Goal: Information Seeking & Learning: Find specific fact

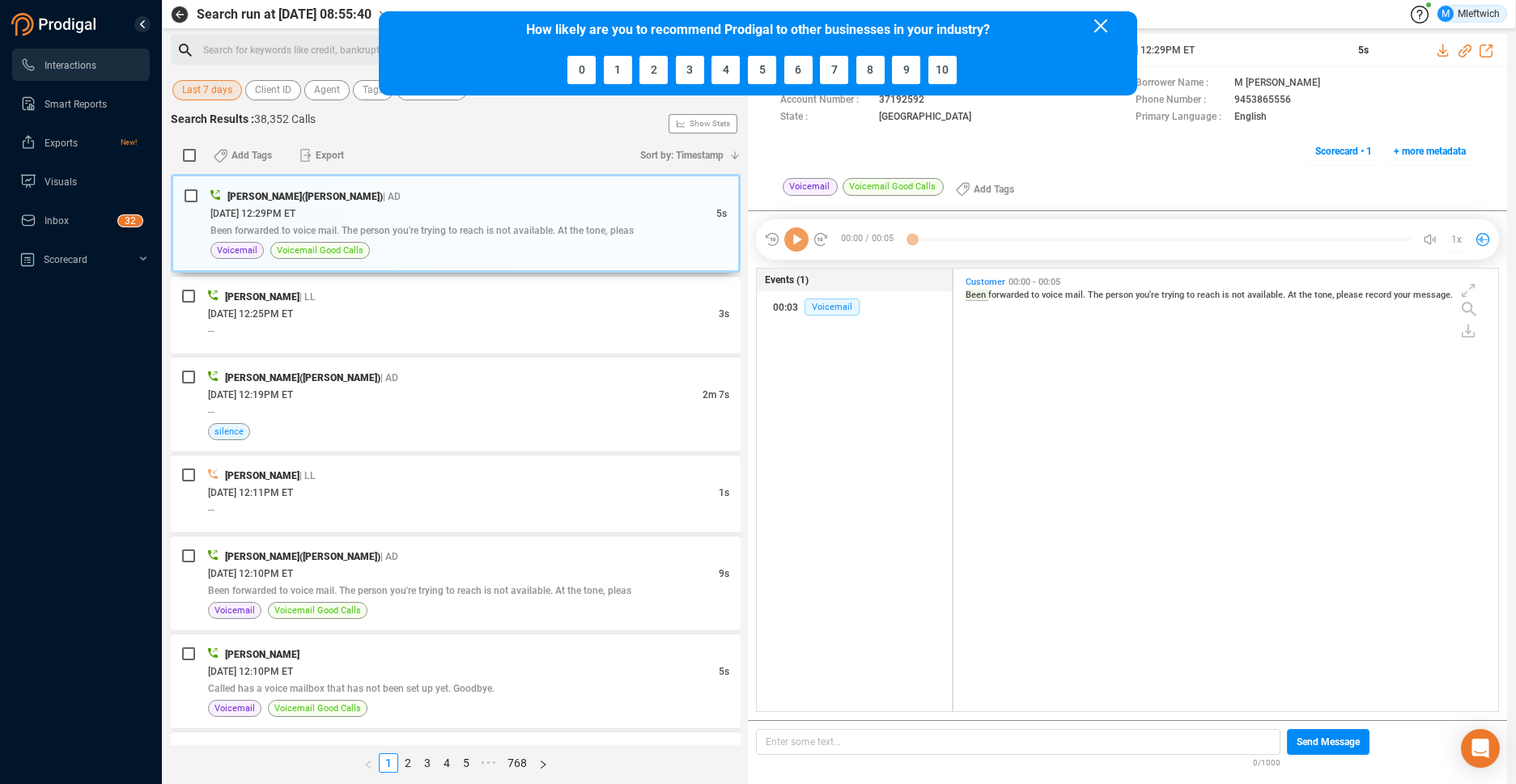
scroll to position [439, 536]
click at [1095, 24] on icon at bounding box center [1102, 26] width 13 height 13
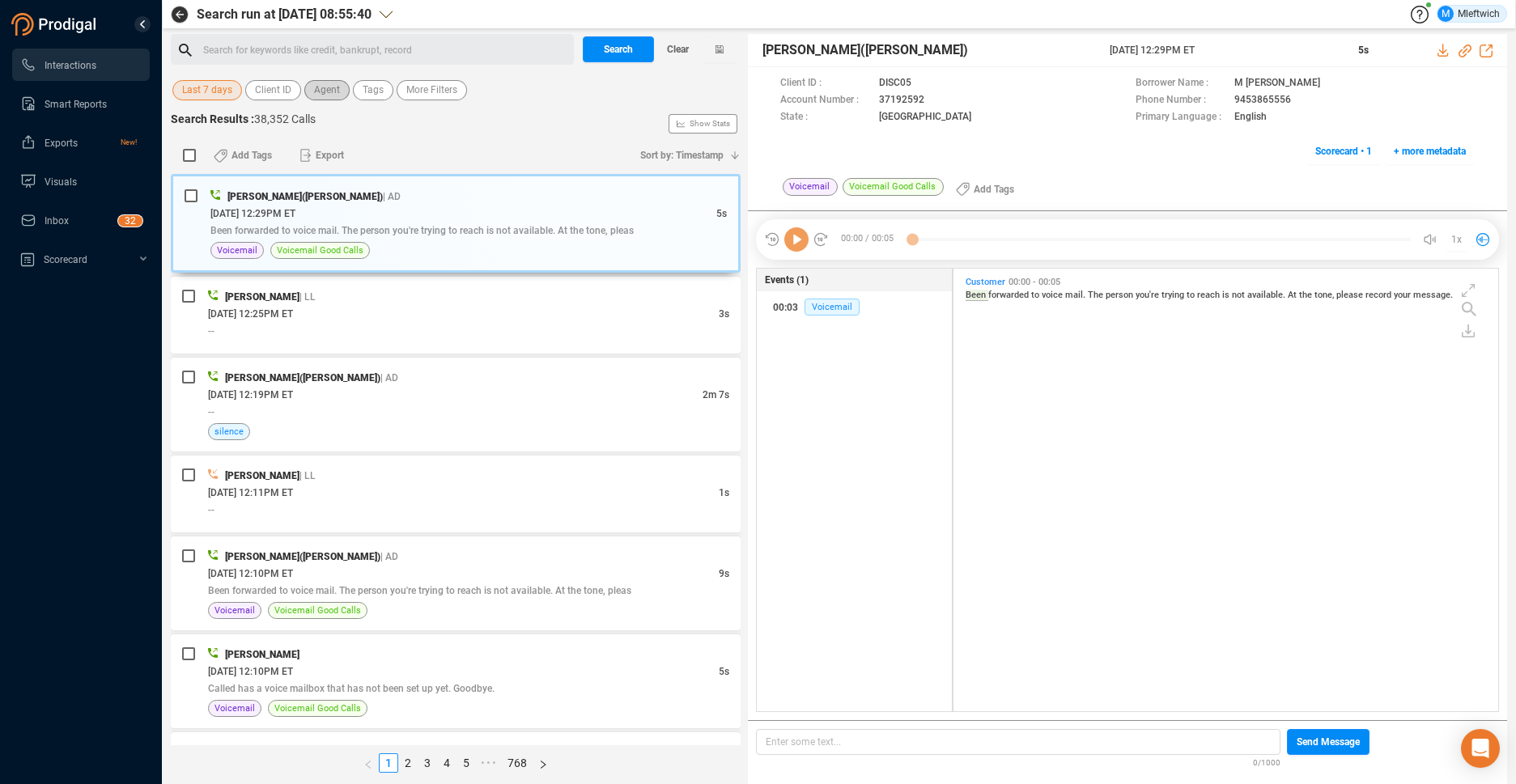
click at [331, 90] on span "Agent" at bounding box center [326, 89] width 26 height 20
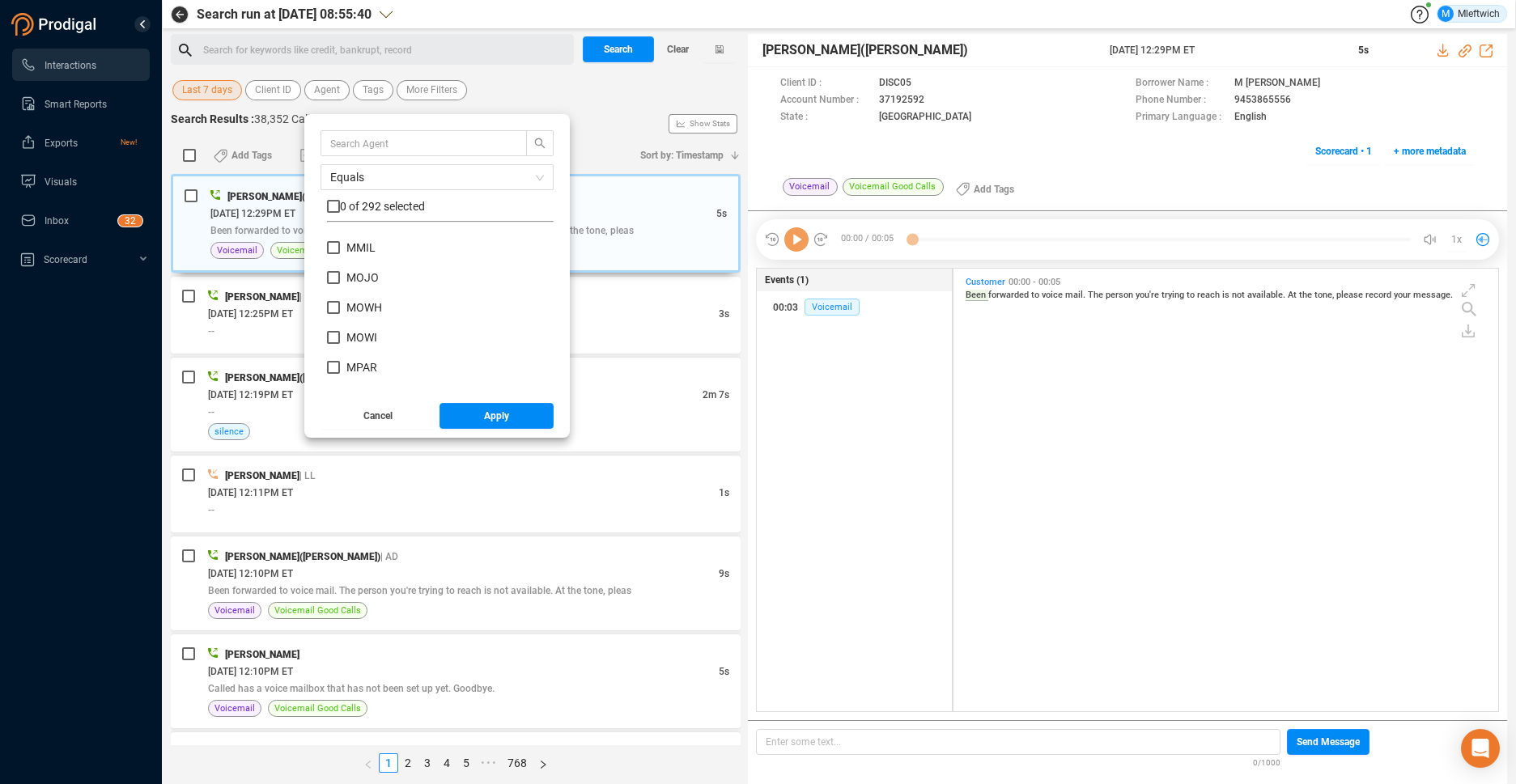
scroll to position [6070, 0]
click at [331, 371] on input "MPEO" at bounding box center [334, 374] width 13 height 13
checkbox input "true"
click at [497, 412] on span "Apply" at bounding box center [496, 415] width 25 height 26
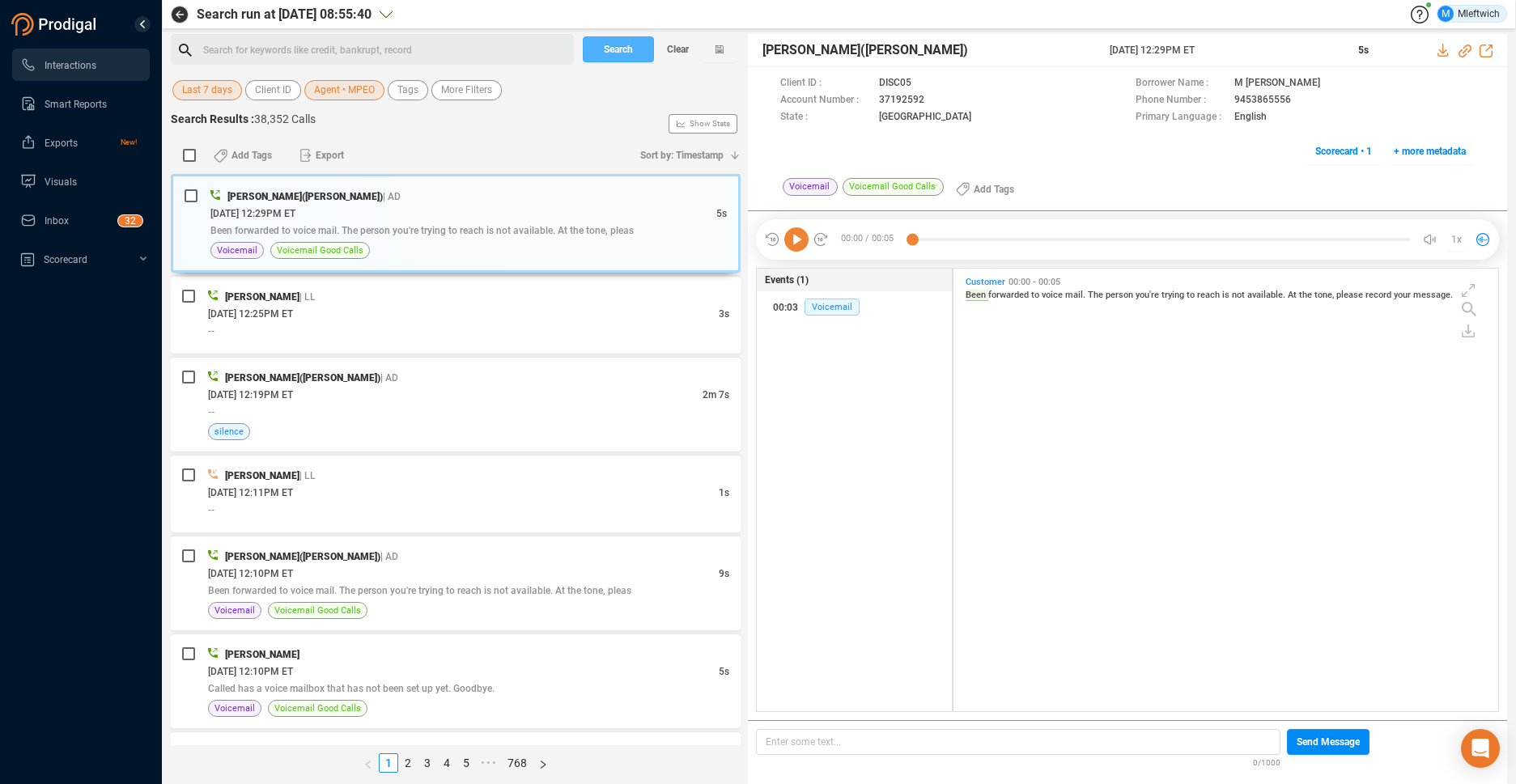
click at [628, 46] on span "Search" at bounding box center [618, 48] width 29 height 26
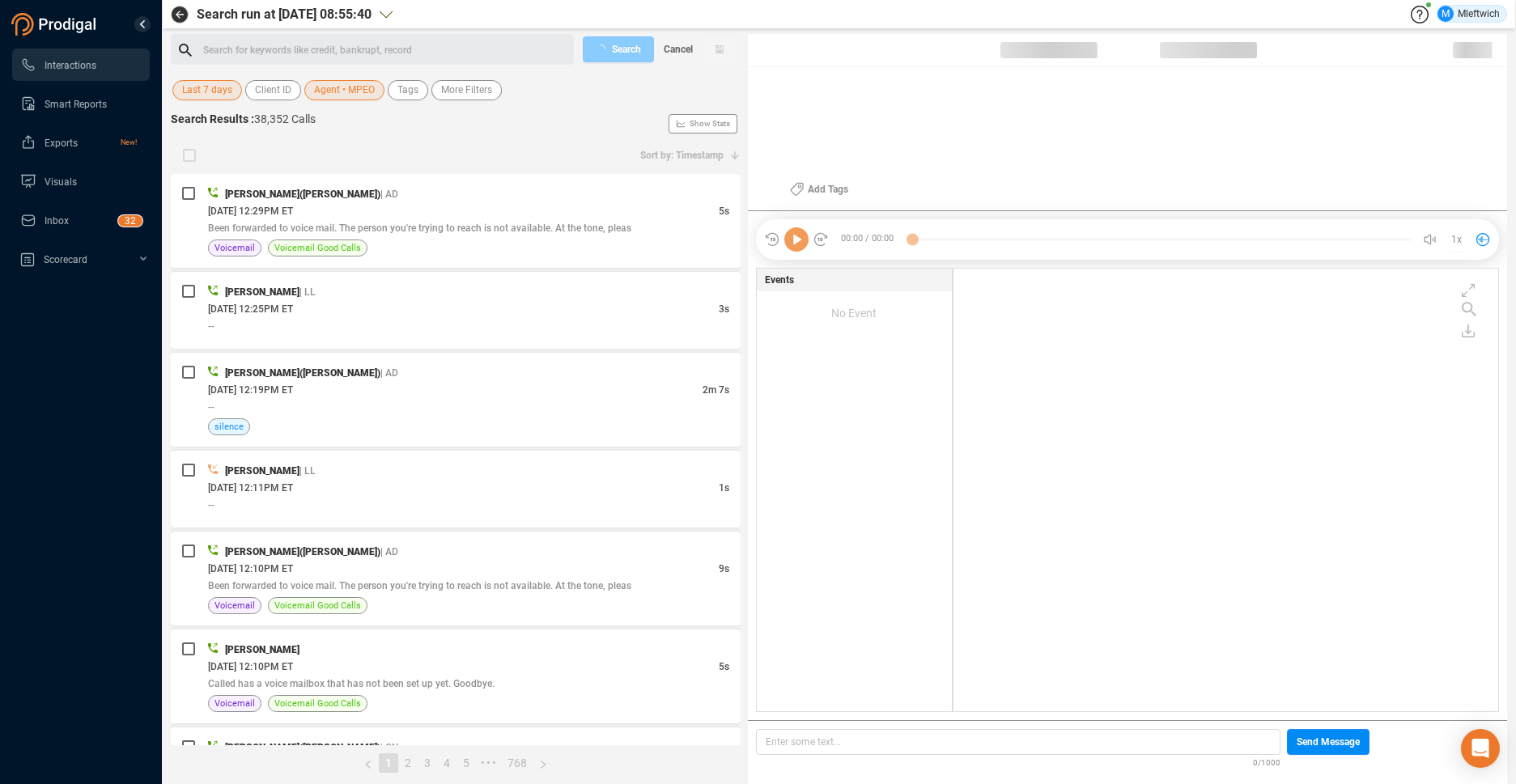
scroll to position [439, 536]
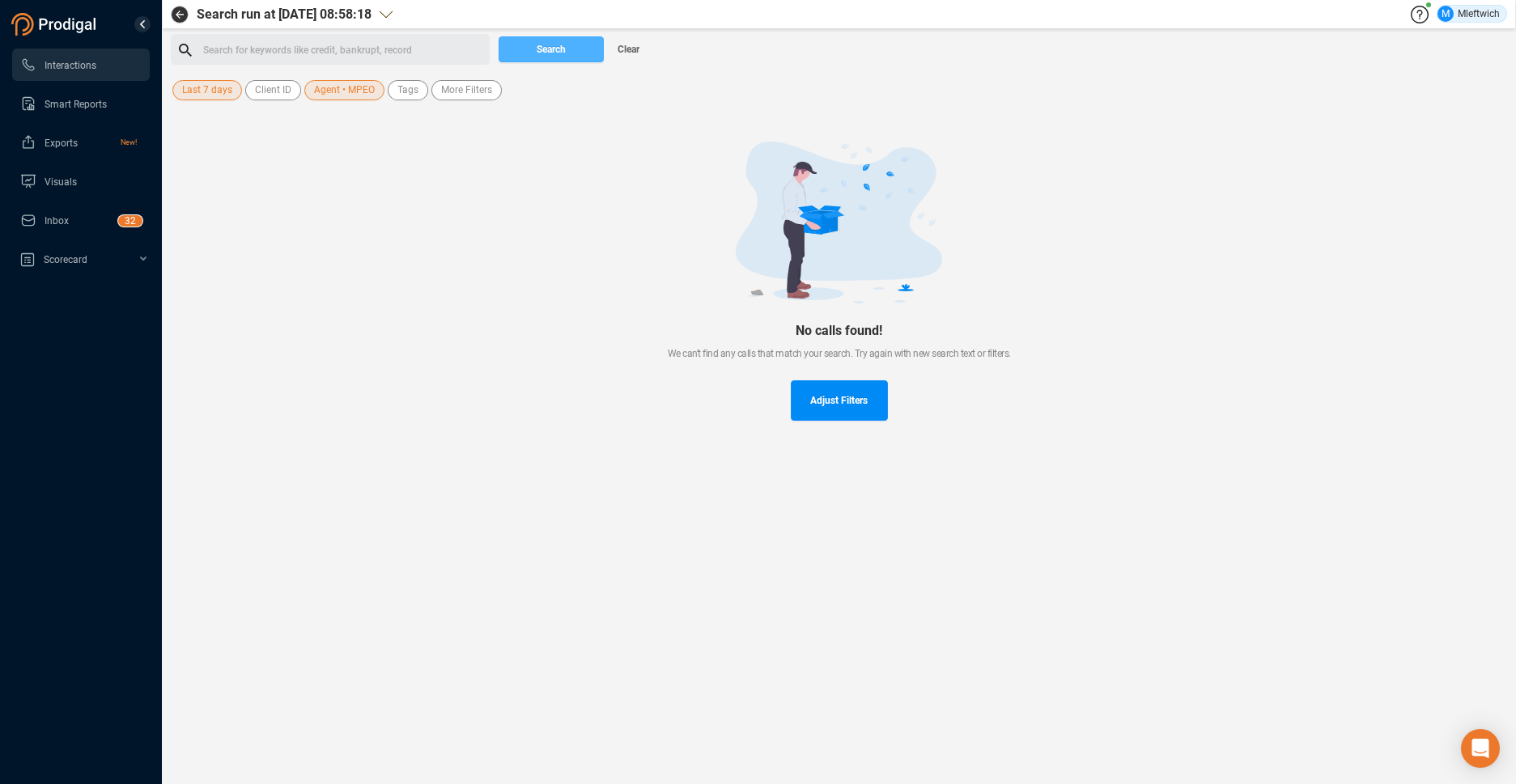
click at [569, 51] on button "Search" at bounding box center [551, 48] width 106 height 26
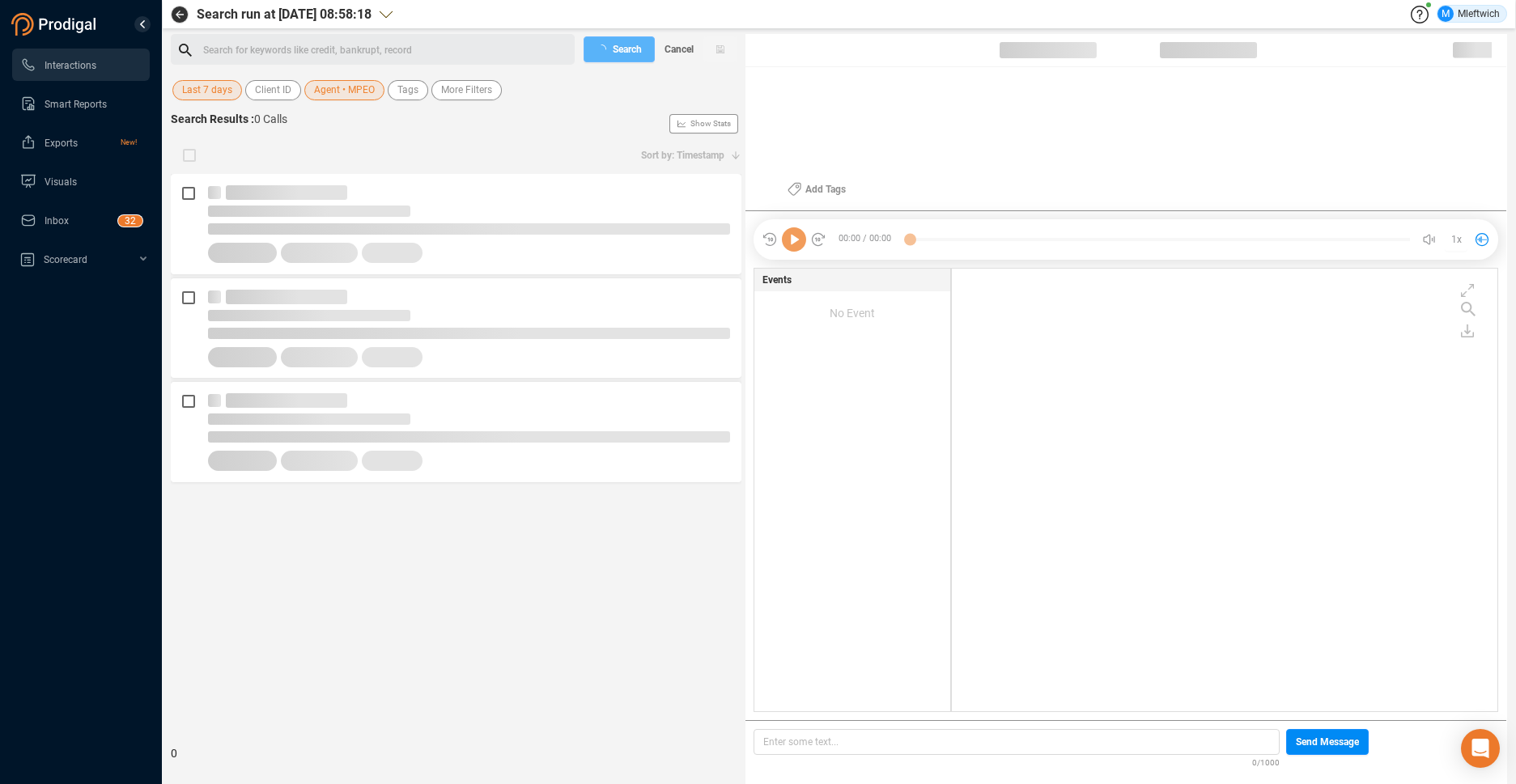
scroll to position [439, 538]
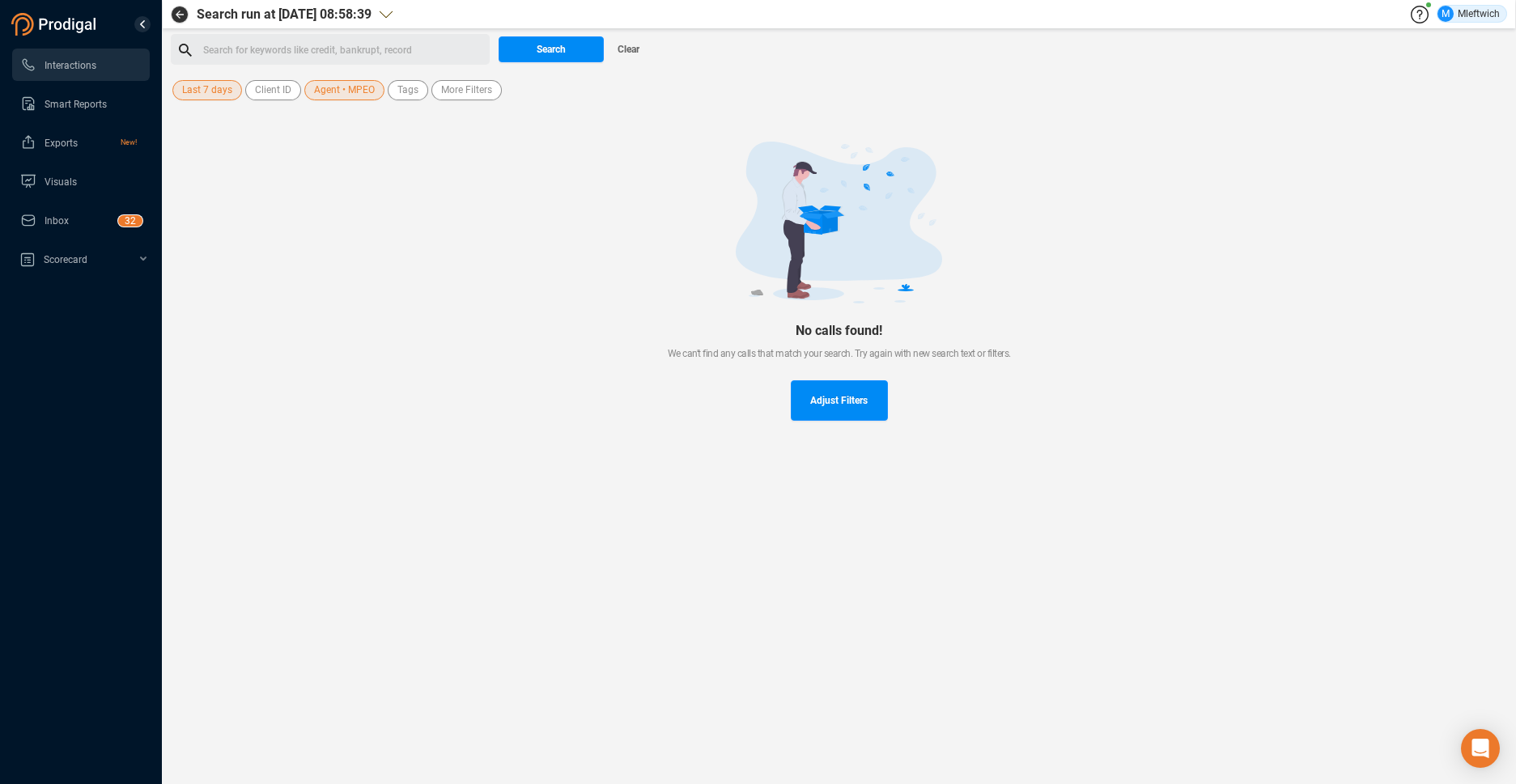
click at [219, 94] on span "Last 7 days" at bounding box center [207, 89] width 50 height 20
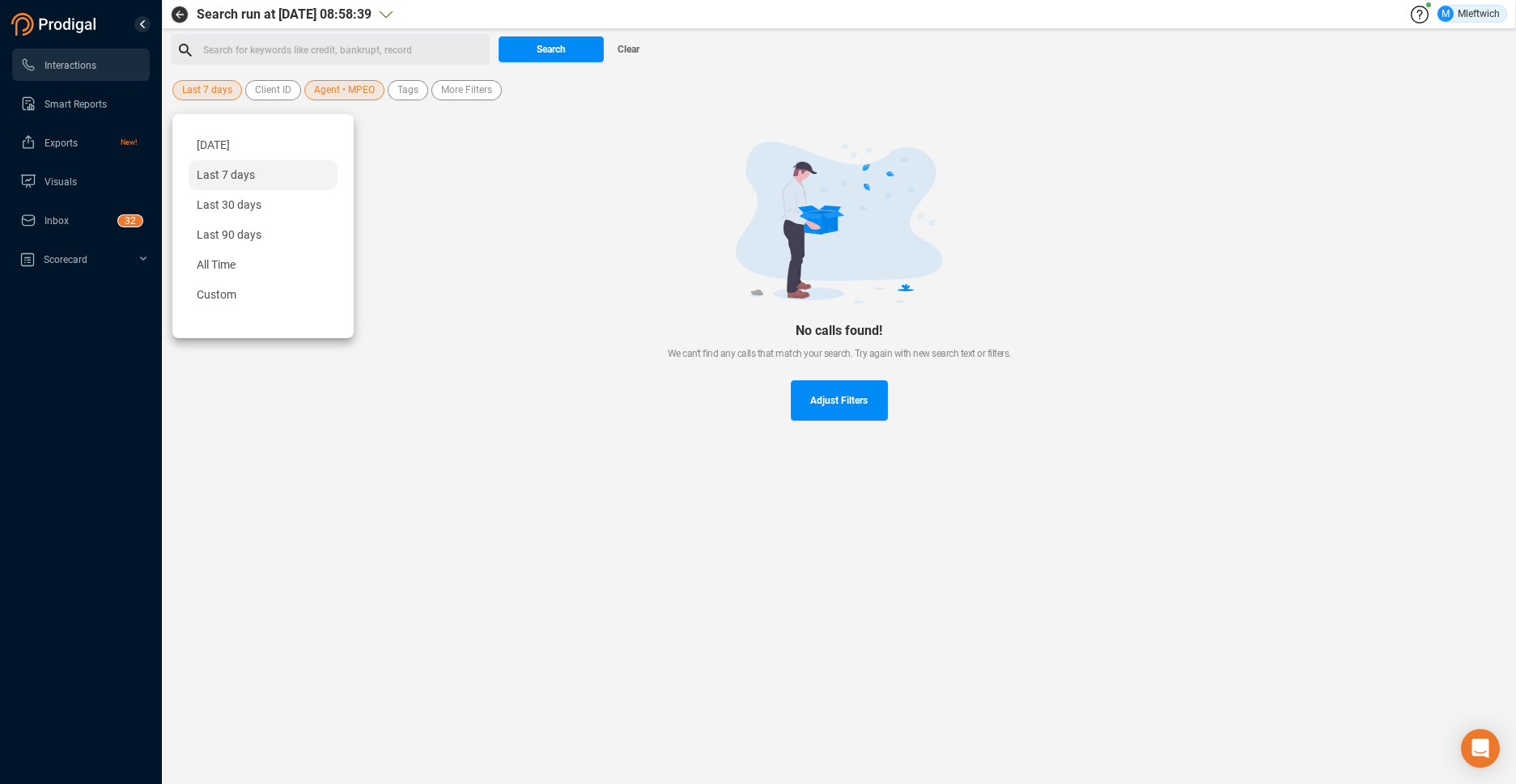
click at [210, 197] on div "Last 30 days" at bounding box center [262, 205] width 149 height 30
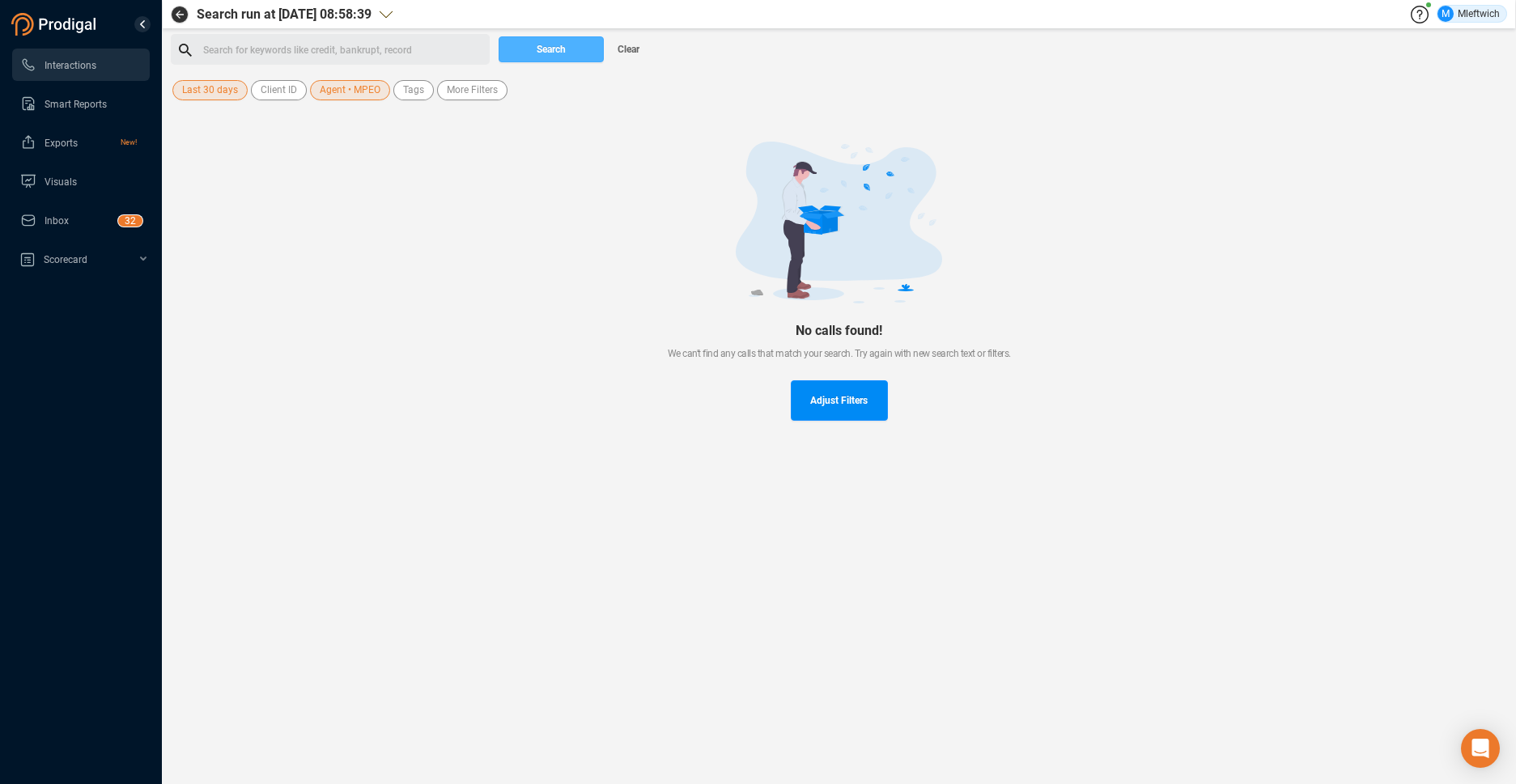
click at [577, 51] on button "Search" at bounding box center [551, 48] width 106 height 26
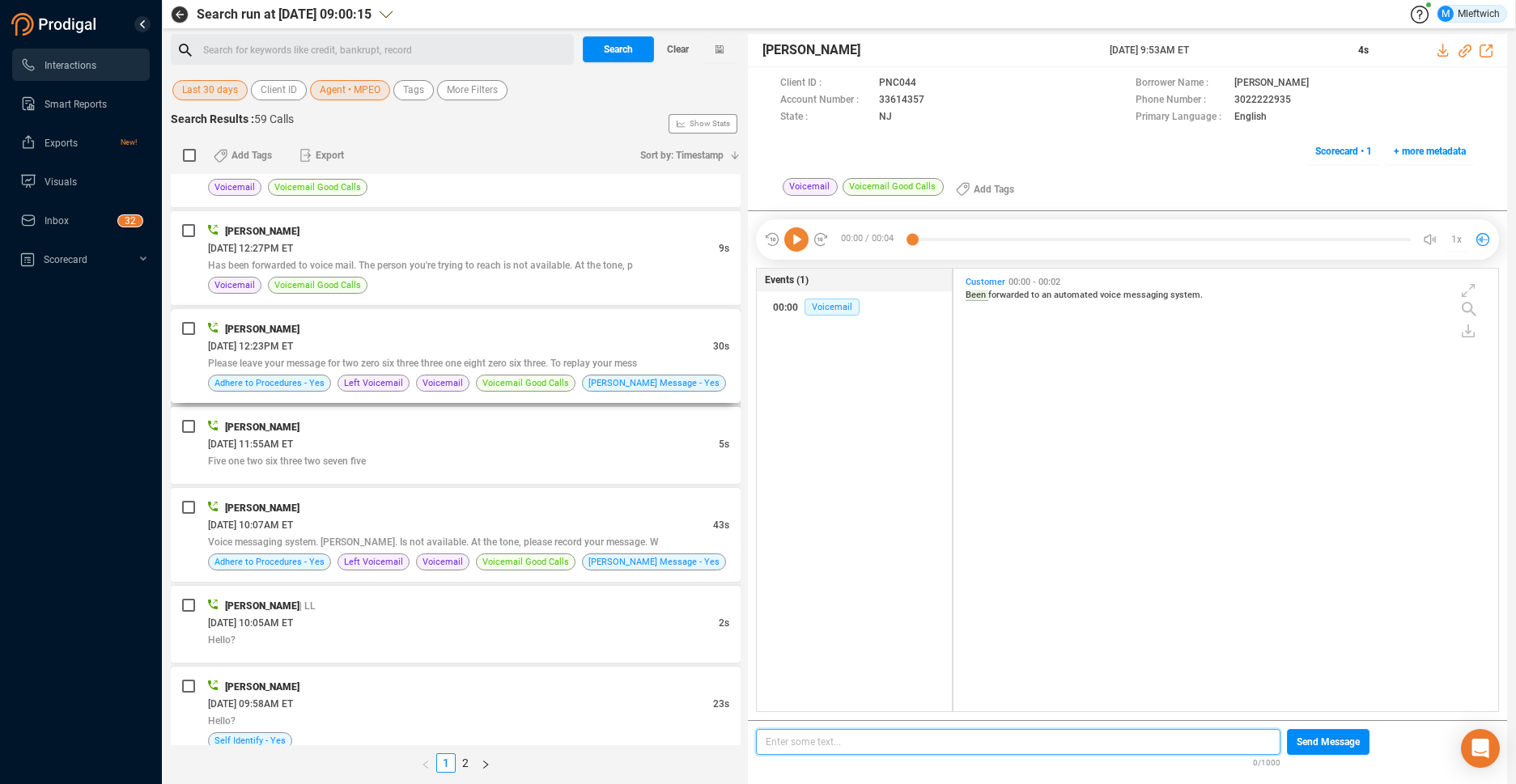
scroll to position [514, 0]
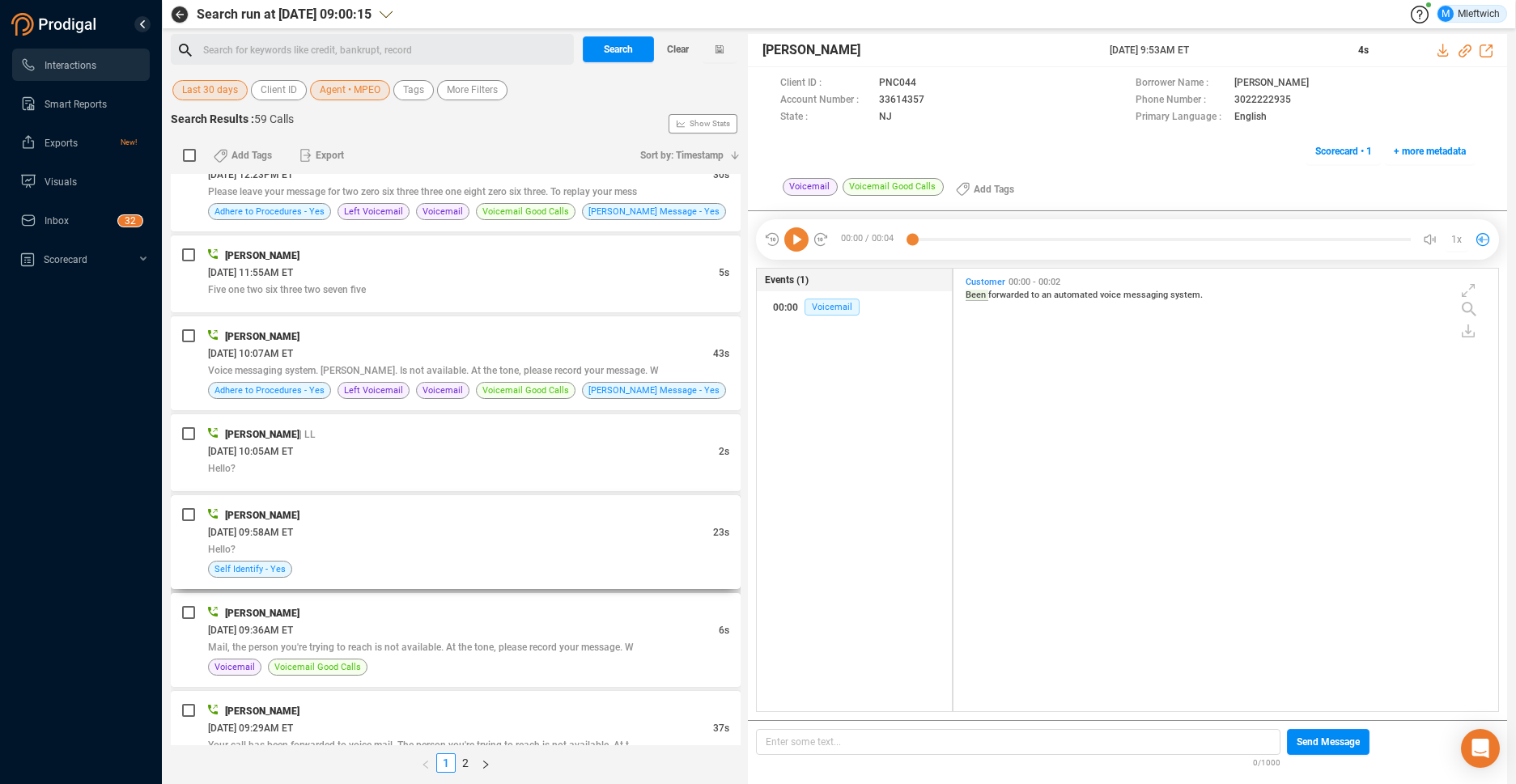
click at [293, 531] on span "08/13/2025 @ 09:58AM ET" at bounding box center [250, 533] width 85 height 11
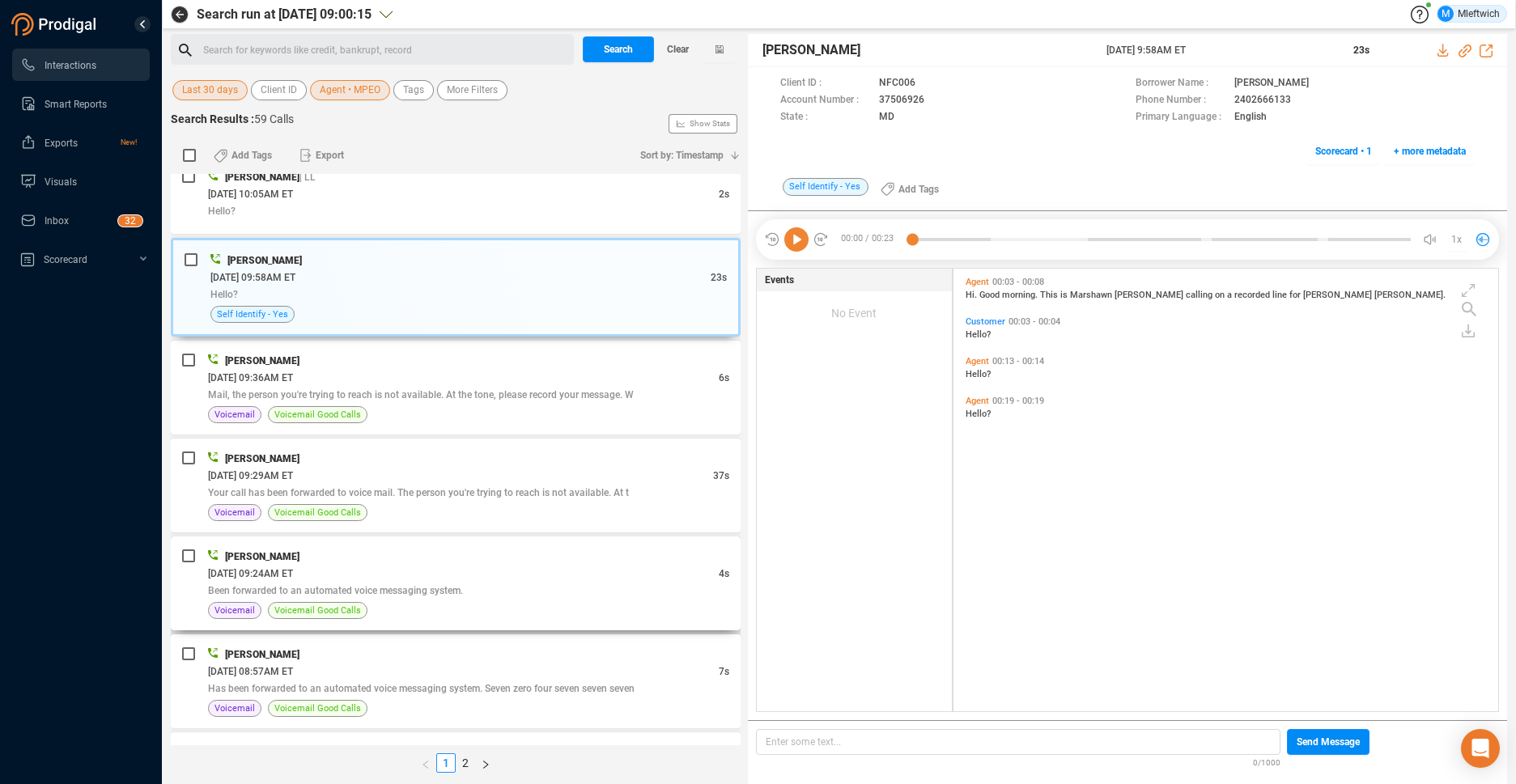
scroll to position [852, 0]
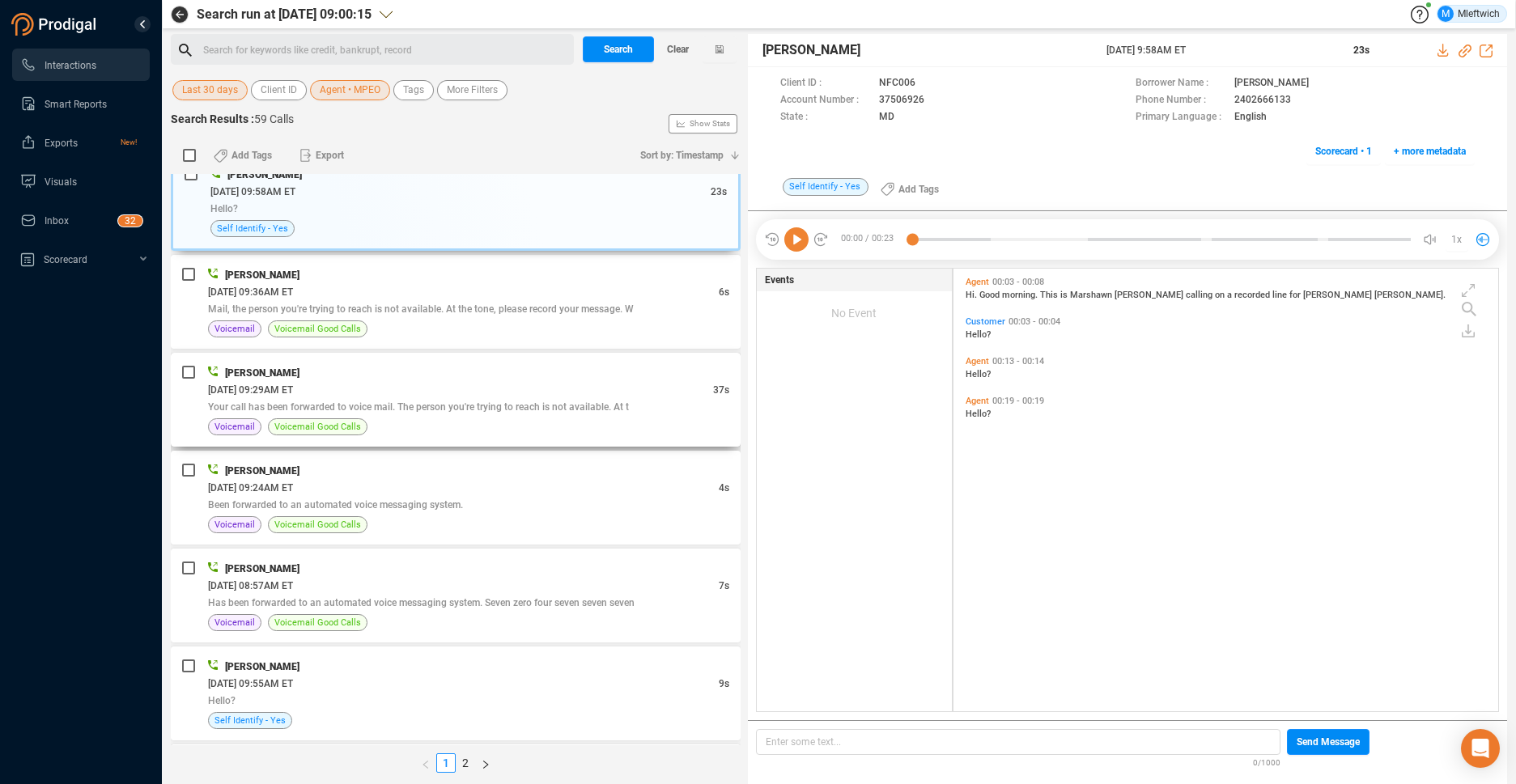
click at [510, 409] on span "Your call has been forwarded to voice mail. The person you're trying to reach i…" at bounding box center [418, 407] width 421 height 11
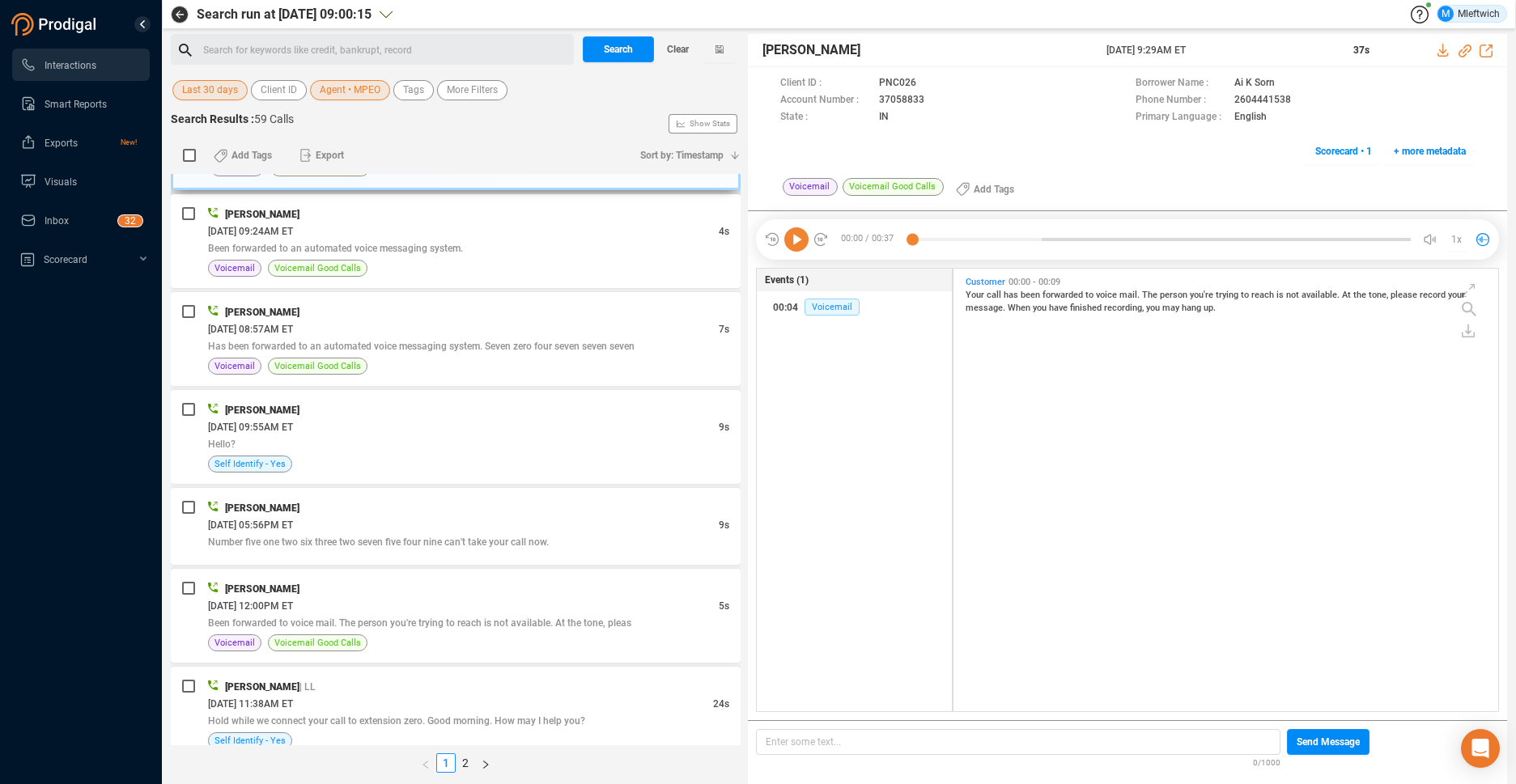
scroll to position [1281, 0]
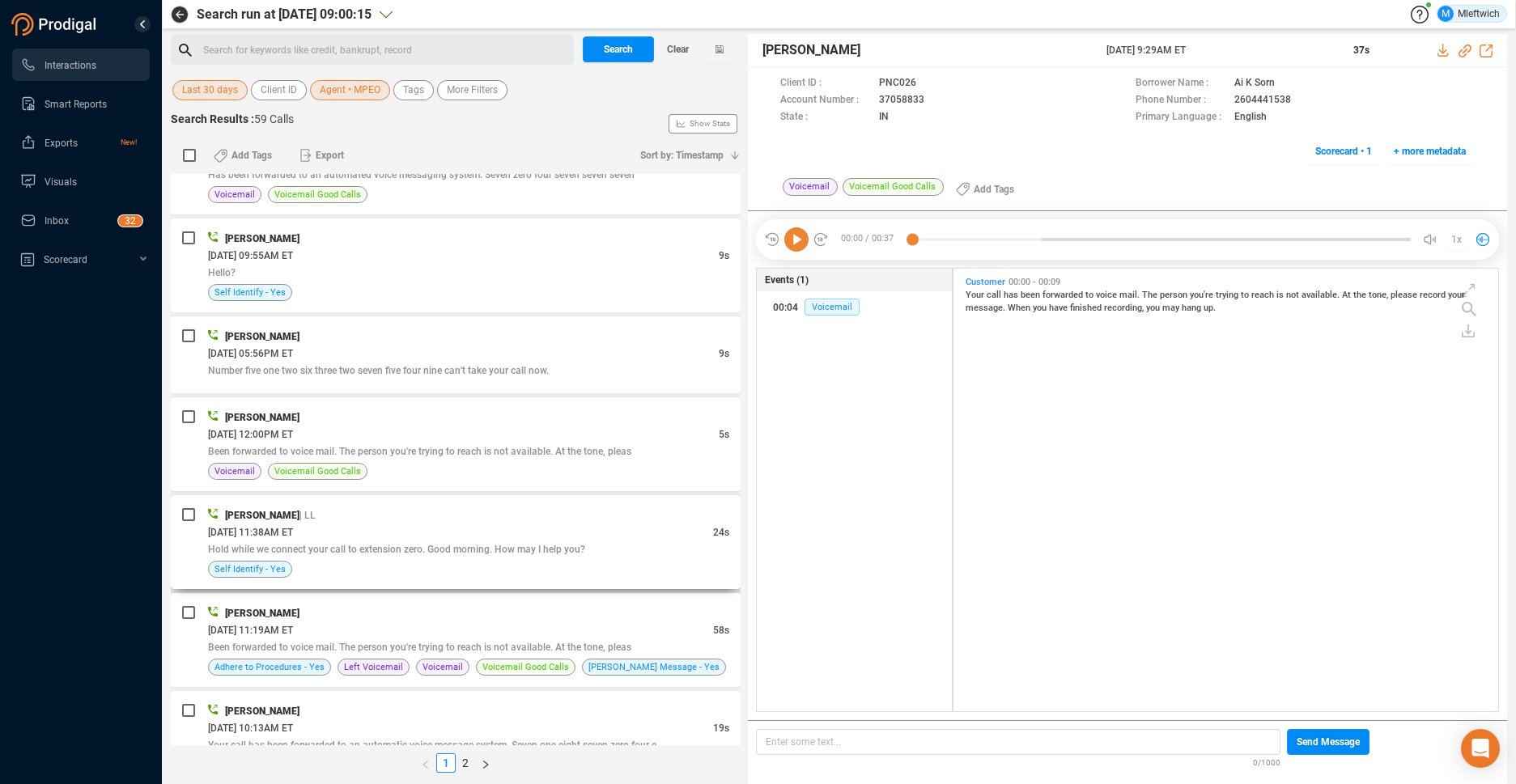
click at [489, 555] on div "Hold while we connect your call to extension zero. Good morning. How may I help…" at bounding box center [469, 549] width 522 height 17
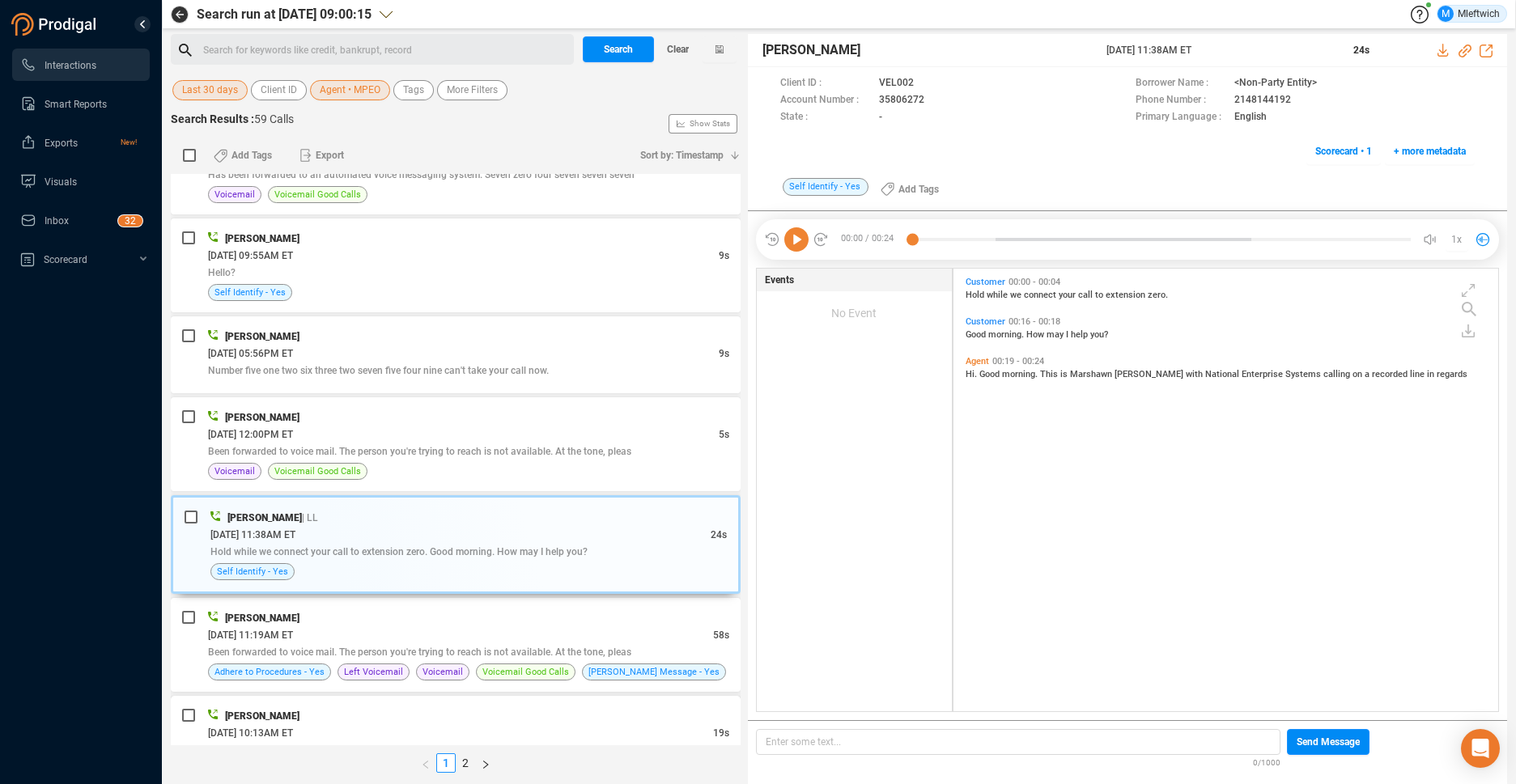
scroll to position [1447, 0]
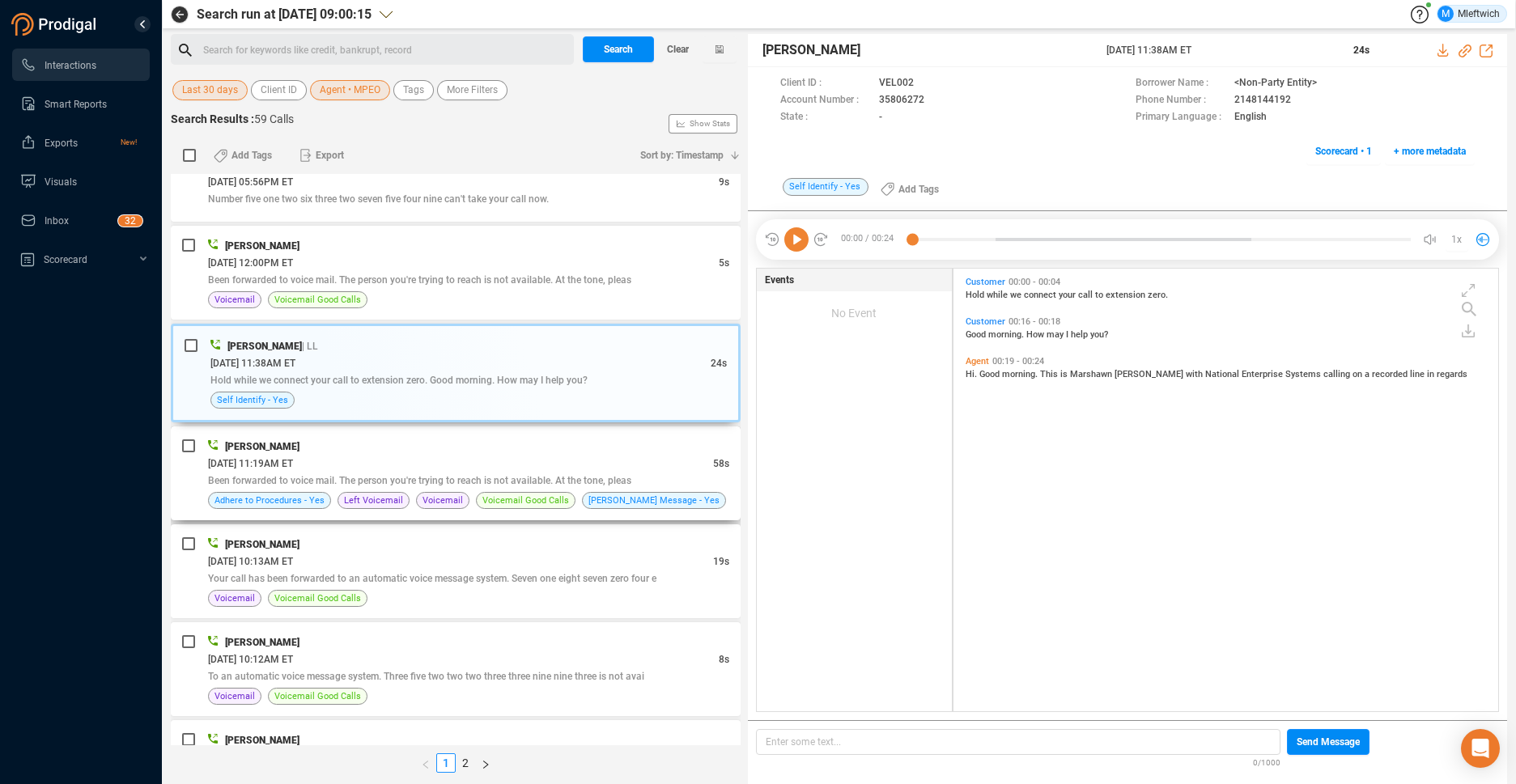
click at [516, 485] on span "Been forwarded to voice mail. The person you're trying to reach is not availabl…" at bounding box center [419, 481] width 423 height 11
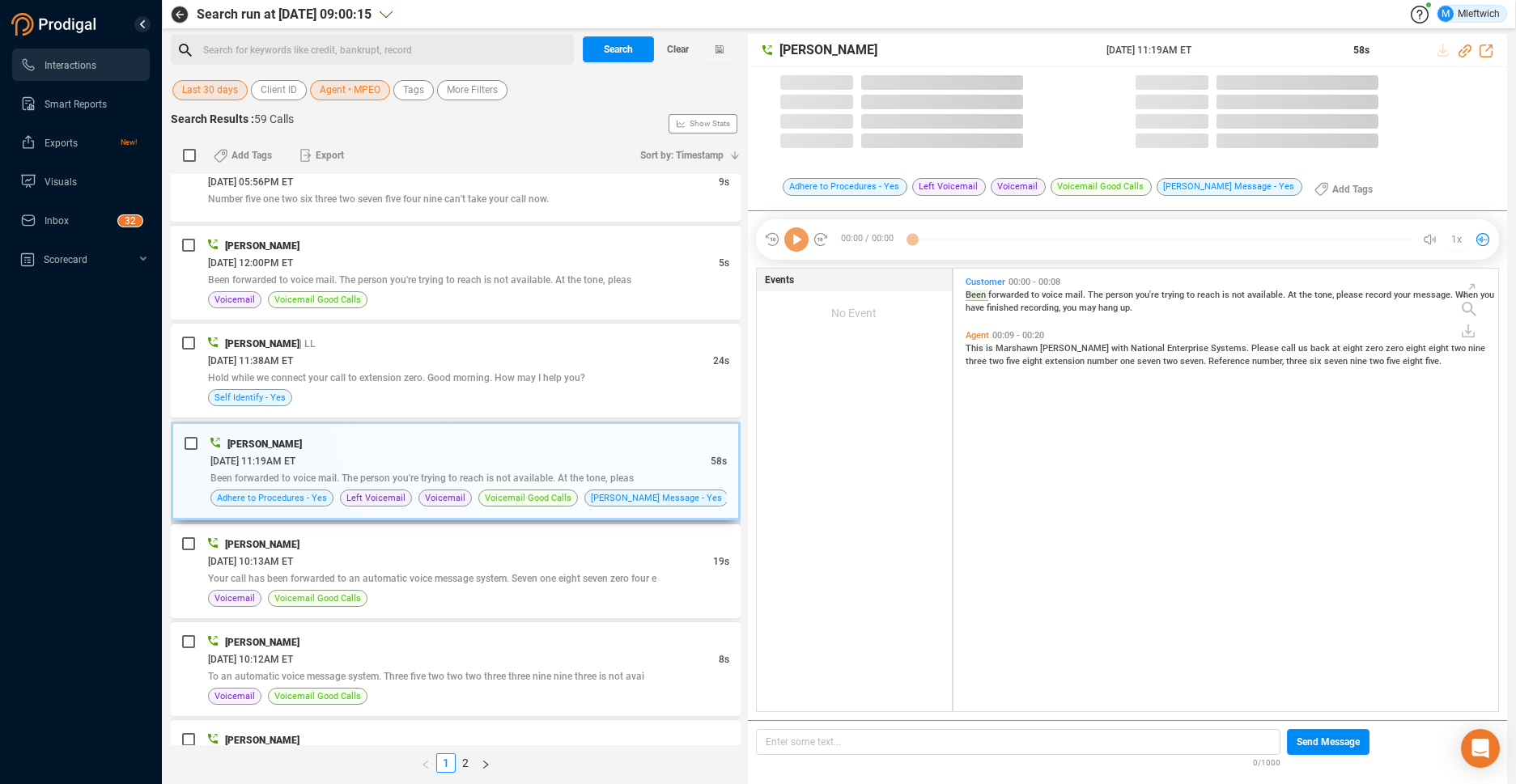
scroll to position [439, 536]
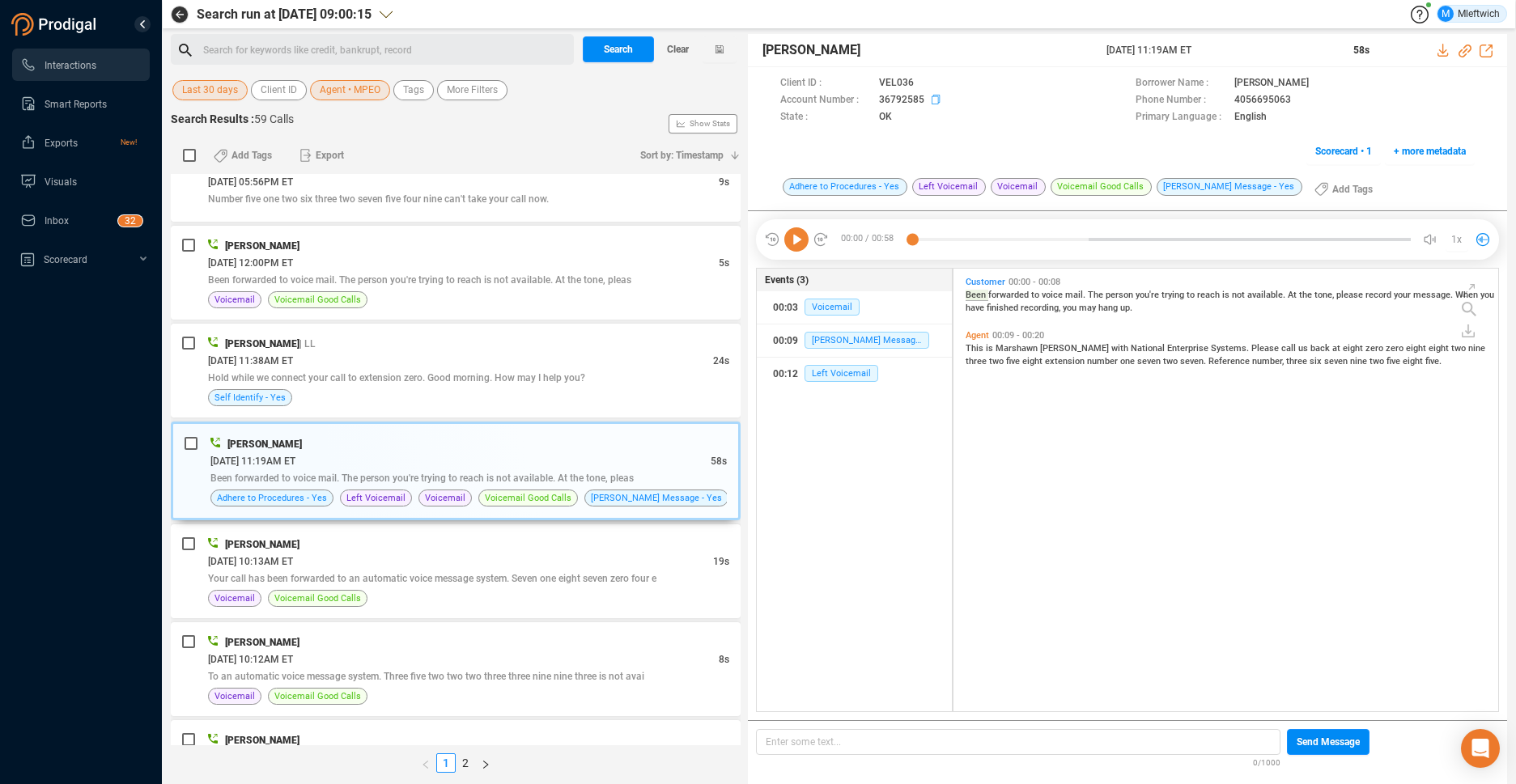
click at [934, 98] on icon at bounding box center [938, 102] width 13 height 13
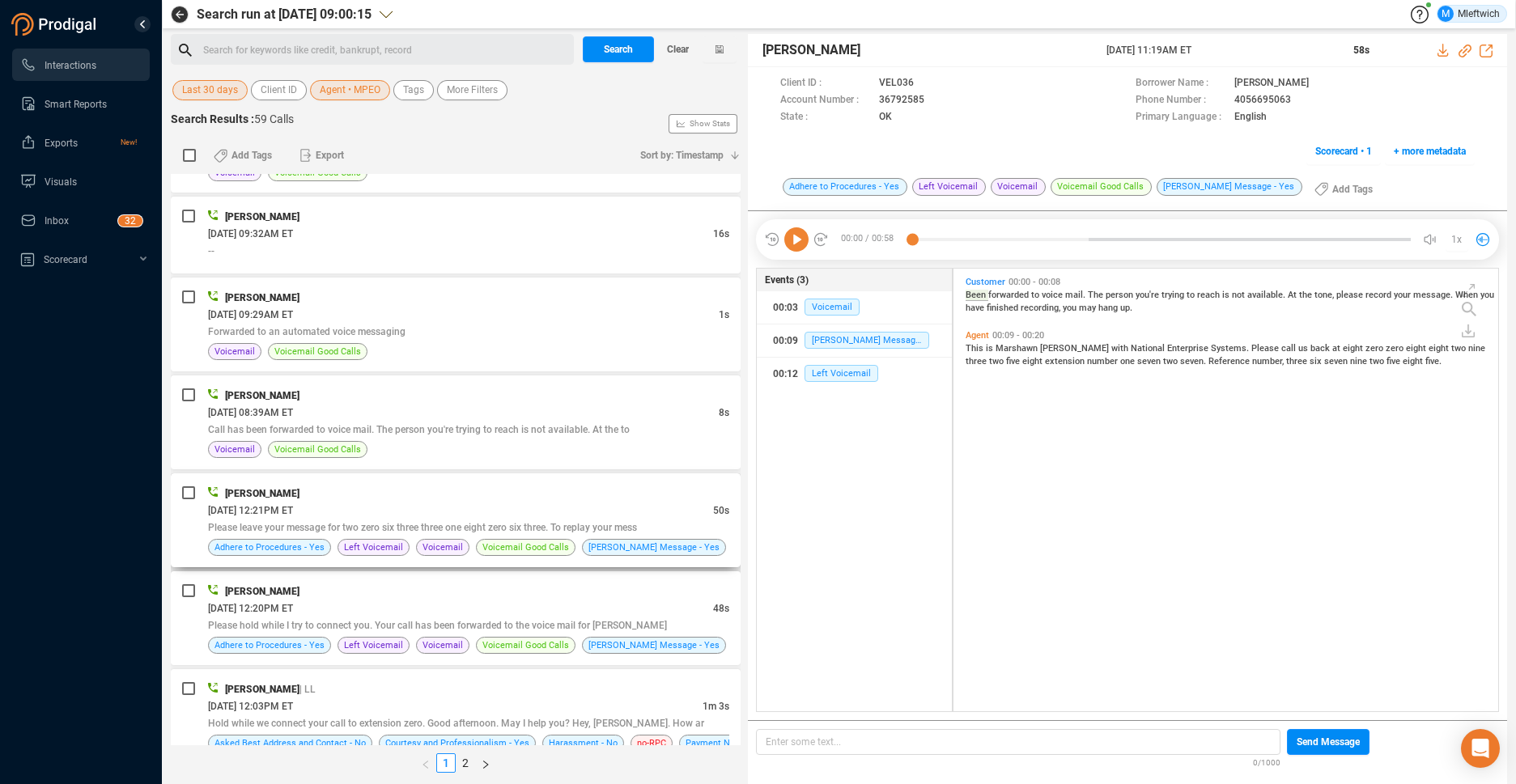
scroll to position [2828, 0]
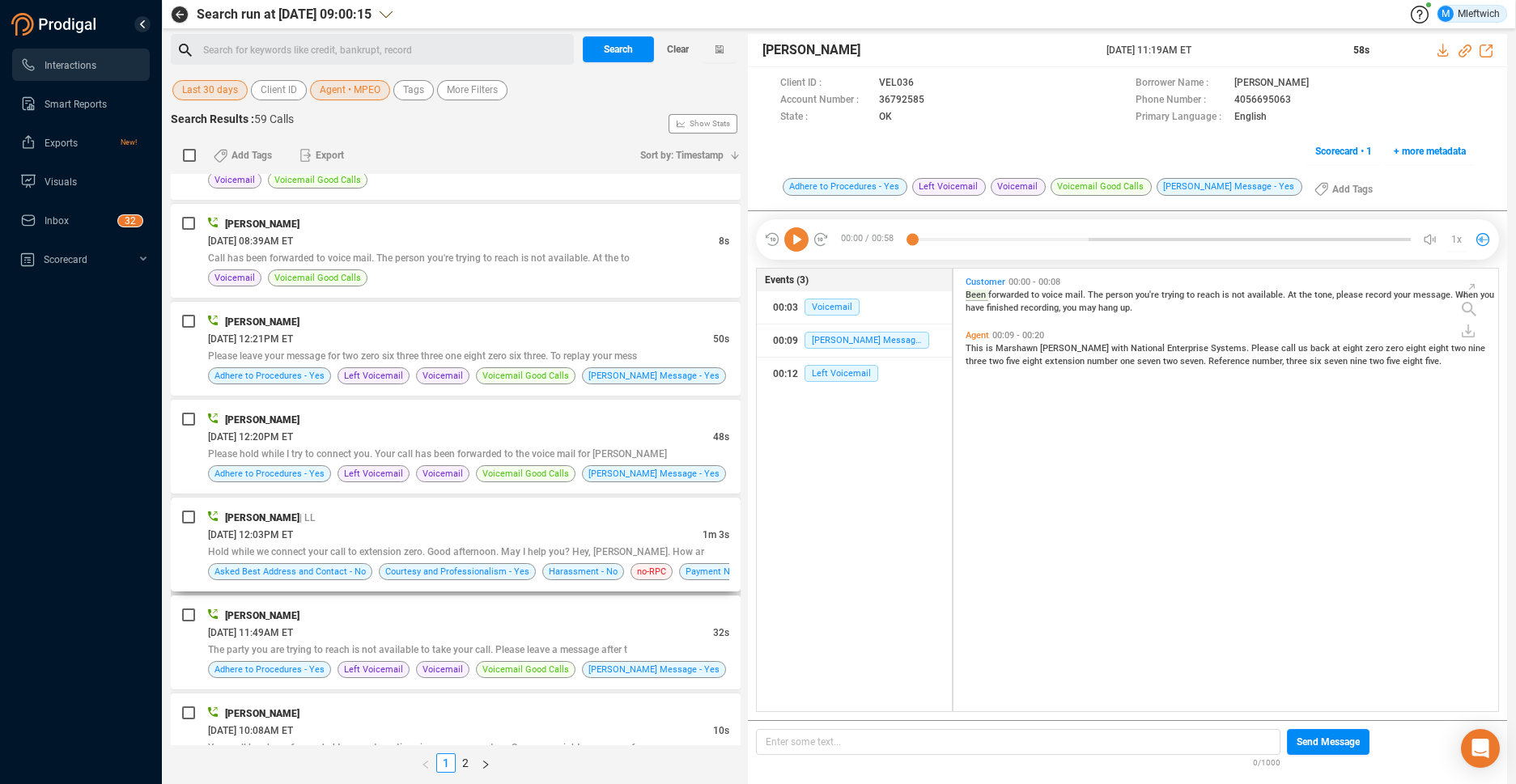
click at [472, 555] on span "Hold while we connect your call to extension zero. Good afternoon. May I help y…" at bounding box center [456, 552] width 496 height 11
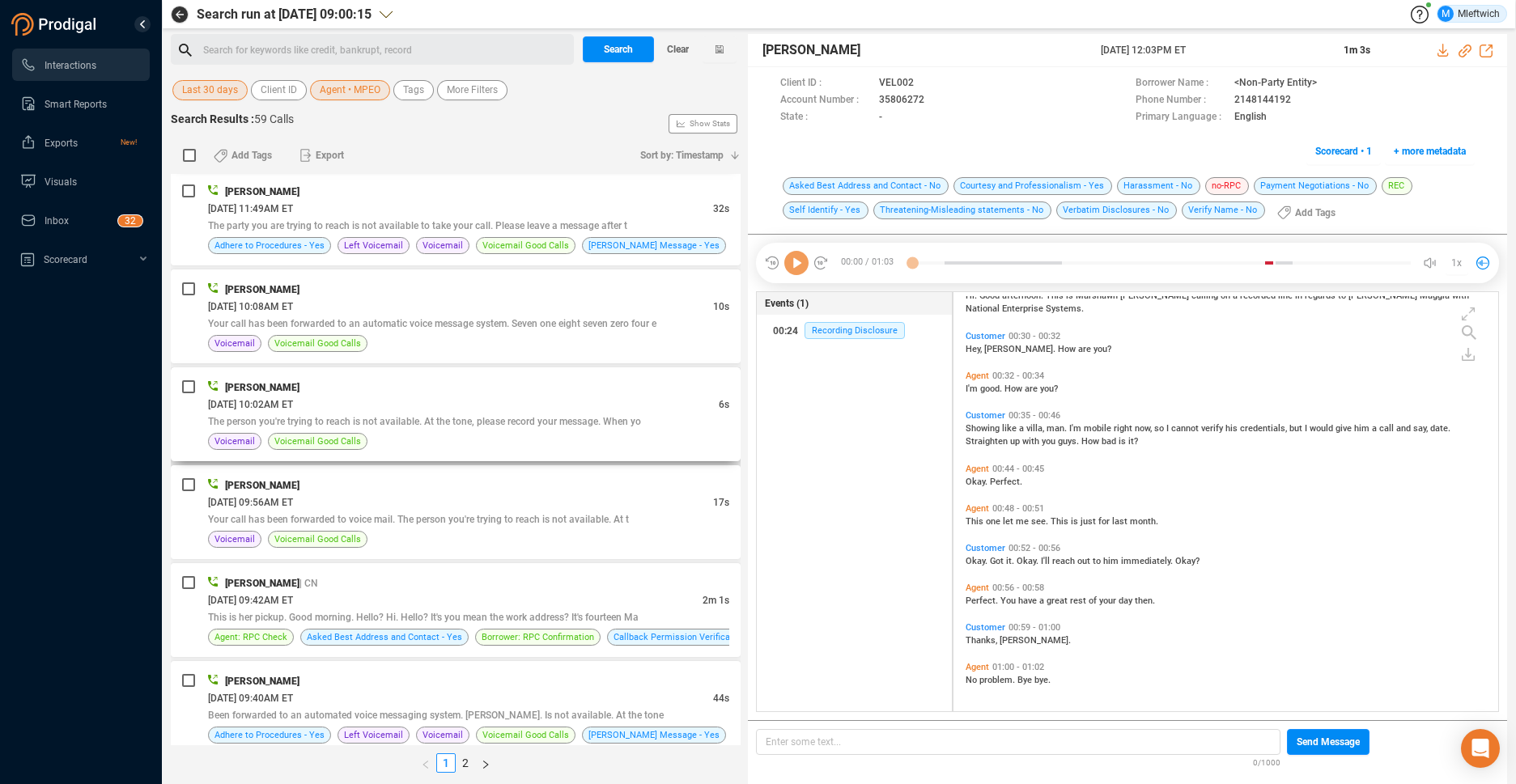
scroll to position [3338, 0]
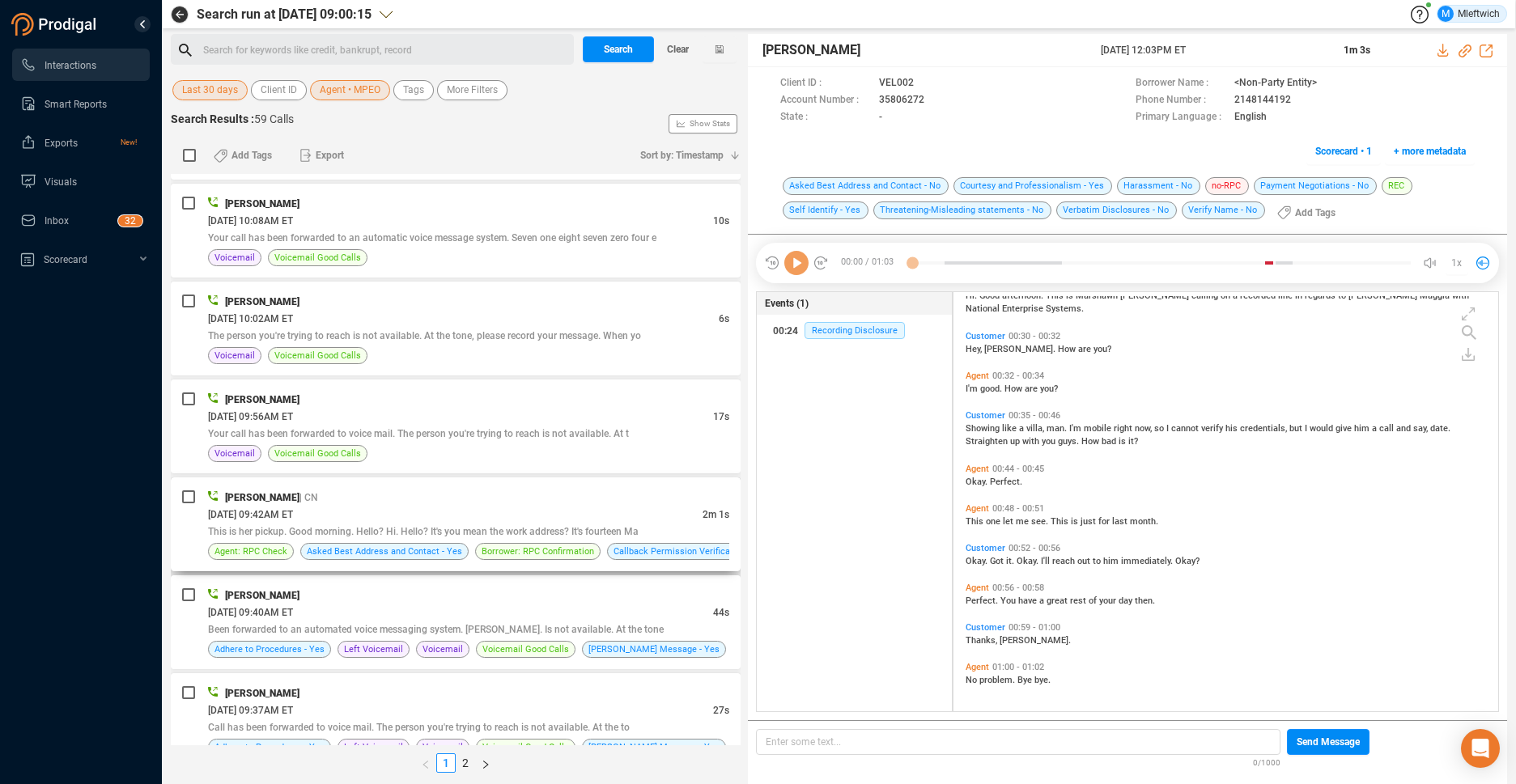
click at [532, 530] on span "This is her pickup. Good morning. Hello? Hi. Hello? It's you mean the work addr…" at bounding box center [423, 532] width 431 height 11
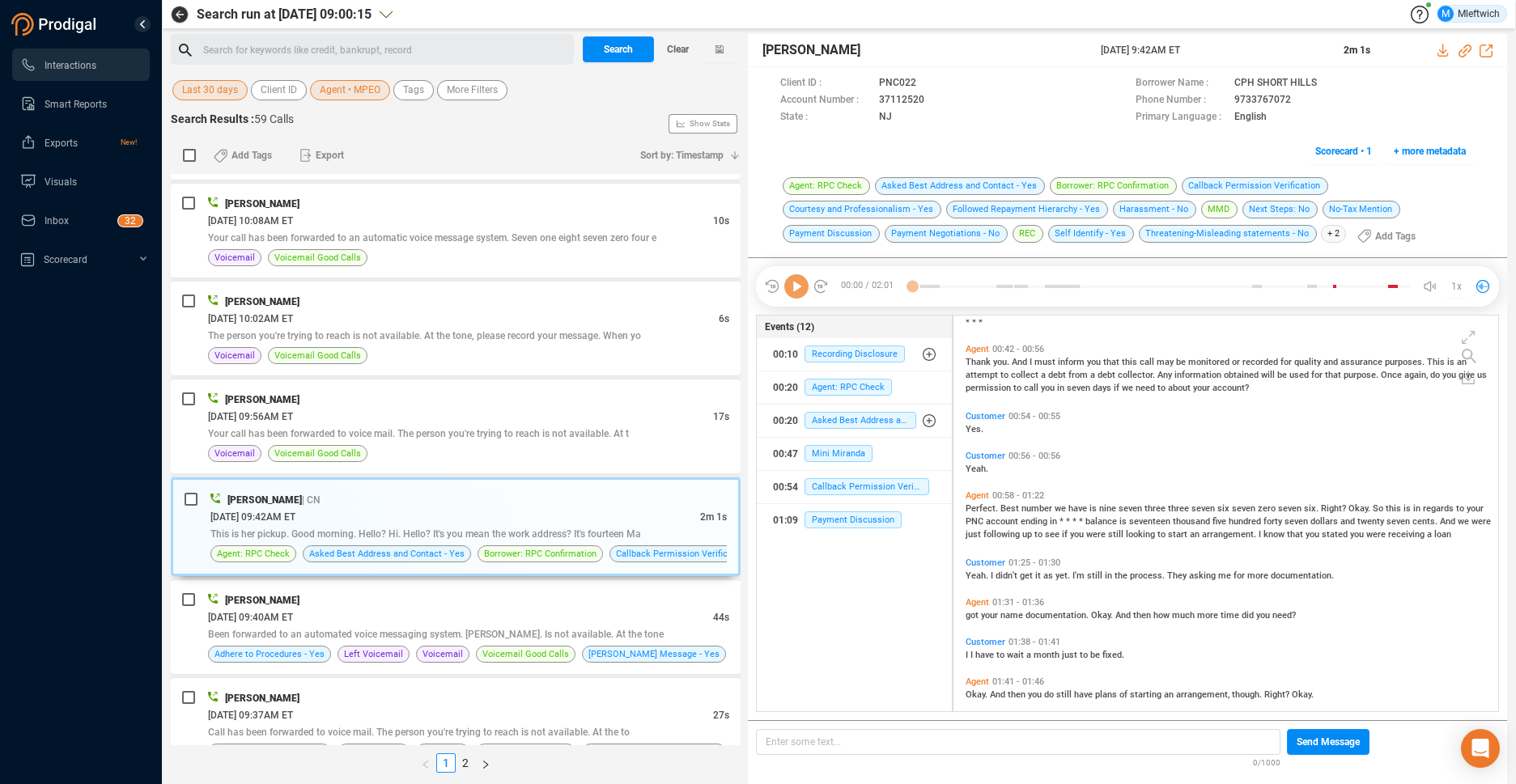
scroll to position [521, 0]
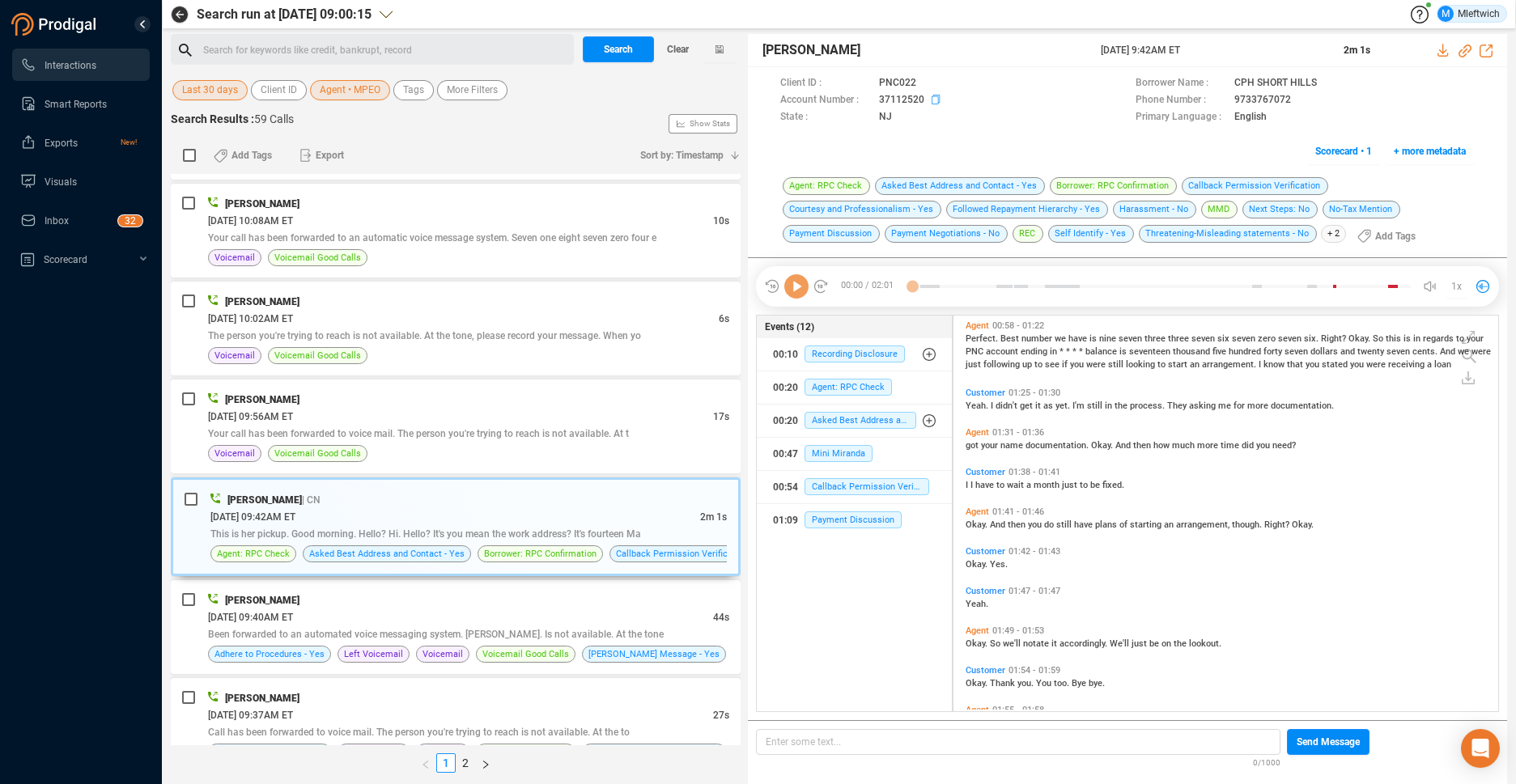
click at [933, 97] on icon at bounding box center [938, 102] width 13 height 13
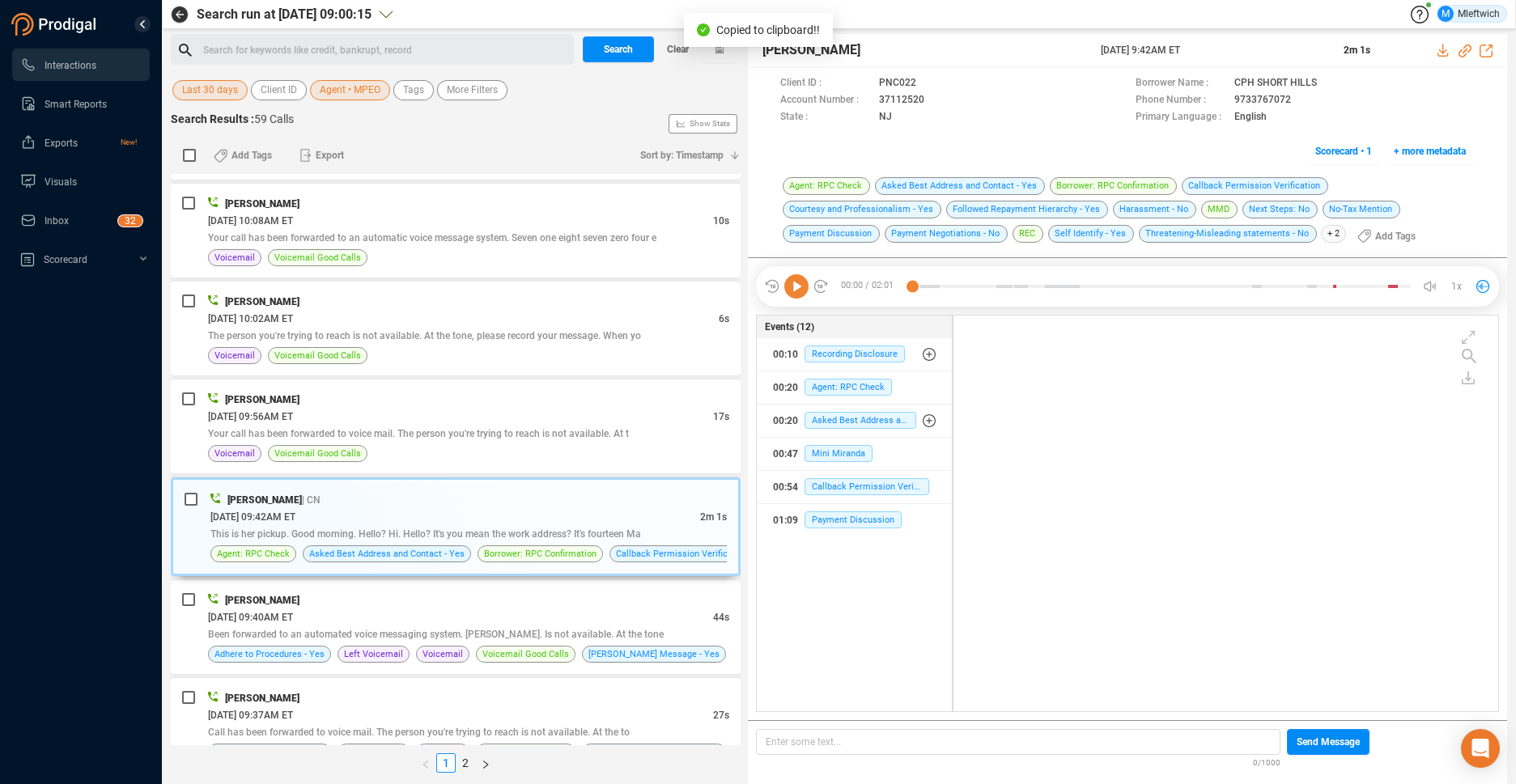
scroll to position [0, 0]
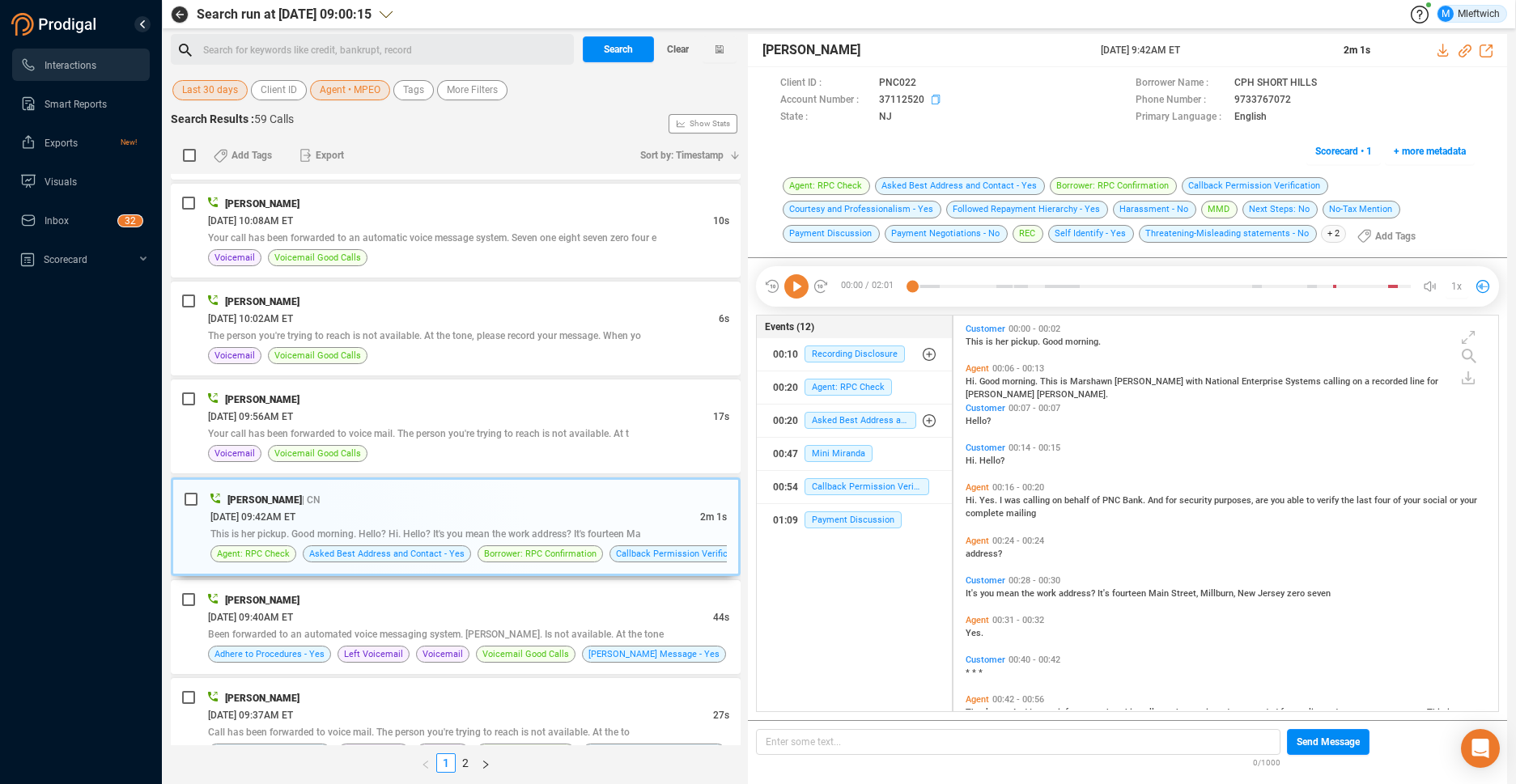
click at [936, 101] on icon at bounding box center [938, 102] width 13 height 13
click at [936, 100] on icon at bounding box center [938, 102] width 13 height 13
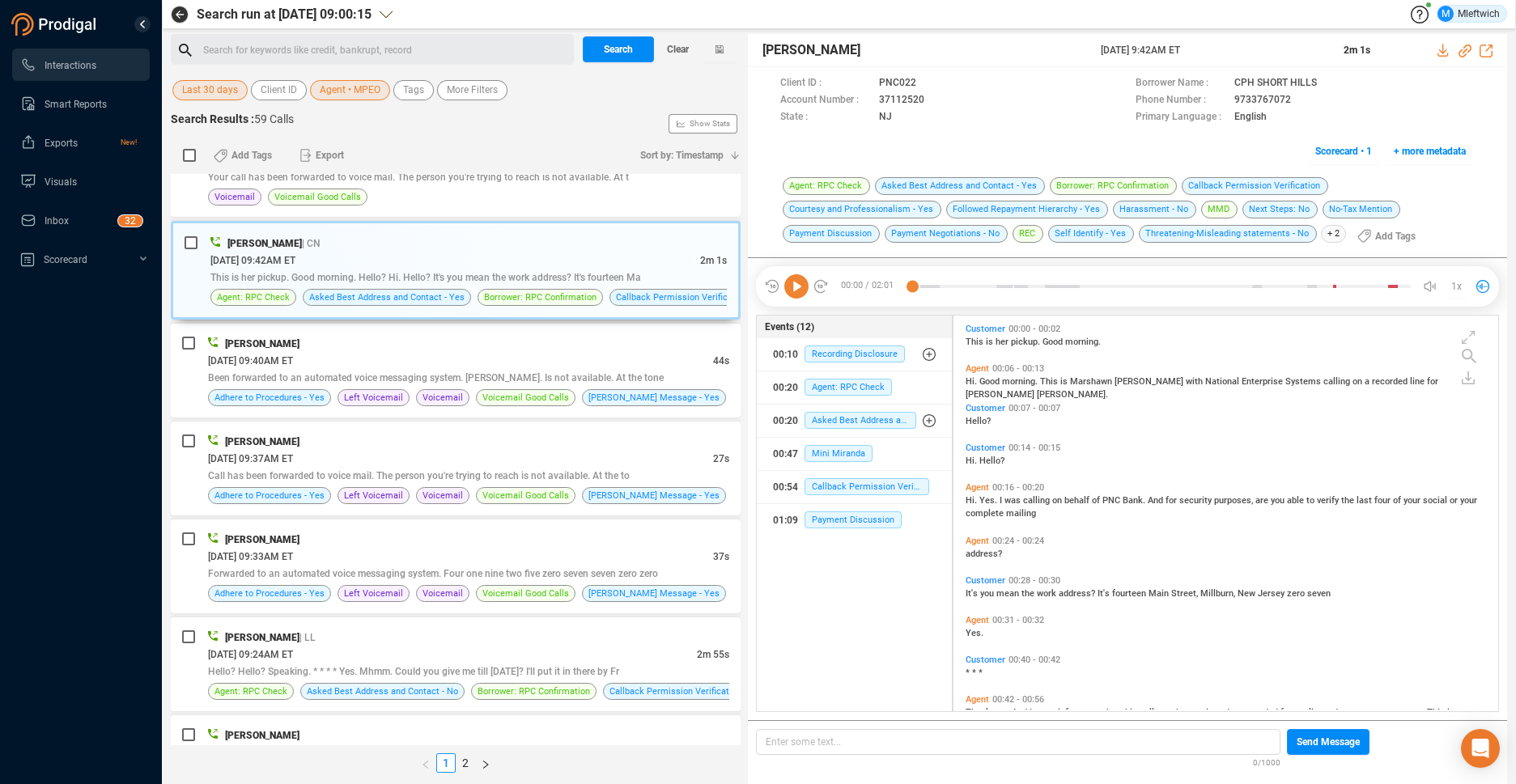
scroll to position [3676, 0]
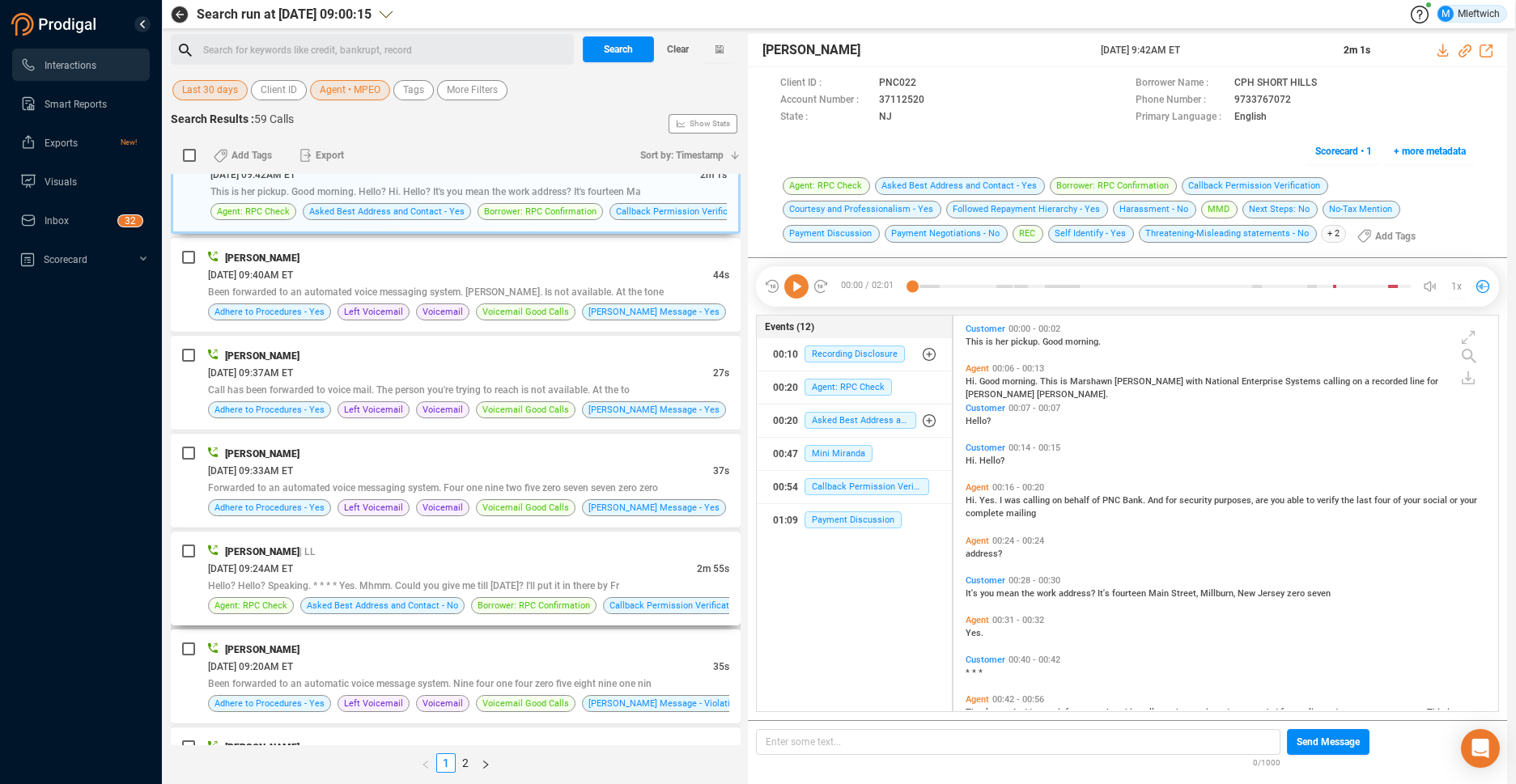
click at [585, 582] on span "Hello? Hello? Speaking. * * * * Yes. Mhmm. Could you give me till Friday? I'll …" at bounding box center [413, 586] width 412 height 11
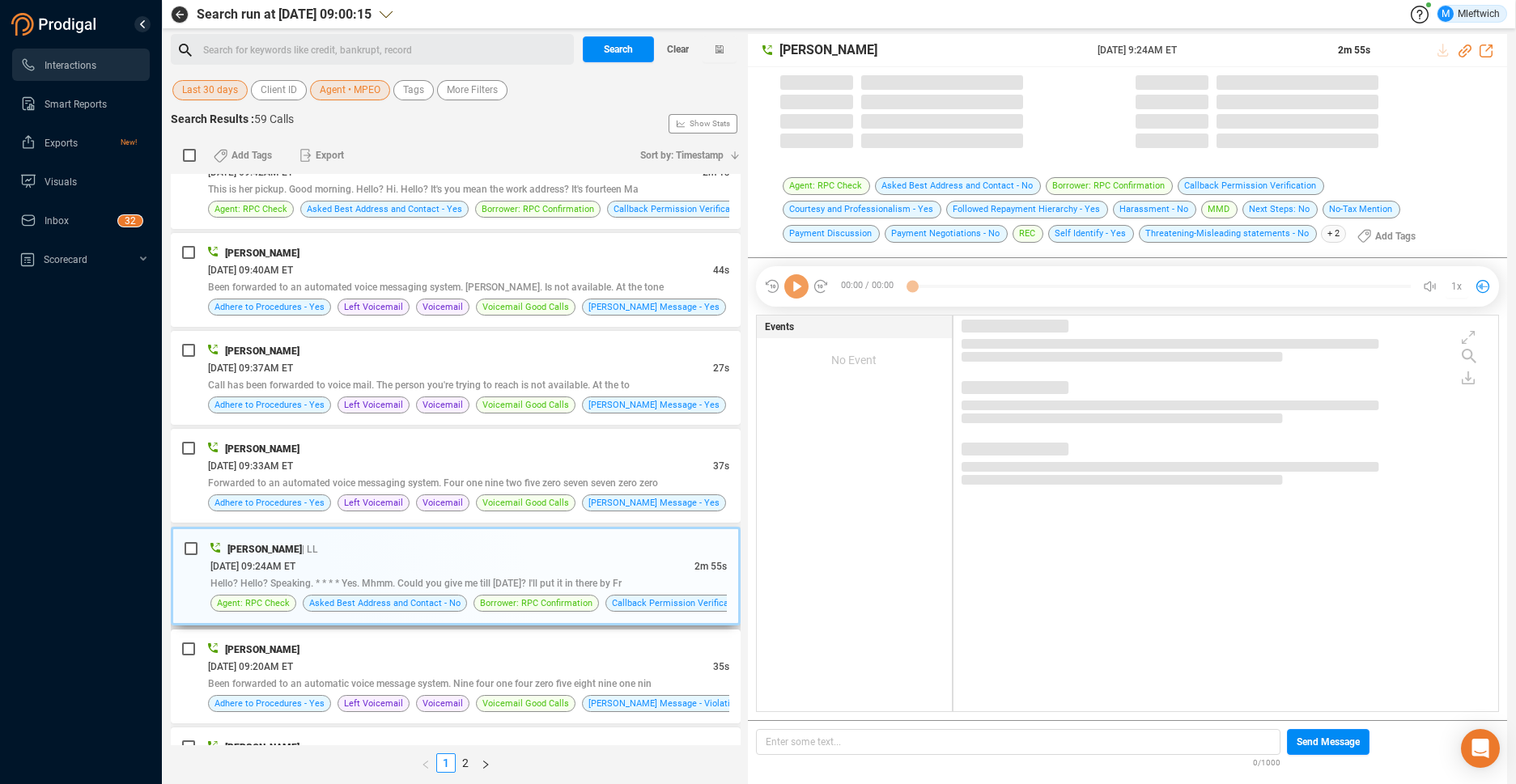
click at [582, 585] on span "Hello? Hello? Speaking. * * * * Yes. Mhmm. Could you give me till Friday? I'll …" at bounding box center [415, 583] width 412 height 11
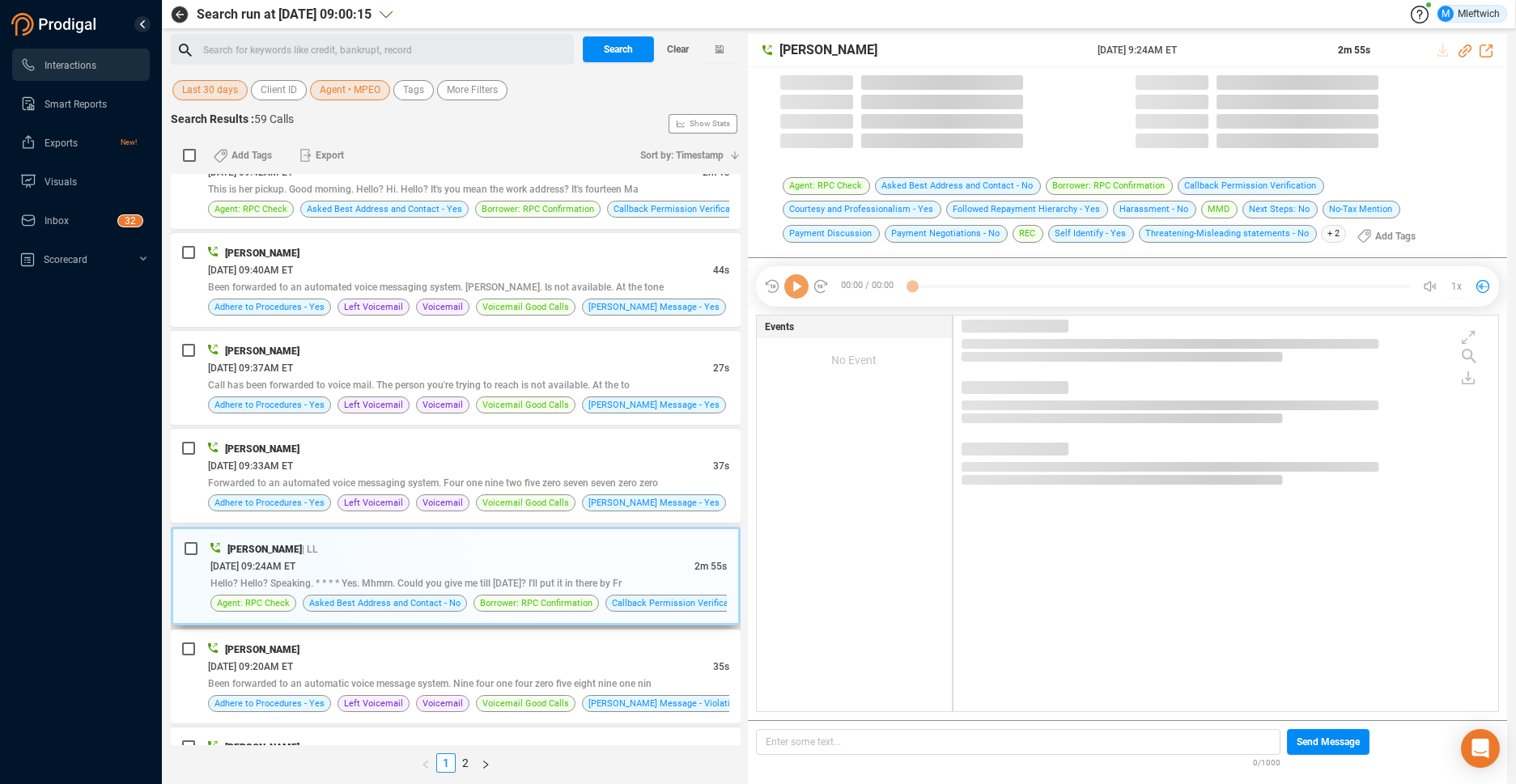
click at [582, 585] on span "Hello? Hello? Speaking. * * * * Yes. Mhmm. Could you give me till Friday? I'll …" at bounding box center [415, 583] width 412 height 11
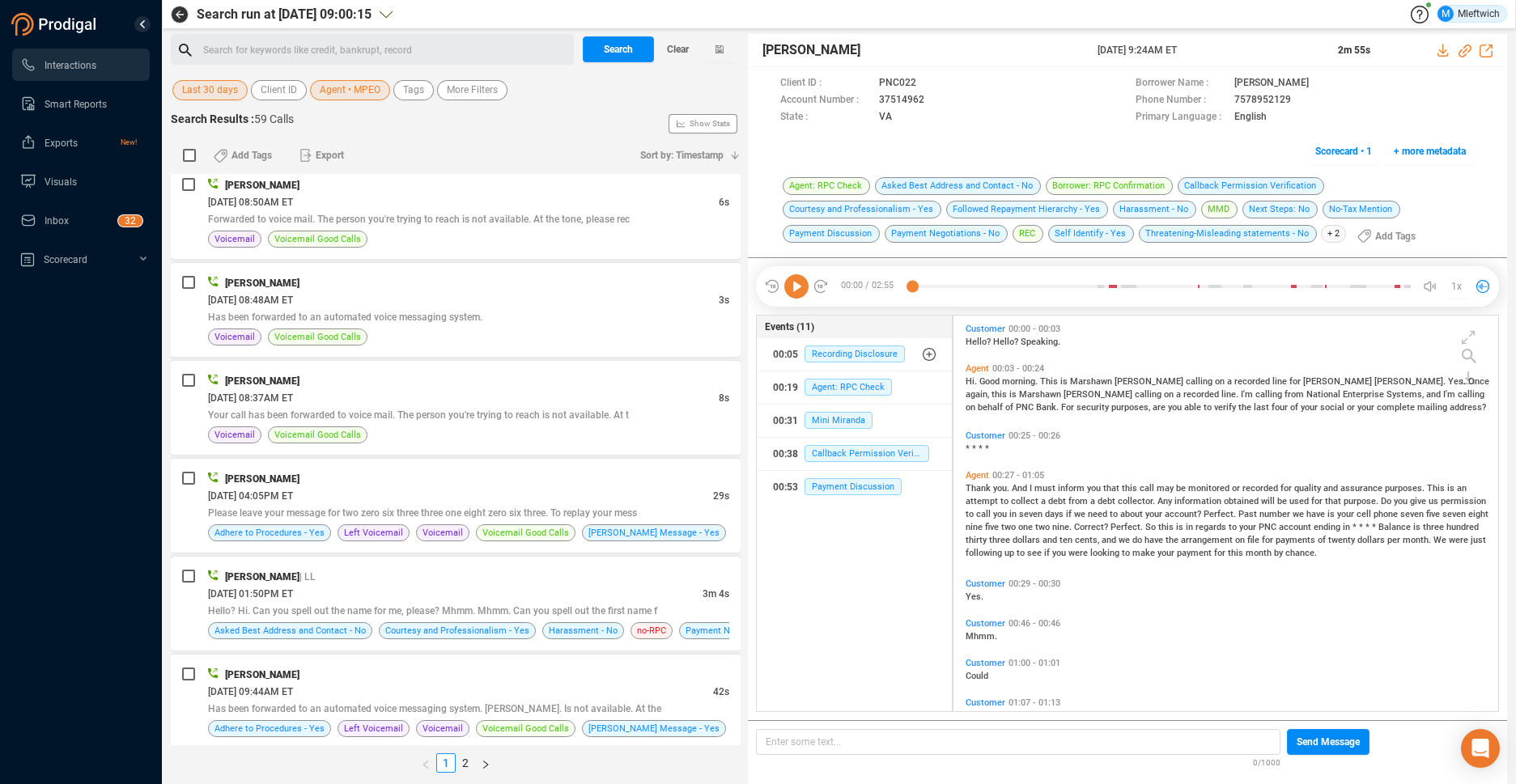
scroll to position [4246, 0]
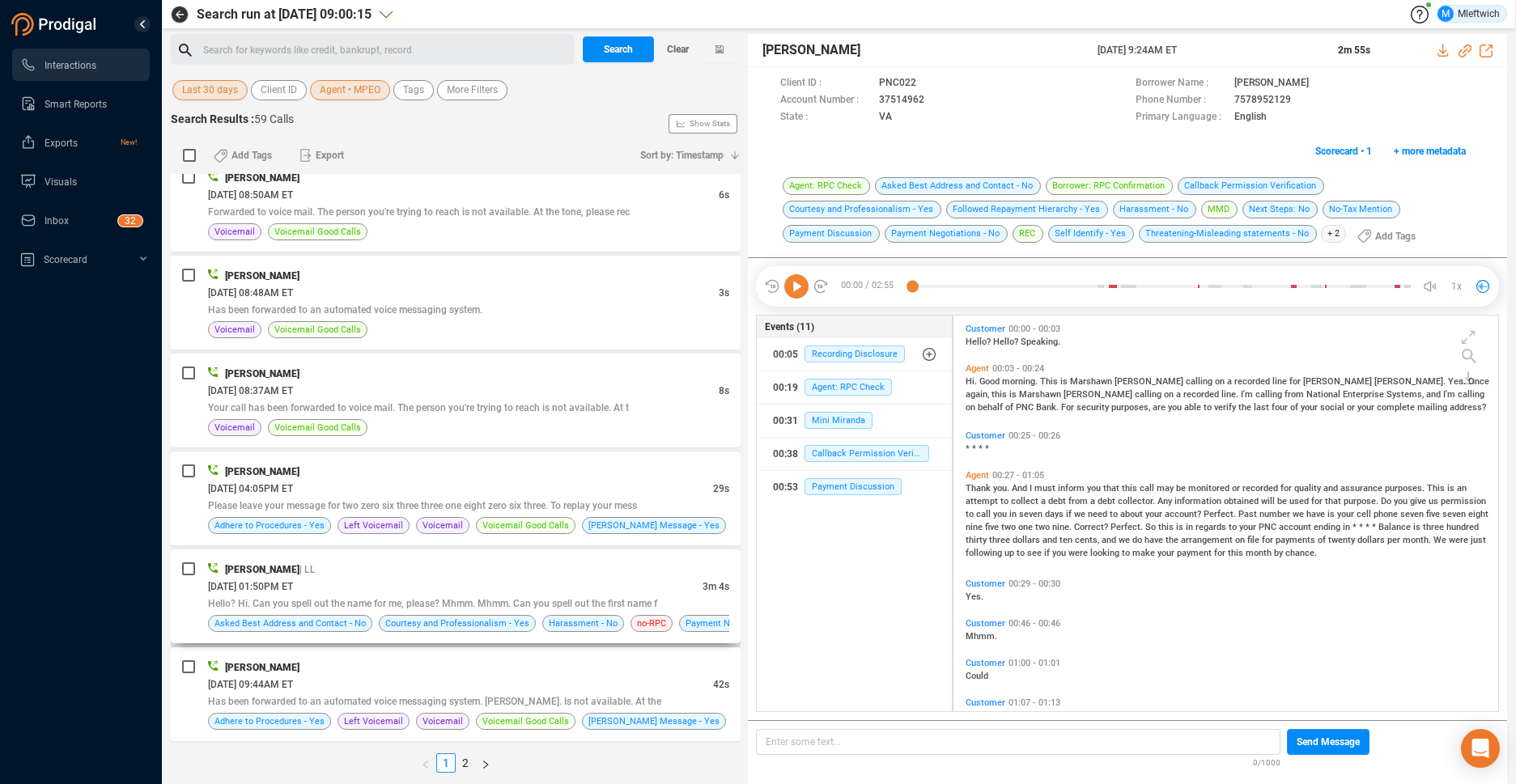
click at [643, 602] on span "Hello? Hi. Can you spell out the name for me, please? Mhmm. Mhmm. Can you spell…" at bounding box center [432, 603] width 450 height 11
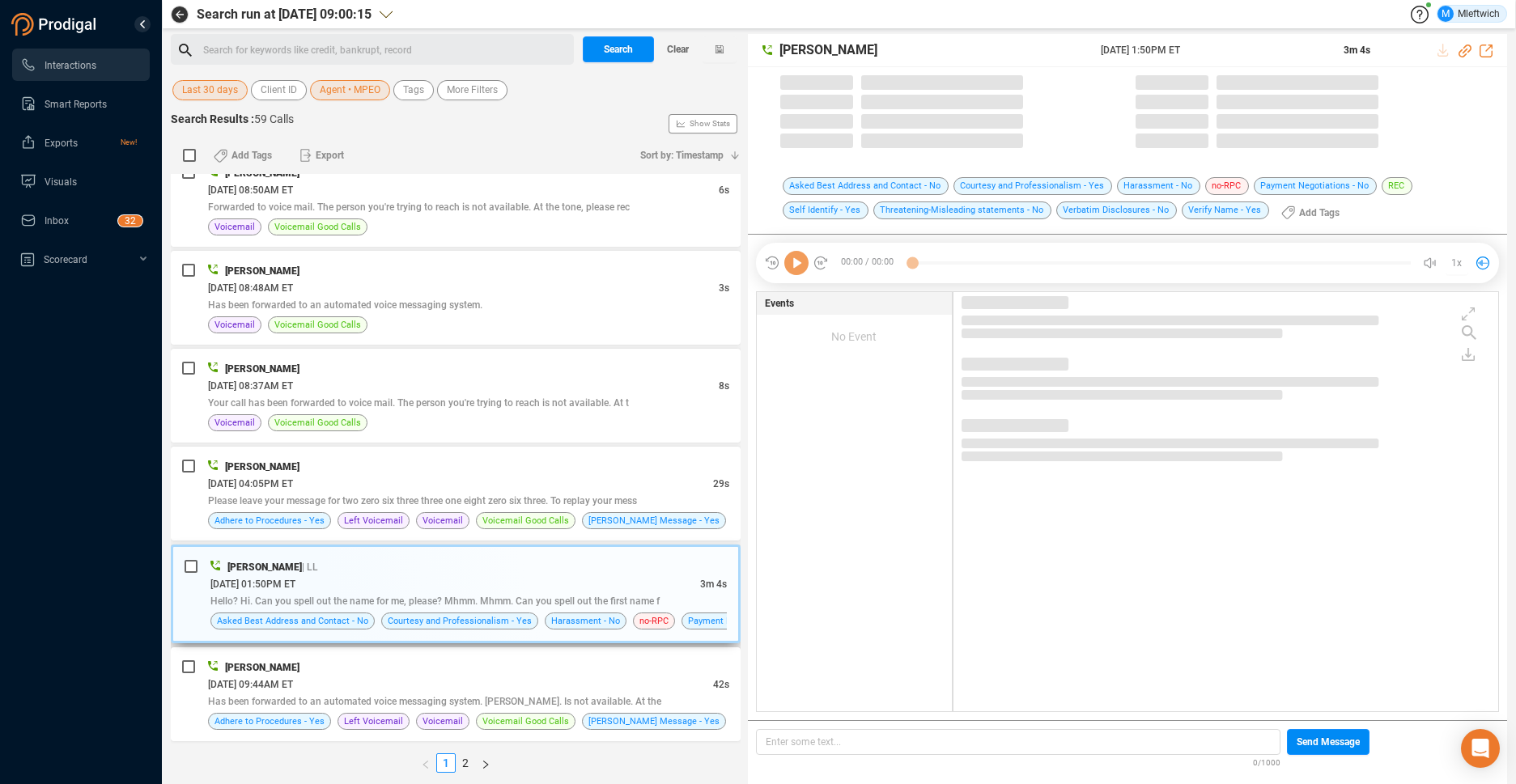
scroll to position [4240, 0]
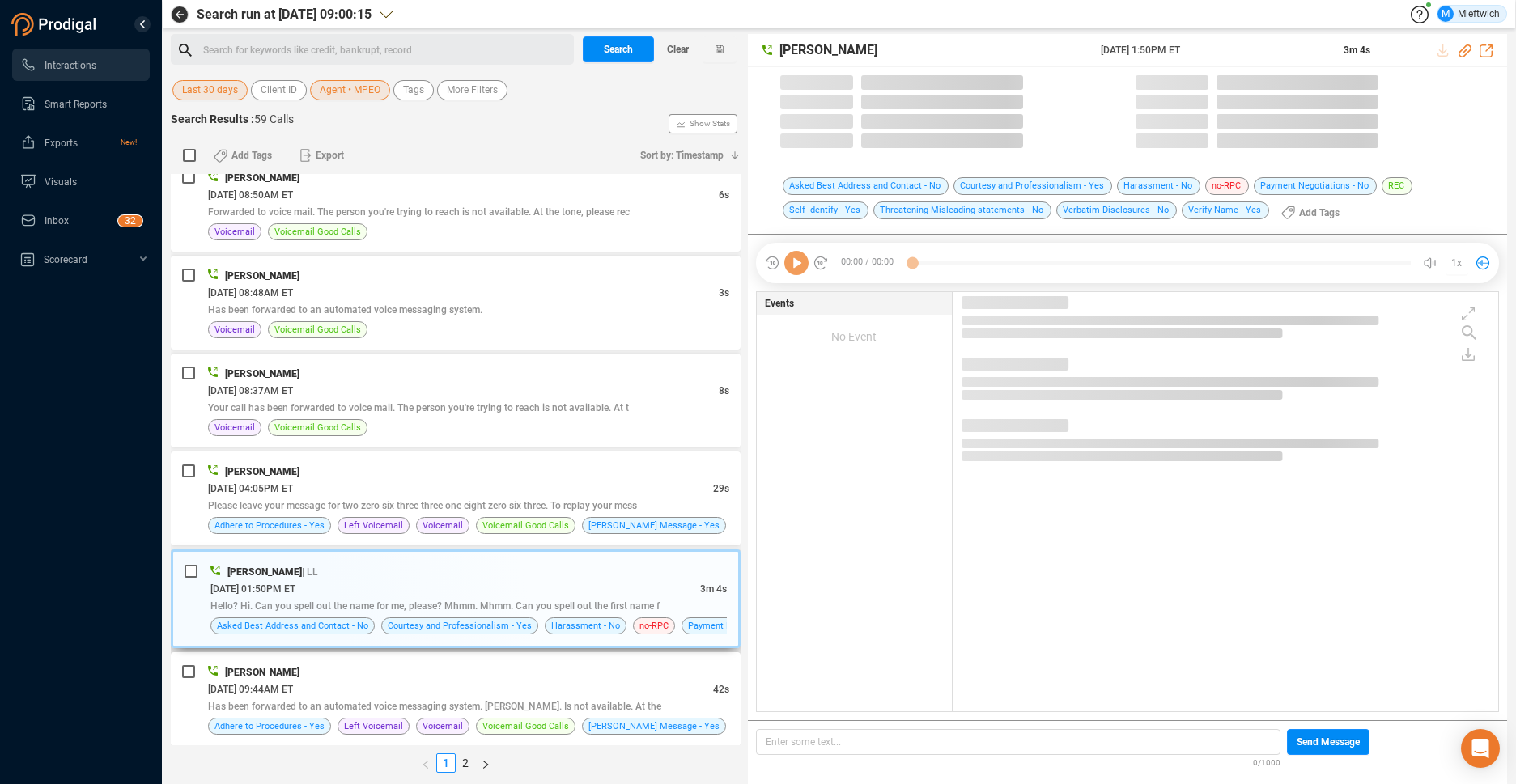
click at [643, 602] on span "Hello? Hi. Can you spell out the name for me, please? Mhmm. Mhmm. Can you spell…" at bounding box center [434, 606] width 450 height 11
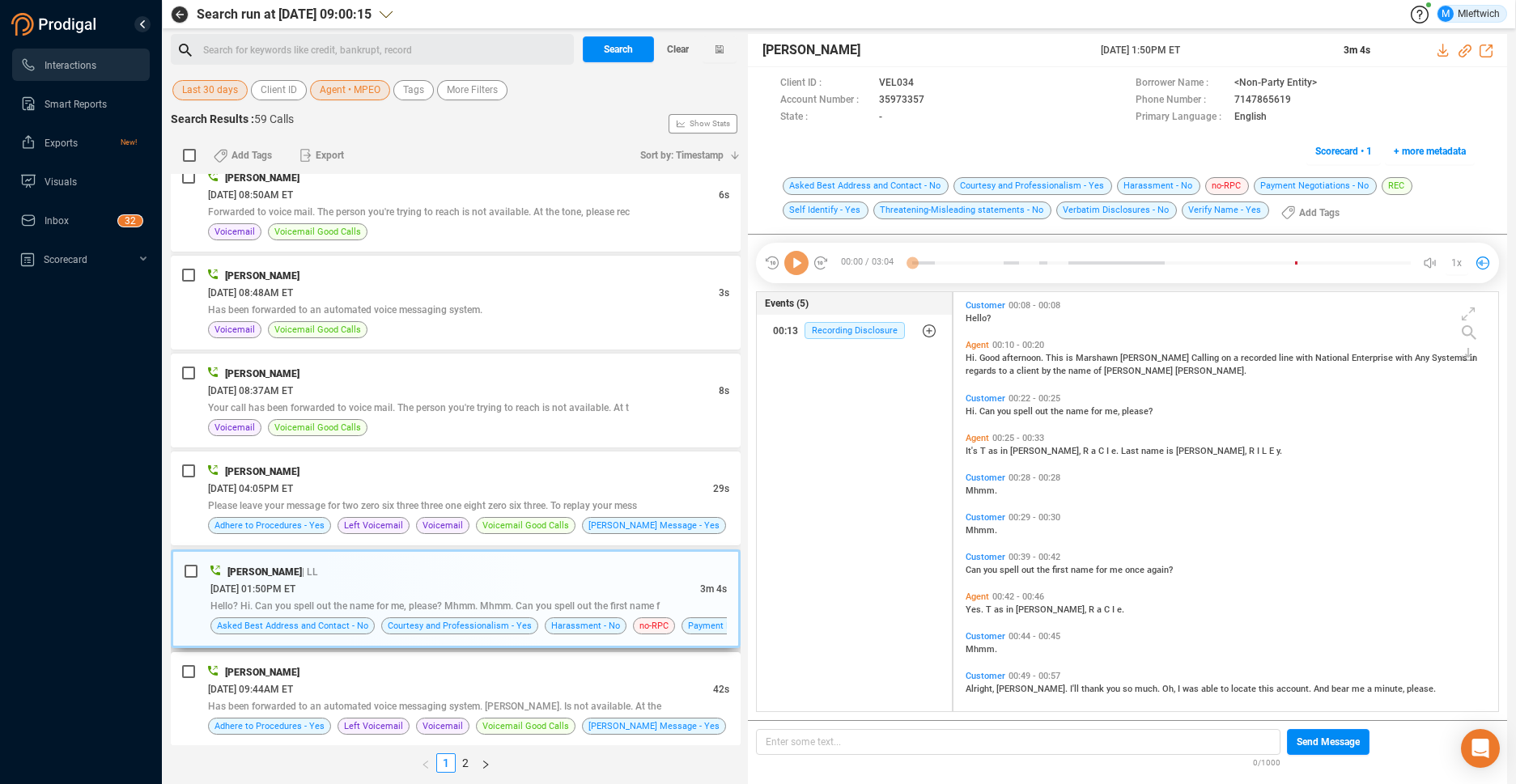
scroll to position [415, 536]
click at [643, 602] on span "Hello? Hi. Can you spell out the name for me, please? Mhmm. Mhmm. Can you spell…" at bounding box center [434, 606] width 450 height 11
click at [281, 572] on span "Marshawn Peoples" at bounding box center [264, 572] width 74 height 11
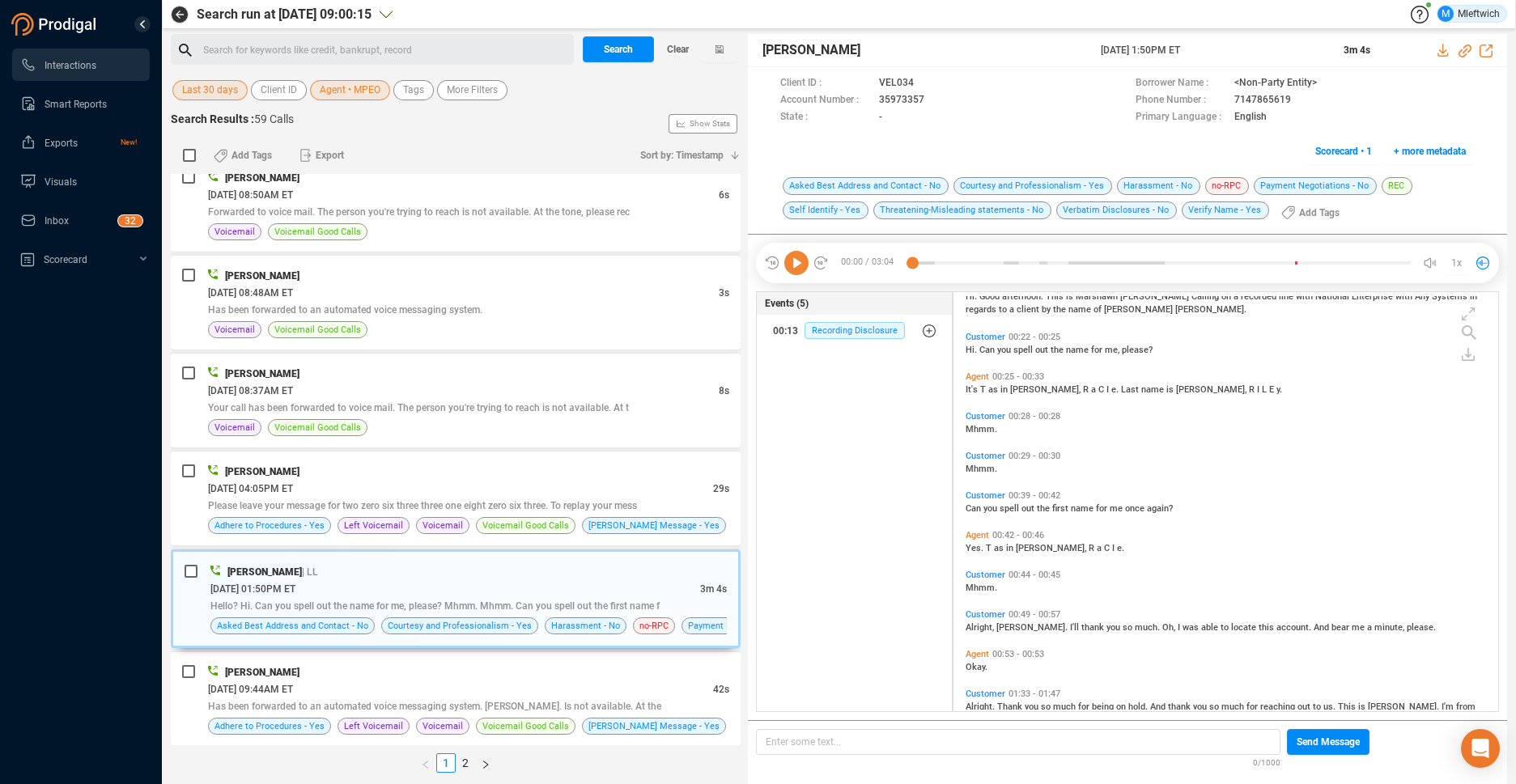
scroll to position [0, 0]
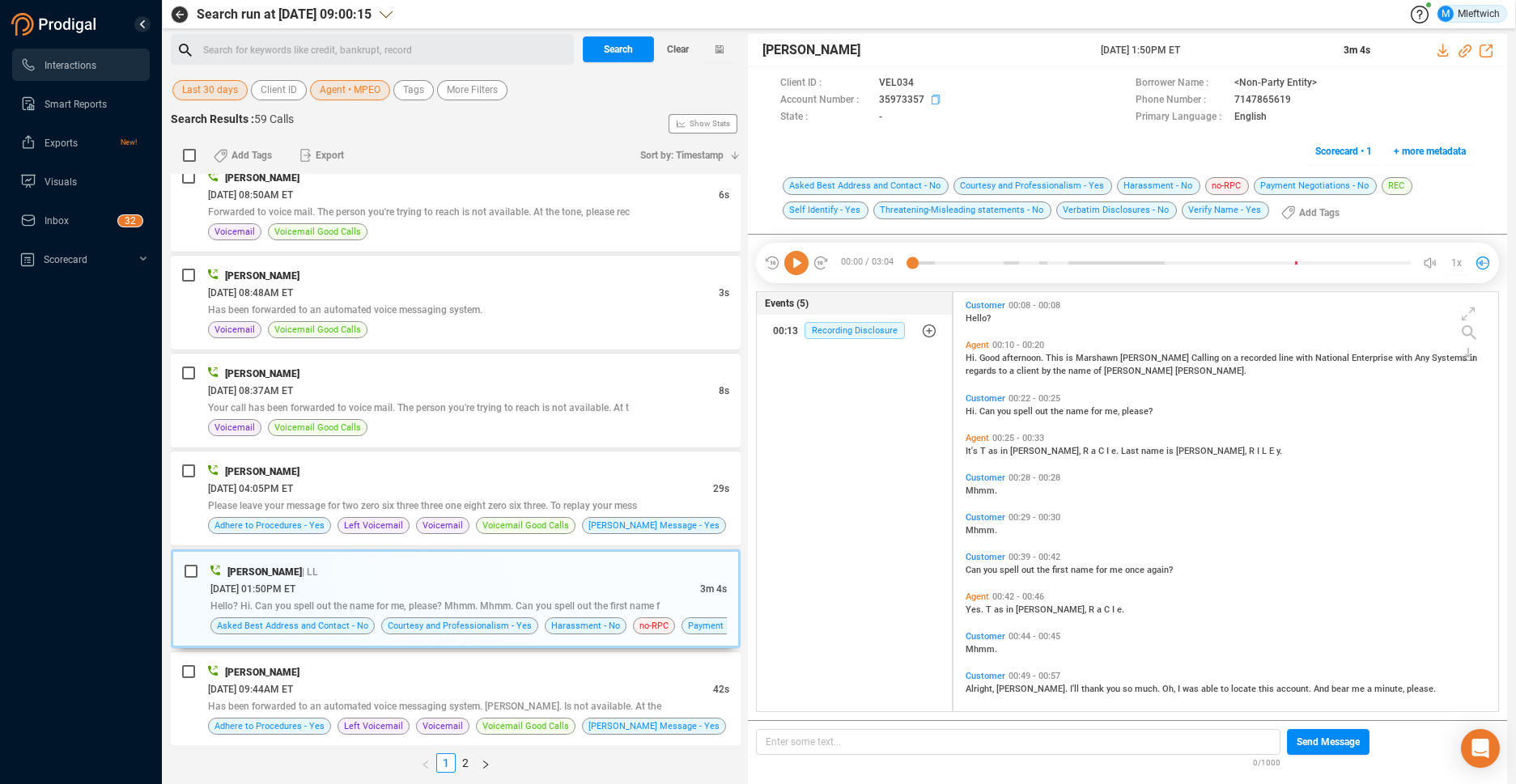
click at [934, 101] on icon at bounding box center [938, 102] width 13 height 13
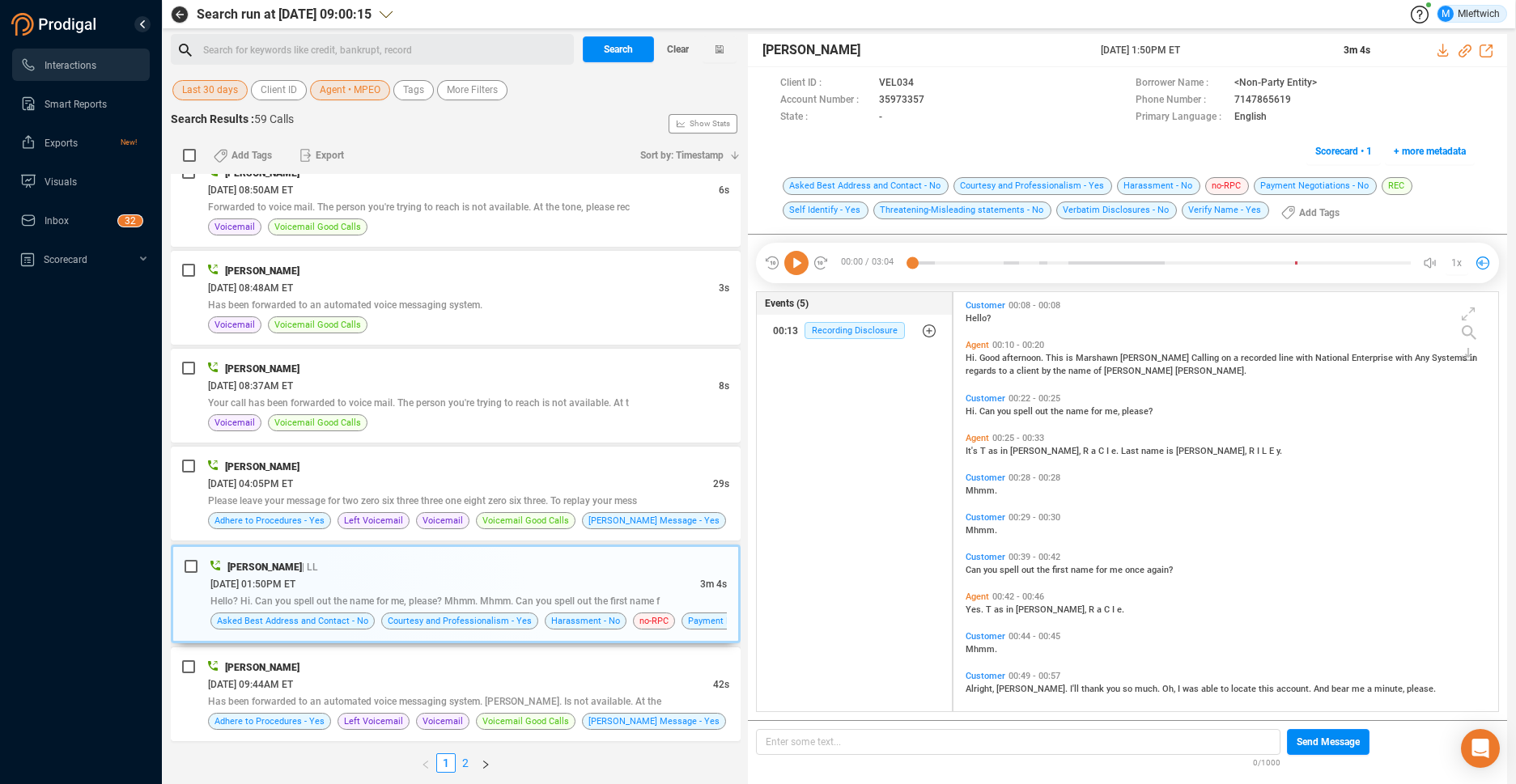
click at [462, 760] on link "2" at bounding box center [465, 763] width 18 height 18
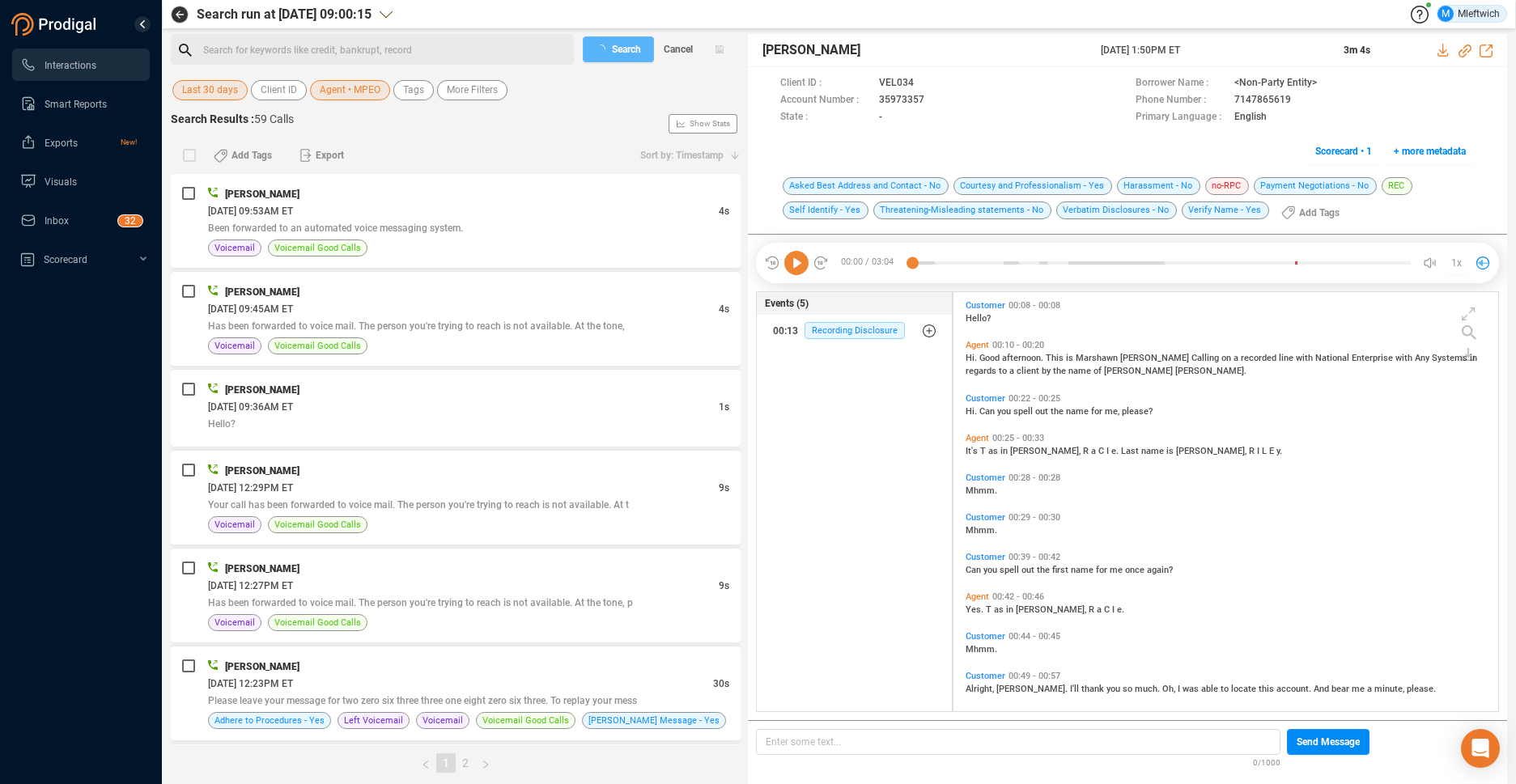
scroll to position [171, 0]
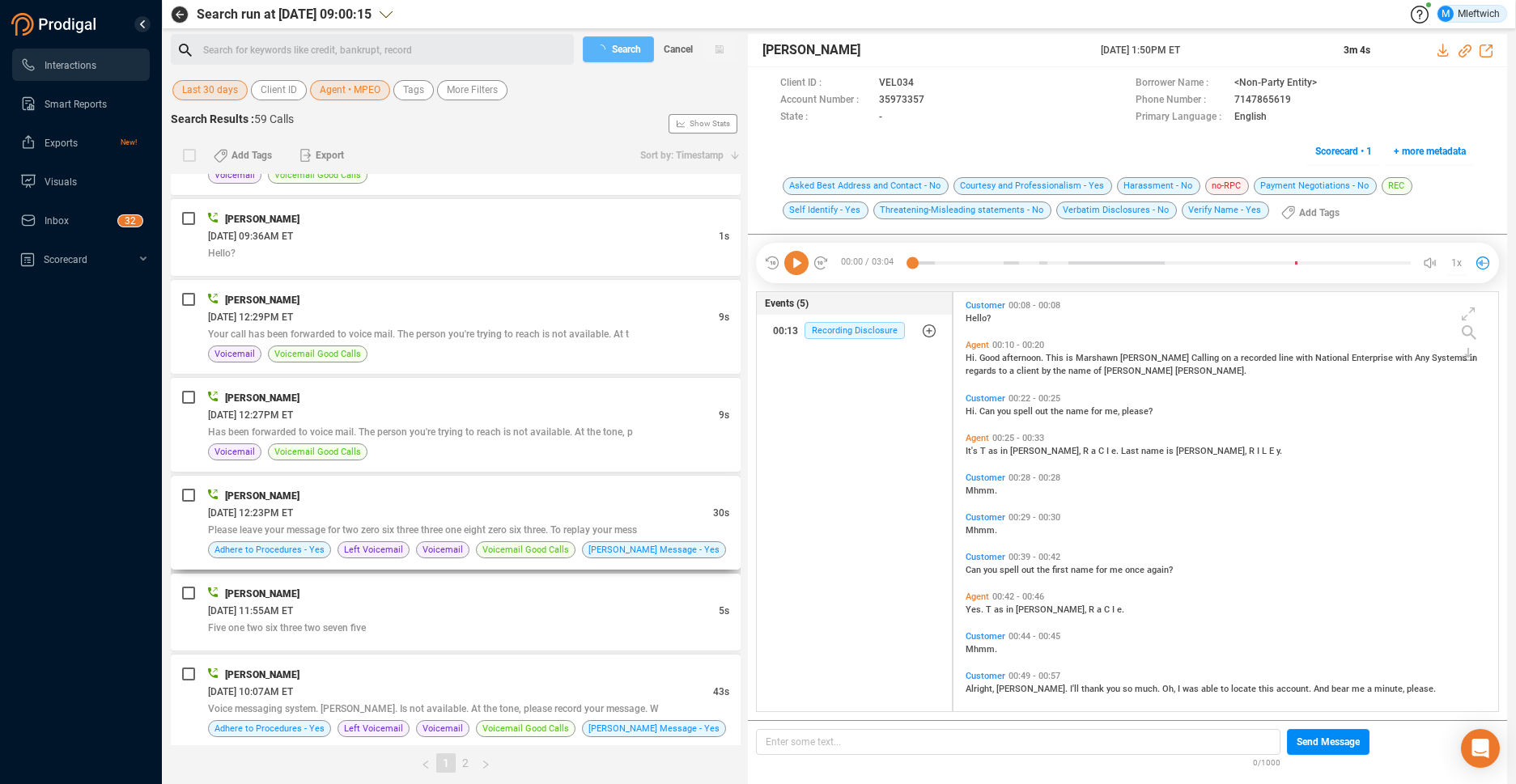
click at [585, 519] on div "08/13/2025 @ 12:23PM ET" at bounding box center [461, 513] width 506 height 17
click at [586, 519] on div "08/13/2025 @ 12:23PM ET" at bounding box center [461, 513] width 506 height 17
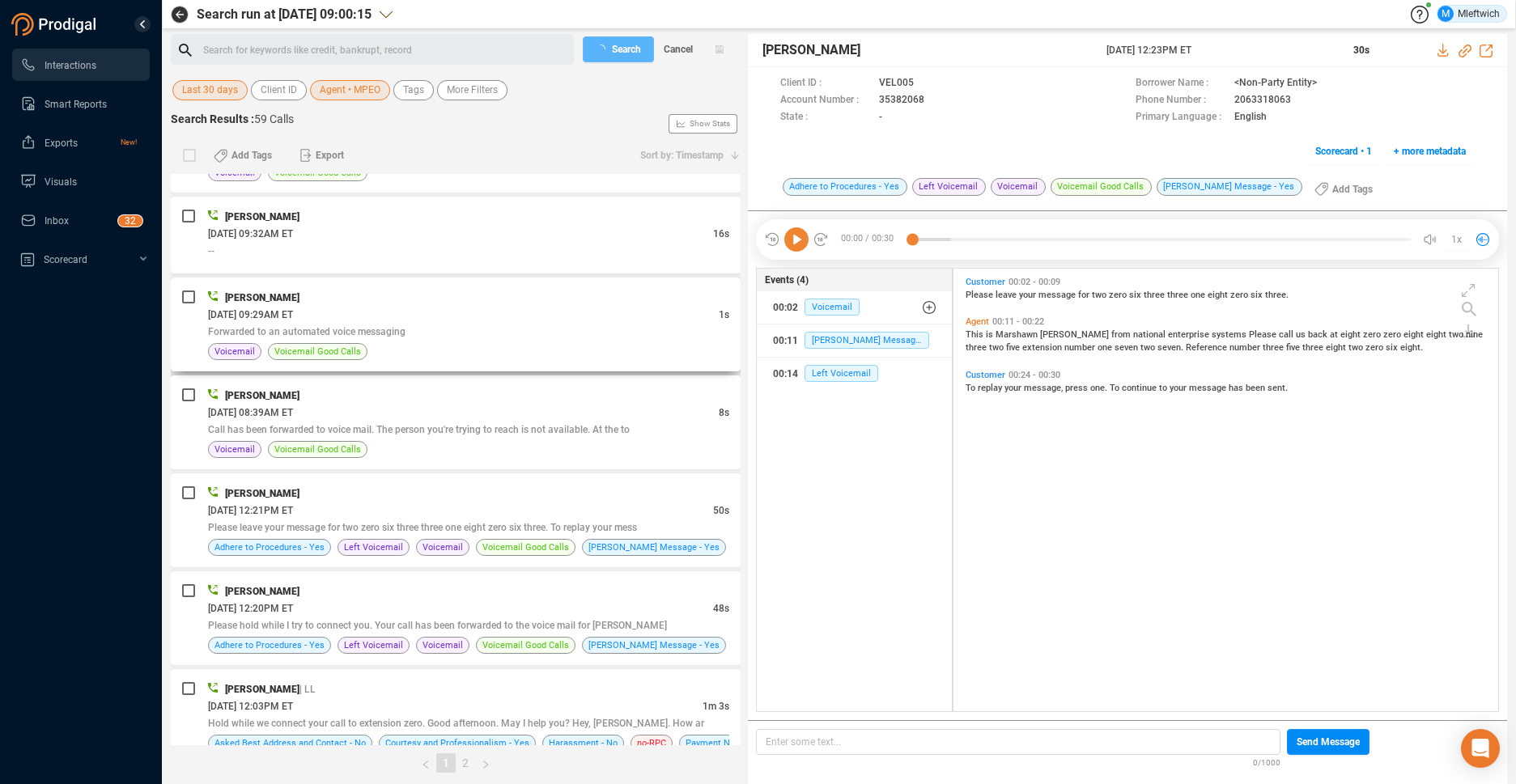
scroll to position [2828, 0]
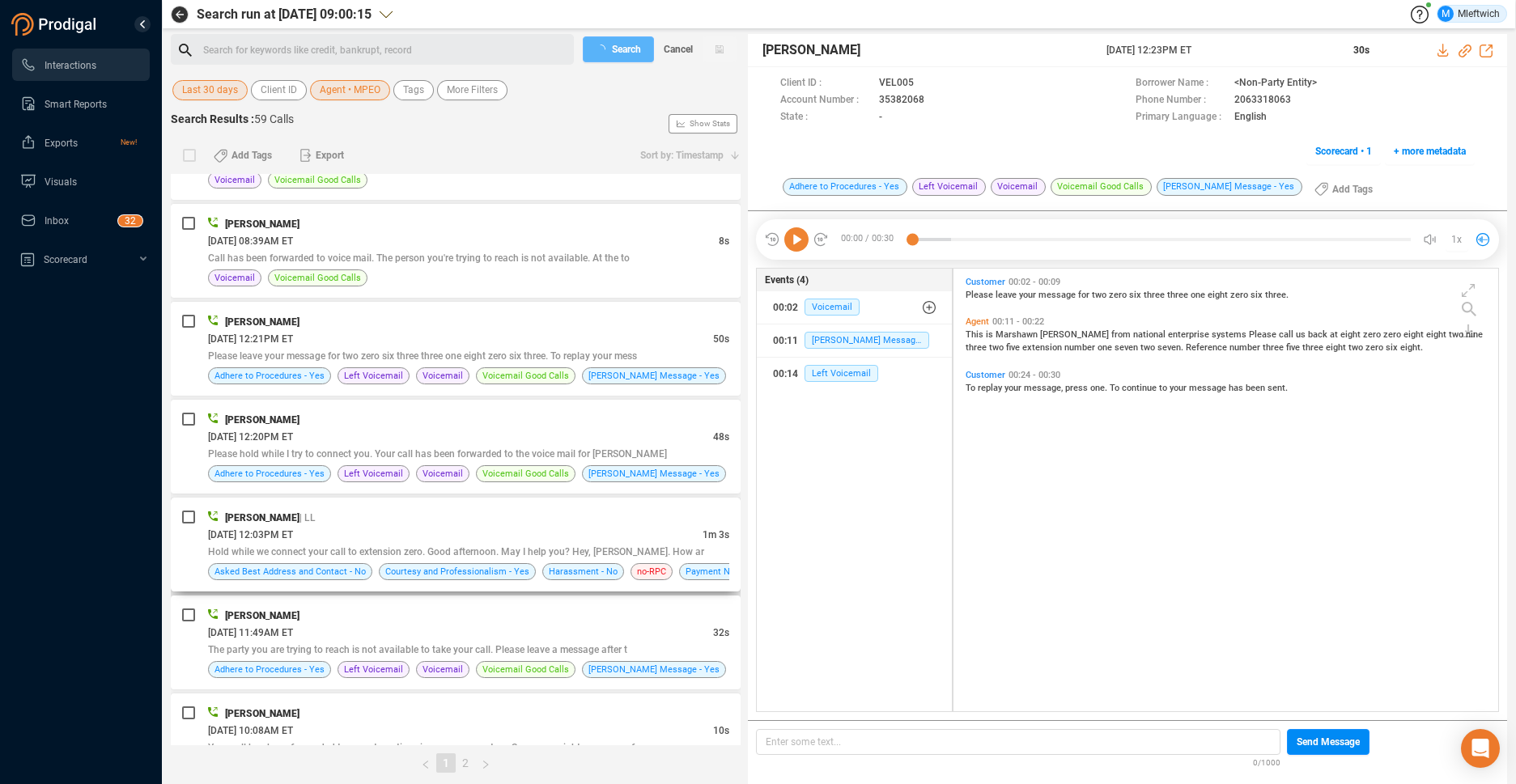
click at [515, 529] on div "08/07/2025 @ 12:03PM ET" at bounding box center [455, 535] width 494 height 17
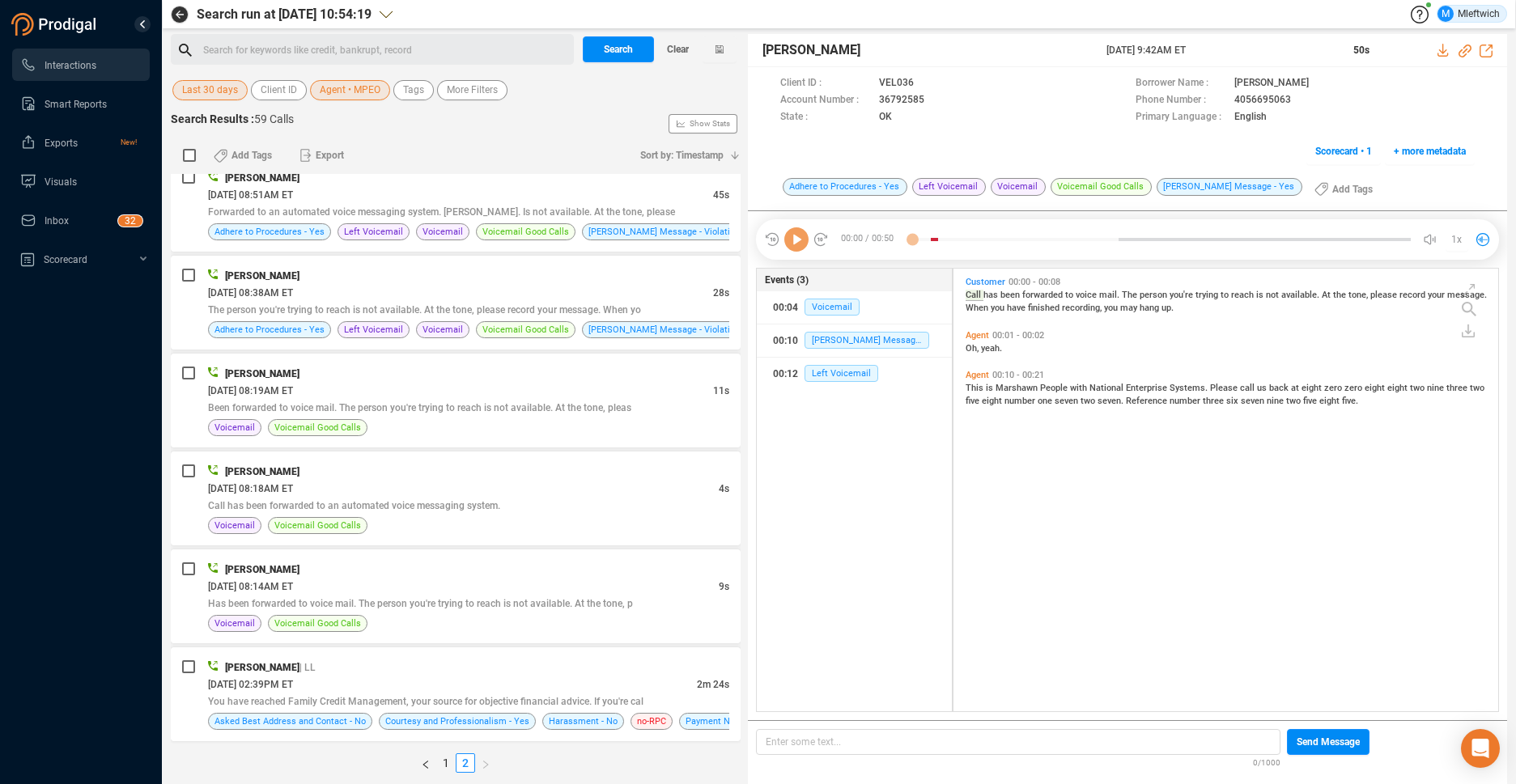
scroll to position [439, 536]
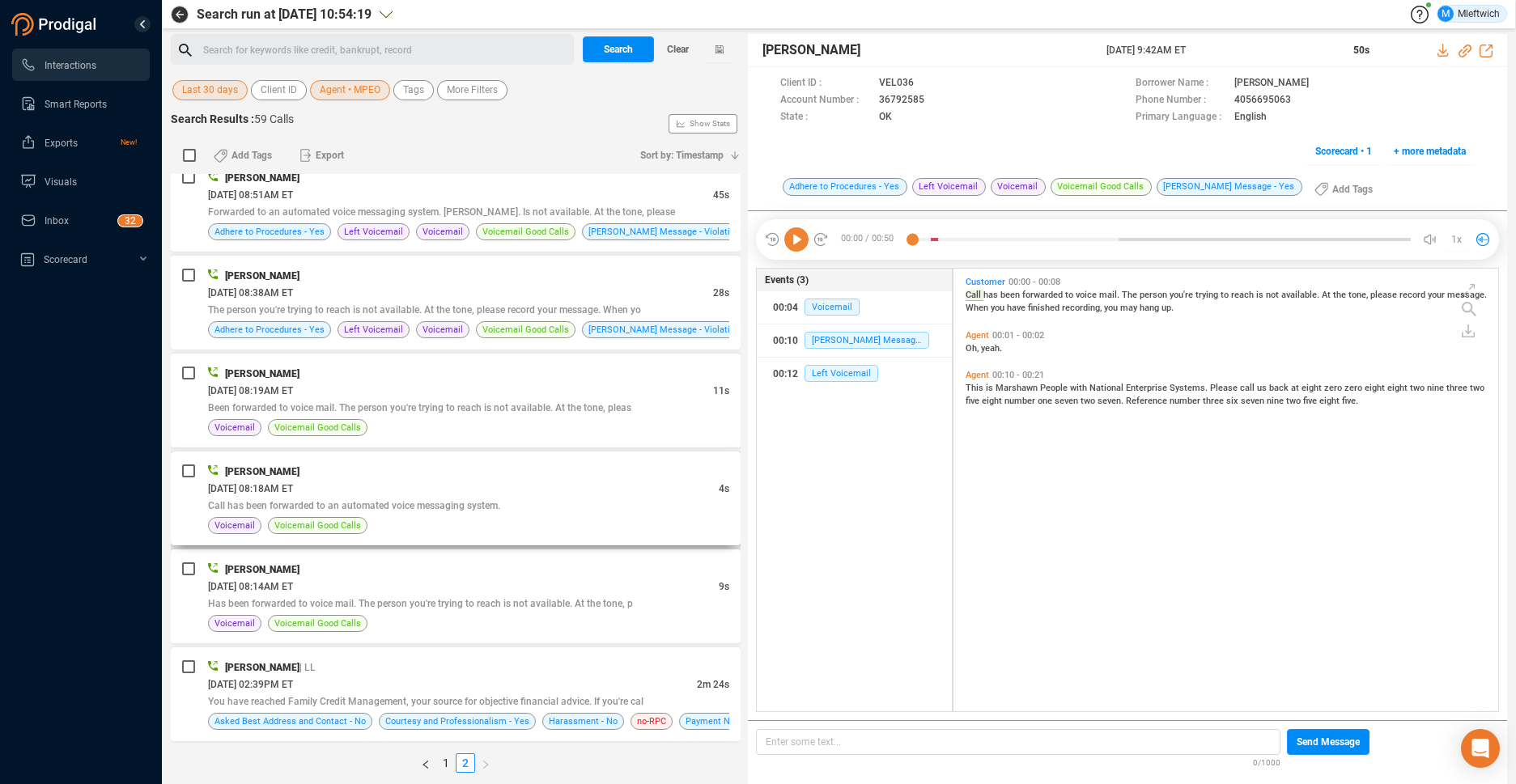
click at [498, 511] on div "Call has been forwarded to an automated voice messaging system." at bounding box center [469, 506] width 522 height 17
click at [498, 511] on span "Call has been forwarded to an automated voice messaging system." at bounding box center [354, 506] width 292 height 11
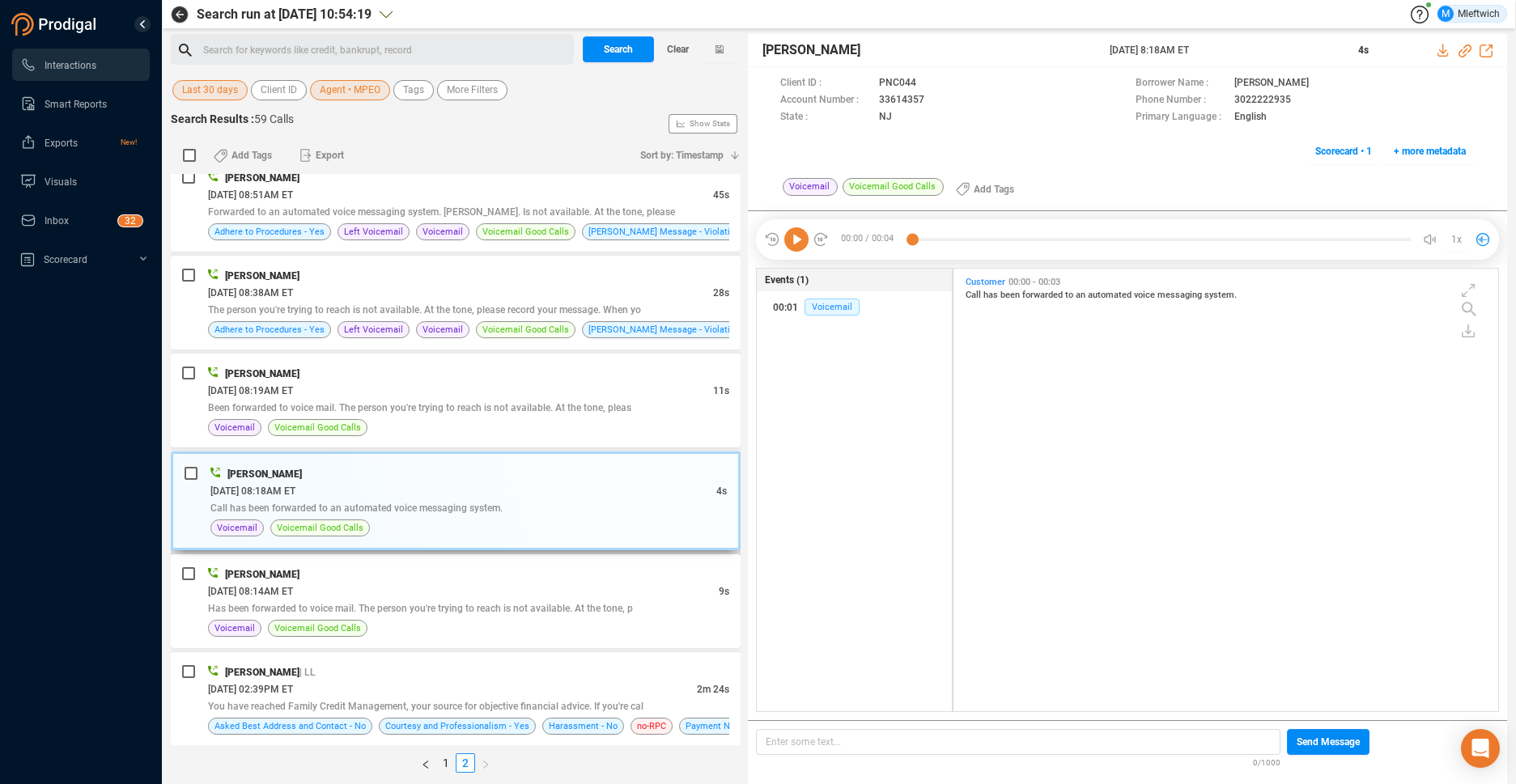
drag, startPoint x: 497, startPoint y: 498, endPoint x: 510, endPoint y: 467, distance: 33.6
click at [510, 467] on div "Marshawn Peoples" at bounding box center [468, 474] width 516 height 17
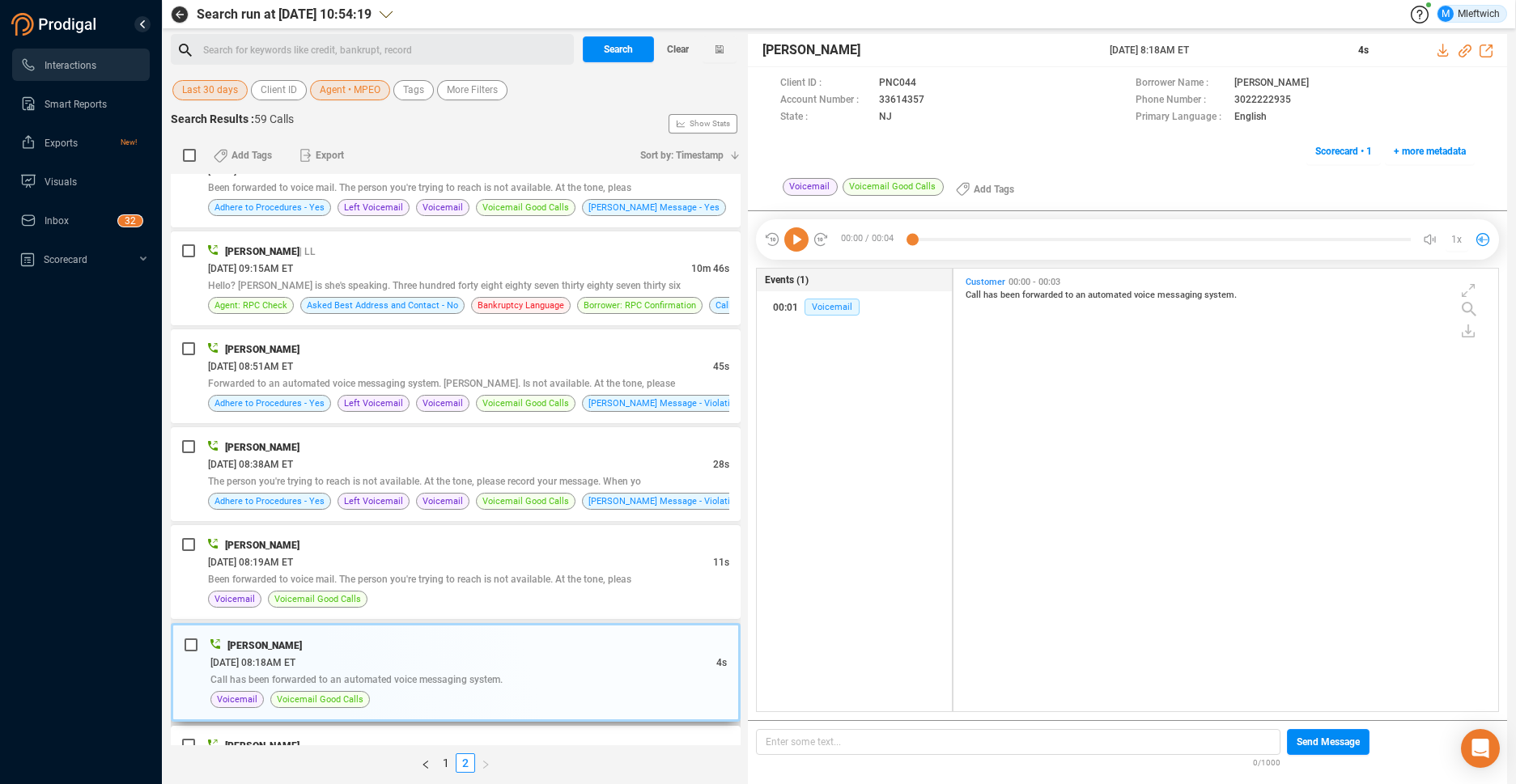
scroll to position [52, 0]
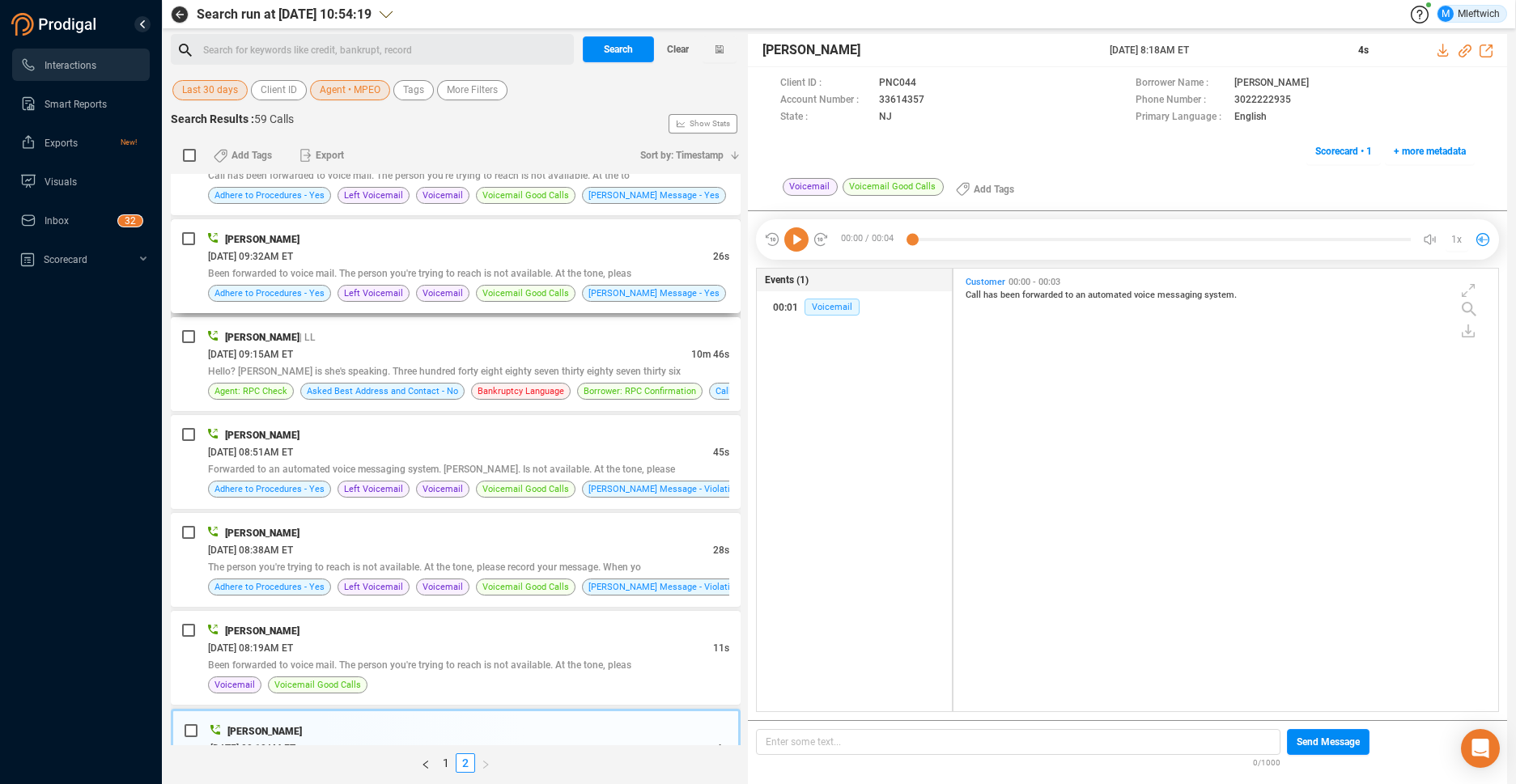
click at [493, 277] on span "Been forwarded to voice mail. The person you're trying to reach is not availabl…" at bounding box center [419, 274] width 423 height 11
click at [494, 277] on span "Been forwarded to voice mail. The person you're trying to reach is not availabl…" at bounding box center [419, 274] width 423 height 11
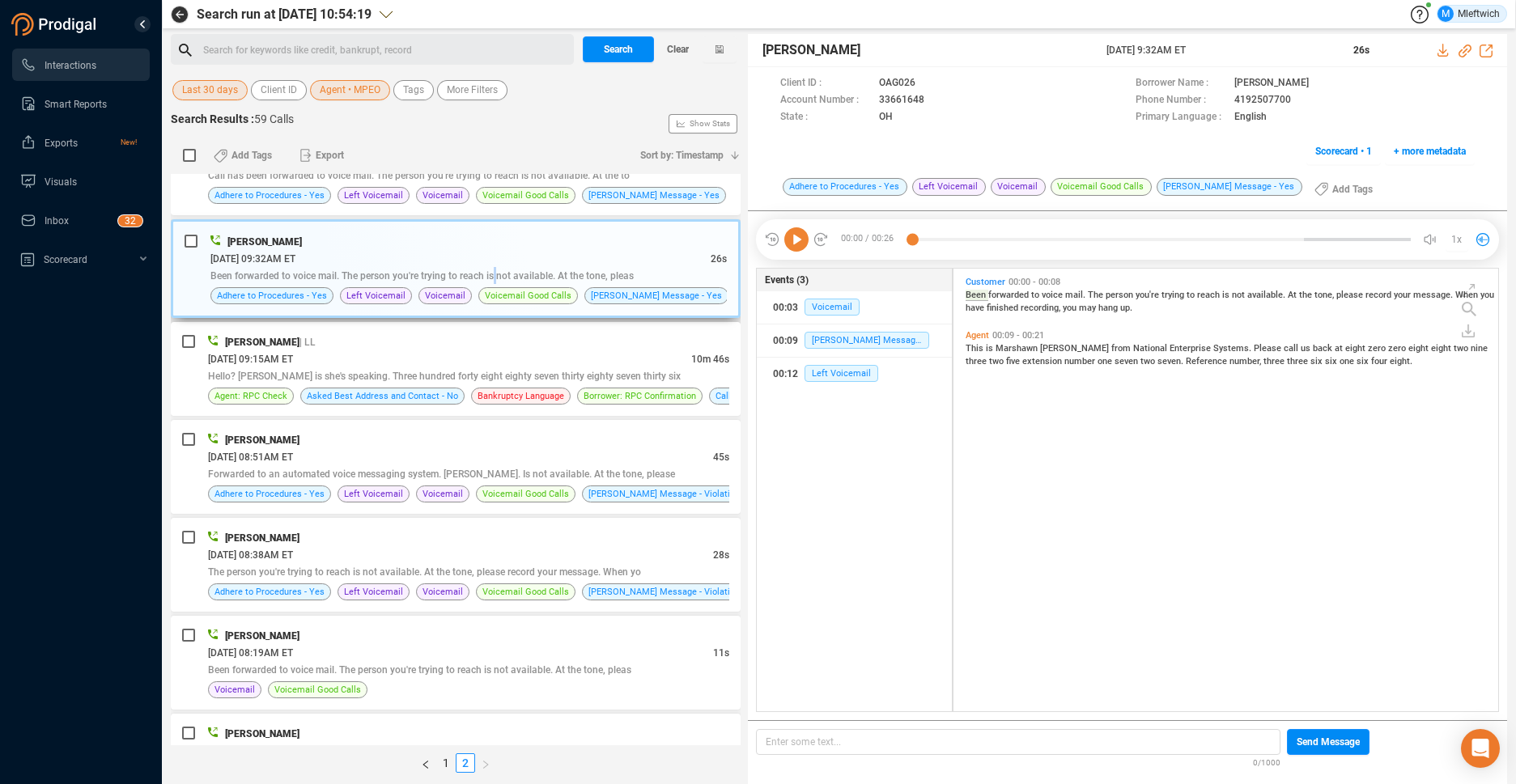
scroll to position [0, 0]
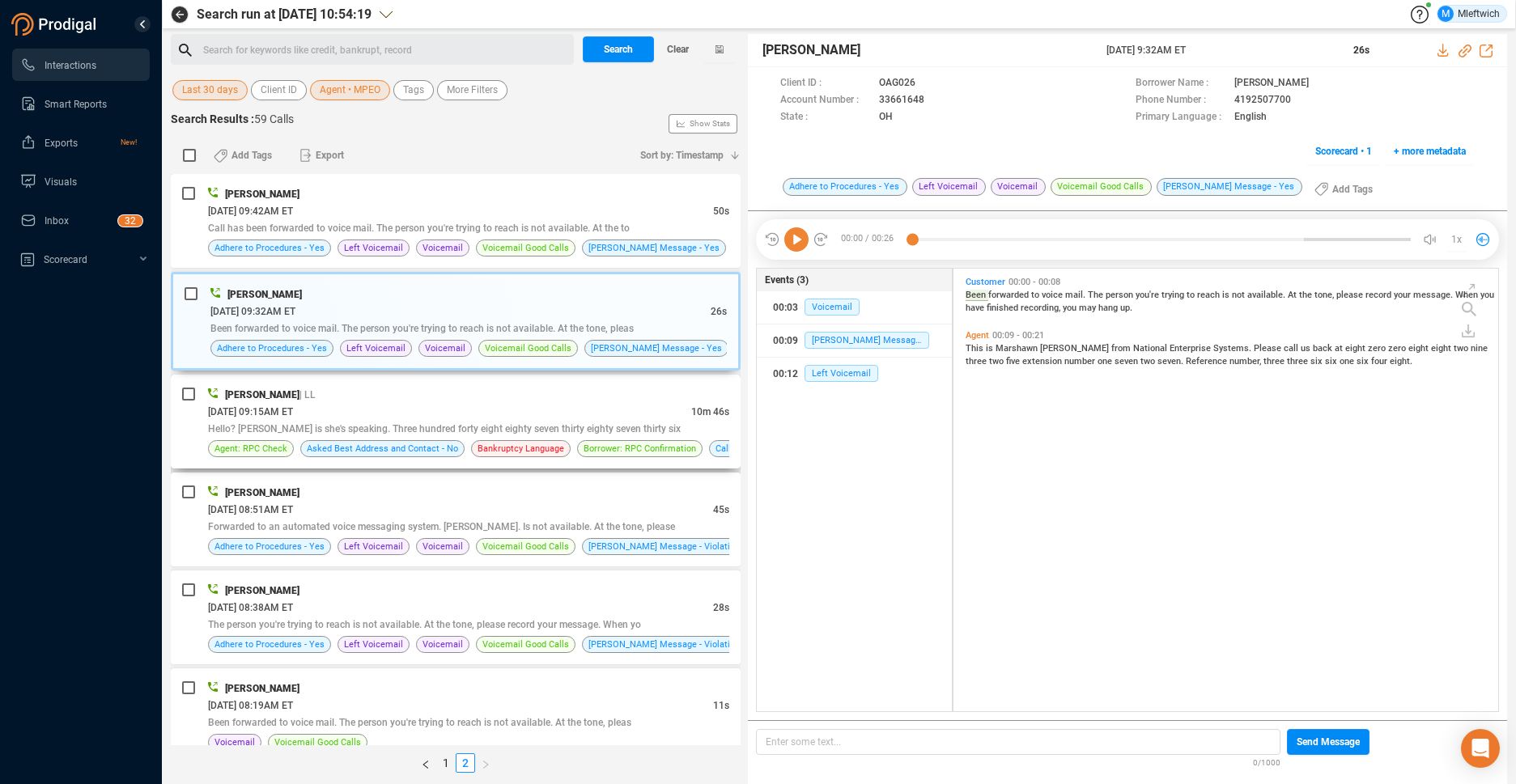
click at [510, 412] on div "08/06/2025 @ 09:15AM ET" at bounding box center [450, 411] width 484 height 17
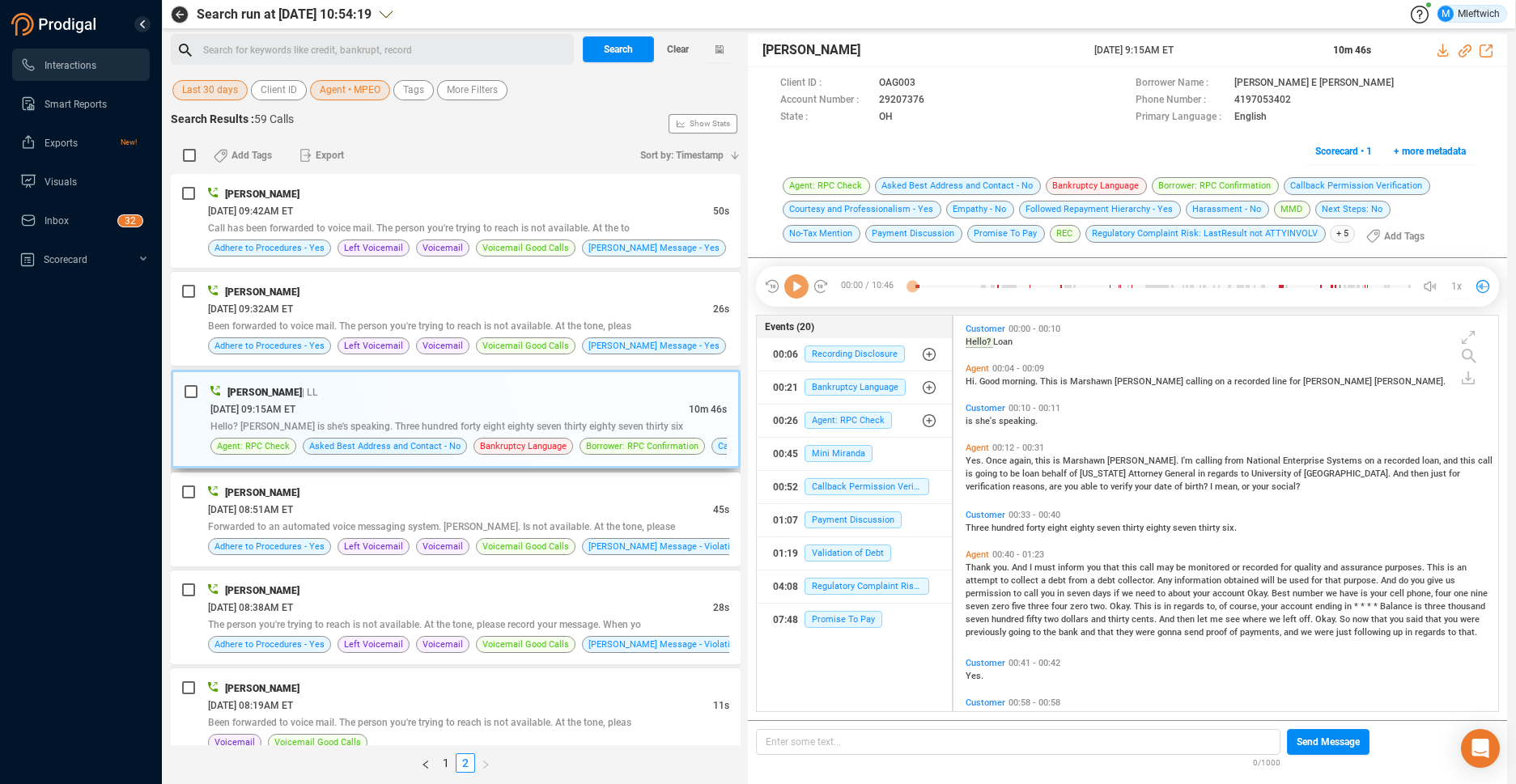
scroll to position [392, 536]
click at [521, 418] on div "Hello? Loan is she's speaking. Three hundred forty eight eighty seven thirty ei…" at bounding box center [468, 427] width 516 height 17
click at [522, 418] on div "Hello? Loan is she's speaking. Three hundred forty eight eighty seven thirty ei…" at bounding box center [468, 427] width 516 height 17
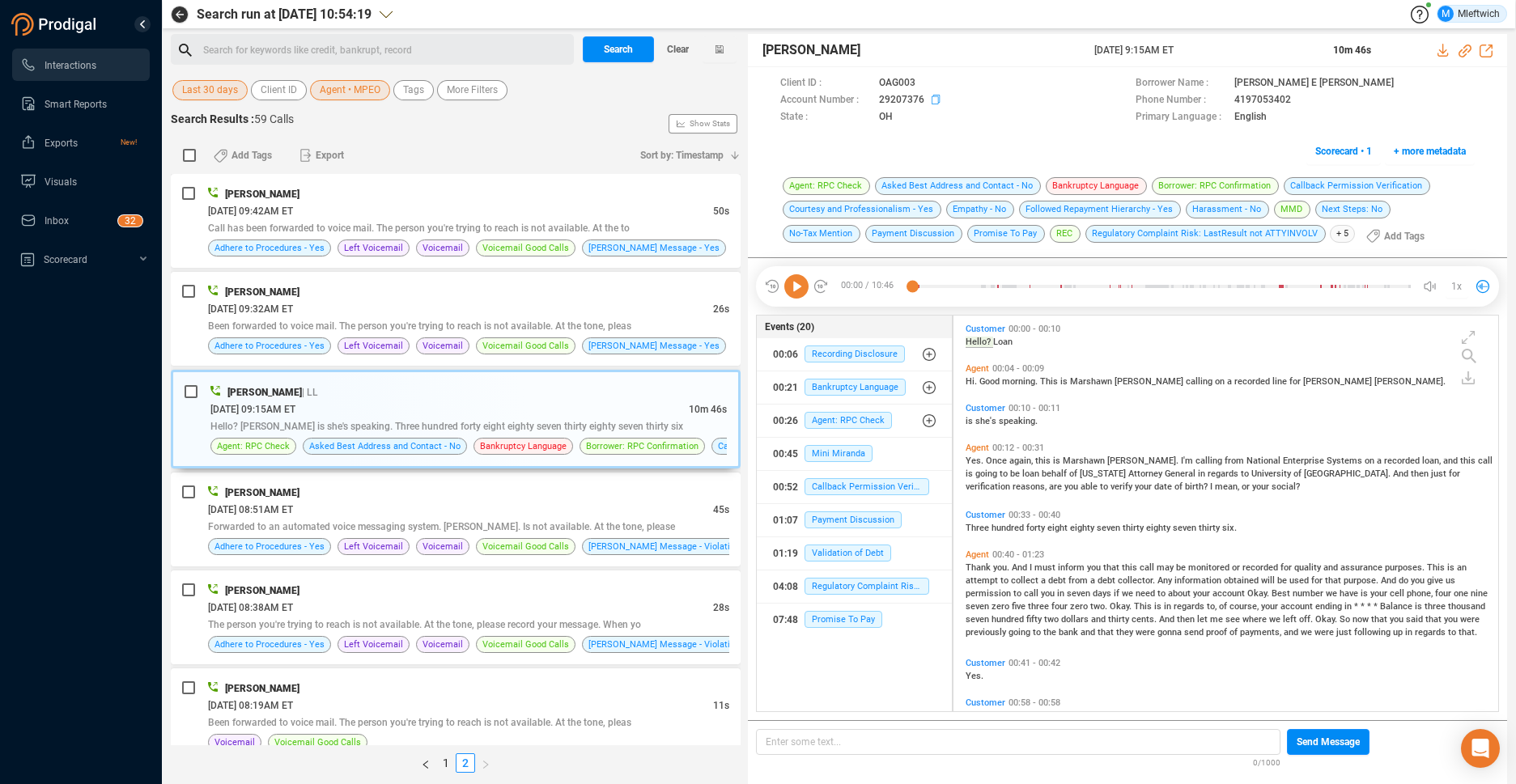
click at [932, 100] on icon at bounding box center [938, 102] width 13 height 13
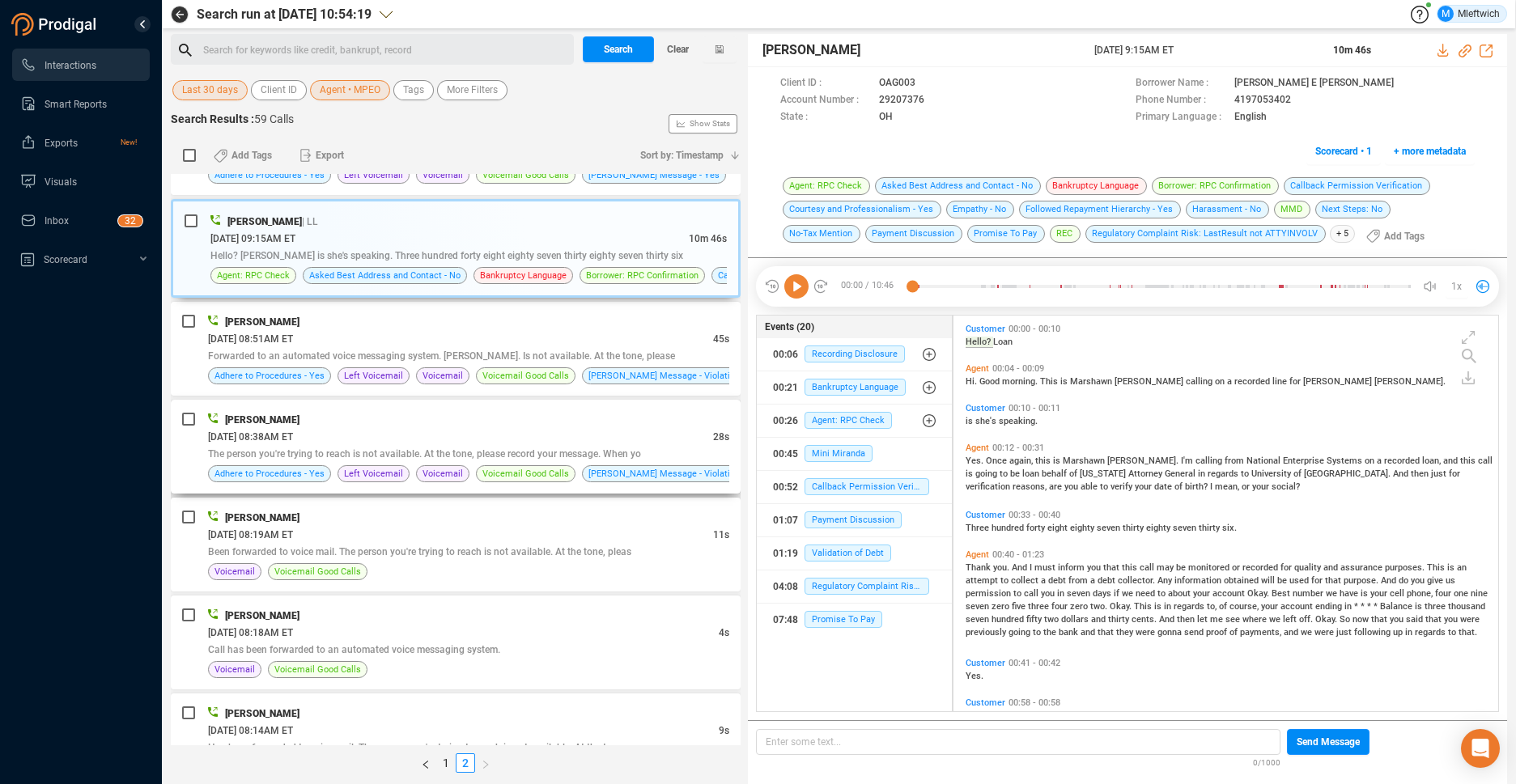
scroll to position [315, 0]
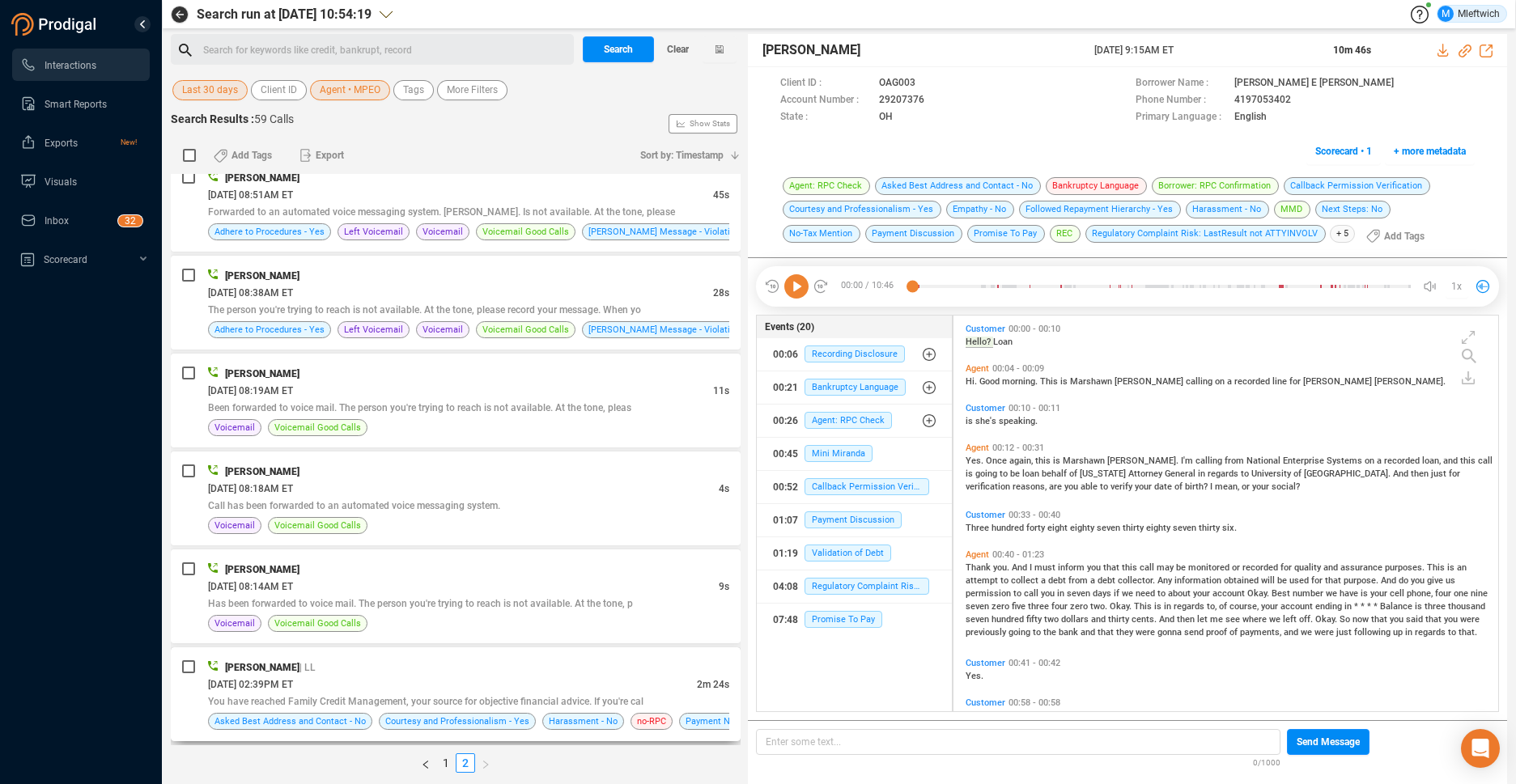
click at [478, 695] on div "You have reached Family Credit Management, your source for objective financial …" at bounding box center [469, 701] width 522 height 17
click at [479, 693] on div "08/05/2025 @ 02:39PM ET" at bounding box center [452, 684] width 489 height 17
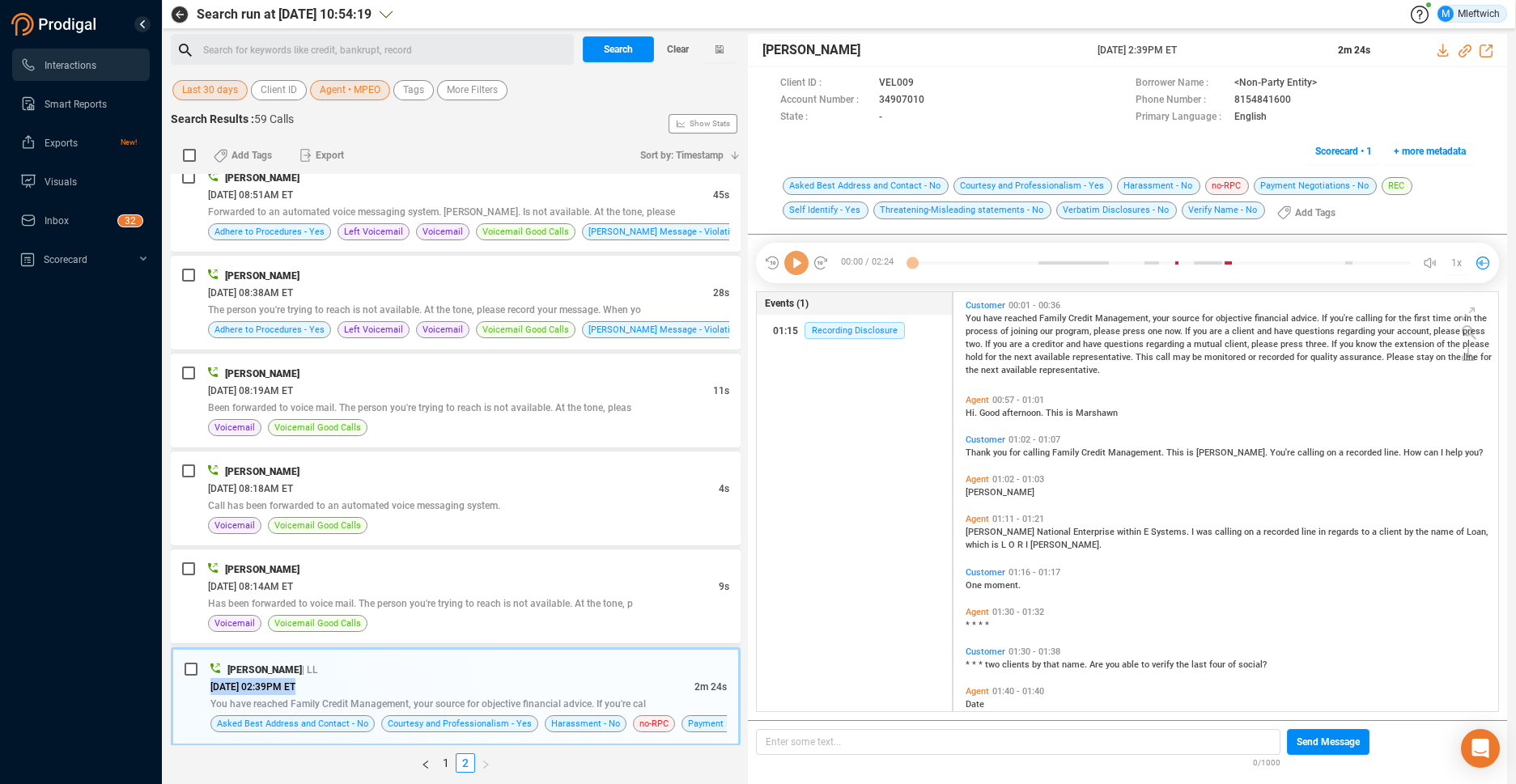
scroll to position [415, 536]
click at [485, 691] on div "08/05/2025 @ 02:39PM ET" at bounding box center [451, 687] width 484 height 17
click at [935, 99] on icon at bounding box center [938, 102] width 13 height 13
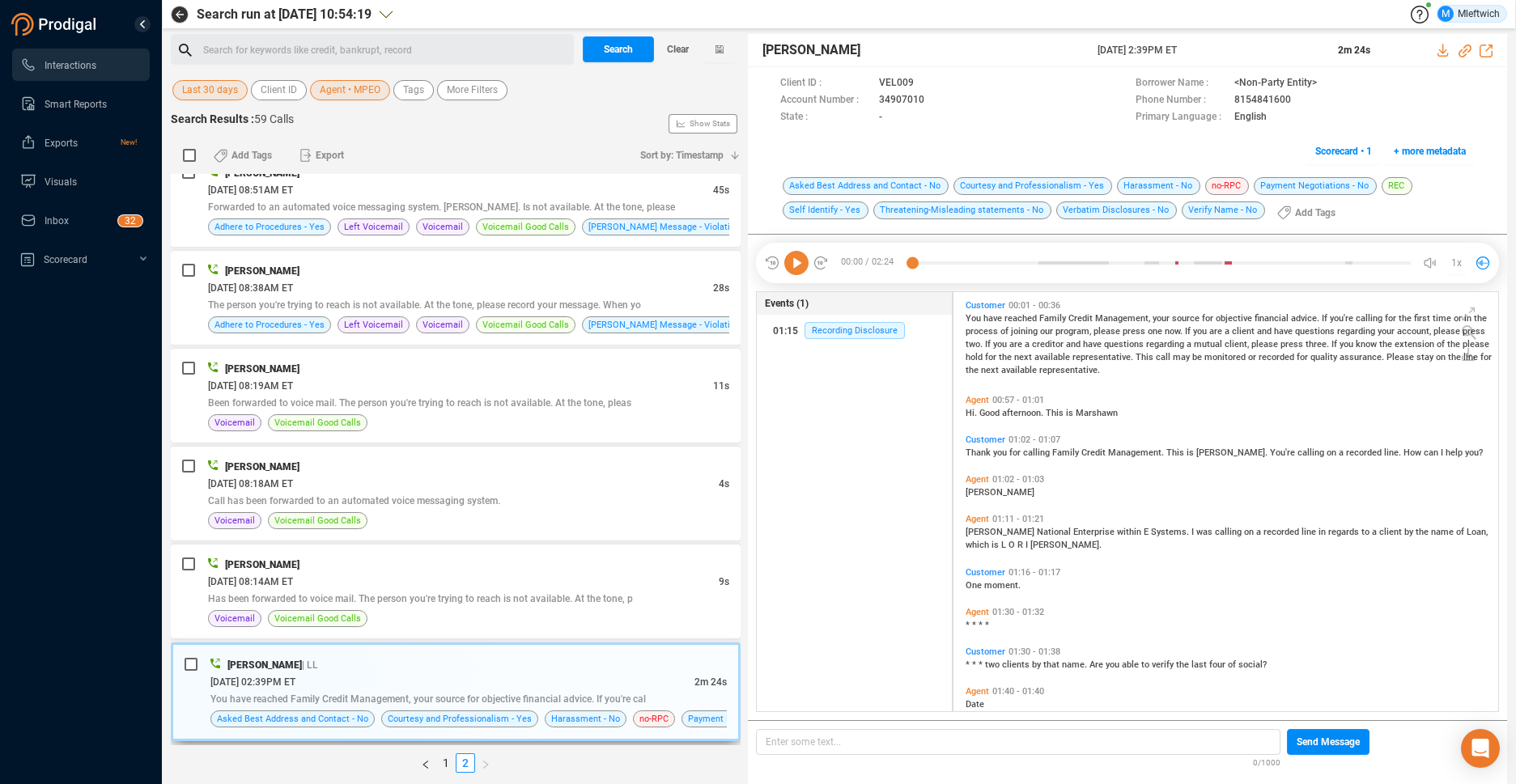
click at [406, 697] on span "You have reached Family Credit Management, your source for objective financial …" at bounding box center [428, 699] width 435 height 11
click at [272, 587] on span "08/06/2025 @ 08:14AM ET" at bounding box center [250, 582] width 85 height 11
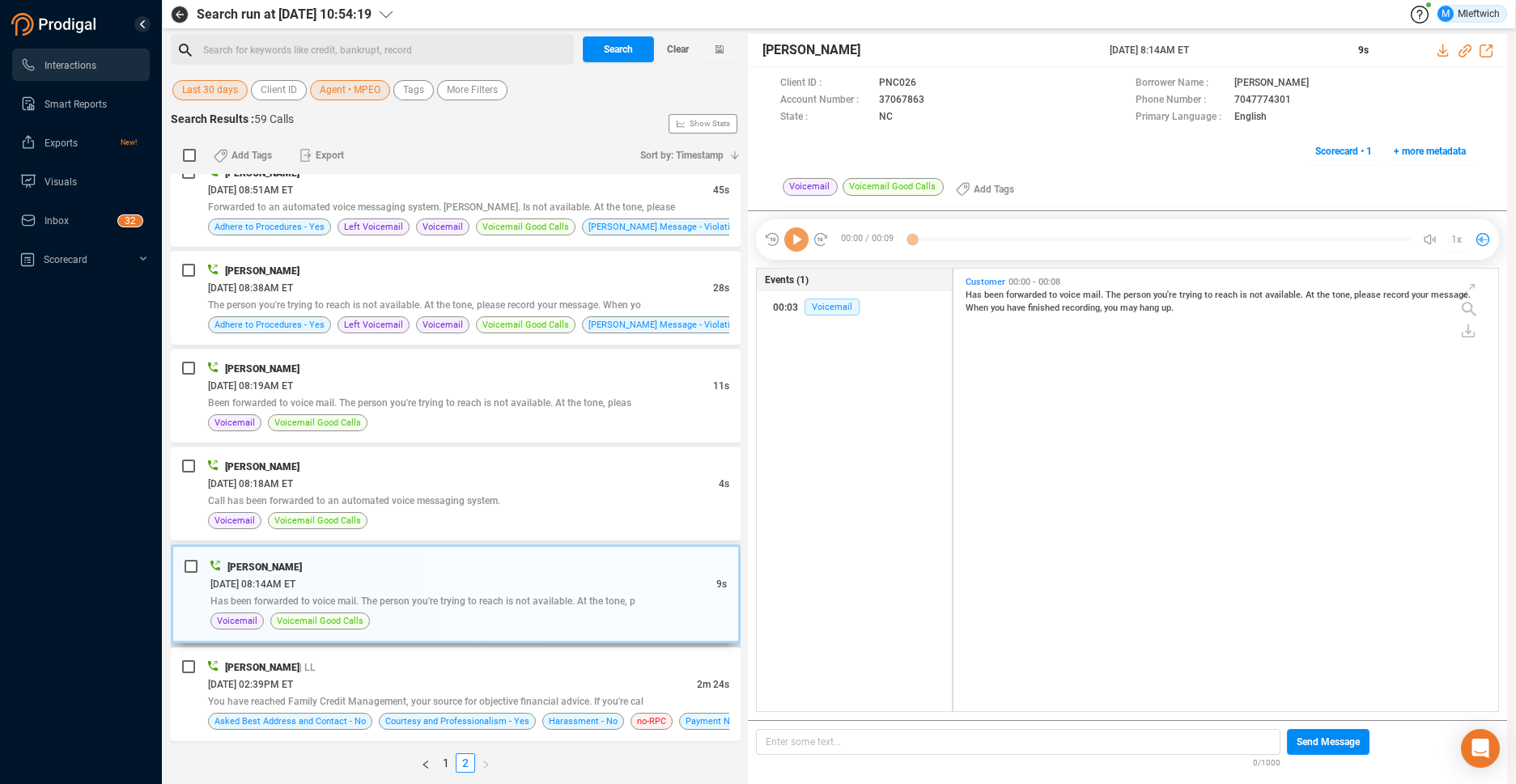
scroll to position [439, 536]
click at [210, 83] on span "Last 30 days" at bounding box center [210, 89] width 56 height 20
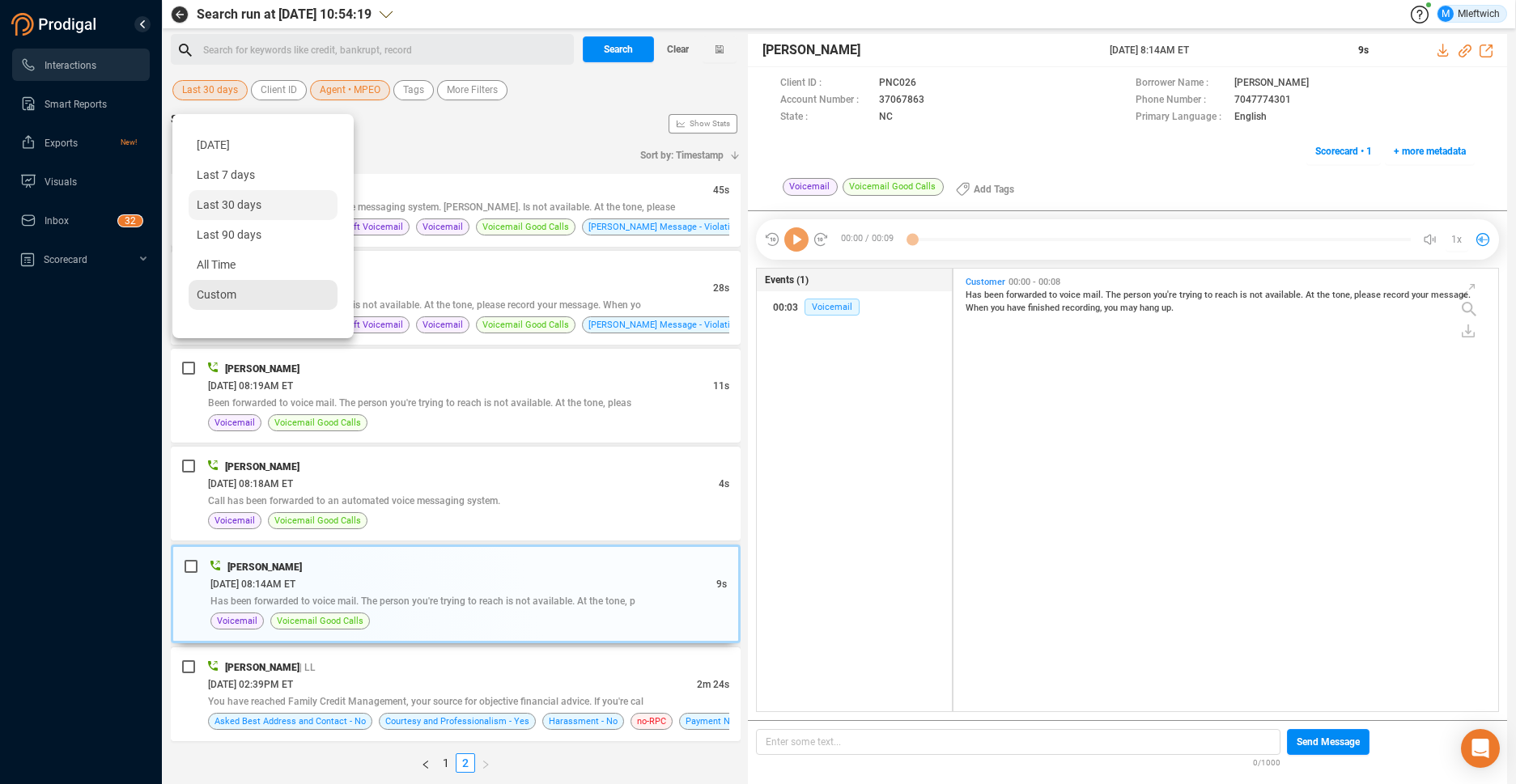
click at [211, 296] on span "Custom" at bounding box center [217, 295] width 40 height 13
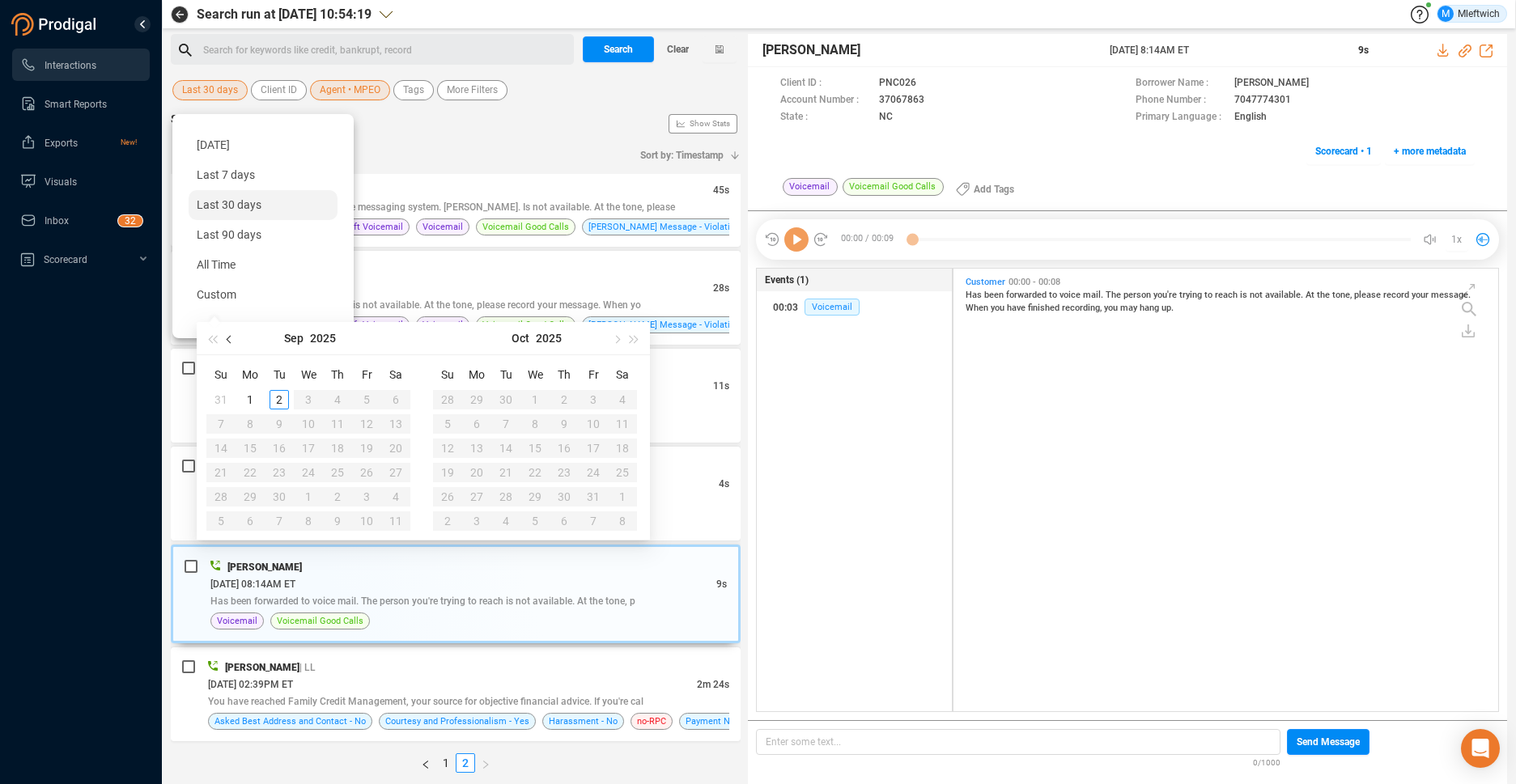
click at [231, 340] on span "button" at bounding box center [230, 339] width 9 height 9
type input "2025-08-01"
click at [366, 399] on div "1" at bounding box center [367, 400] width 19 height 19
type input "2025-08-31"
click at [217, 519] on div "31" at bounding box center [221, 521] width 19 height 19
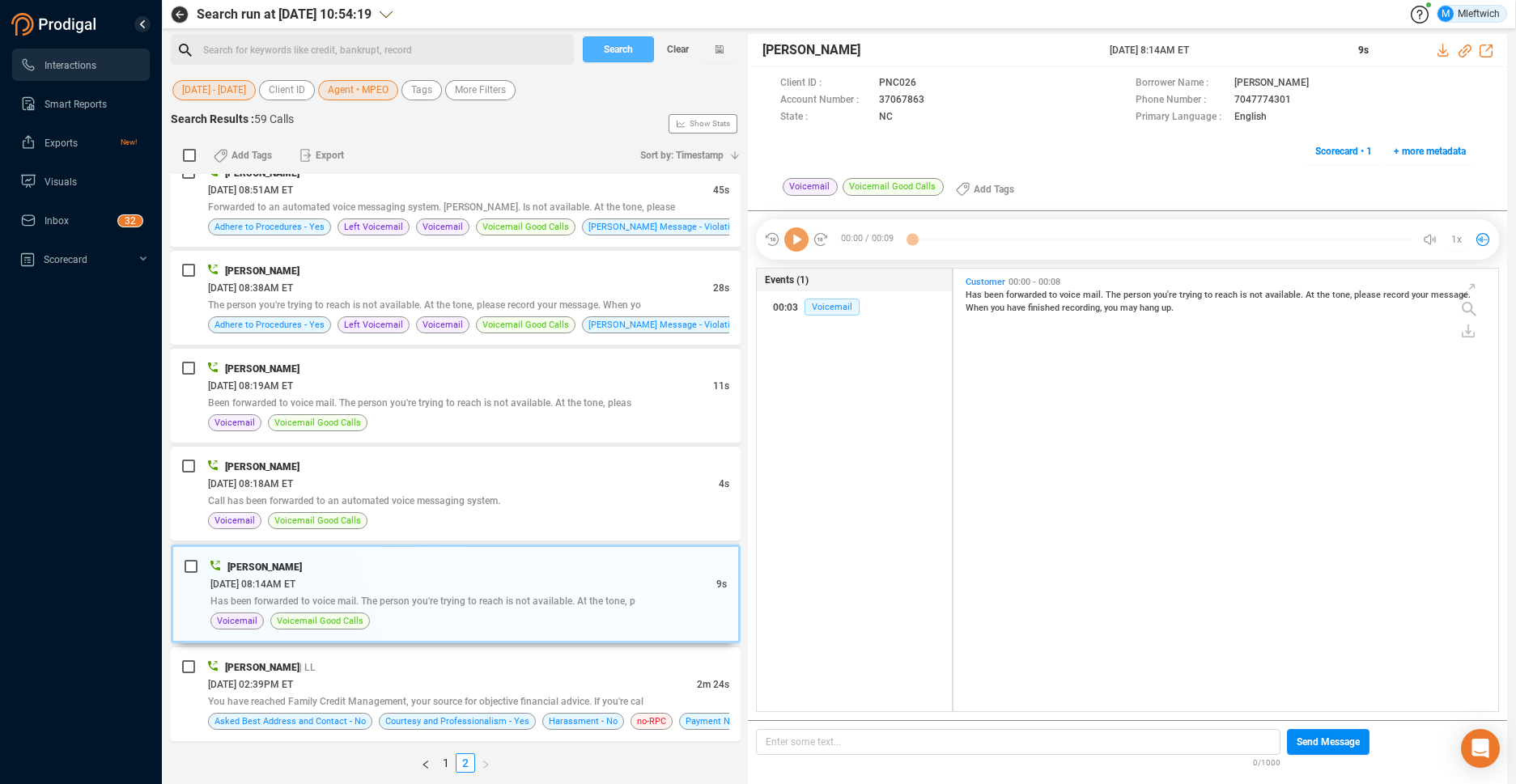
click at [624, 52] on span "Search" at bounding box center [618, 48] width 29 height 26
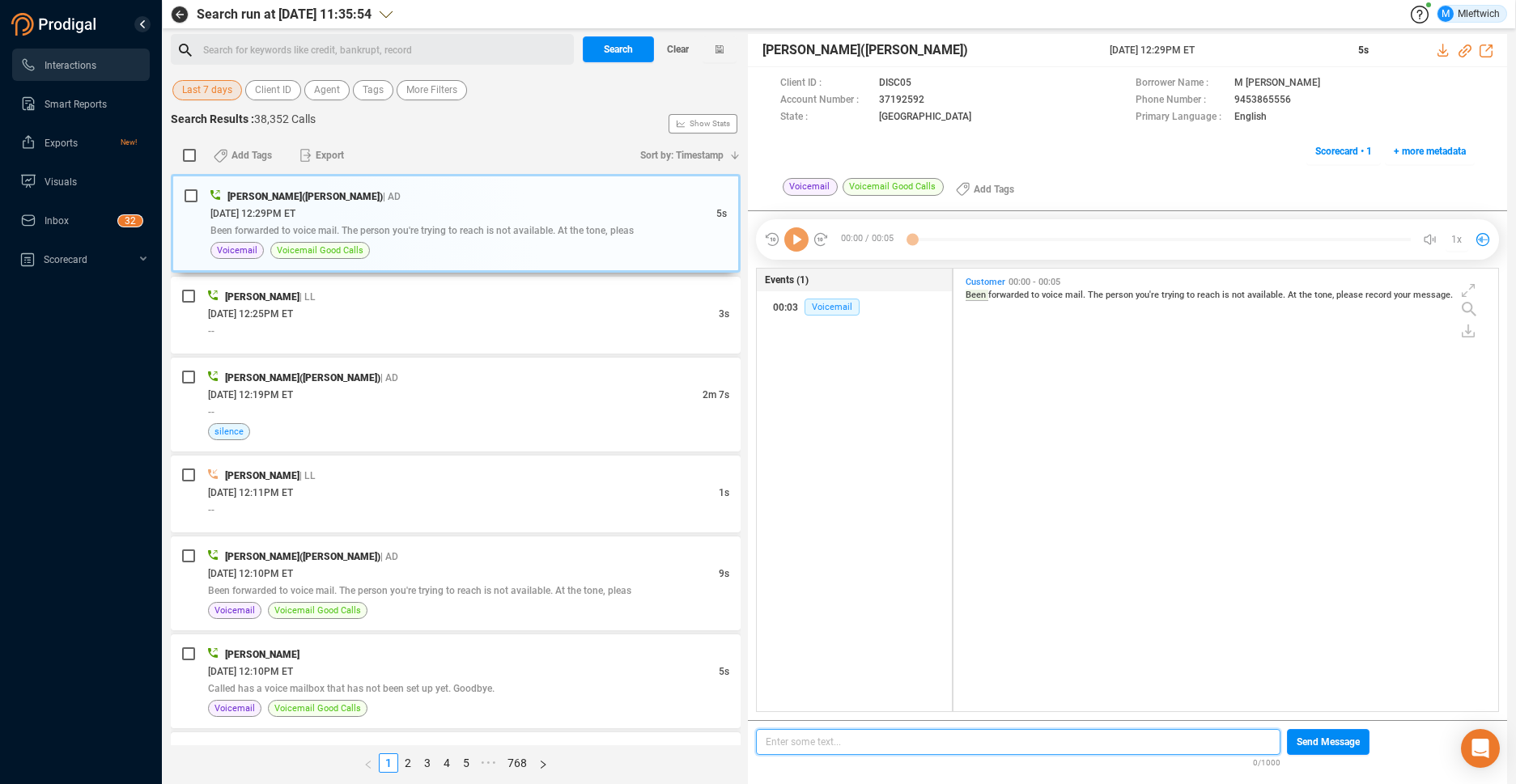
scroll to position [439, 536]
click at [283, 89] on span "Client ID" at bounding box center [273, 89] width 36 height 20
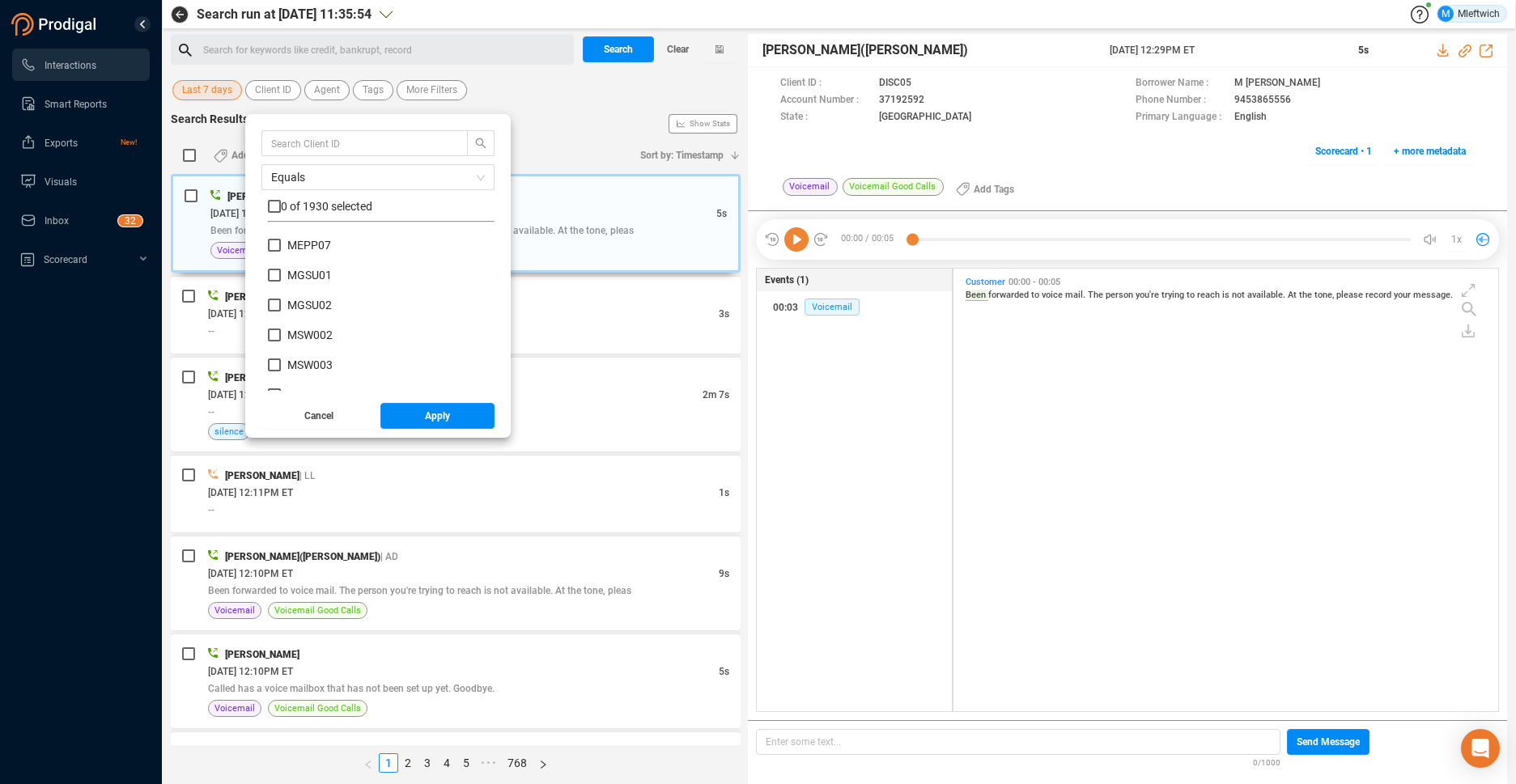
scroll to position [42191, 0]
click at [325, 93] on span "Agent" at bounding box center [326, 89] width 26 height 20
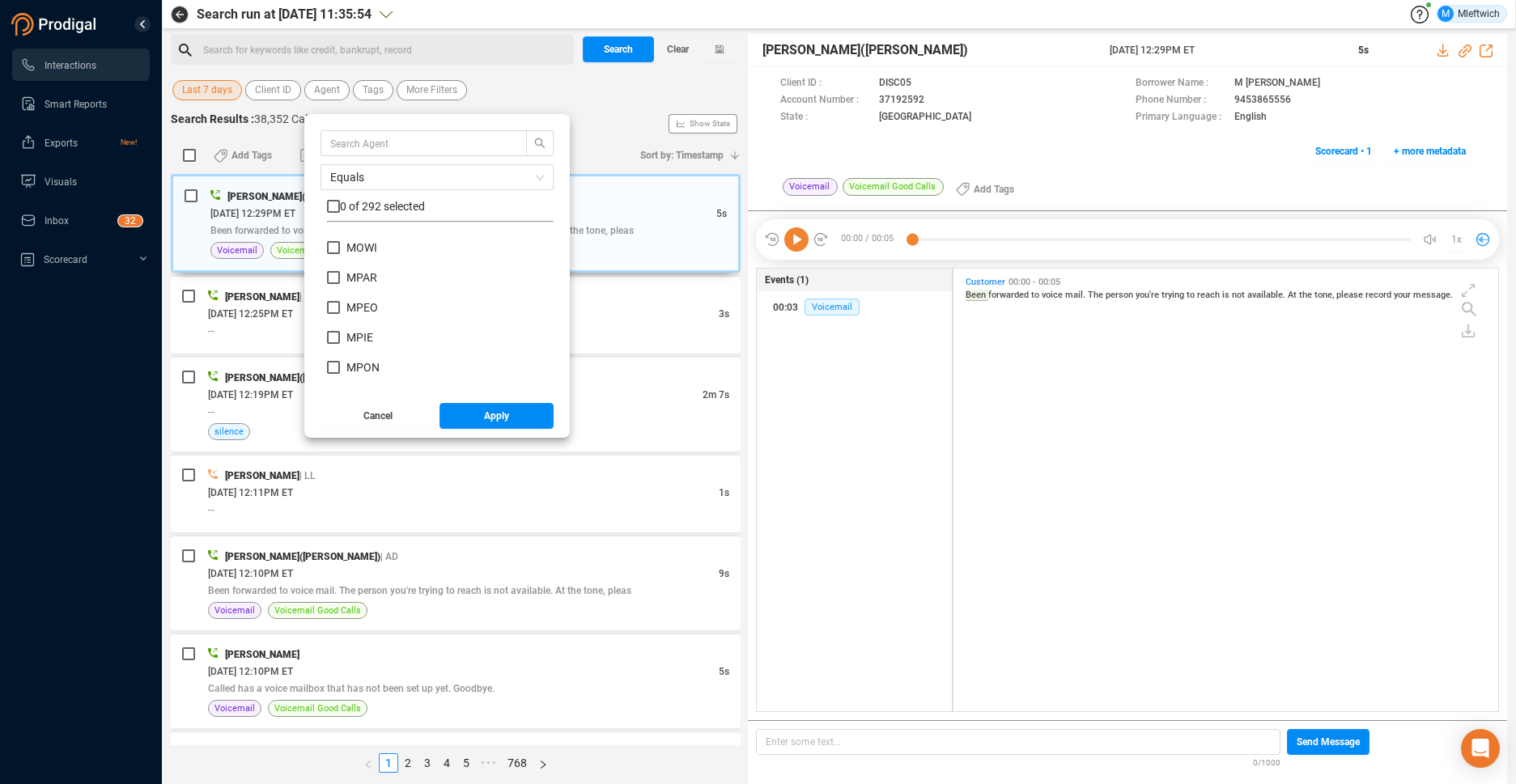
scroll to position [6185, 0]
click at [334, 260] on input "MPEO" at bounding box center [334, 259] width 13 height 13
checkbox input "true"
click at [500, 420] on span "Apply" at bounding box center [496, 415] width 25 height 26
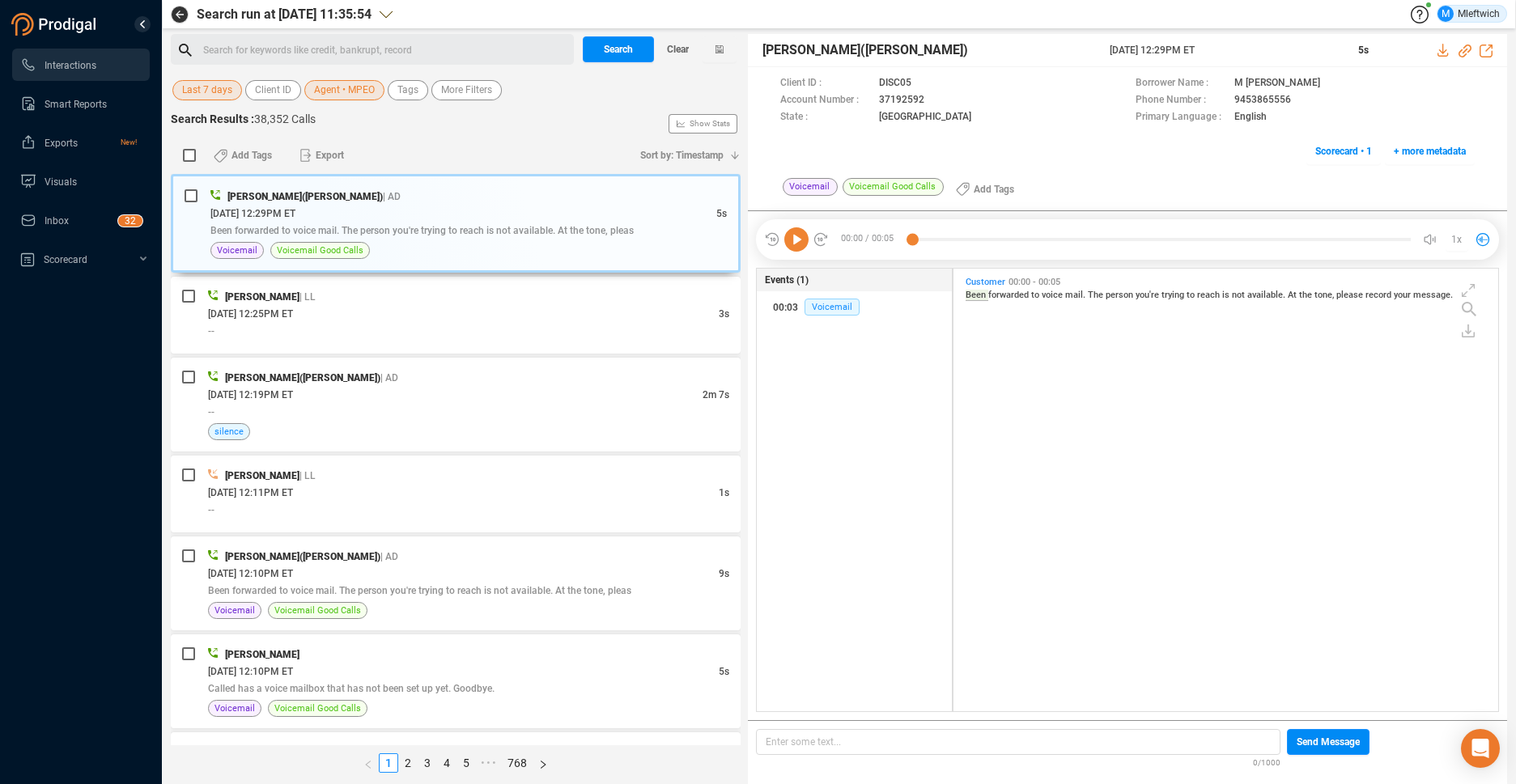
click at [217, 86] on span "Last 7 days" at bounding box center [207, 89] width 50 height 20
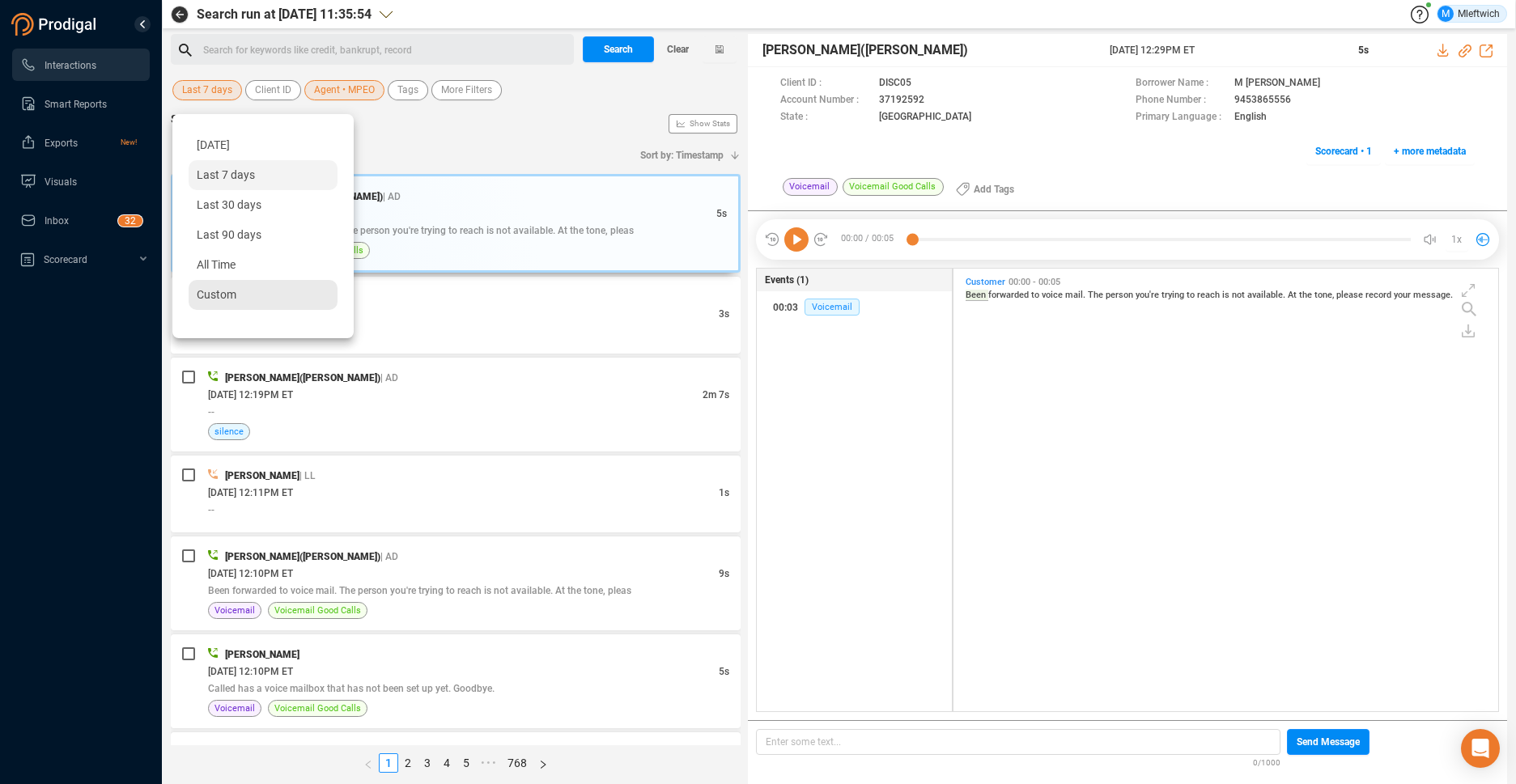
click at [226, 297] on span "Custom" at bounding box center [217, 295] width 40 height 13
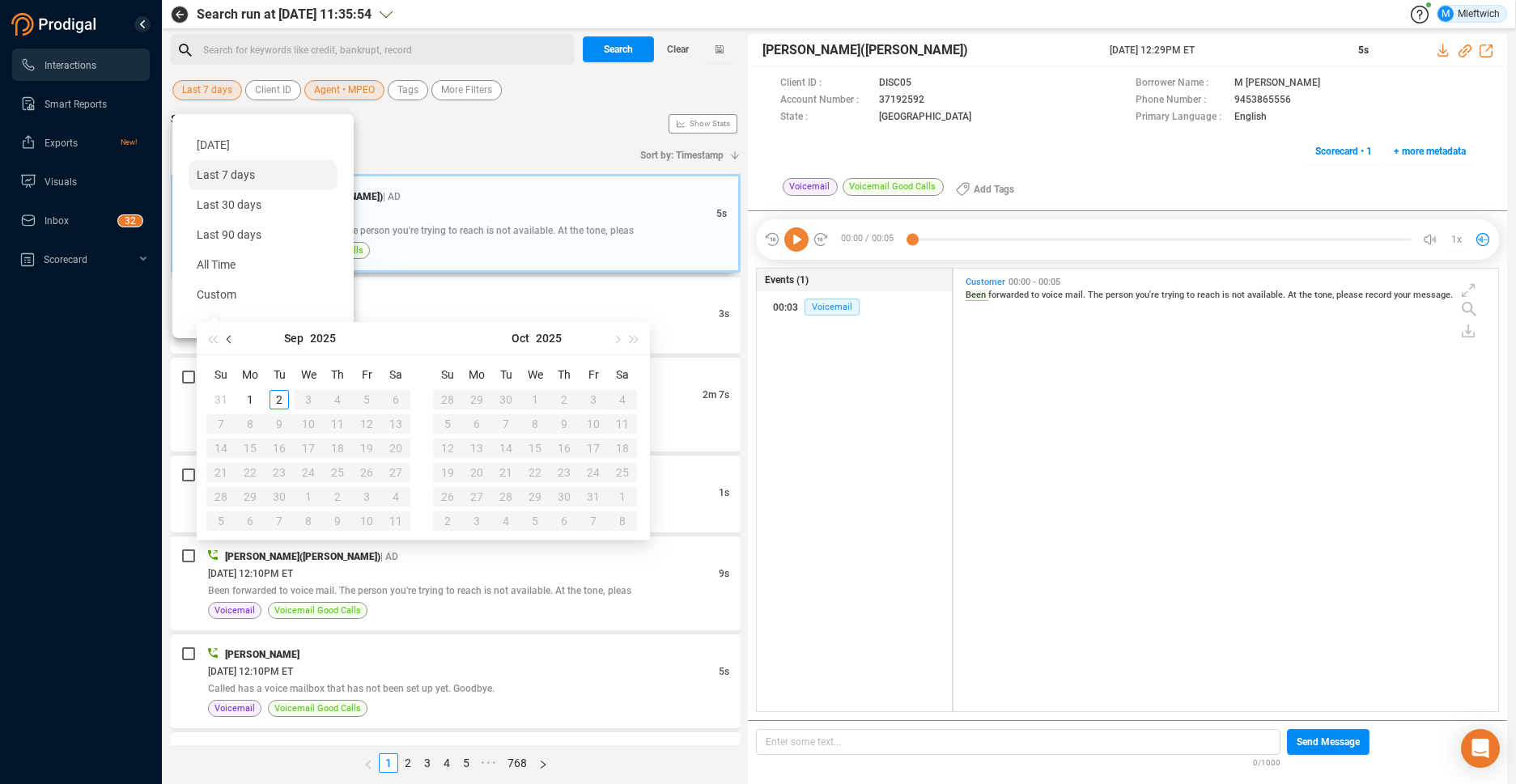
click at [227, 337] on span "button" at bounding box center [230, 339] width 9 height 9
type input "2025-08-01"
click at [363, 396] on div "1" at bounding box center [367, 400] width 19 height 19
type input "2025-08-20"
type input "2025-08-31"
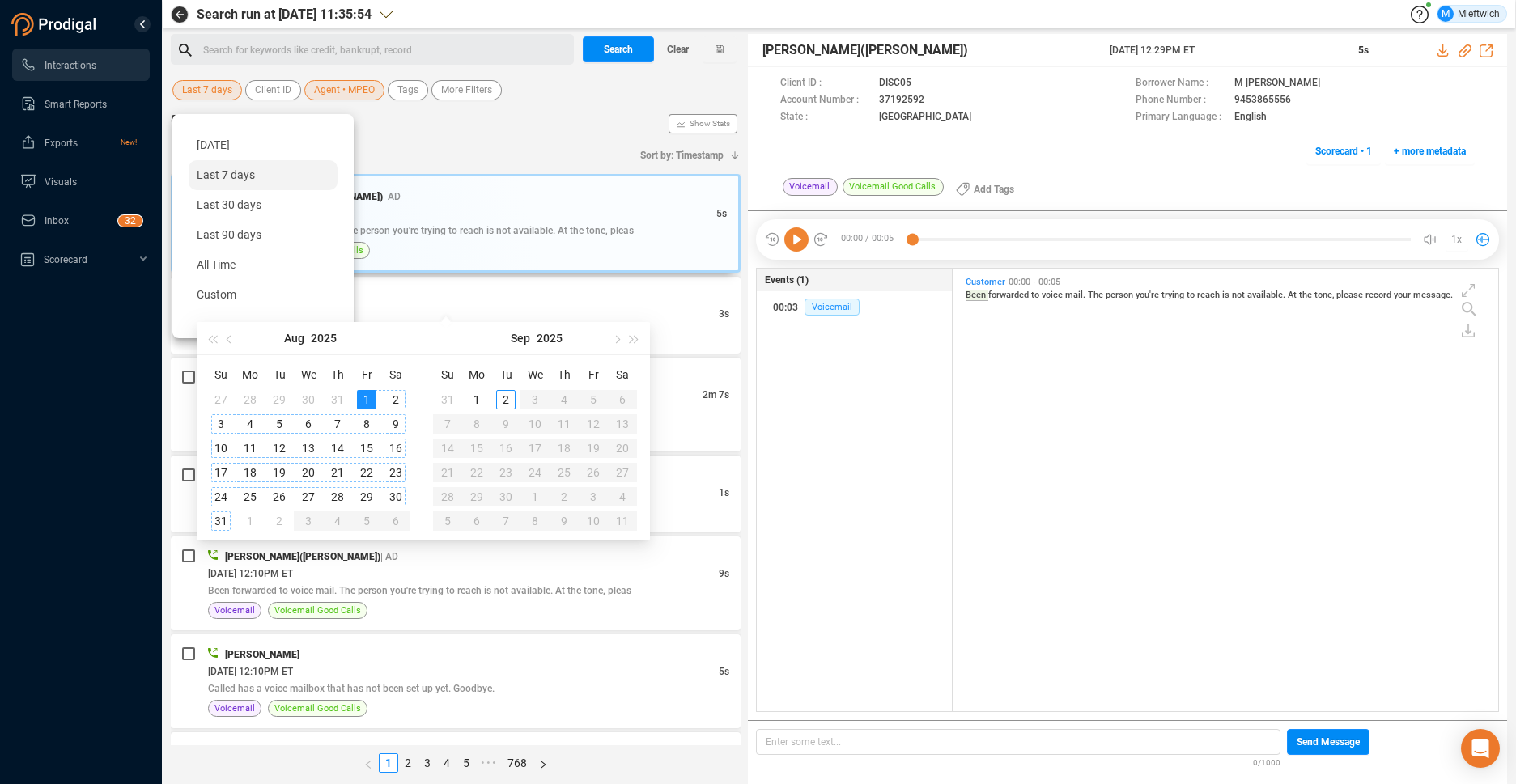
click at [216, 522] on div "31" at bounding box center [221, 521] width 19 height 19
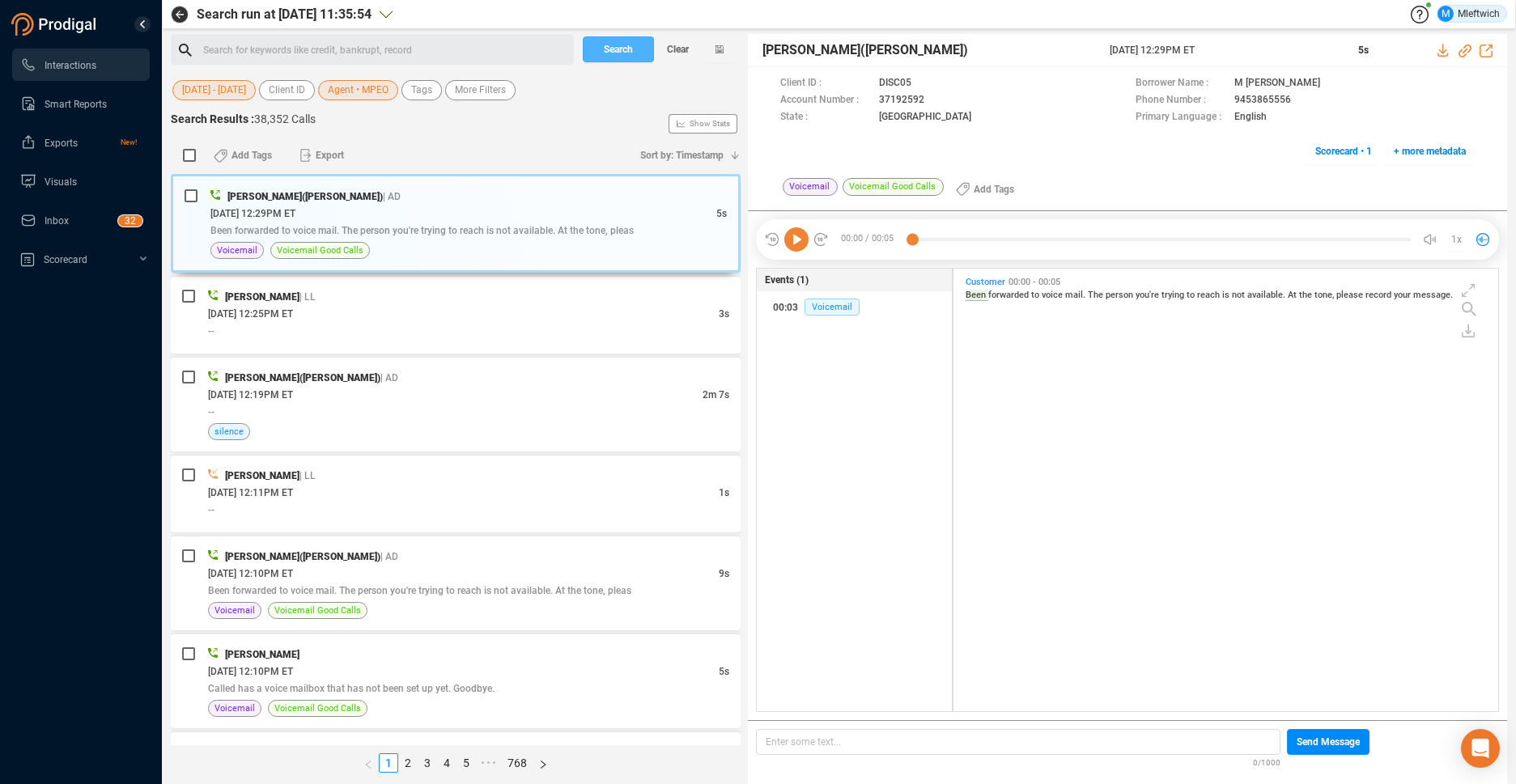
click at [622, 47] on span "Search" at bounding box center [618, 48] width 29 height 26
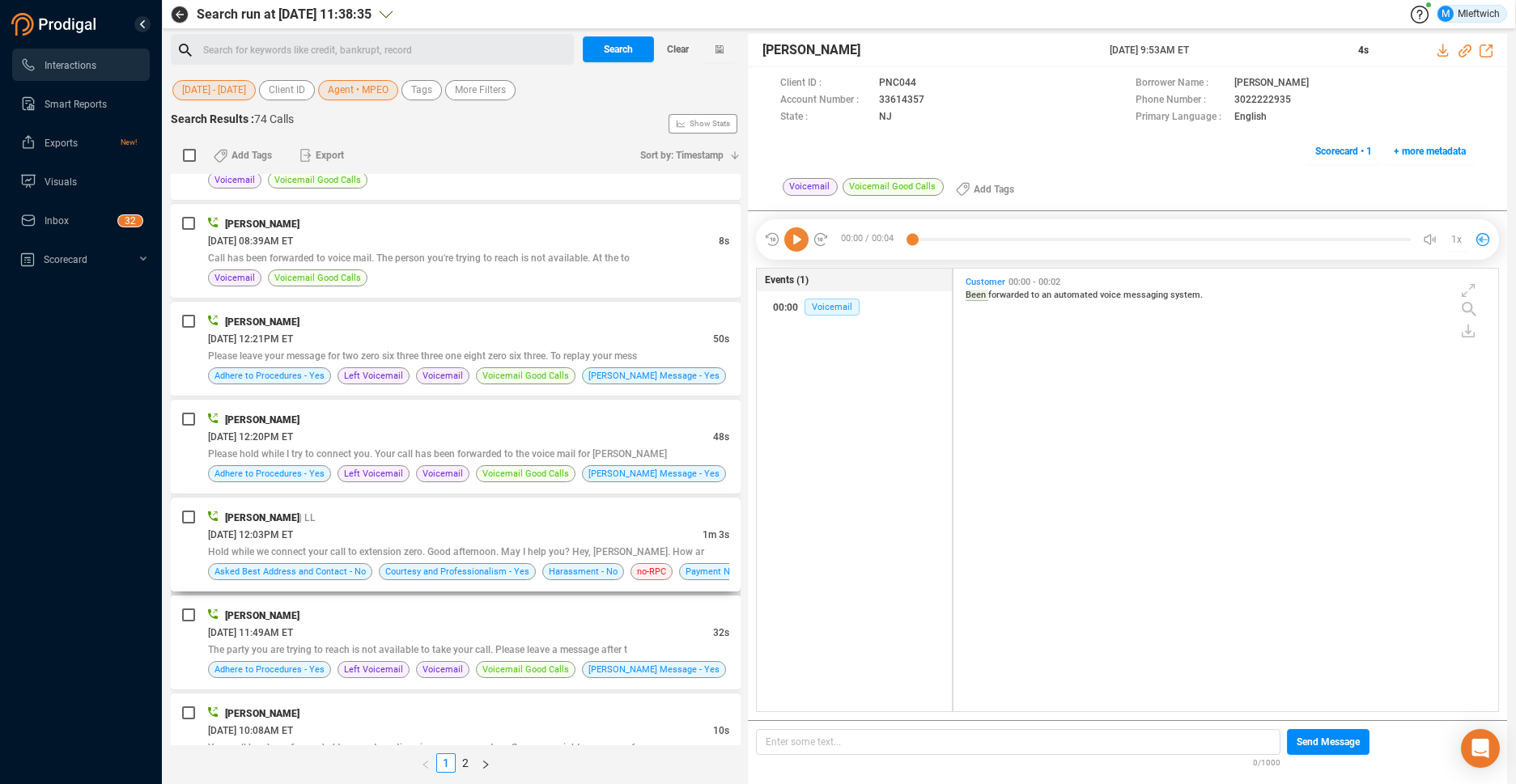
scroll to position [2829, 0]
click at [609, 545] on div "Hold while we connect your call to extension zero. Good afternoon. May I help y…" at bounding box center [469, 551] width 522 height 17
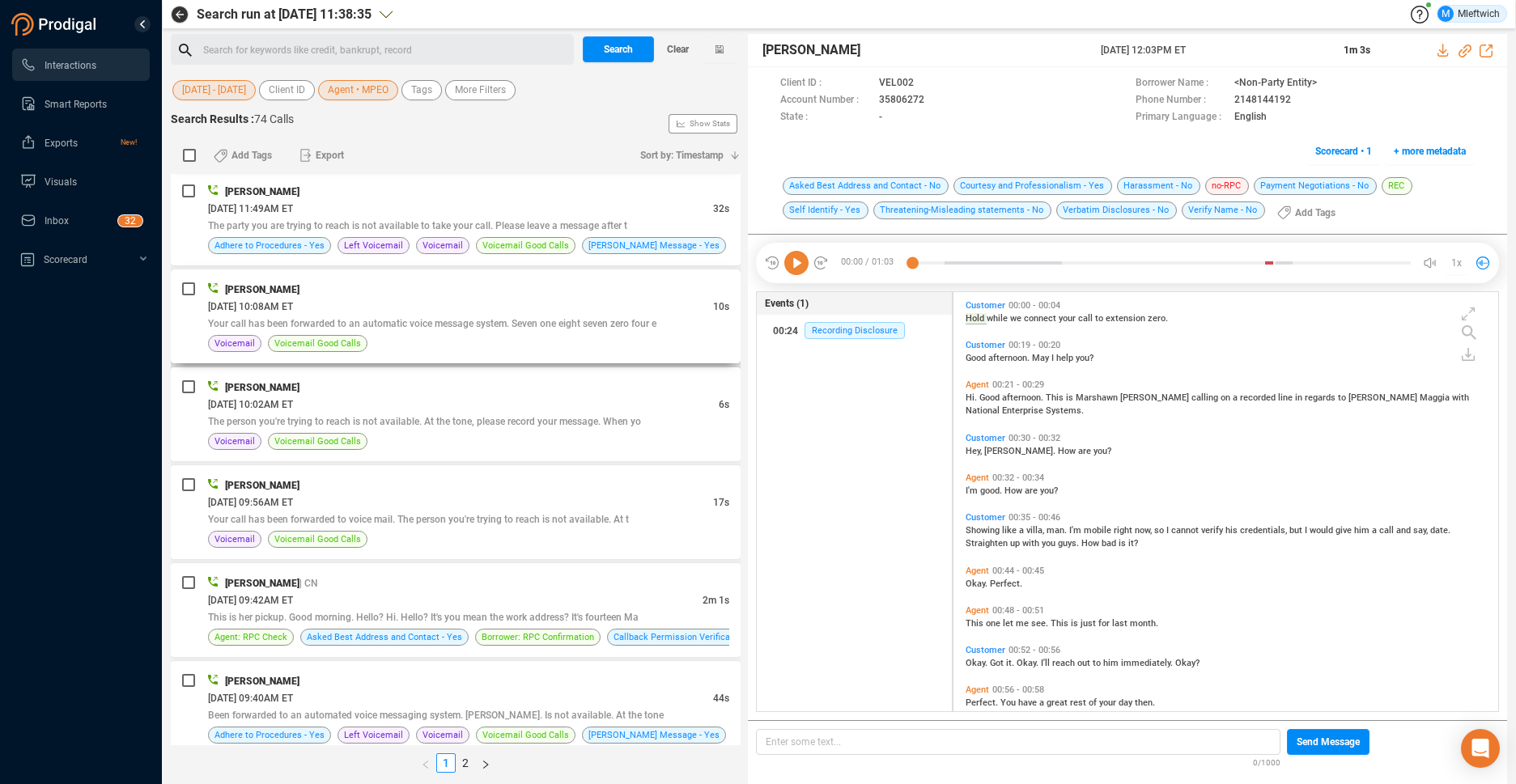
scroll to position [3338, 0]
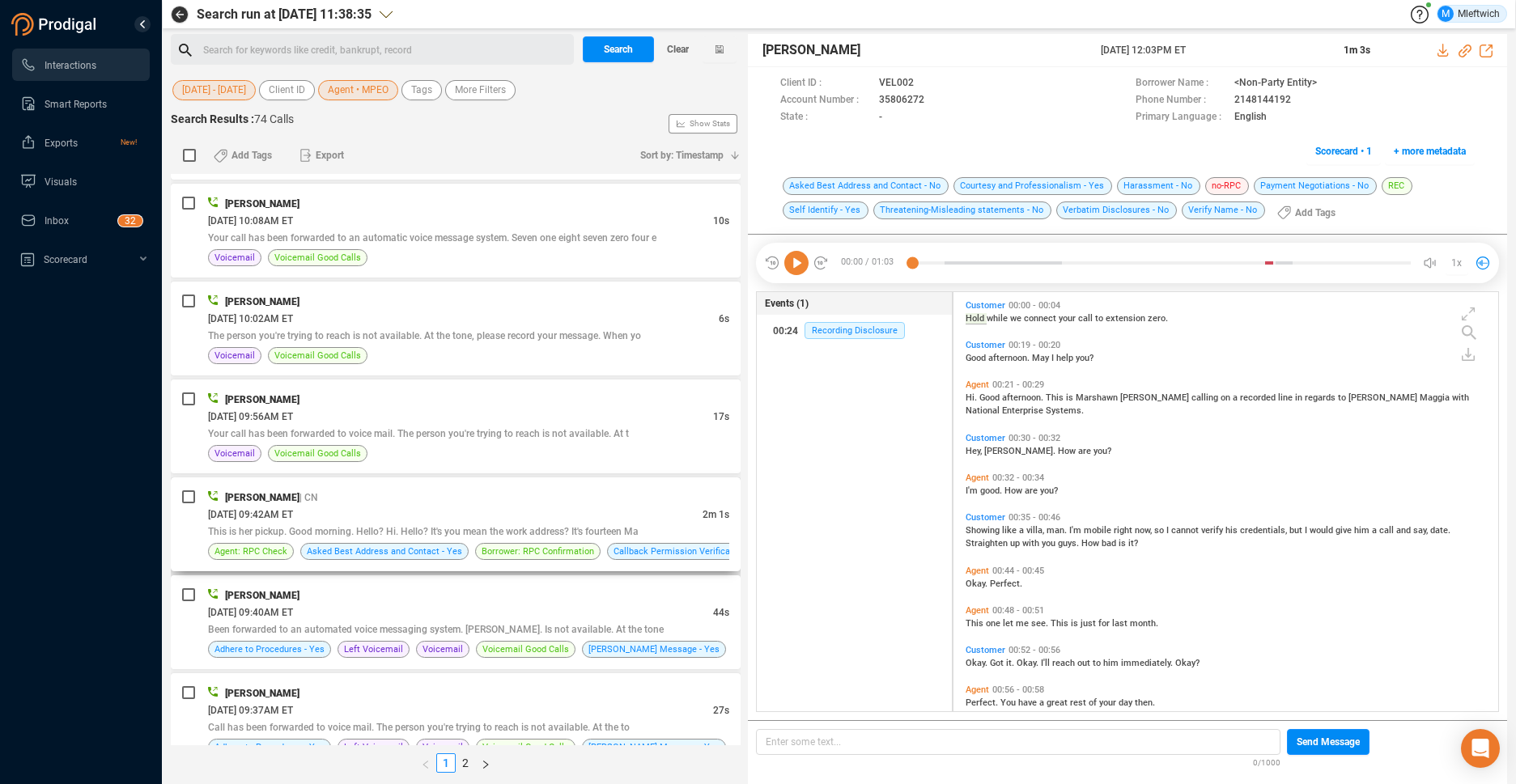
click at [450, 516] on div "08/07/2025 @ 09:42AM ET" at bounding box center [455, 514] width 494 height 17
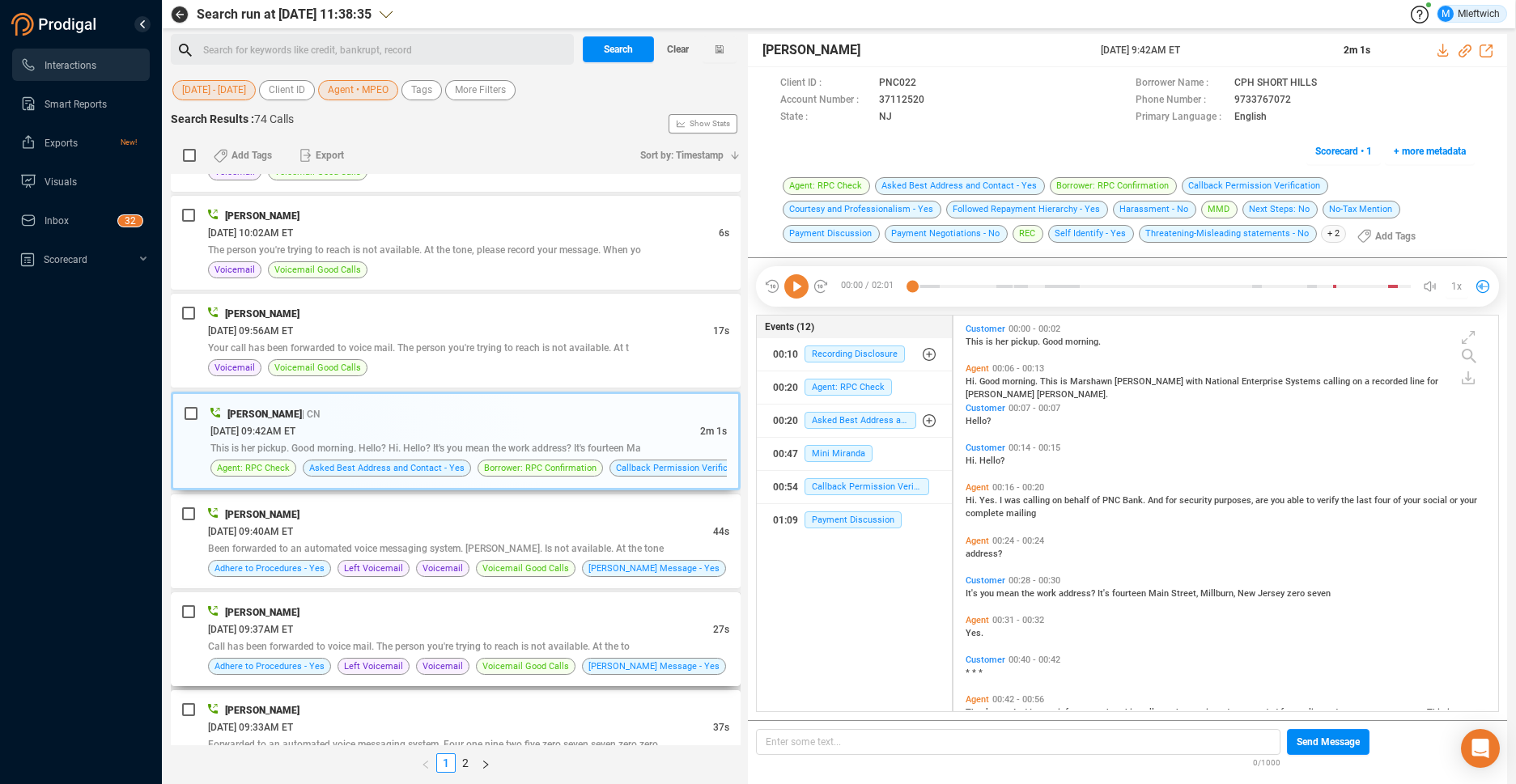
scroll to position [3590, 0]
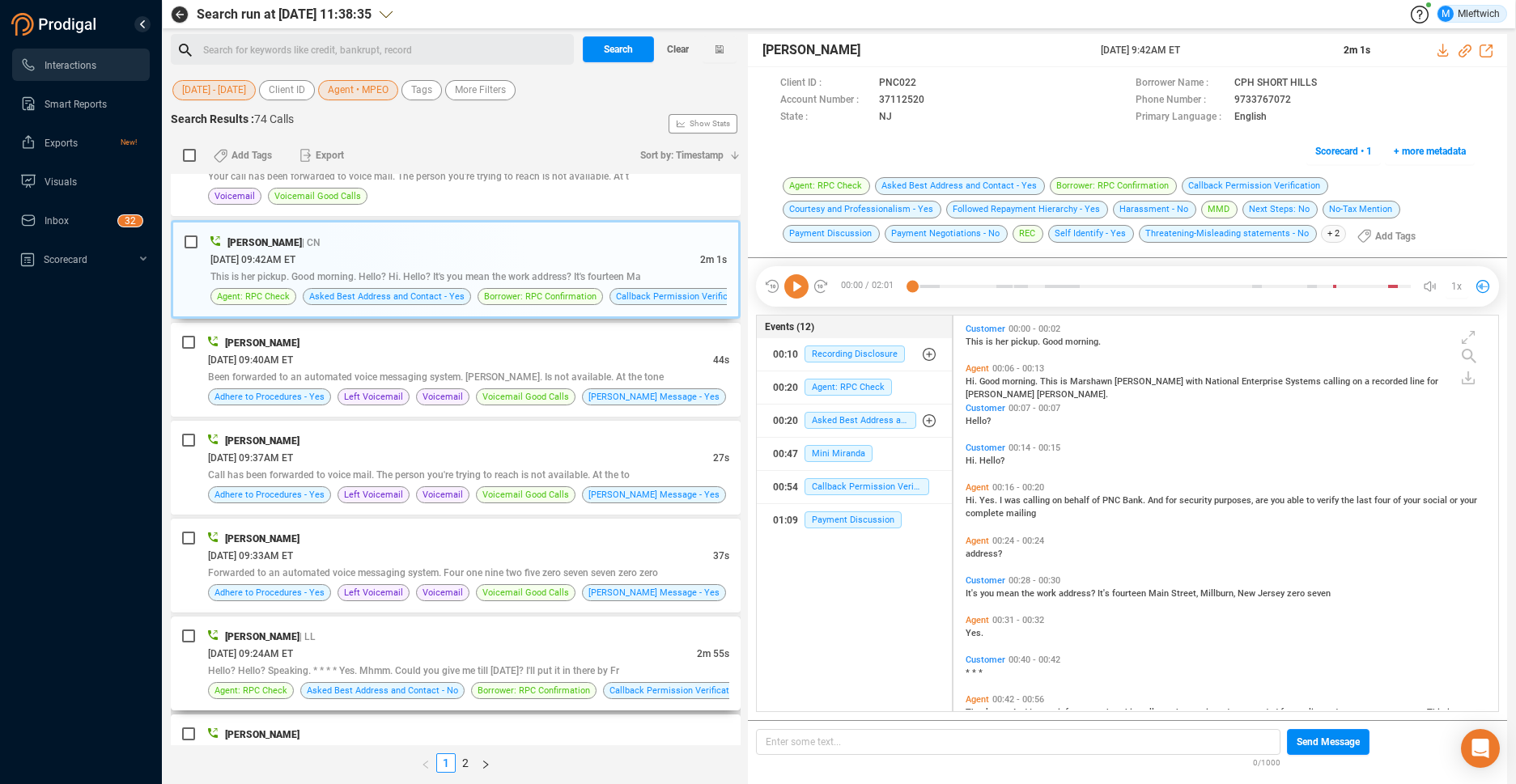
click at [539, 667] on span "Hello? Hello? Speaking. * * * * Yes. Mhmm. Could you give me till Friday? I'll …" at bounding box center [413, 671] width 412 height 11
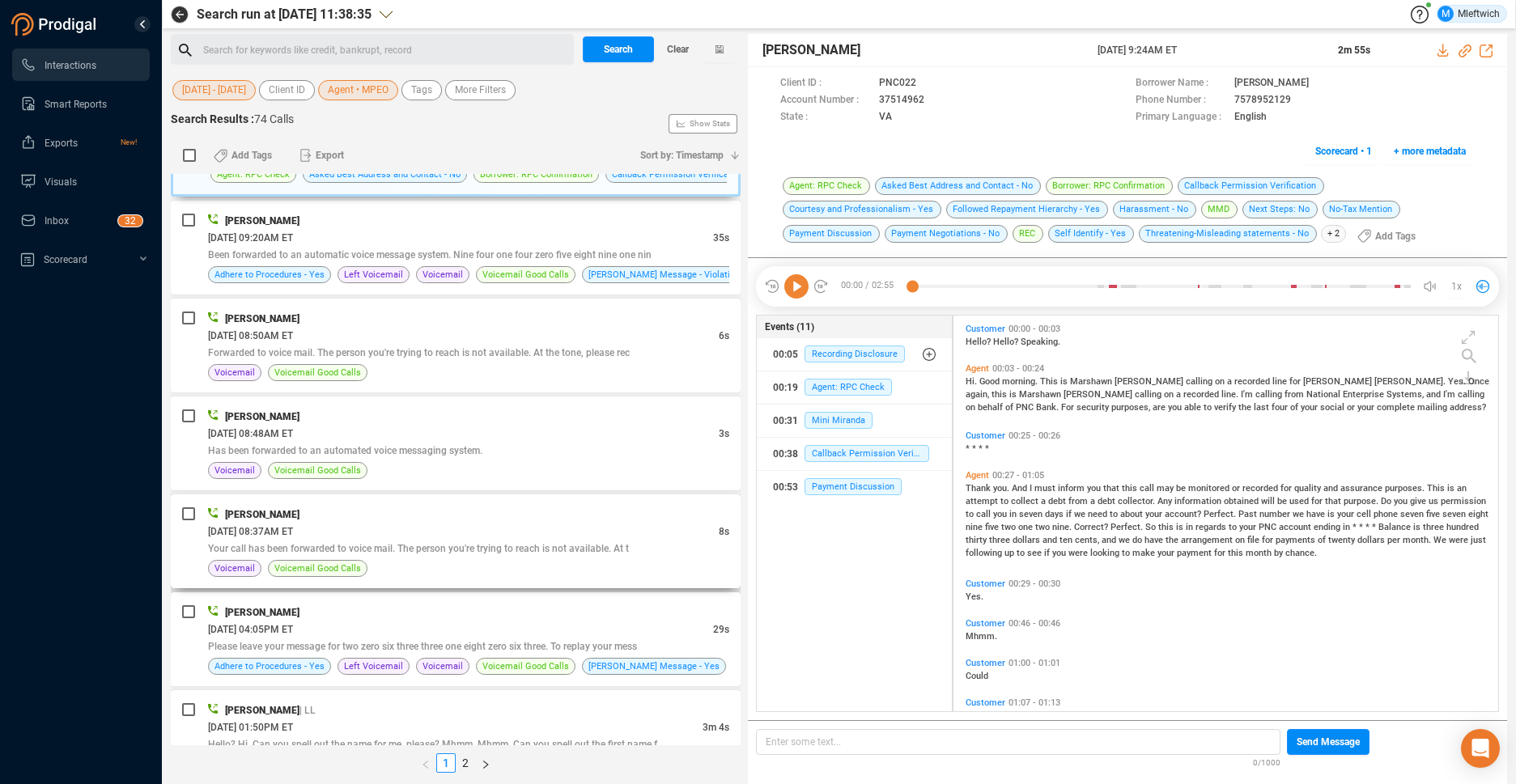
scroll to position [4191, 0]
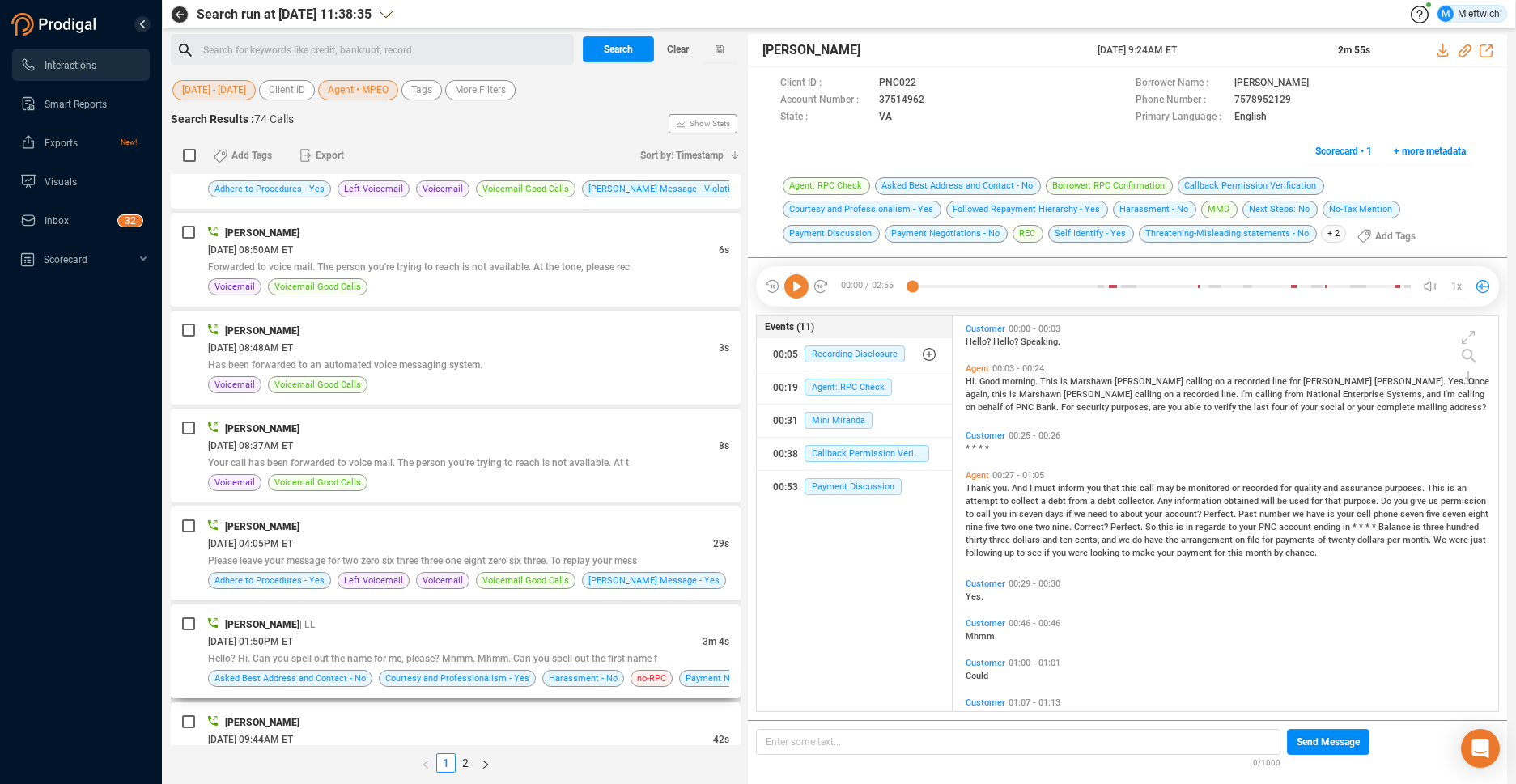
click at [659, 656] on div "Hello? Hi. Can you spell out the name for me, please? Mhmm. Mhmm. Can you spell…" at bounding box center [469, 659] width 522 height 17
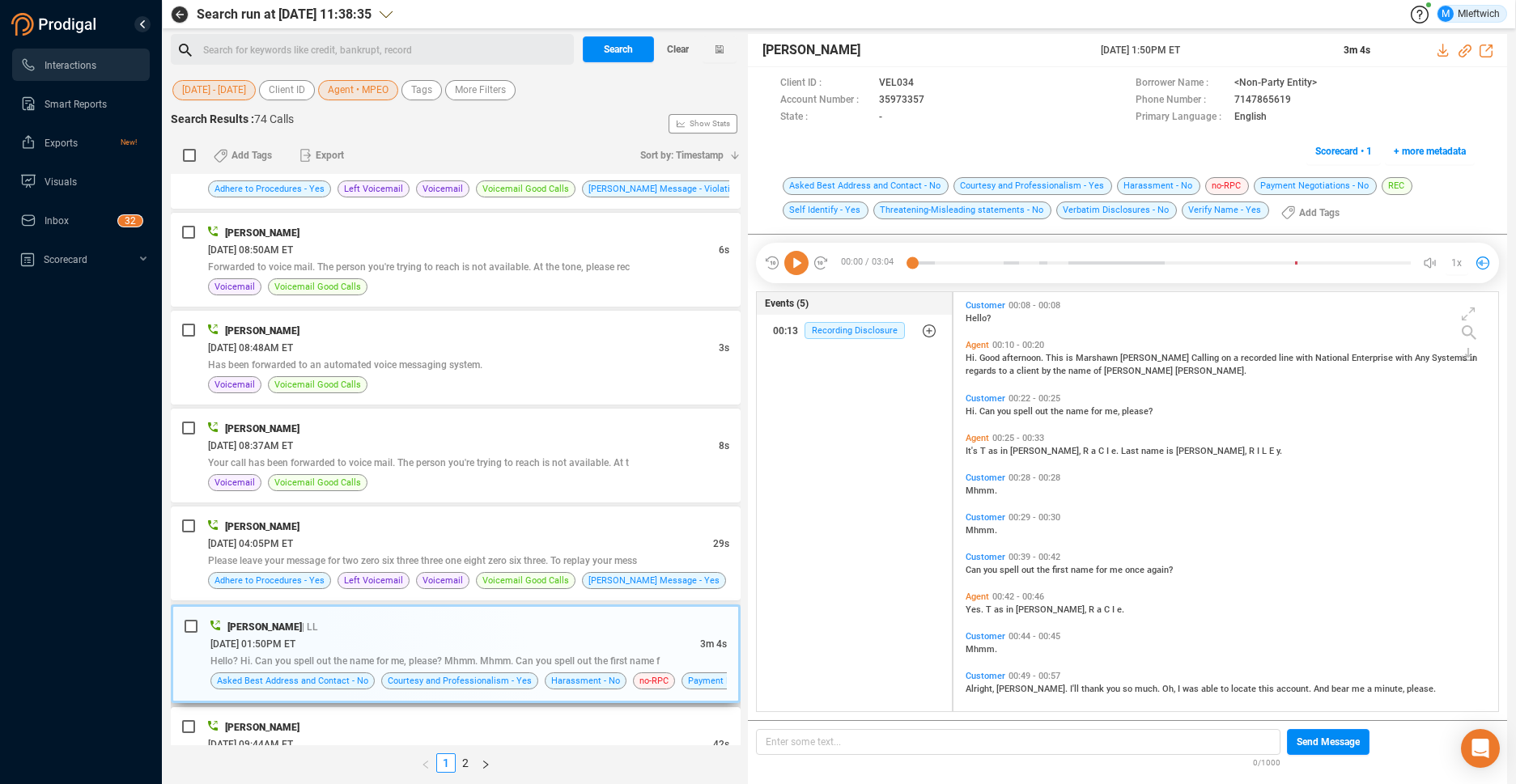
scroll to position [415, 536]
click at [671, 651] on div "08/06/2025 @ 01:50PM ET" at bounding box center [454, 644] width 489 height 17
click at [931, 96] on icon at bounding box center [935, 100] width 9 height 10
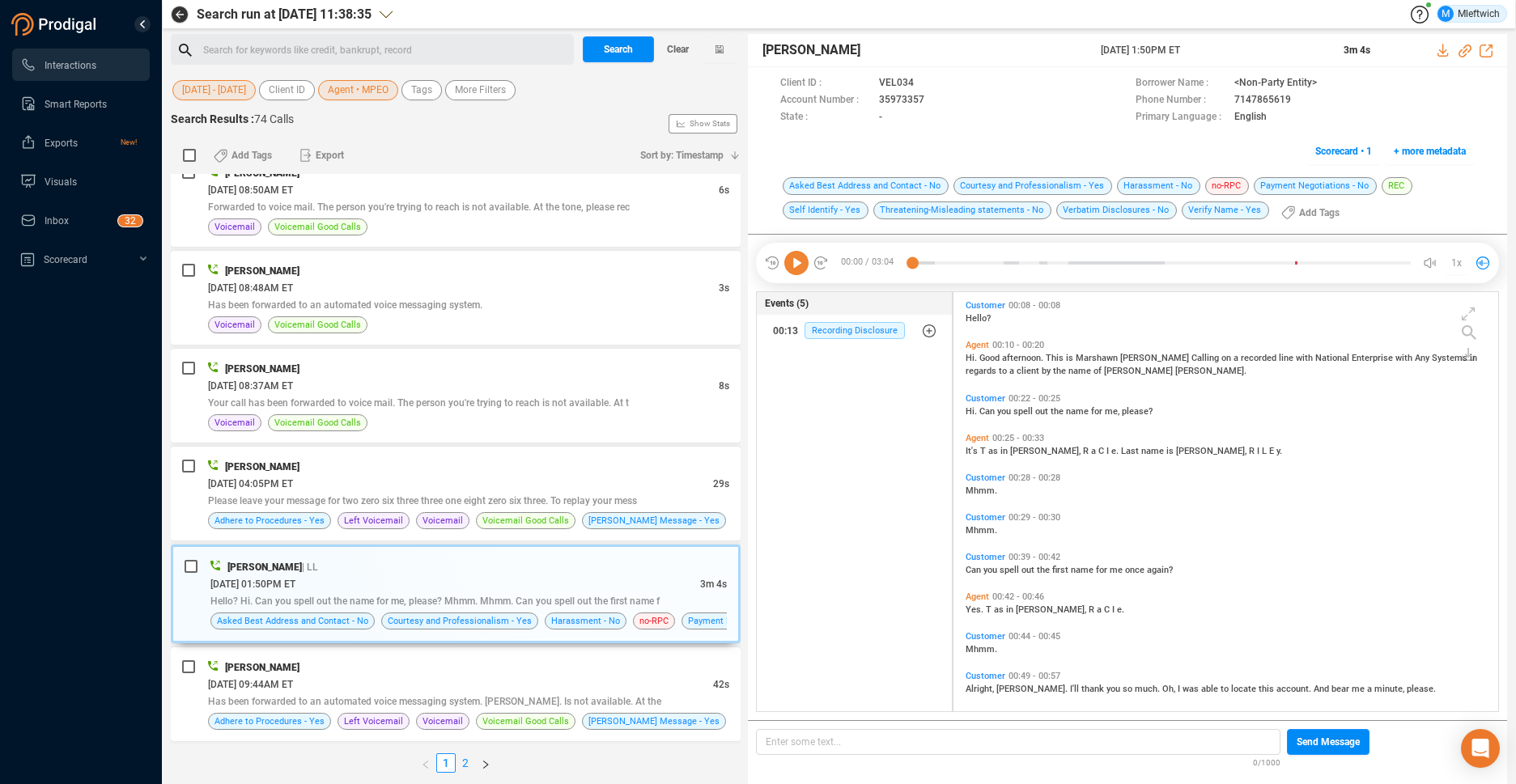
click at [467, 762] on link "2" at bounding box center [465, 763] width 18 height 18
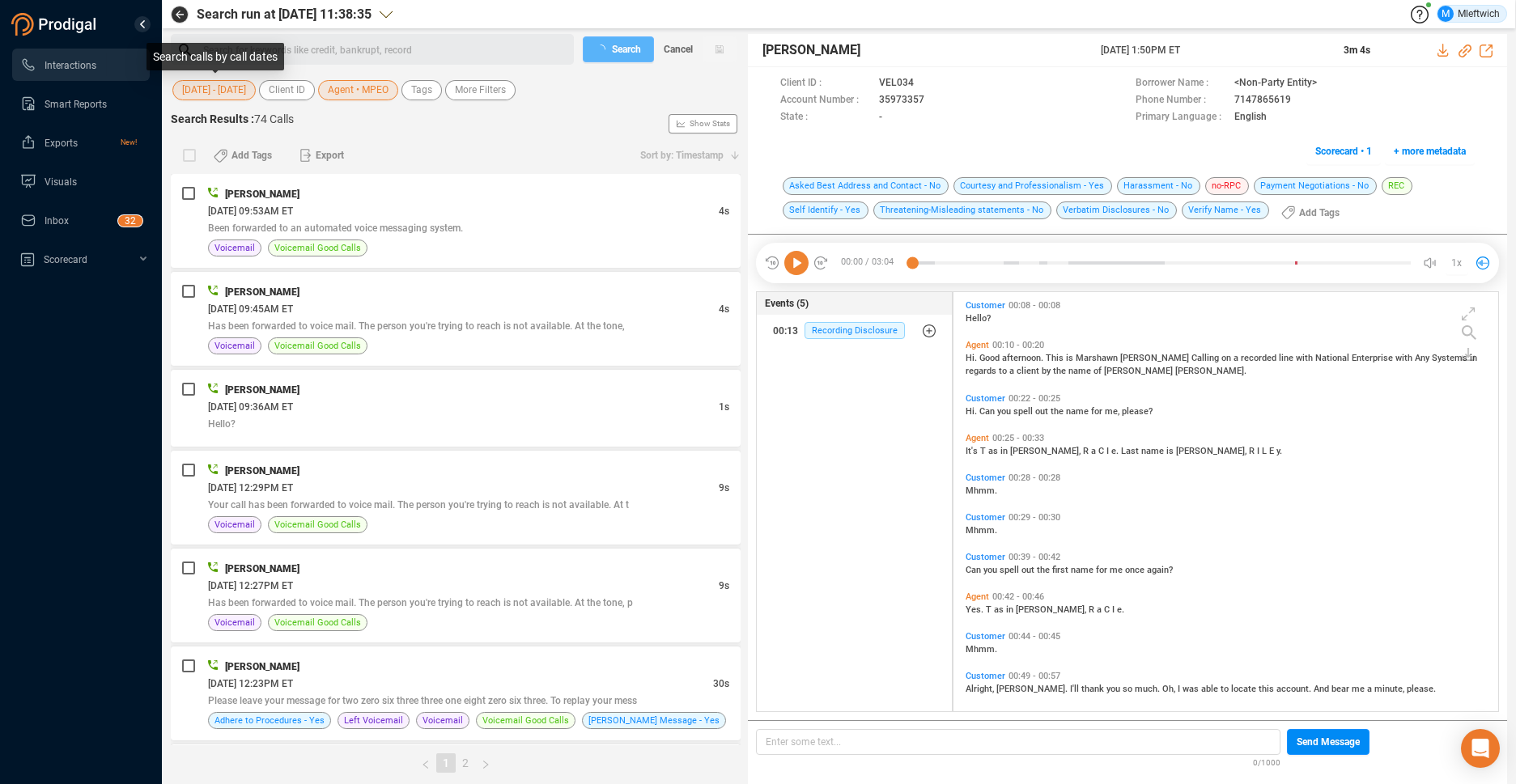
click at [254, 86] on button "01 Aug - 31 Aug" at bounding box center [214, 89] width 84 height 20
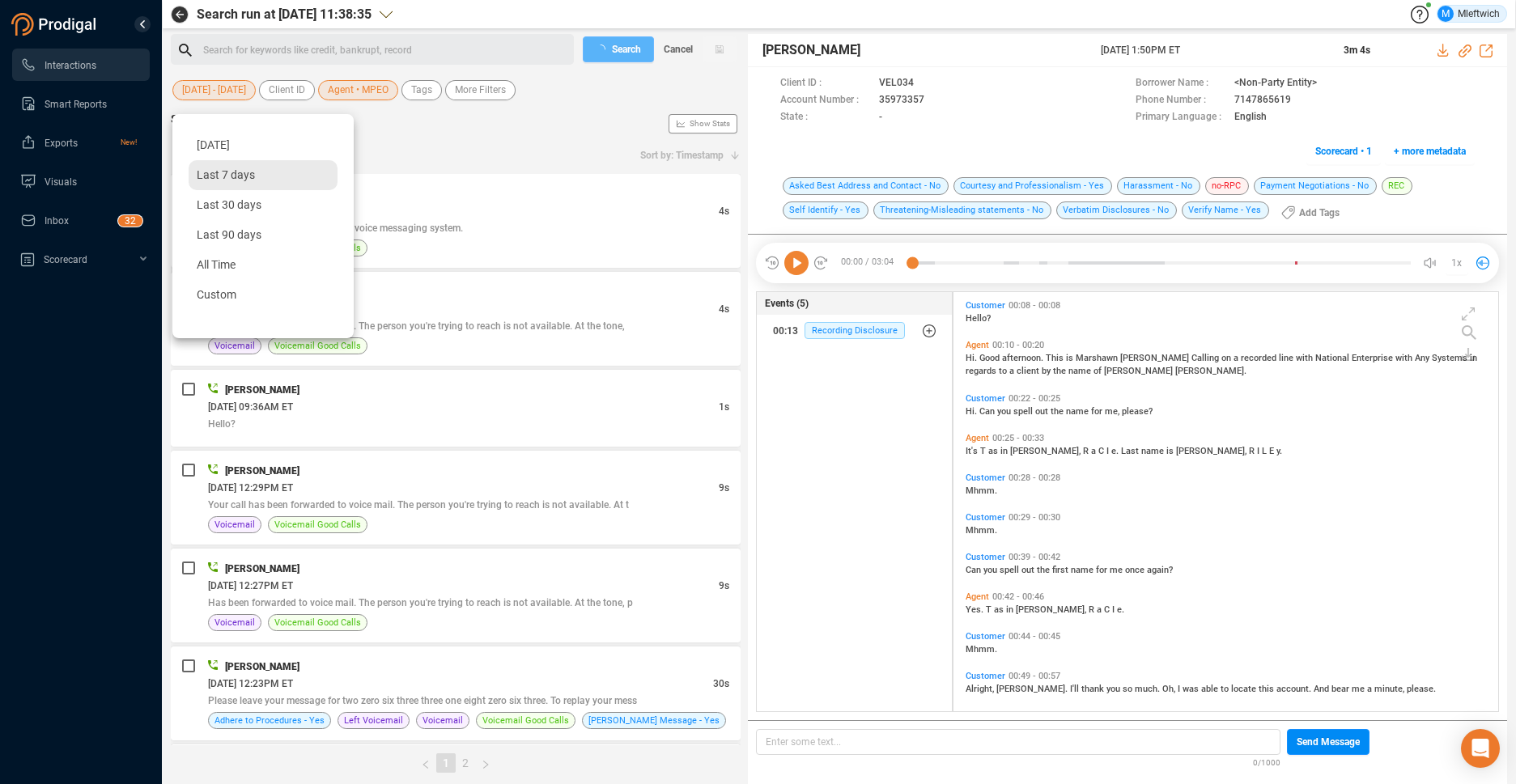
click at [215, 179] on span "Last 7 days" at bounding box center [225, 175] width 58 height 13
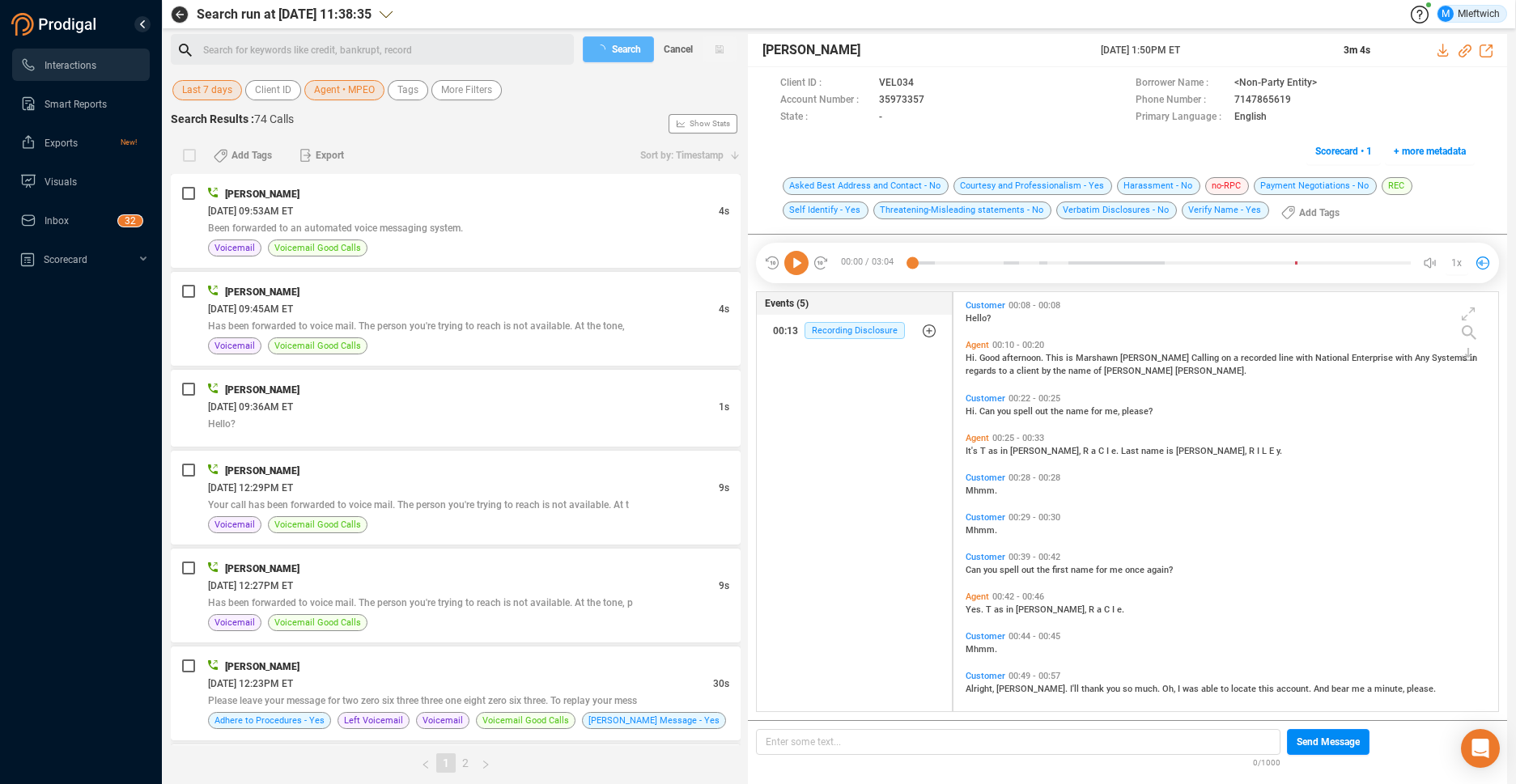
click at [377, 91] on button "Agent • MPEO" at bounding box center [344, 89] width 80 height 20
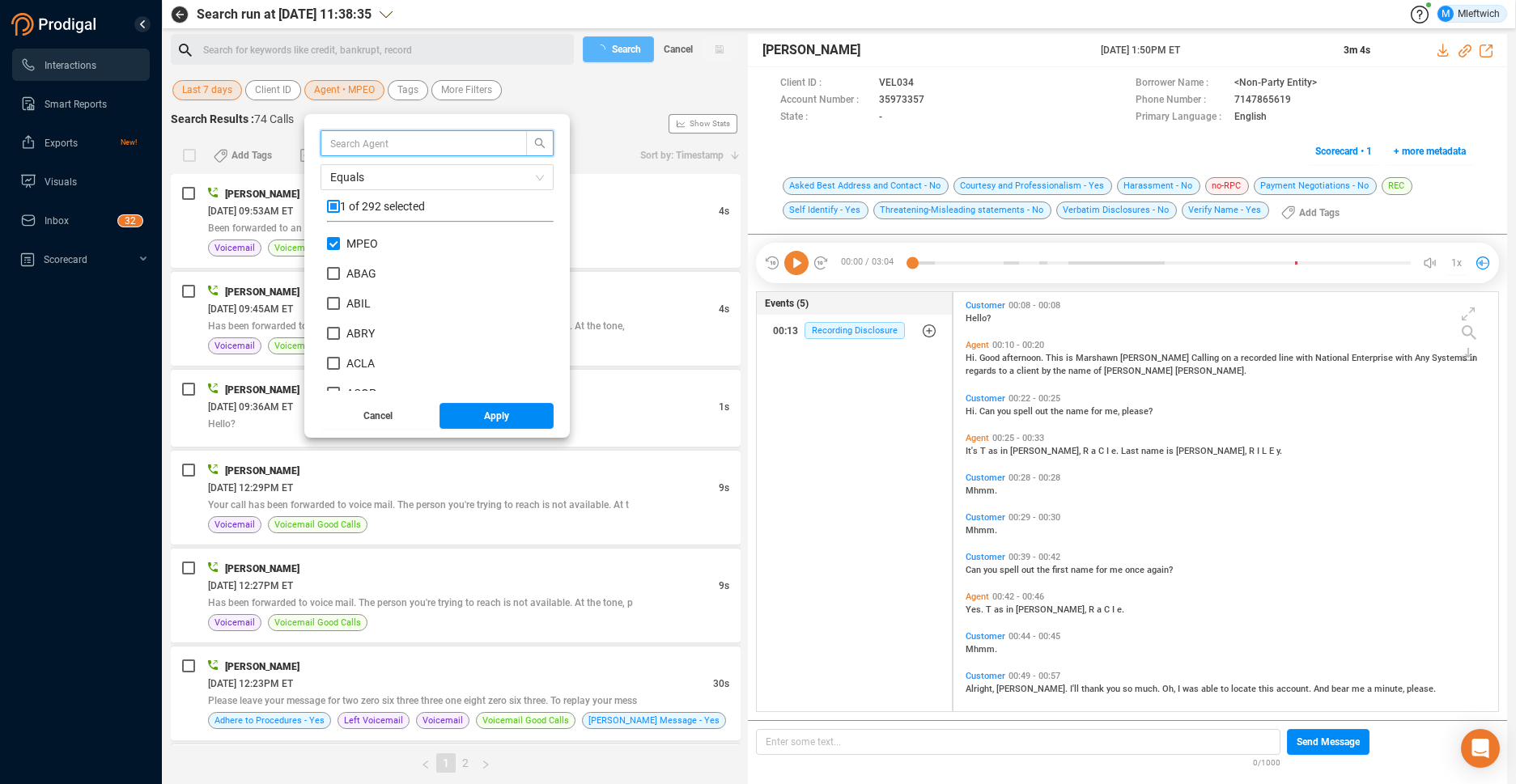
scroll to position [151, 219]
click at [336, 243] on input "MPEO" at bounding box center [334, 244] width 13 height 13
checkbox input "false"
click at [335, 293] on input "CBAT" at bounding box center [334, 294] width 13 height 13
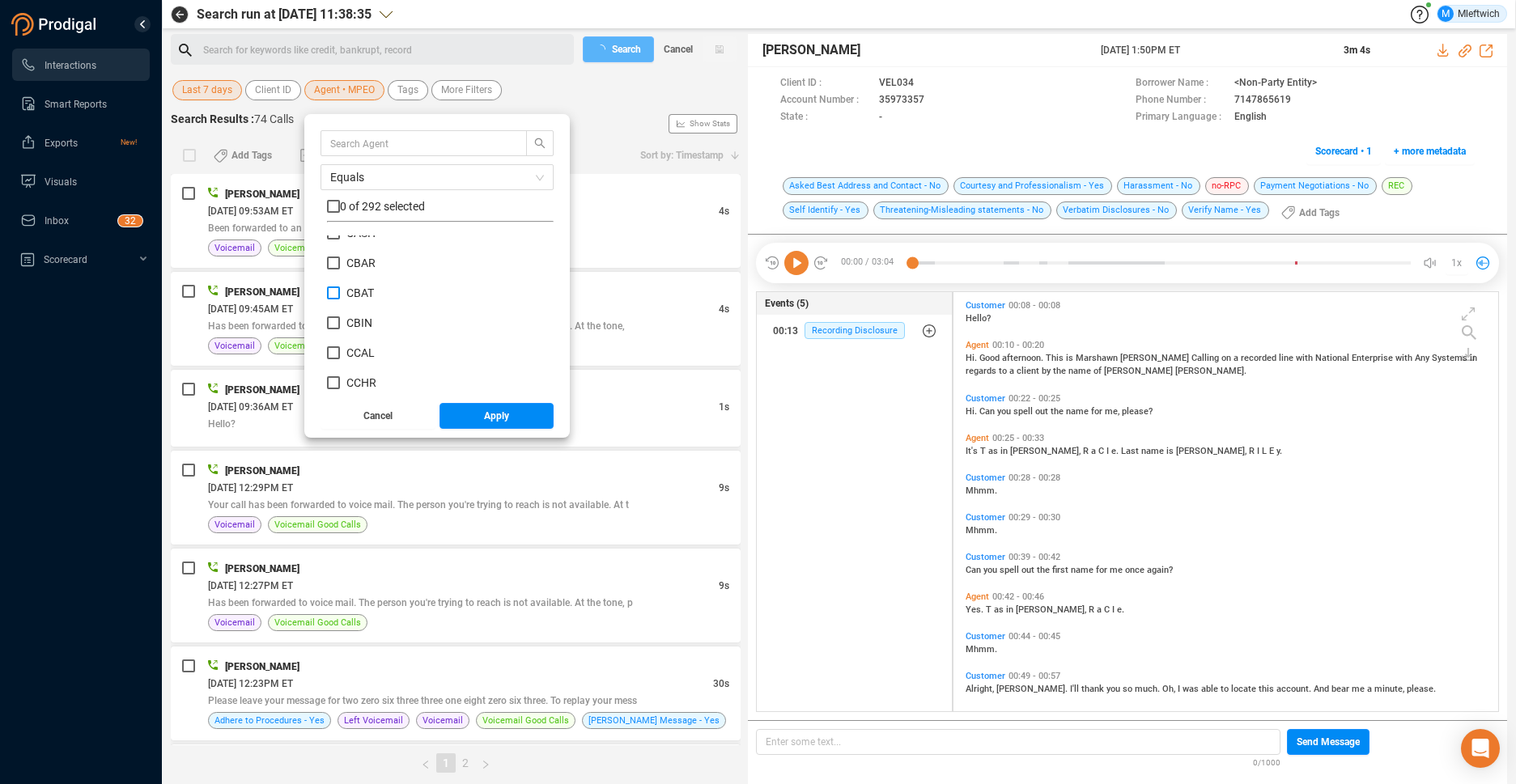
checkbox input "true"
click at [489, 413] on span "Apply" at bounding box center [496, 415] width 25 height 26
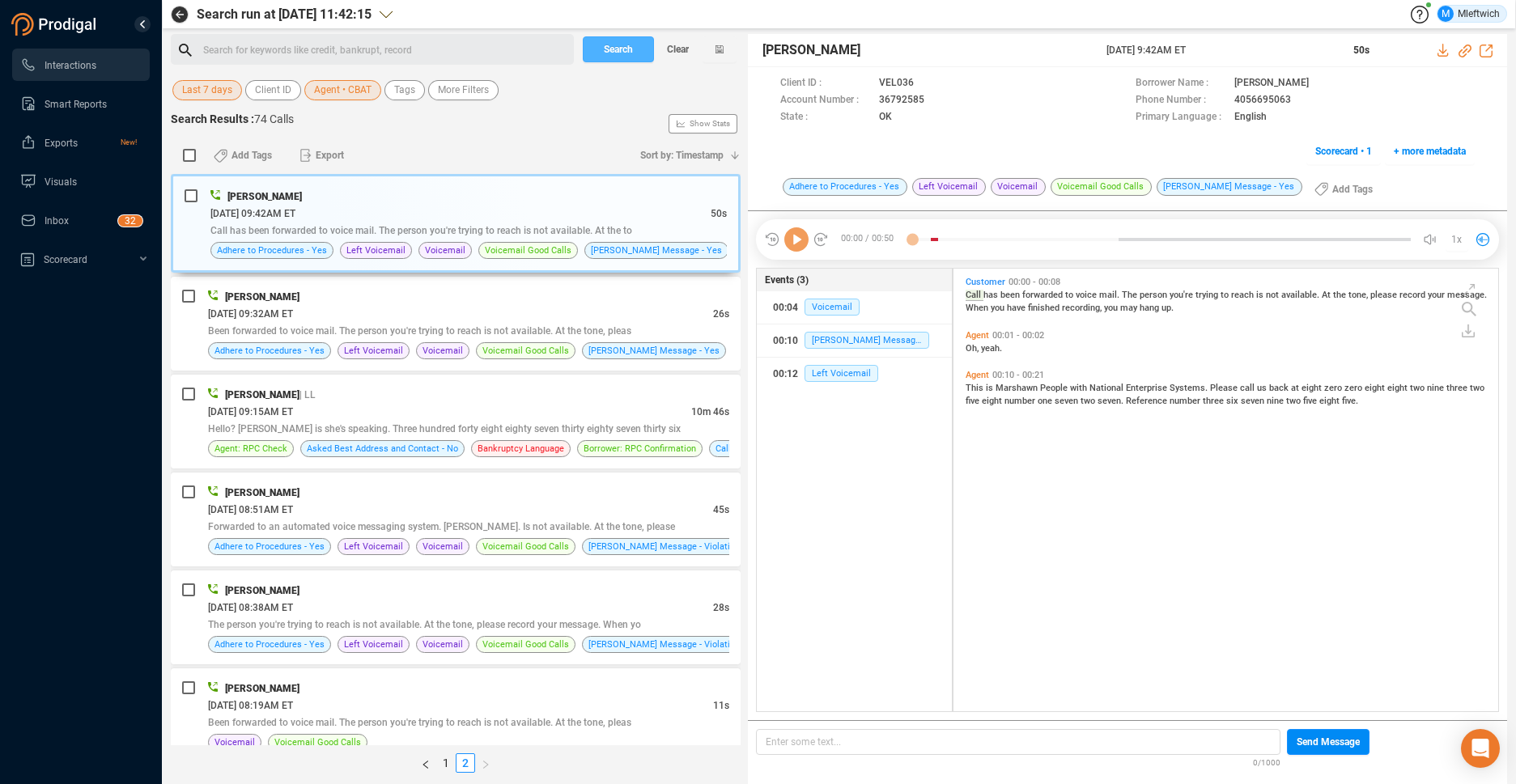
scroll to position [439, 536]
click at [444, 762] on link "1" at bounding box center [446, 763] width 18 height 18
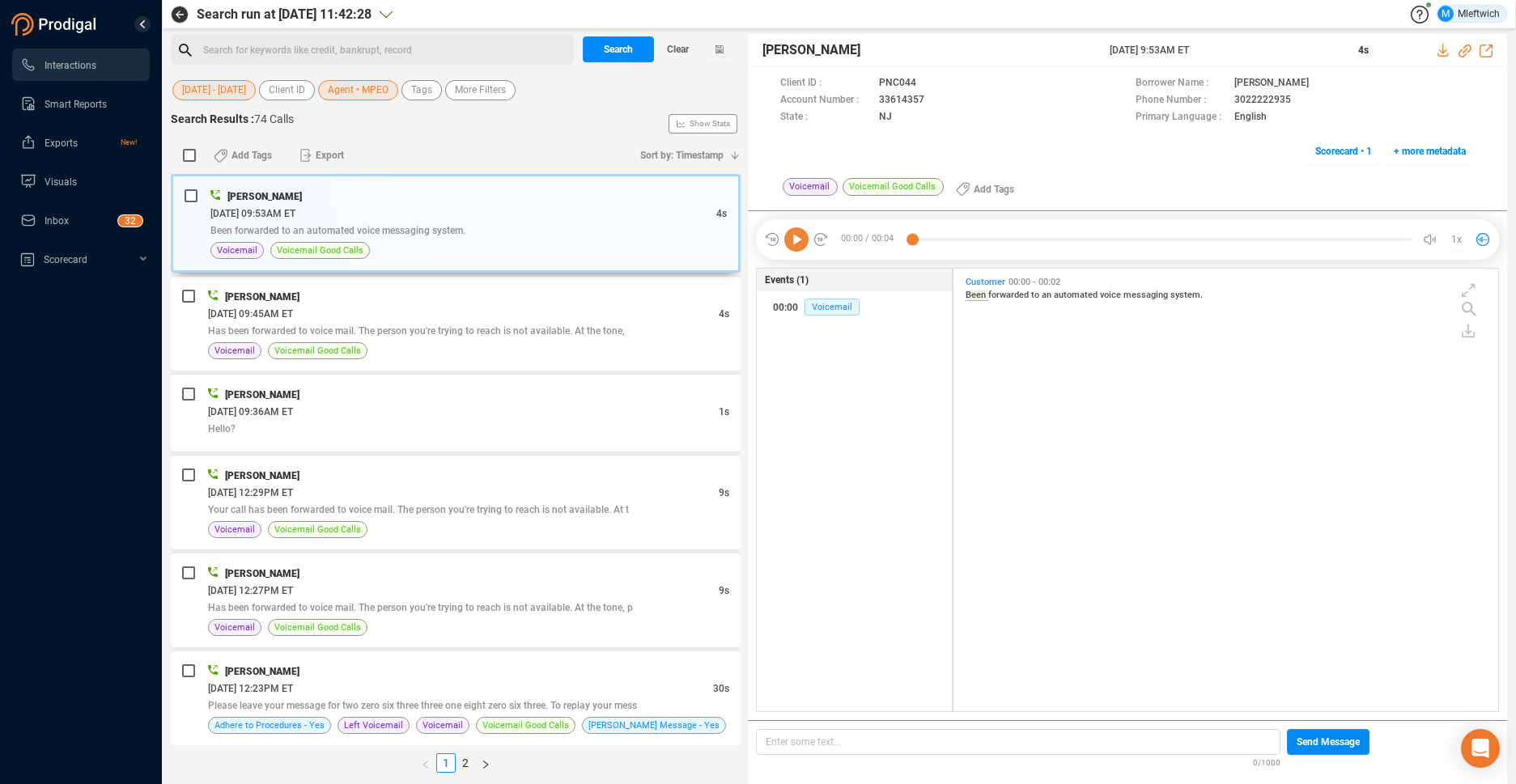
click at [228, 92] on span "01 Aug - 31 Aug" at bounding box center [214, 89] width 64 height 20
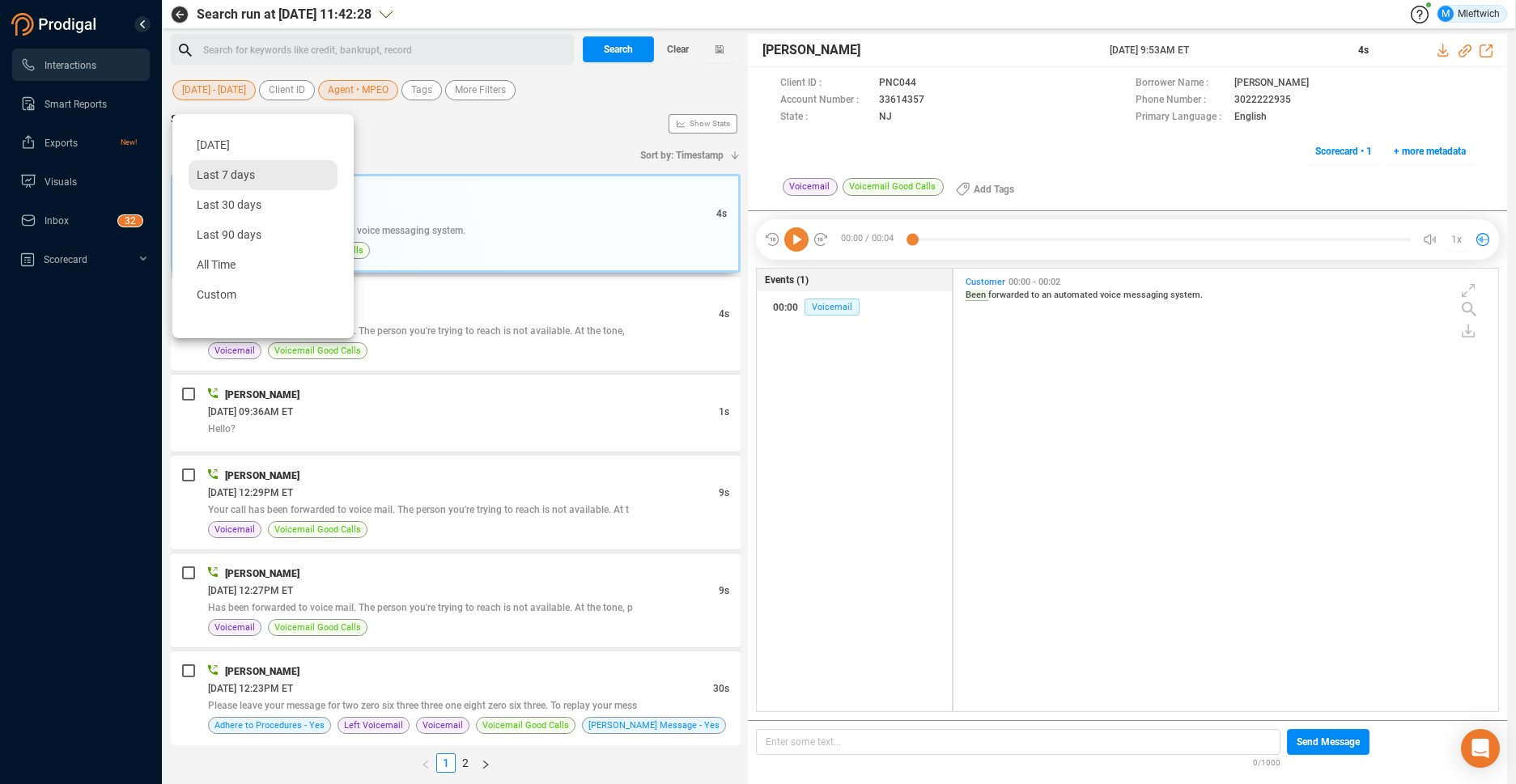
click at [223, 175] on span "Last 7 days" at bounding box center [225, 175] width 58 height 13
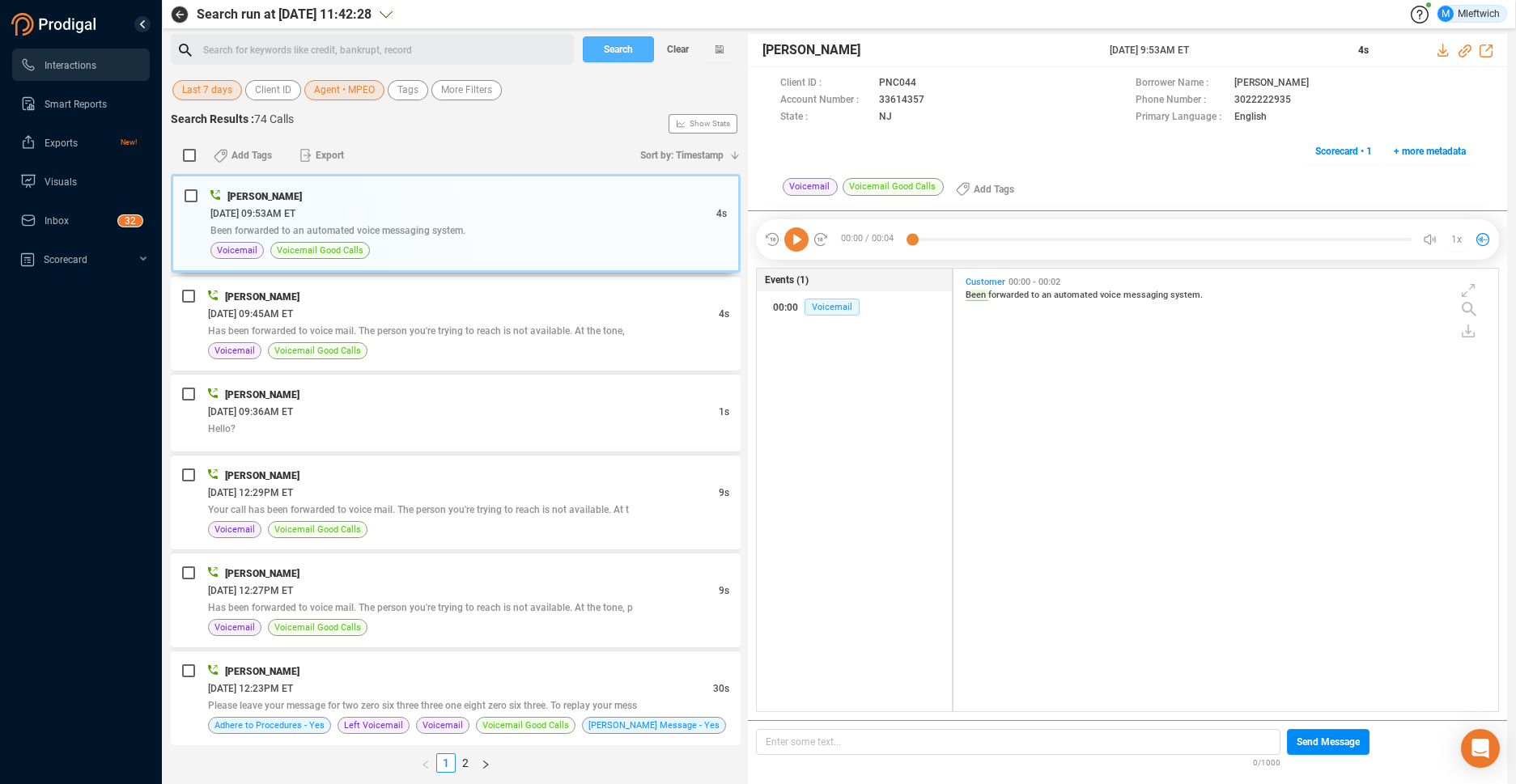
click at [631, 56] on span "Search" at bounding box center [618, 48] width 29 height 26
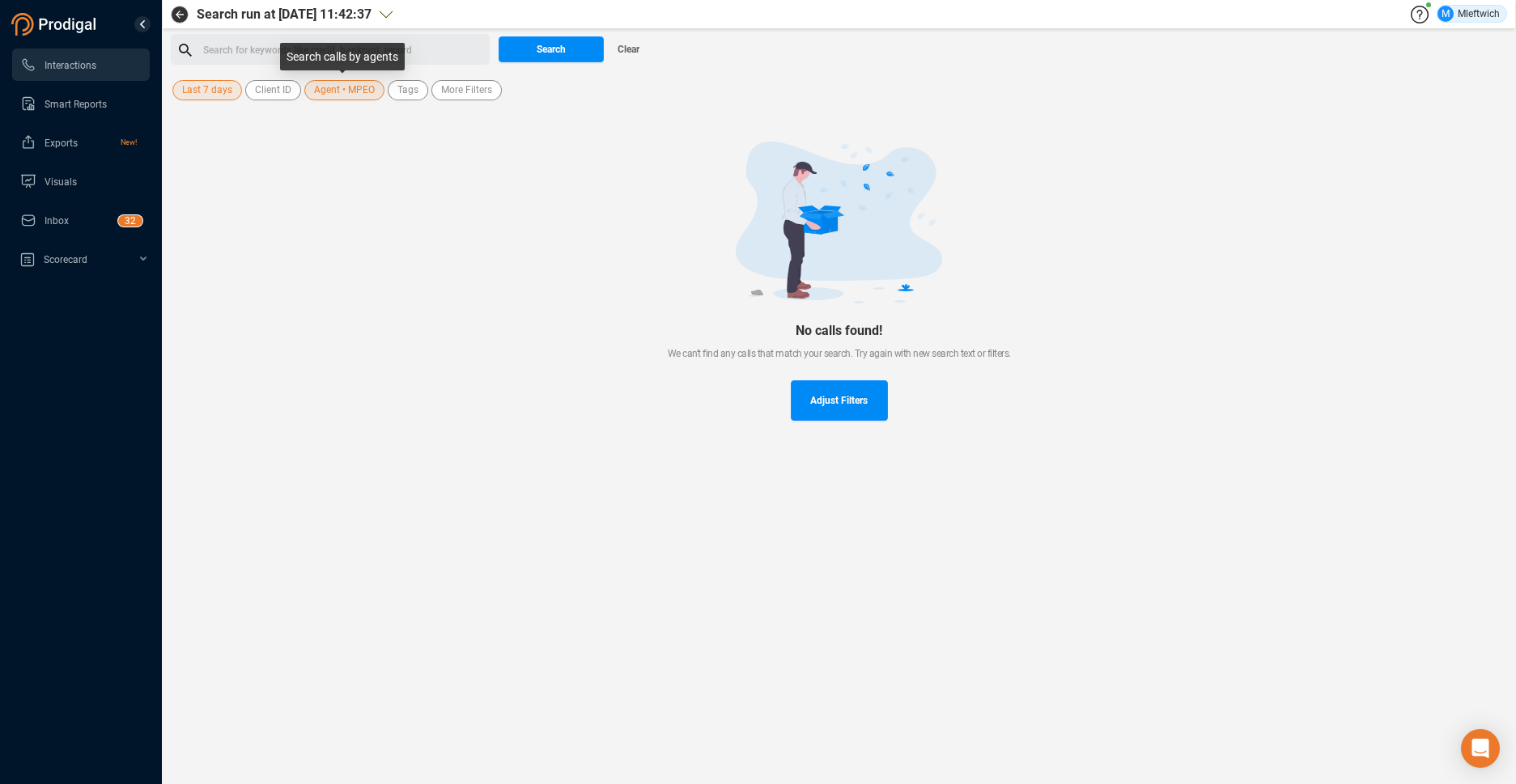
click at [368, 89] on span "Agent • MPEO" at bounding box center [344, 89] width 61 height 20
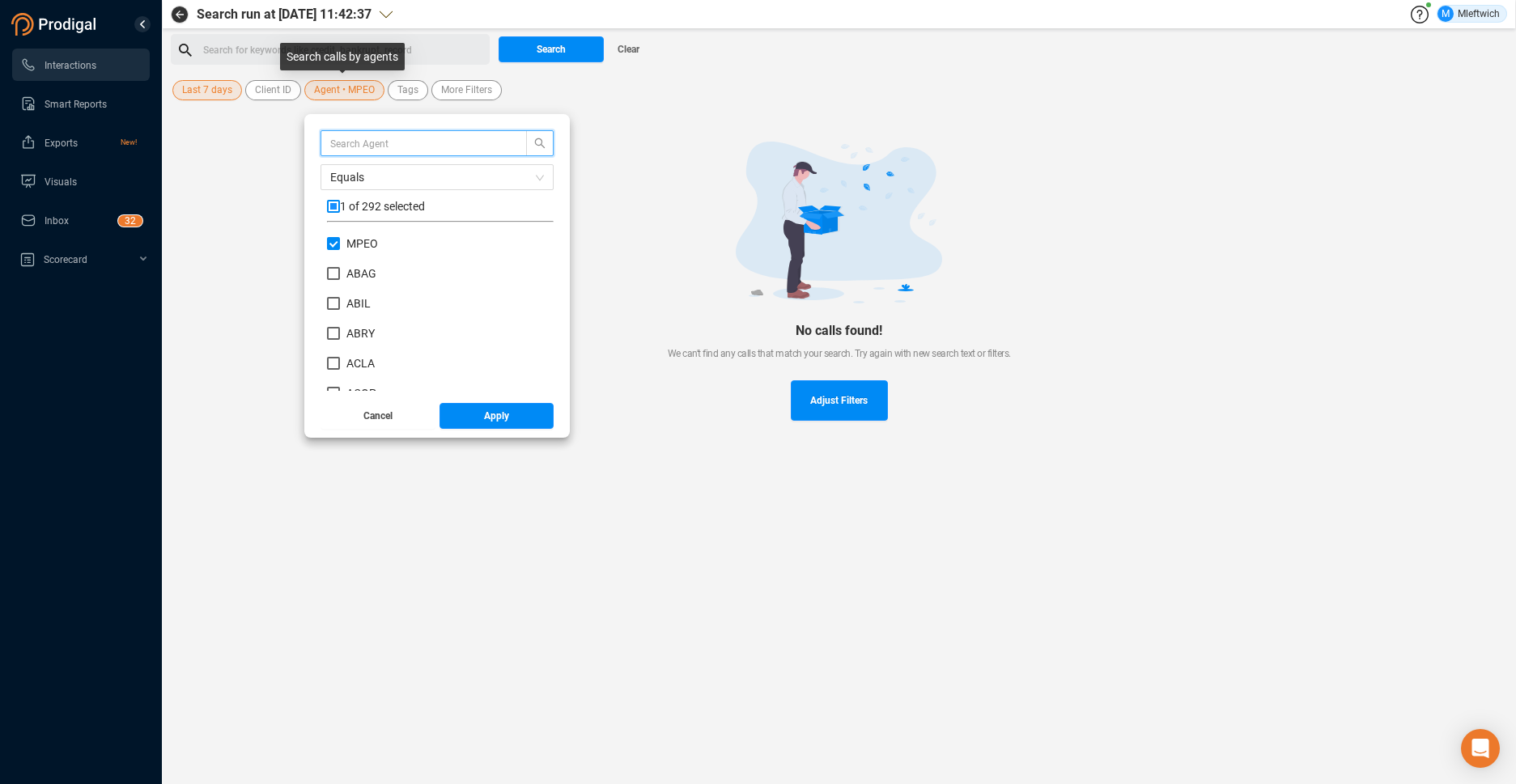
scroll to position [151, 219]
click at [333, 238] on input "MPEO" at bounding box center [334, 244] width 13 height 13
checkbox input "false"
click at [359, 85] on span "Agent • MPEO" at bounding box center [344, 89] width 61 height 20
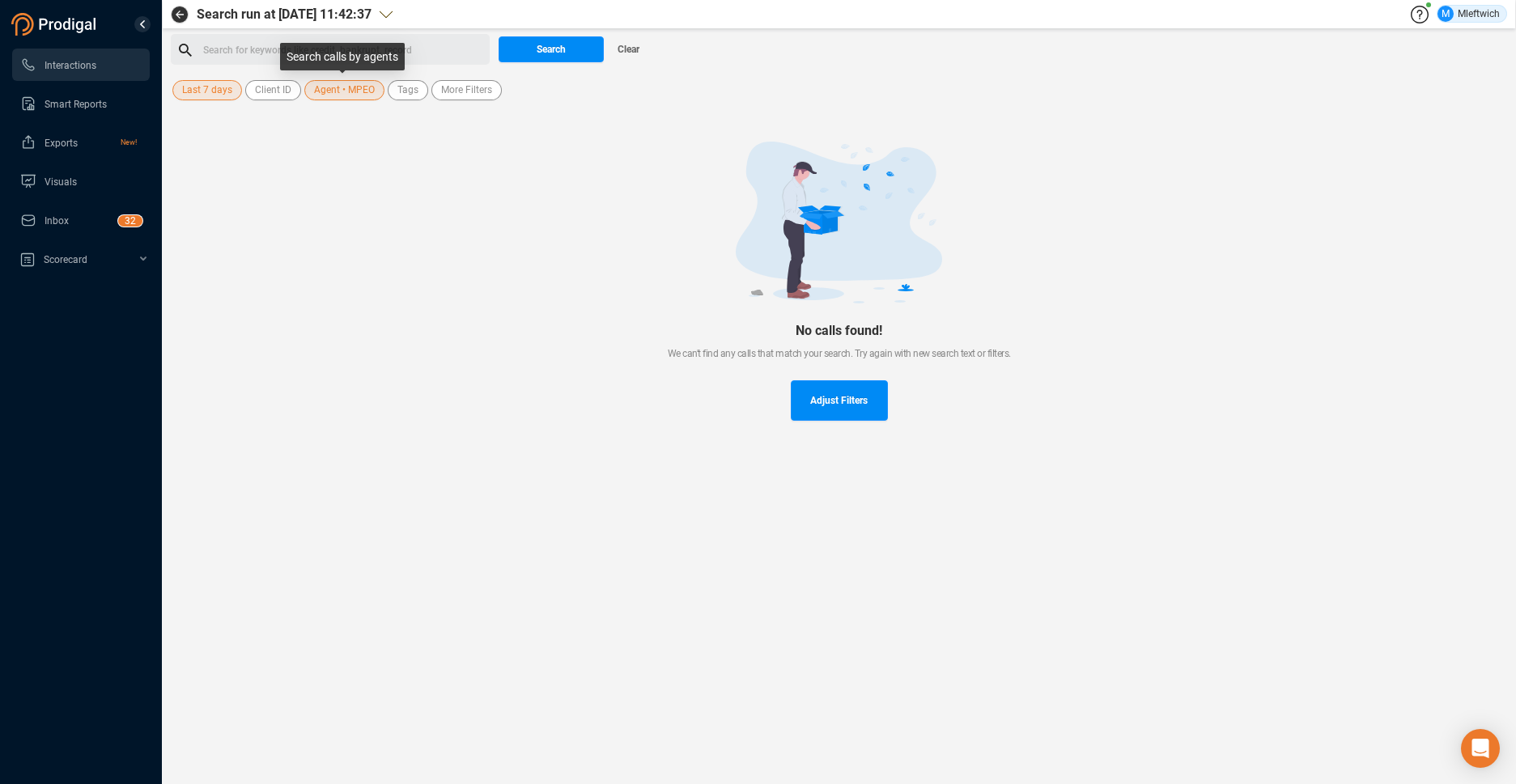
click at [353, 95] on span "Agent • MPEO" at bounding box center [344, 89] width 61 height 20
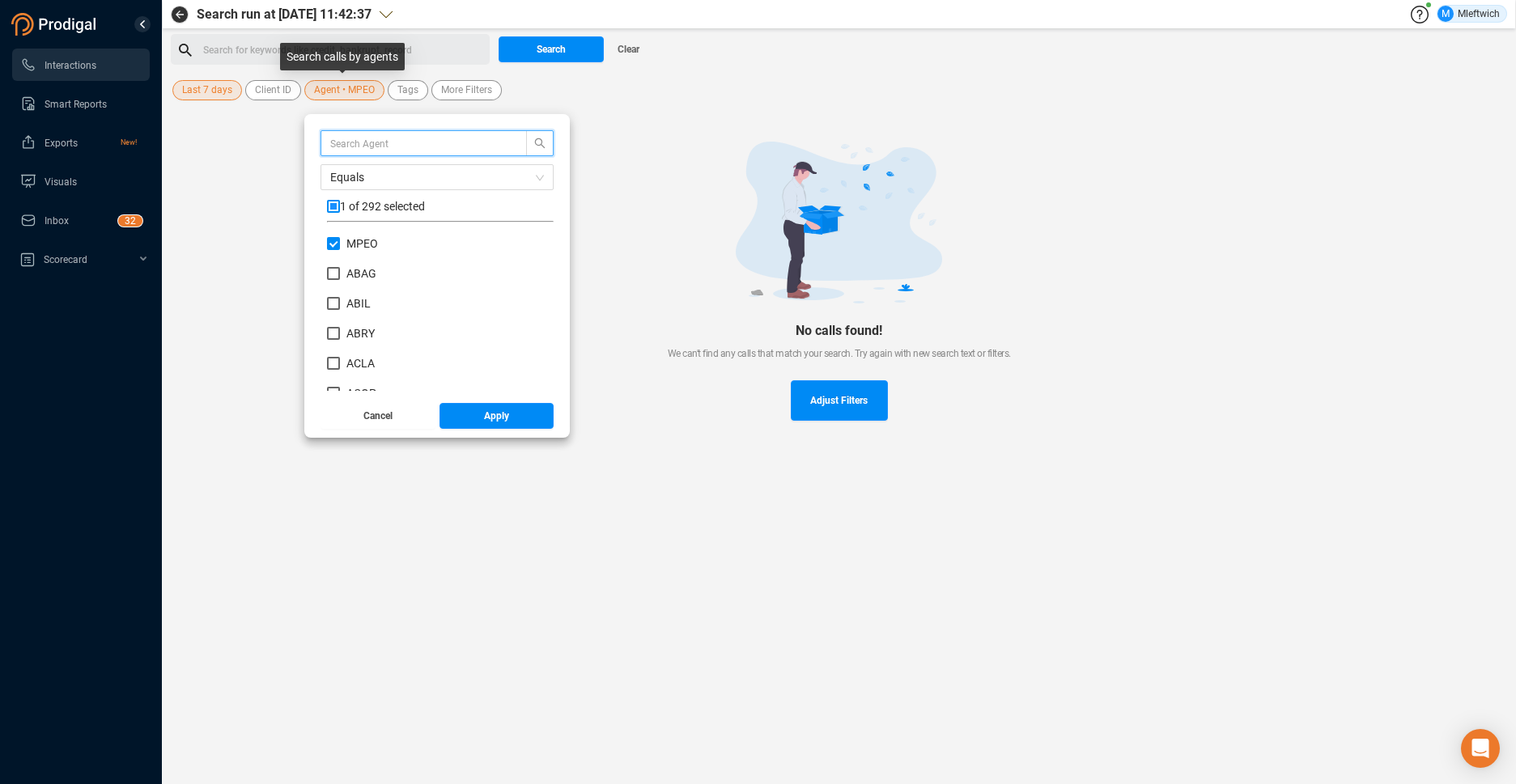
scroll to position [151, 219]
click at [336, 243] on input "MPEO" at bounding box center [334, 244] width 13 height 13
checkbox input "false"
click at [334, 313] on input "CBAT" at bounding box center [334, 316] width 13 height 13
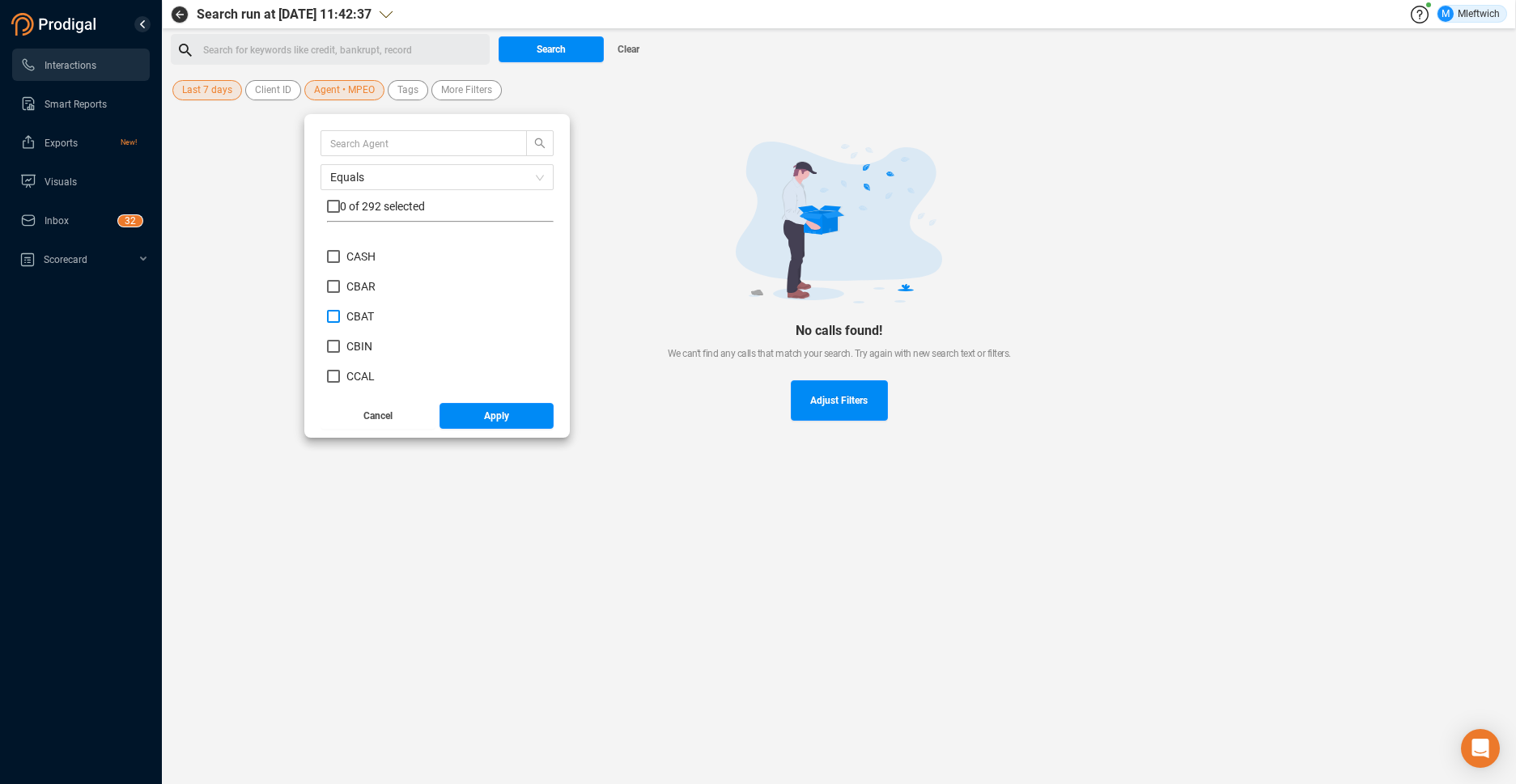
checkbox input "true"
click at [522, 419] on button "Apply" at bounding box center [497, 415] width 115 height 26
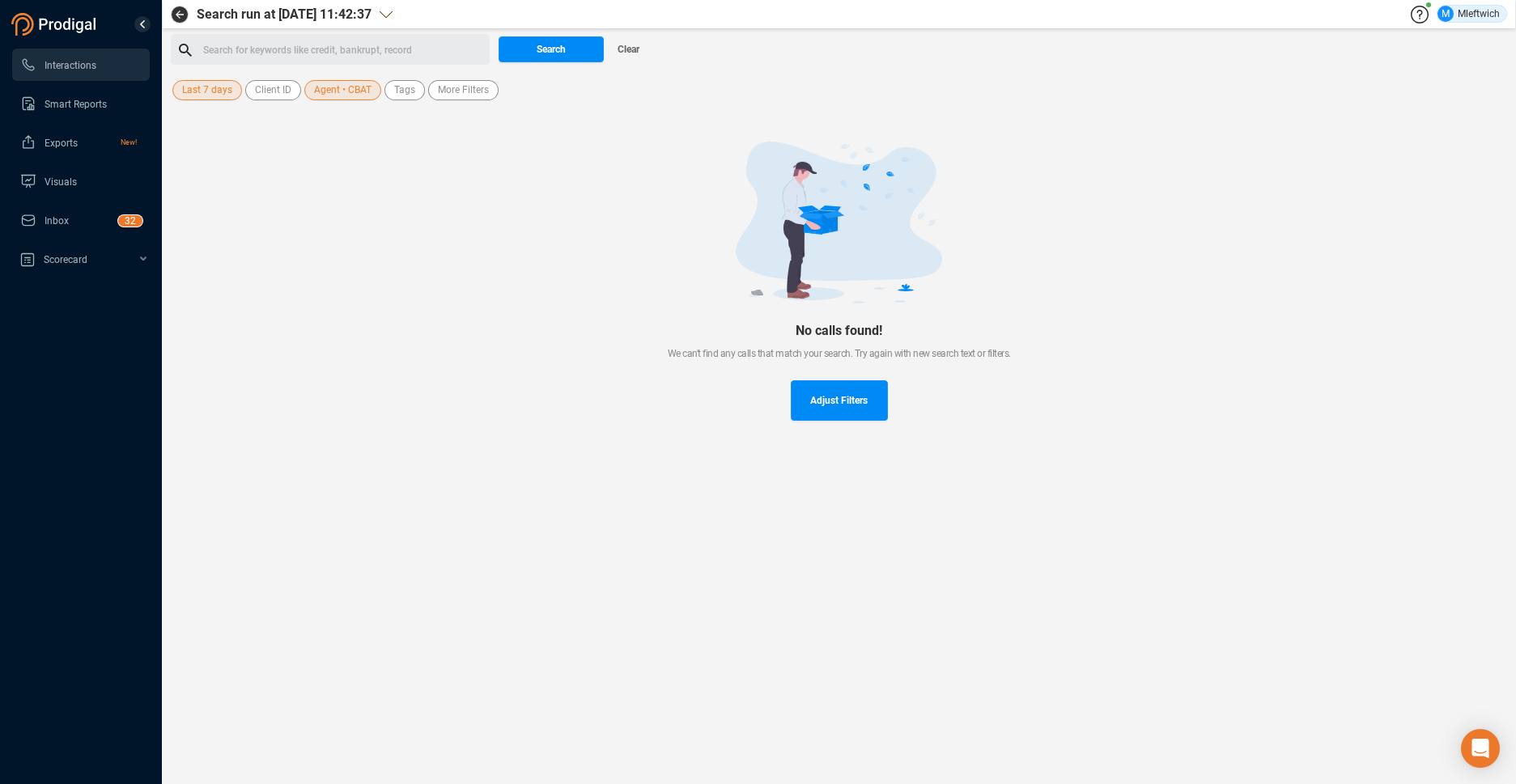
click at [221, 96] on span "Last 7 days" at bounding box center [207, 89] width 50 height 20
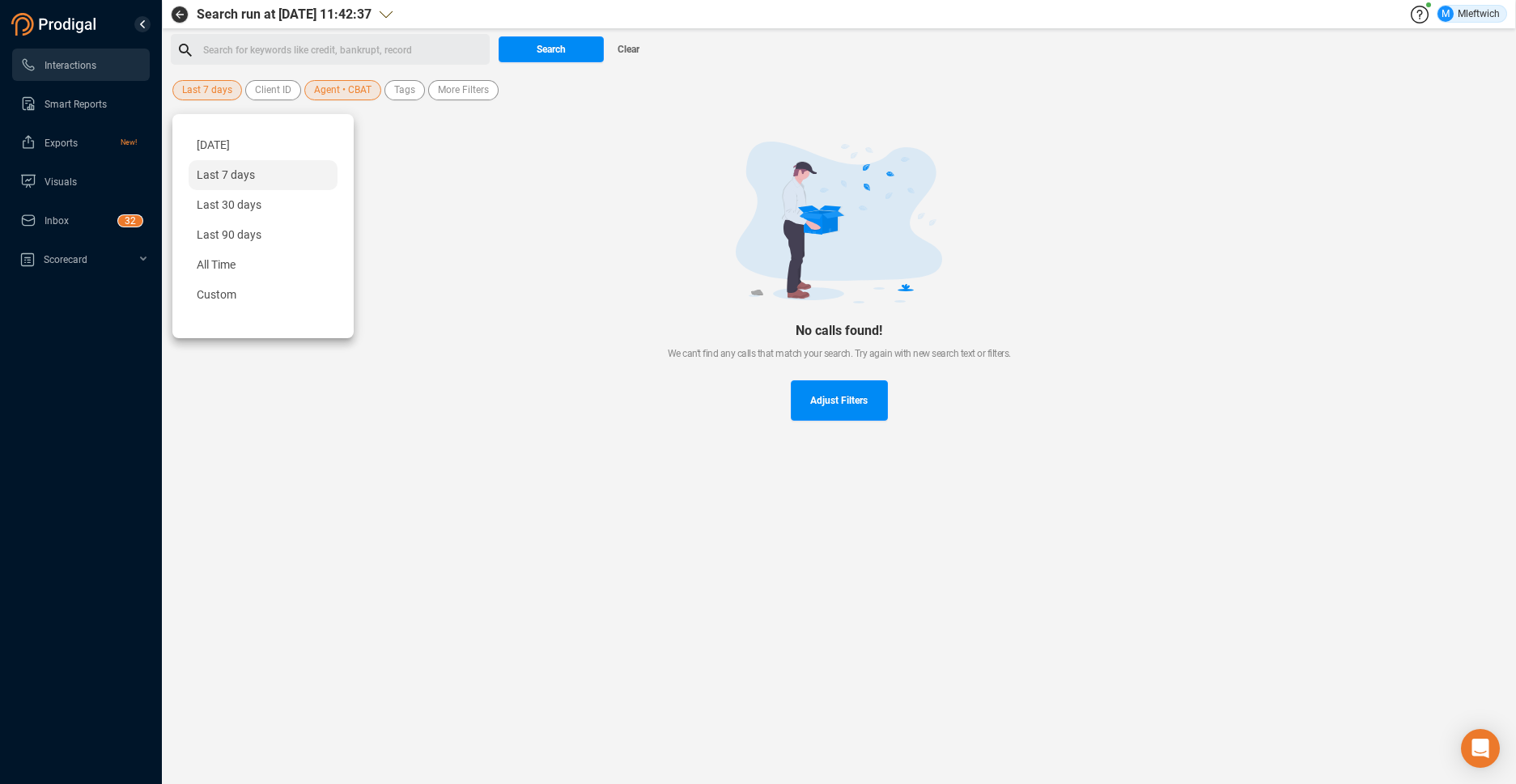
click at [220, 202] on span "Last 30 days" at bounding box center [229, 205] width 65 height 13
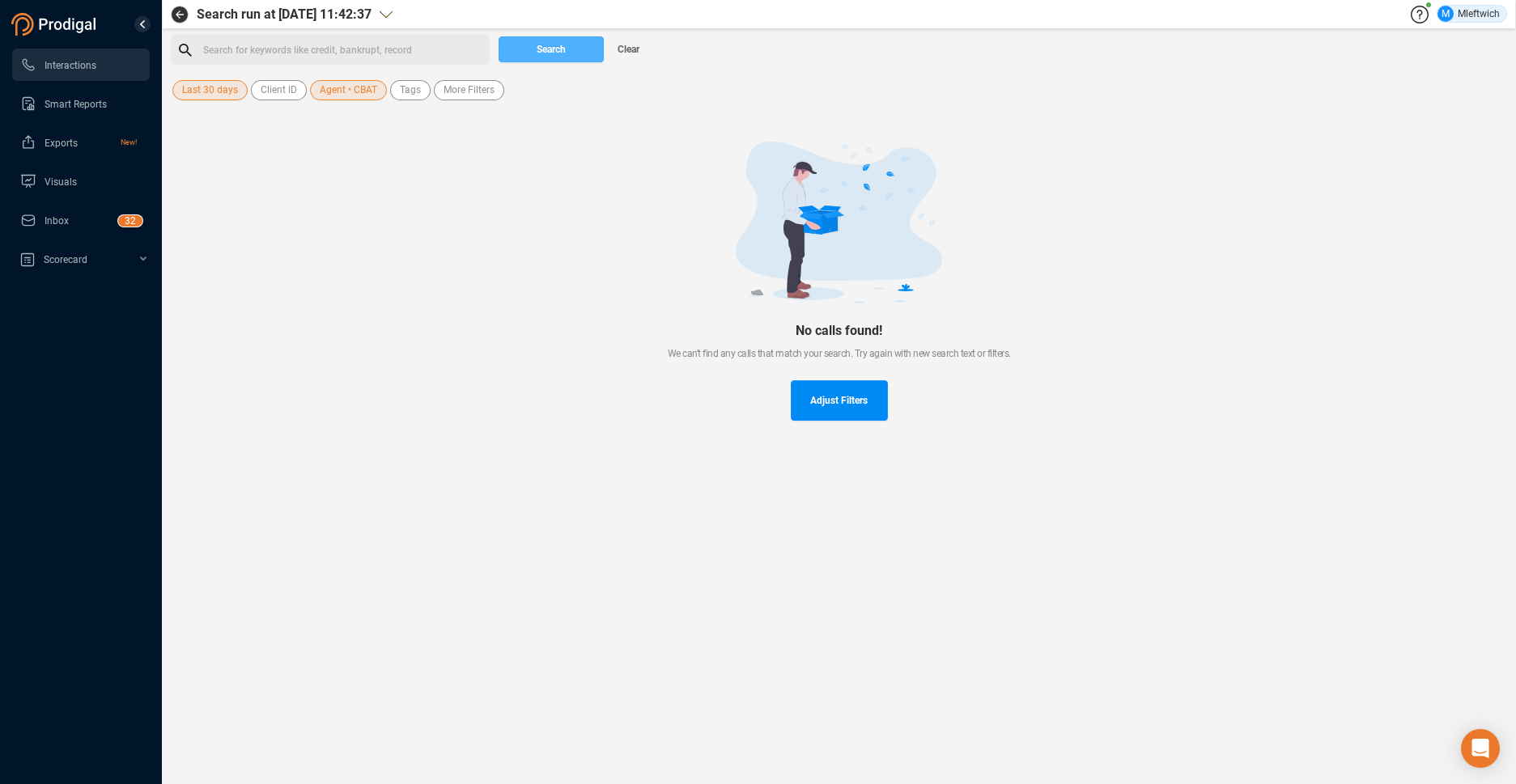
click at [561, 49] on span "Search" at bounding box center [551, 48] width 29 height 26
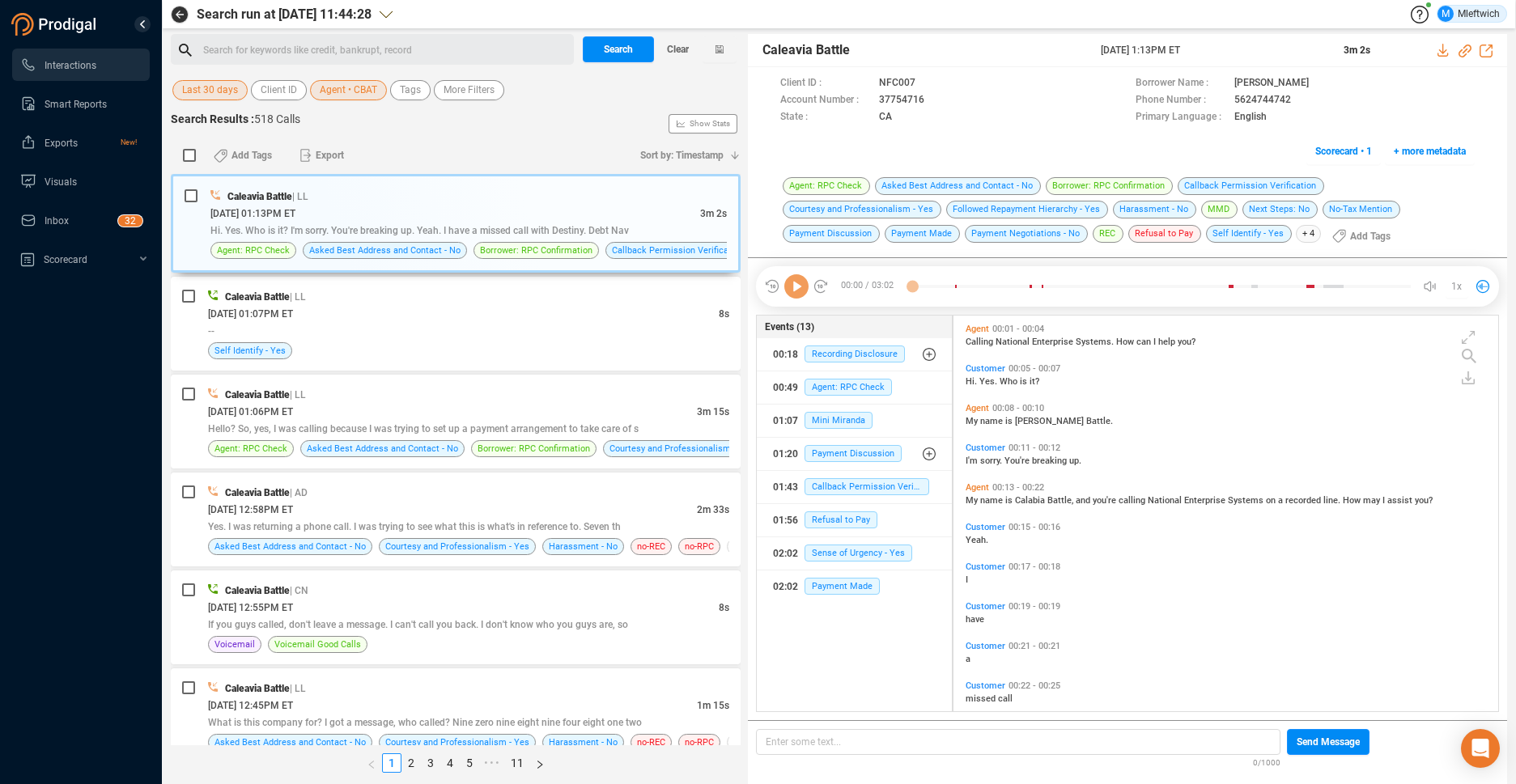
scroll to position [392, 536]
click at [476, 238] on div "Hi. Yes. Who is it? I'm sorry. You're breaking up. Yeah. I have a missed call w…" at bounding box center [468, 230] width 516 height 17
click at [494, 241] on div "Caleavia Battle | LL 08/29/2025 @ 01:13PM ET 3m 2s Hi. Yes. Who is it? I'm sorr…" at bounding box center [468, 223] width 516 height 71
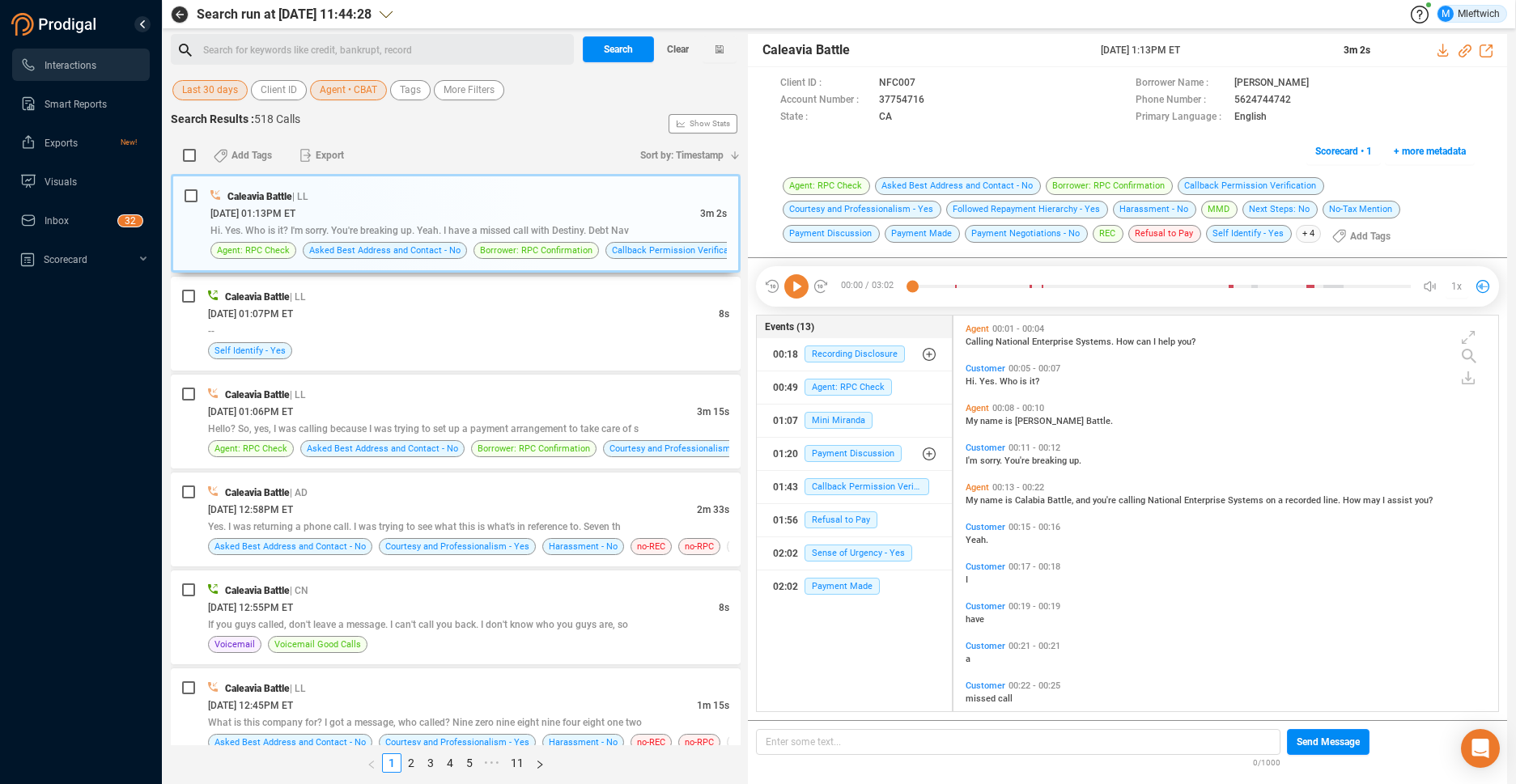
click at [368, 94] on span "Agent • CBAT" at bounding box center [348, 89] width 57 height 20
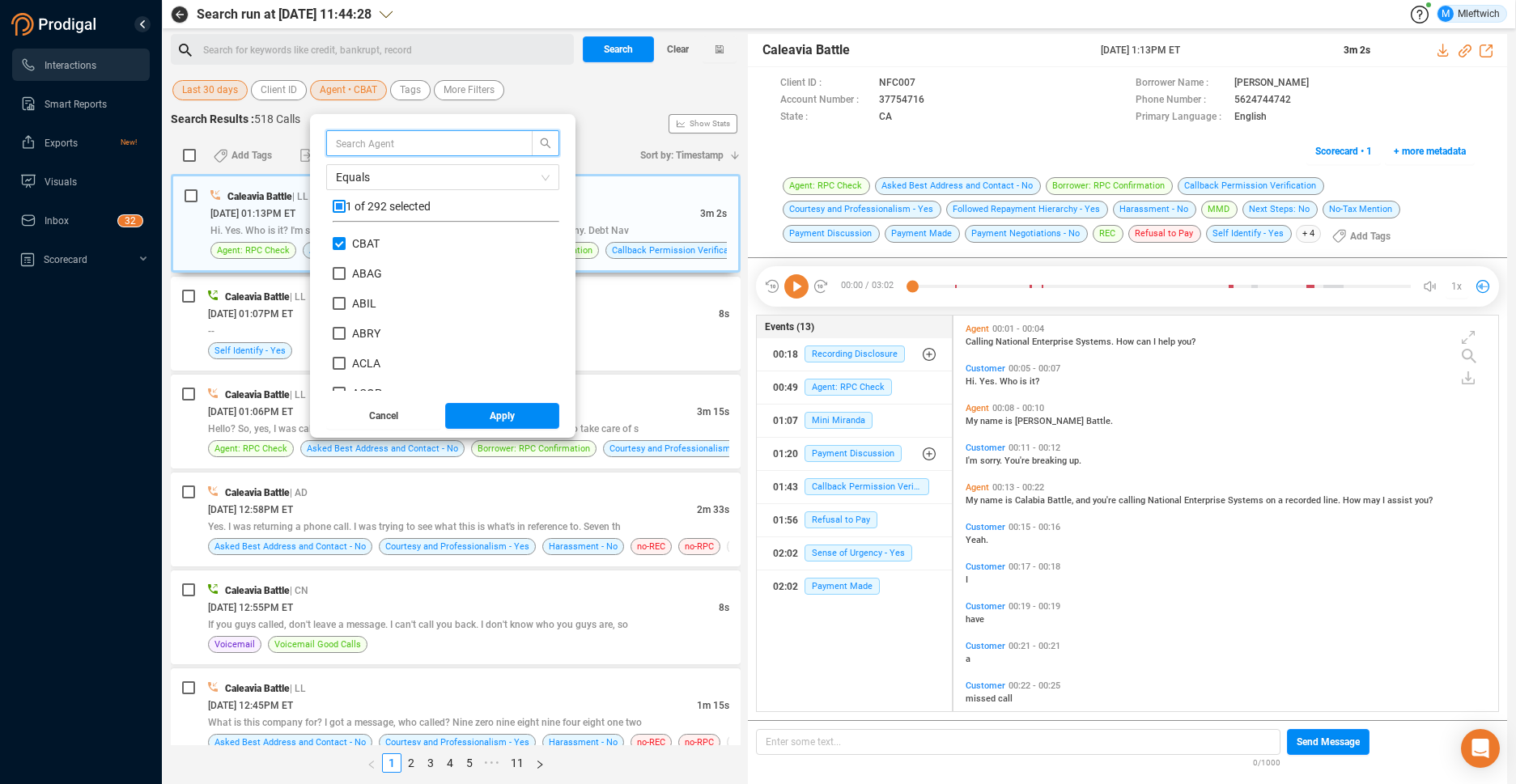
scroll to position [151, 219]
click at [336, 242] on input "CBAT" at bounding box center [339, 244] width 13 height 13
checkbox input "false"
click at [336, 372] on input "ACOP" at bounding box center [339, 371] width 13 height 13
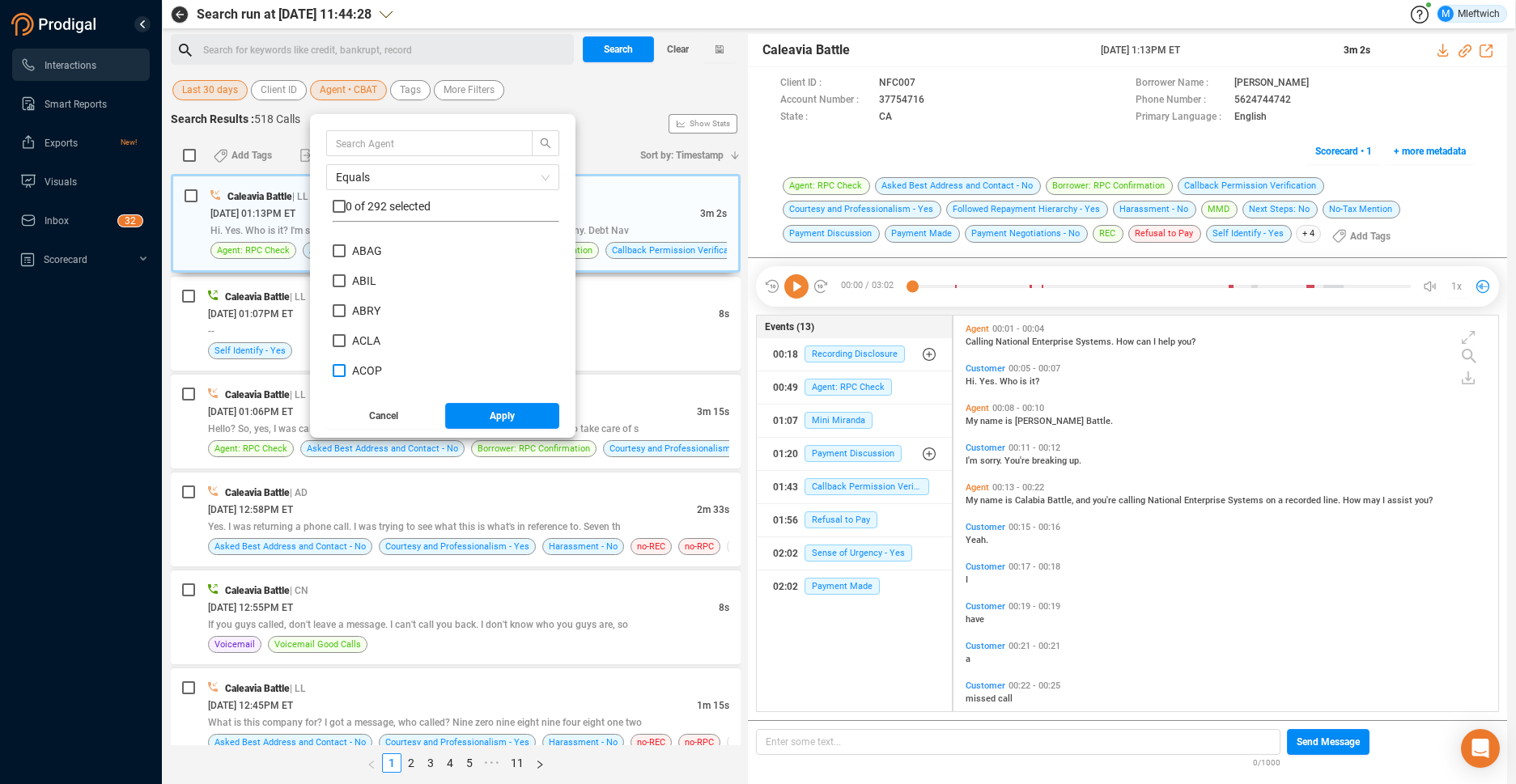
checkbox input "true"
click at [506, 418] on span "Apply" at bounding box center [502, 415] width 25 height 26
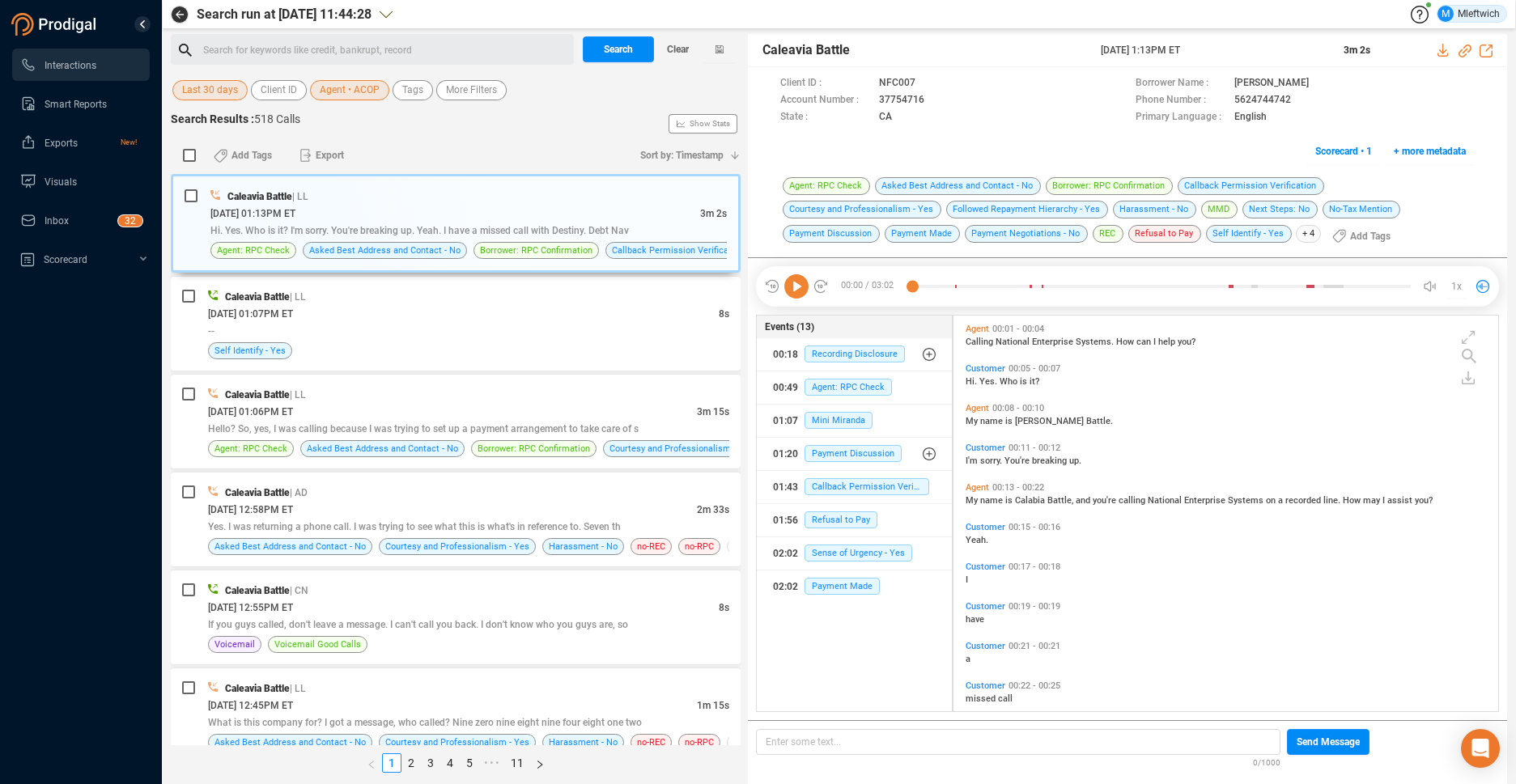
click at [577, 124] on div "Search Results : 518 Calls Show Stats" at bounding box center [456, 124] width 570 height 26
click at [496, 314] on div "08/29/2025 @ 01:07PM ET" at bounding box center [463, 314] width 510 height 17
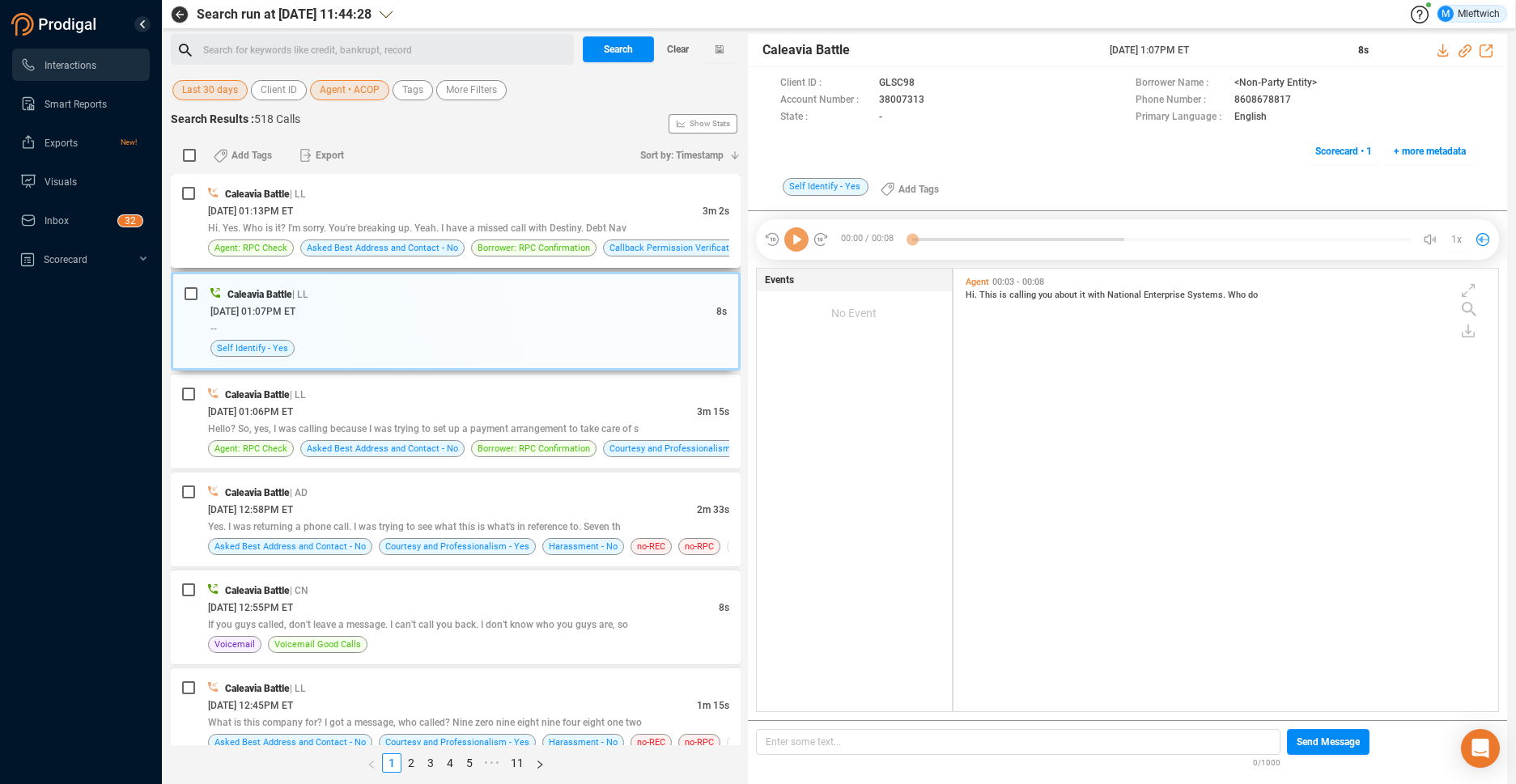
scroll to position [439, 536]
click at [615, 47] on span "Search" at bounding box center [618, 48] width 29 height 26
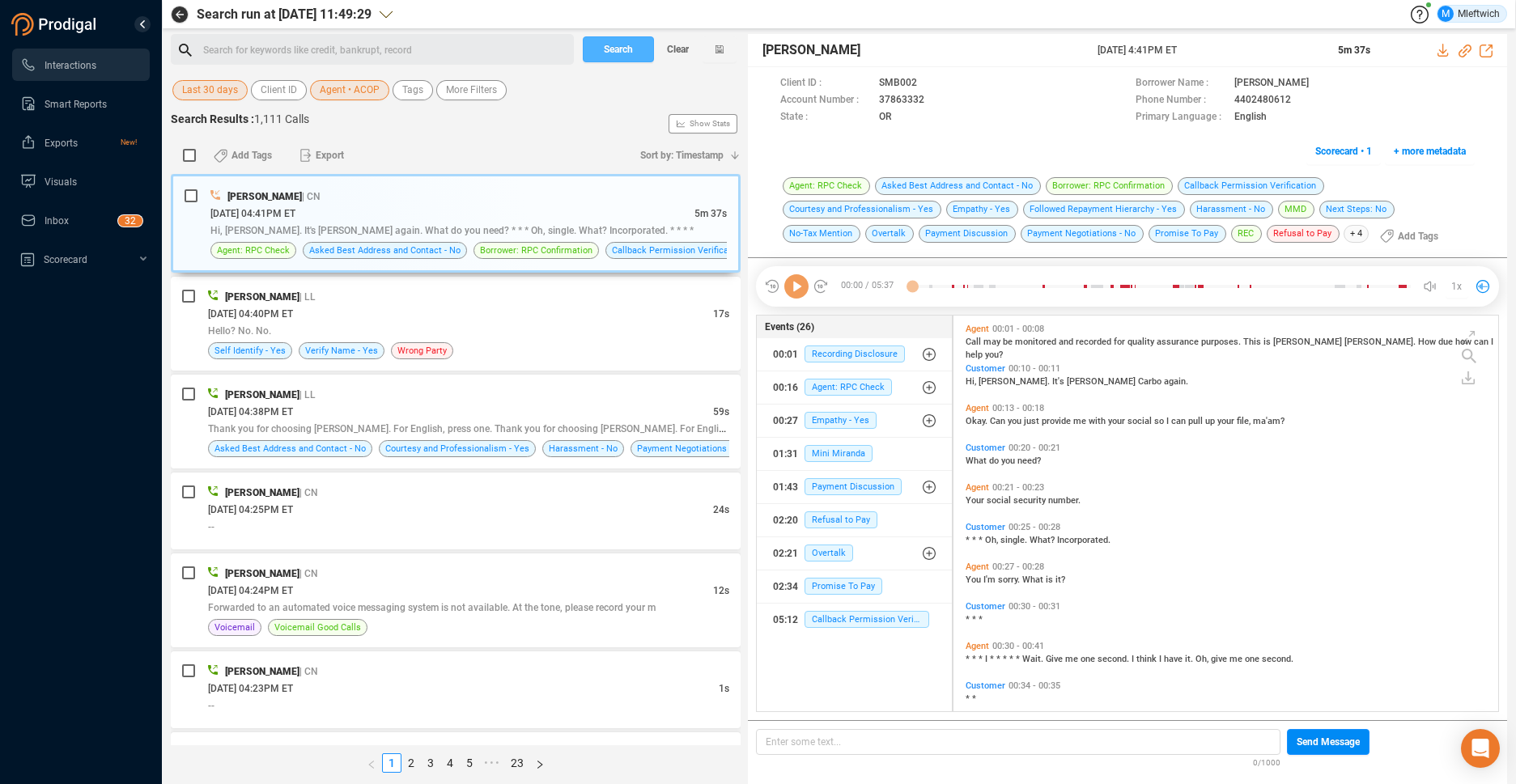
scroll to position [392, 536]
click at [418, 227] on span "Hi, Alicia. It's Martha Carbo again. What do you need? * * * Oh, single. What? …" at bounding box center [451, 231] width 484 height 11
click at [932, 101] on icon at bounding box center [938, 102] width 13 height 13
drag, startPoint x: 341, startPoint y: 92, endPoint x: 358, endPoint y: 94, distance: 17.1
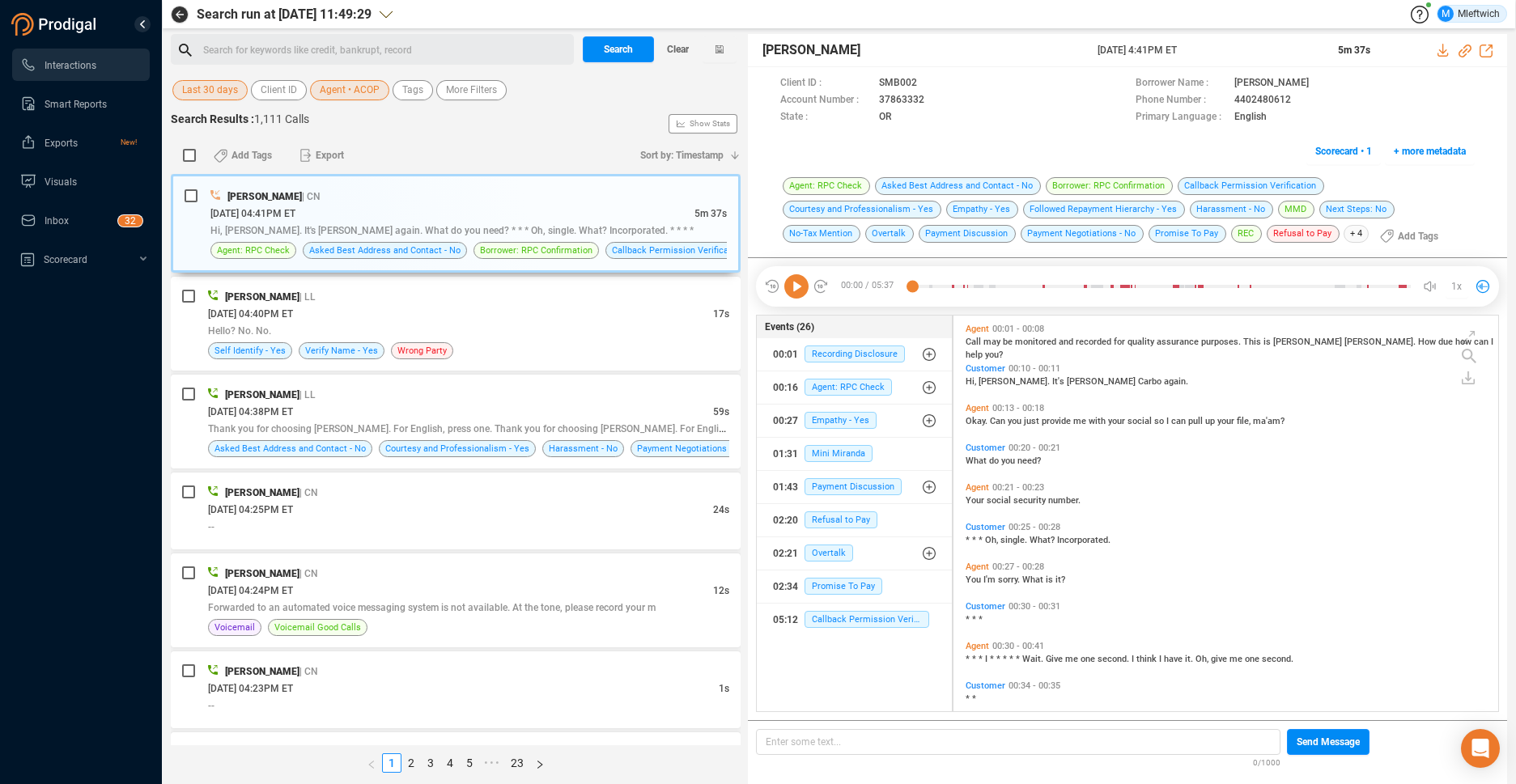
click at [341, 93] on span "Agent • ACOP" at bounding box center [349, 89] width 60 height 20
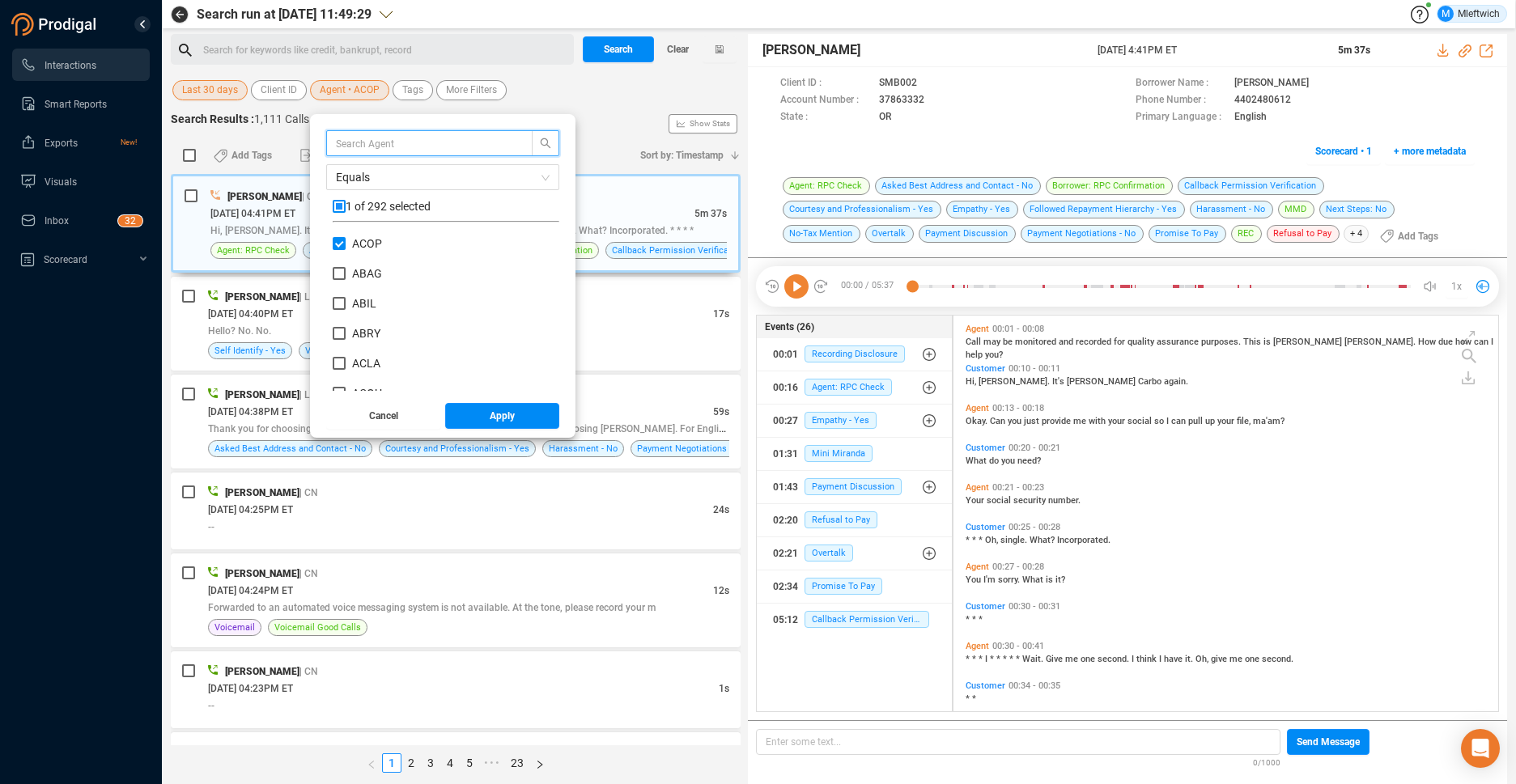
scroll to position [151, 219]
click at [333, 246] on input "ACOP" at bounding box center [339, 244] width 13 height 13
checkbox input "false"
click at [335, 324] on input "HJAC" at bounding box center [339, 328] width 13 height 13
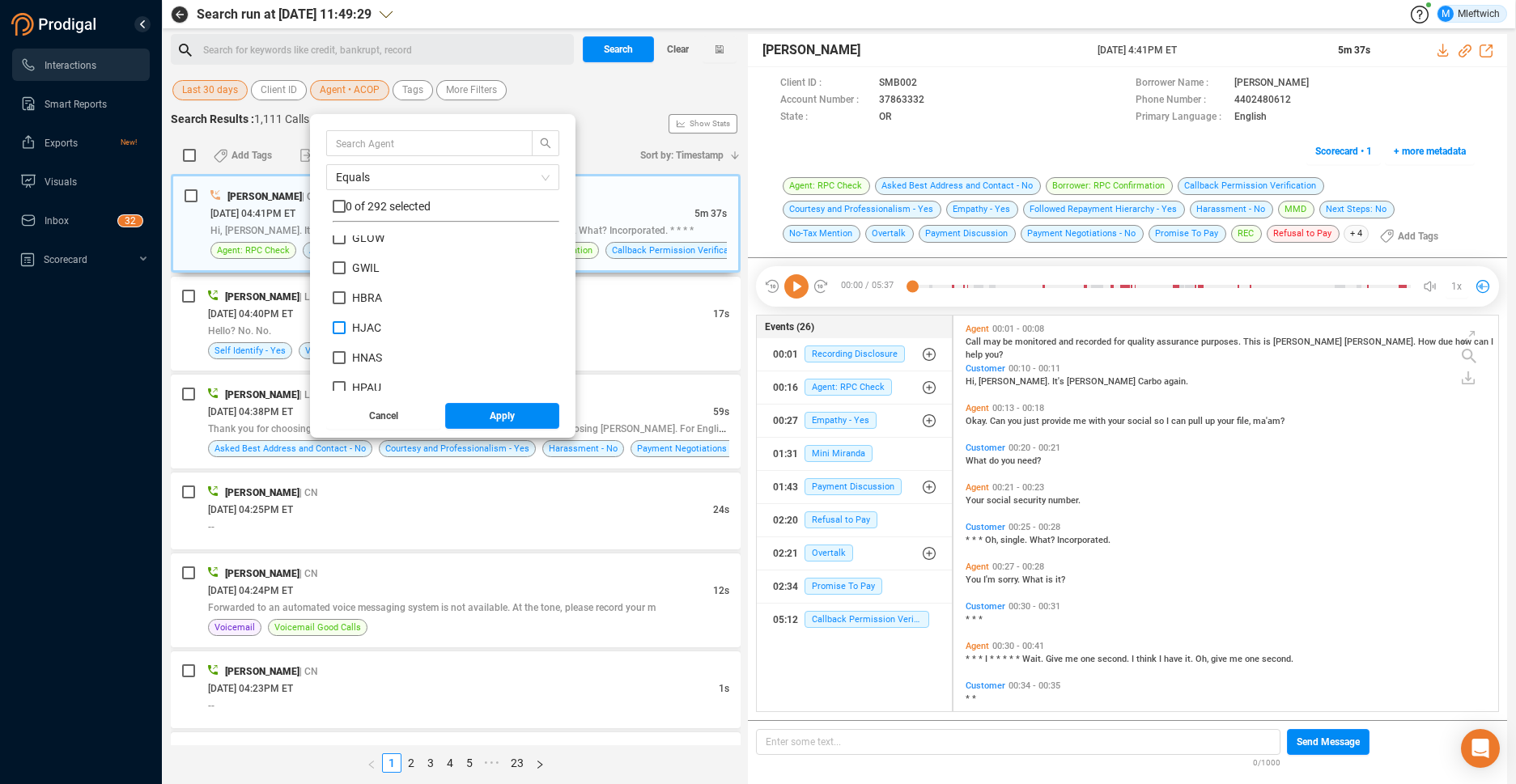
checkbox input "true"
click at [498, 422] on span "Apply" at bounding box center [502, 415] width 25 height 26
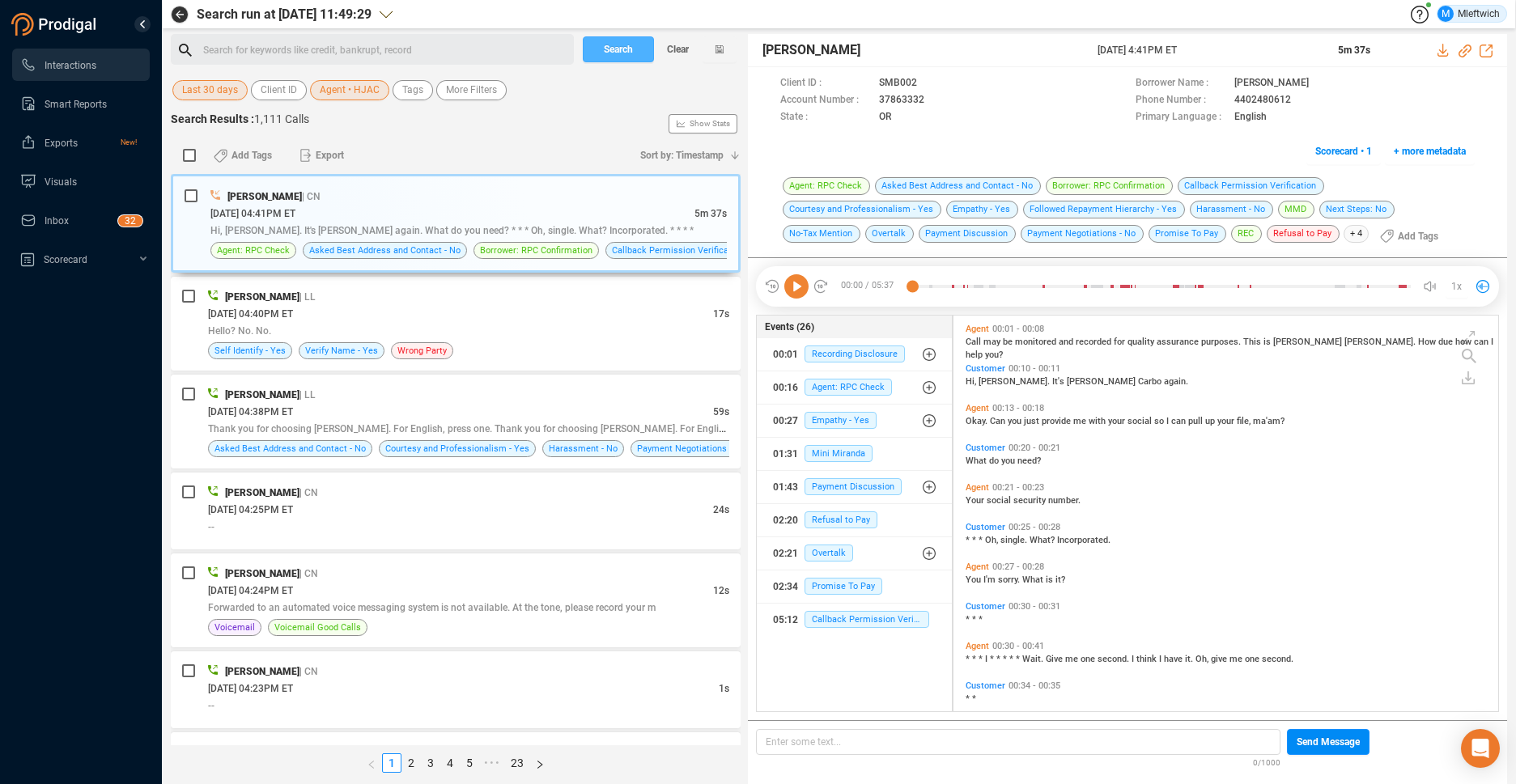
click at [610, 43] on span "Search" at bounding box center [618, 48] width 29 height 26
click at [613, 46] on div "Search Clear" at bounding box center [660, 49] width 162 height 30
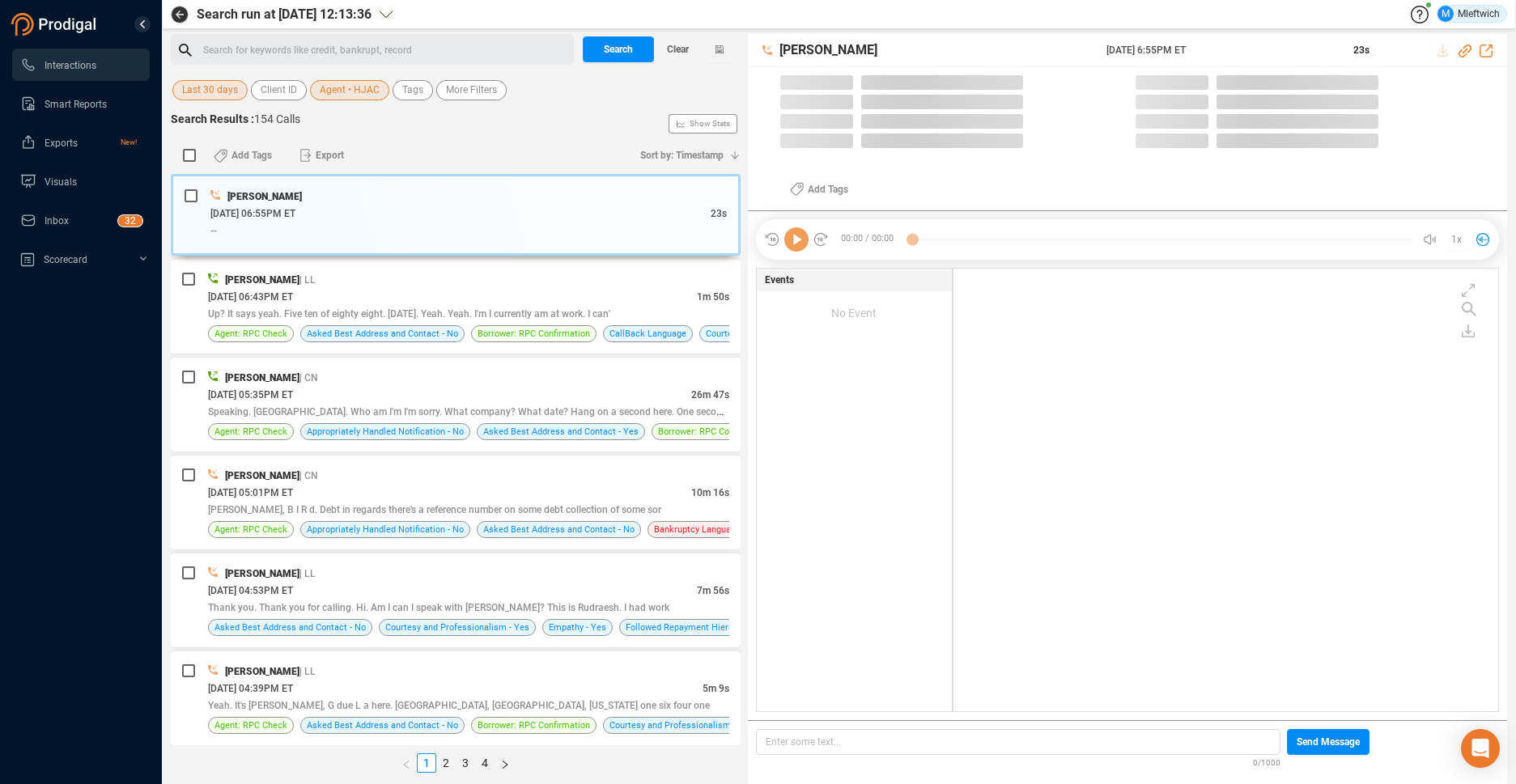
scroll to position [439, 536]
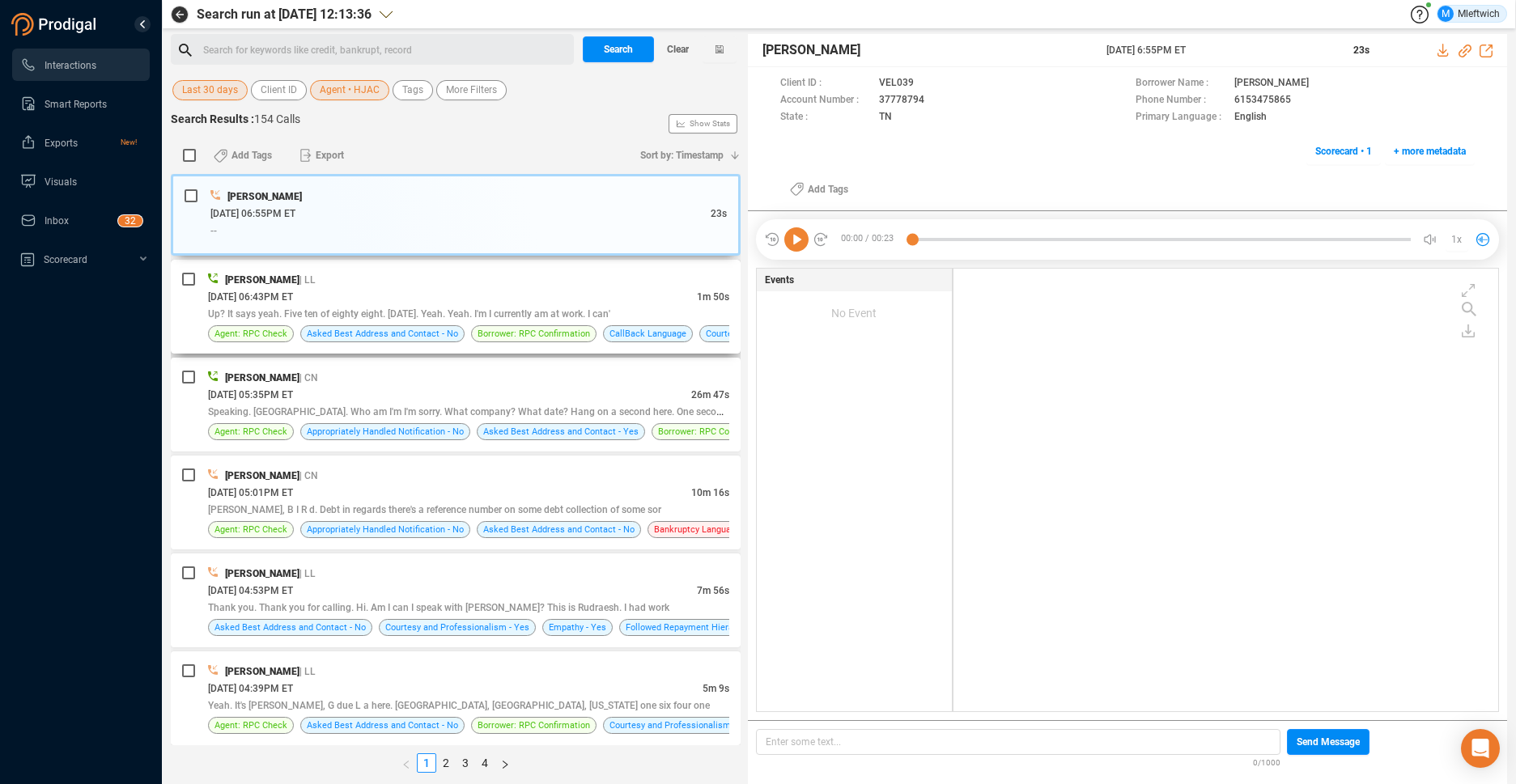
click at [538, 316] on span "Up? It says yeah. Five ten of eighty eight. Tomorrow. Yeah. Yeah. I'm I current…" at bounding box center [409, 315] width 402 height 11
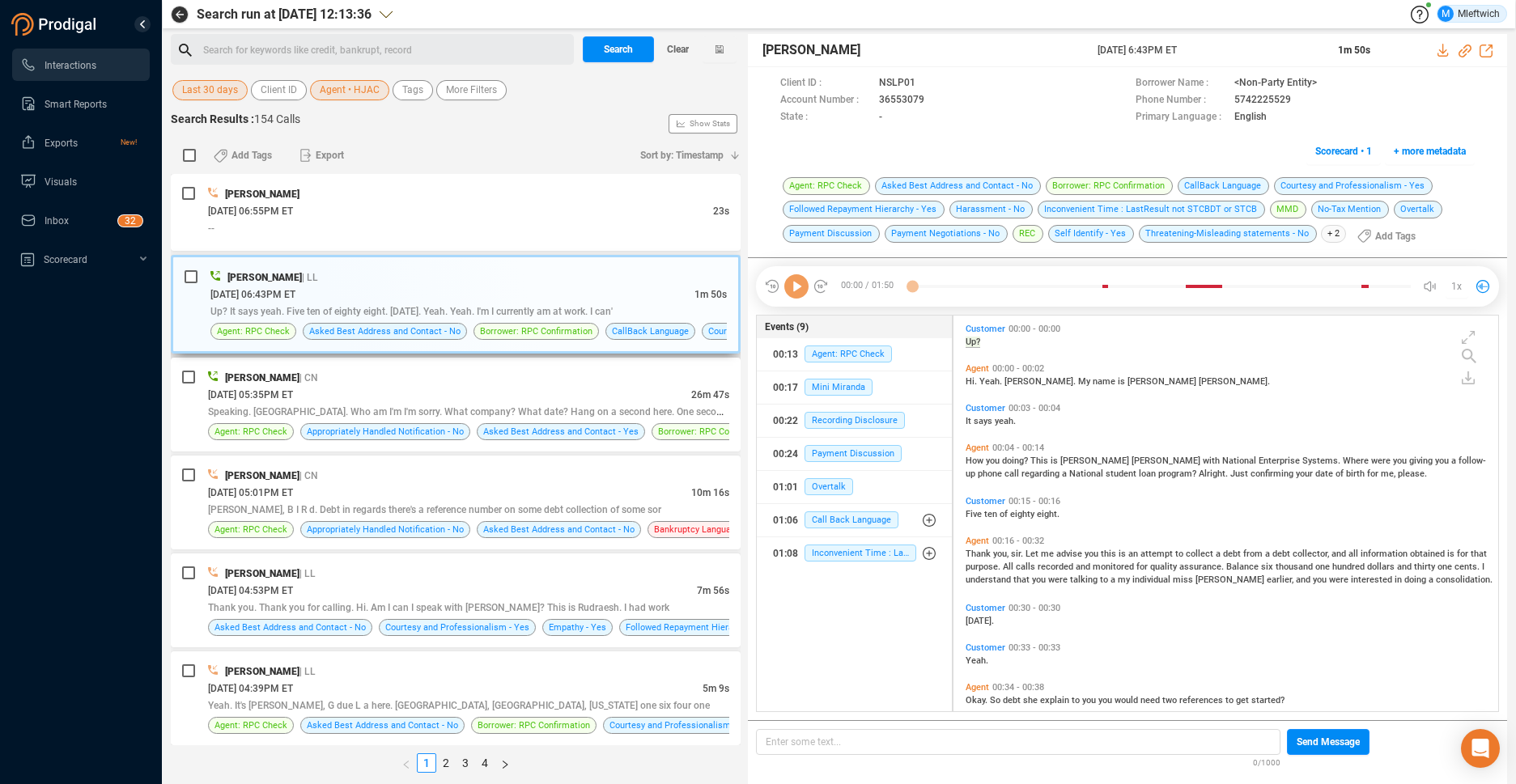
scroll to position [392, 536]
click at [506, 401] on div "08/28/2025 @ 05:35PM ET" at bounding box center [450, 394] width 484 height 17
click at [506, 403] on div "Speaking. Correct. Who am I'm I'm sorry. What company? What date? Hang on a sec…" at bounding box center [469, 411] width 522 height 17
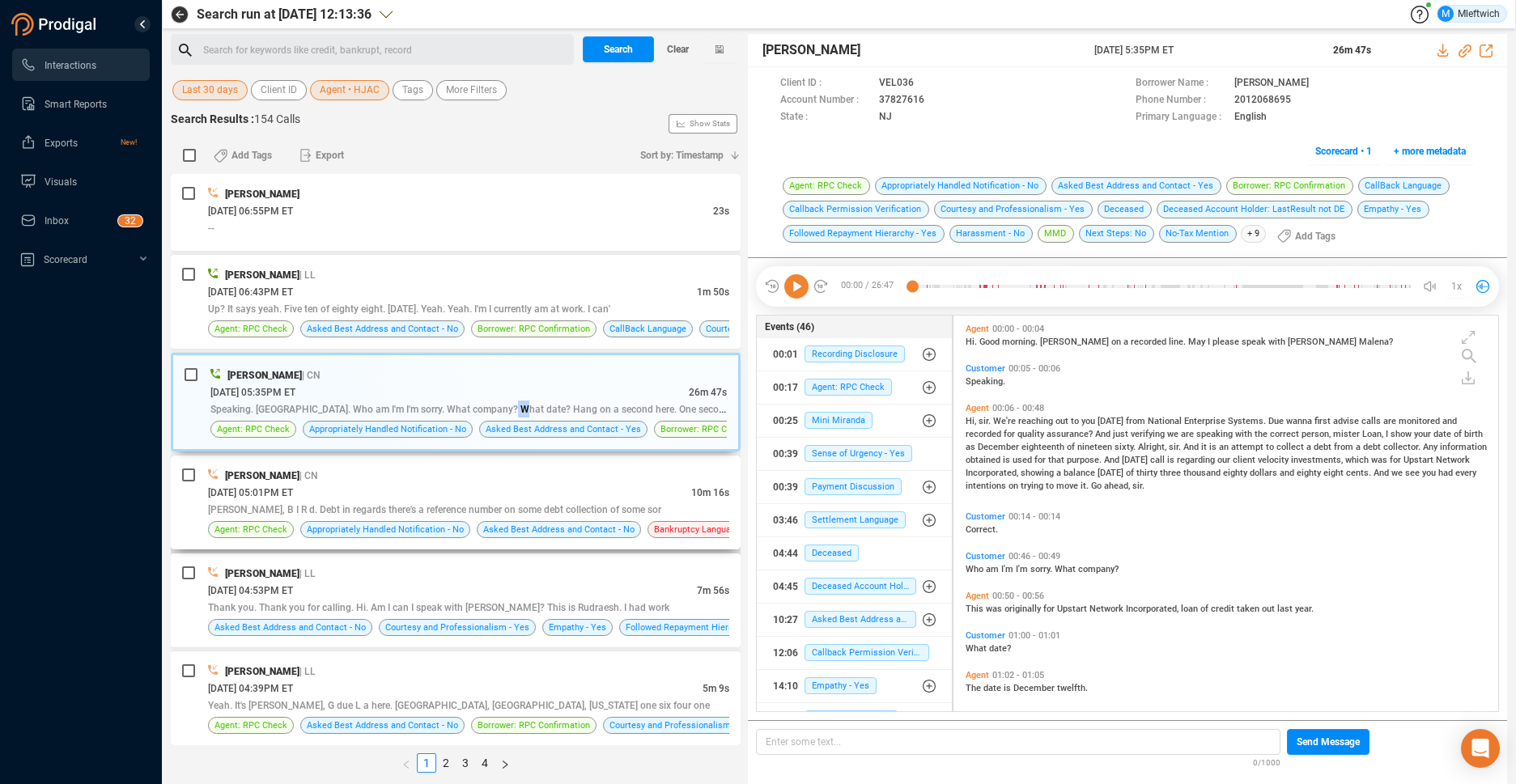
drag, startPoint x: 506, startPoint y: 401, endPoint x: 511, endPoint y: 506, distance: 105.1
click at [510, 506] on span "Andrew Bird, B I R d. Debt in regards there's a reference number on some debt c…" at bounding box center [434, 510] width 453 height 11
click at [511, 506] on span "Andrew Bird, B I R d. Debt in regards there's a reference number on some debt c…" at bounding box center [434, 510] width 453 height 11
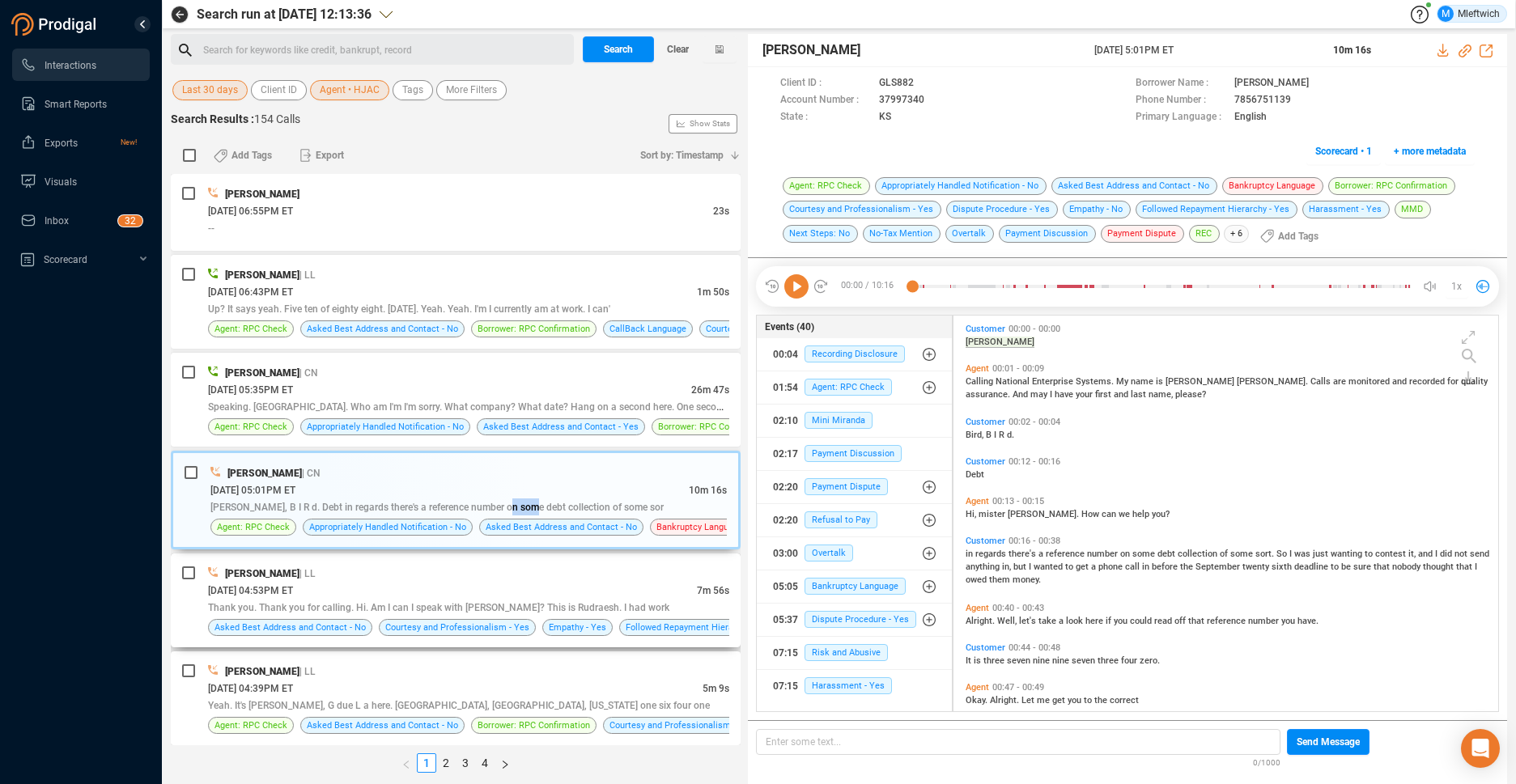
drag, startPoint x: 511, startPoint y: 506, endPoint x: 497, endPoint y: 616, distance: 110.9
click at [497, 616] on div "Hassan Jackson | LL 08/28/2025 @ 04:53PM ET 7m 56s Thank you. Thank you for cal…" at bounding box center [469, 601] width 522 height 71
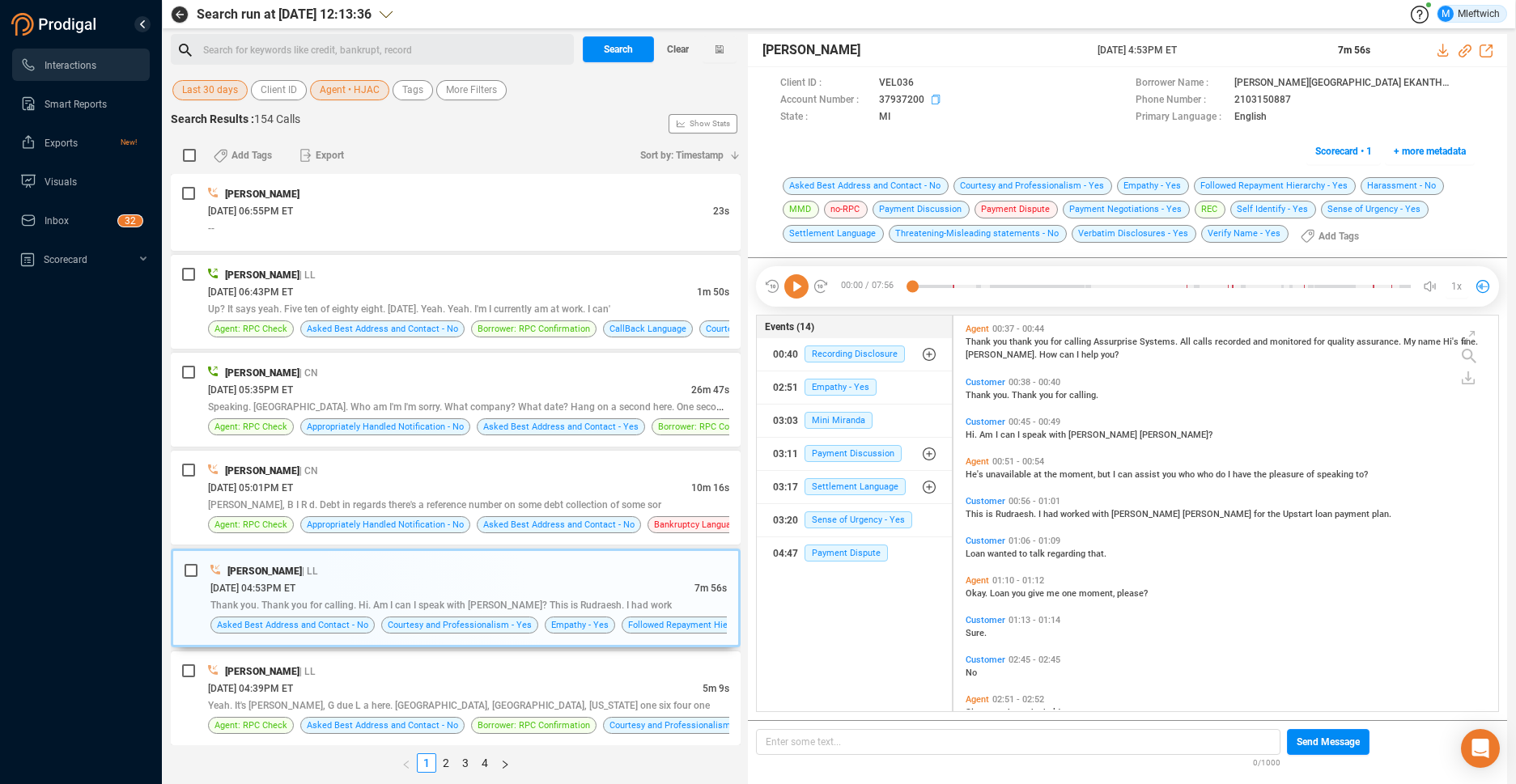
click at [935, 101] on icon at bounding box center [938, 102] width 13 height 13
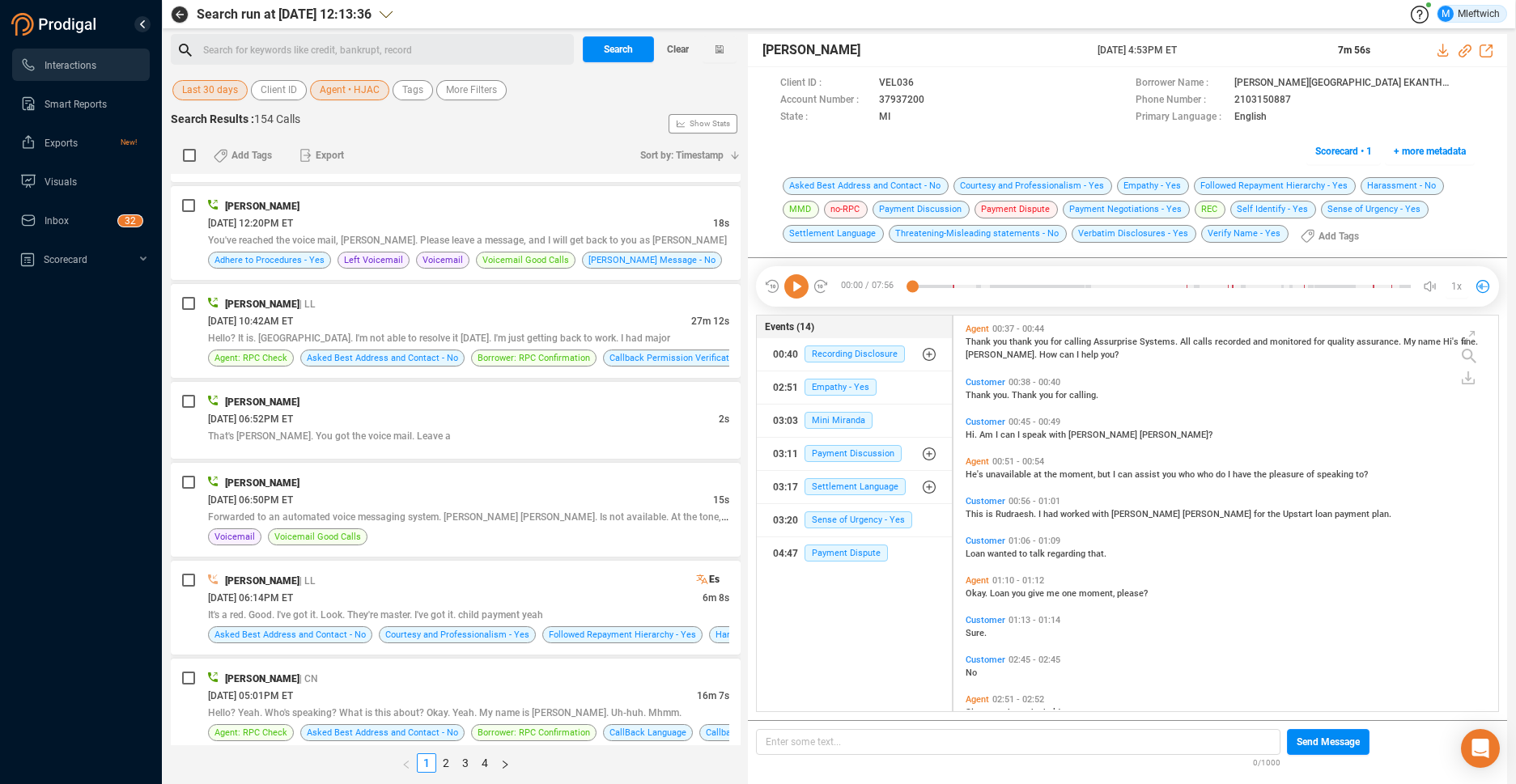
scroll to position [942, 0]
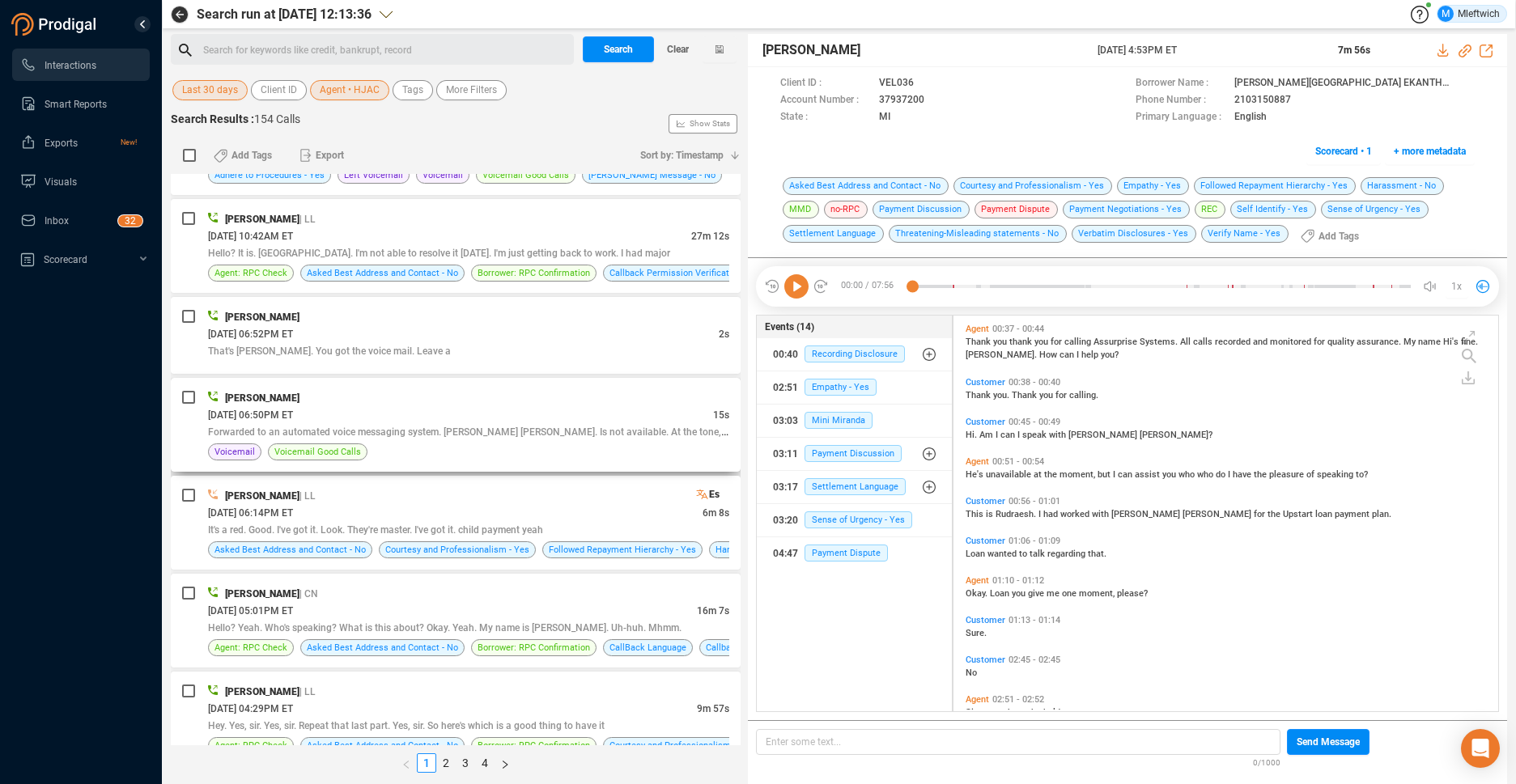
click at [642, 428] on span "Forwarded to an automated voice messaging system. Anna Gary Martin. Is not avai…" at bounding box center [469, 431] width 522 height 13
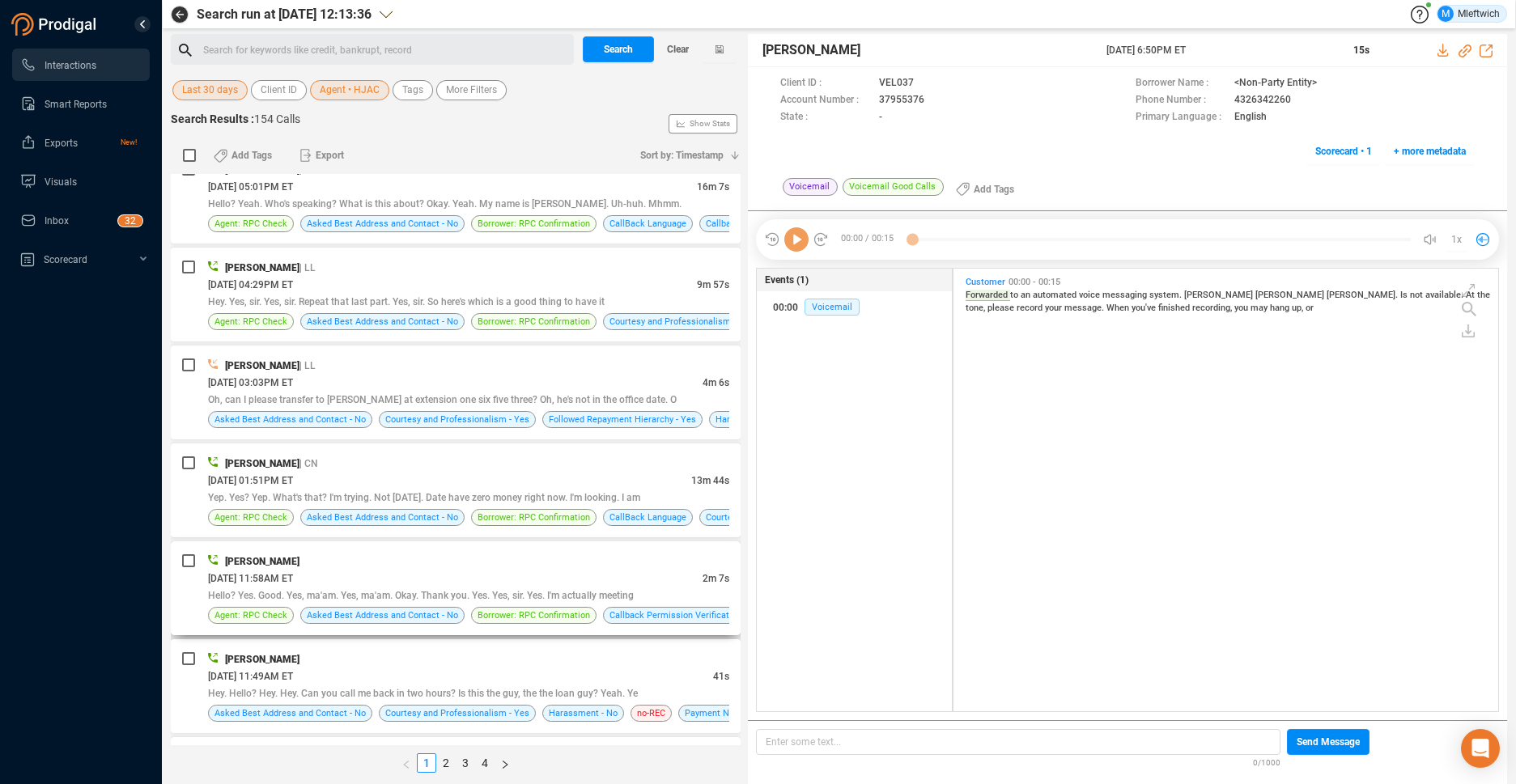
scroll to position [1452, 0]
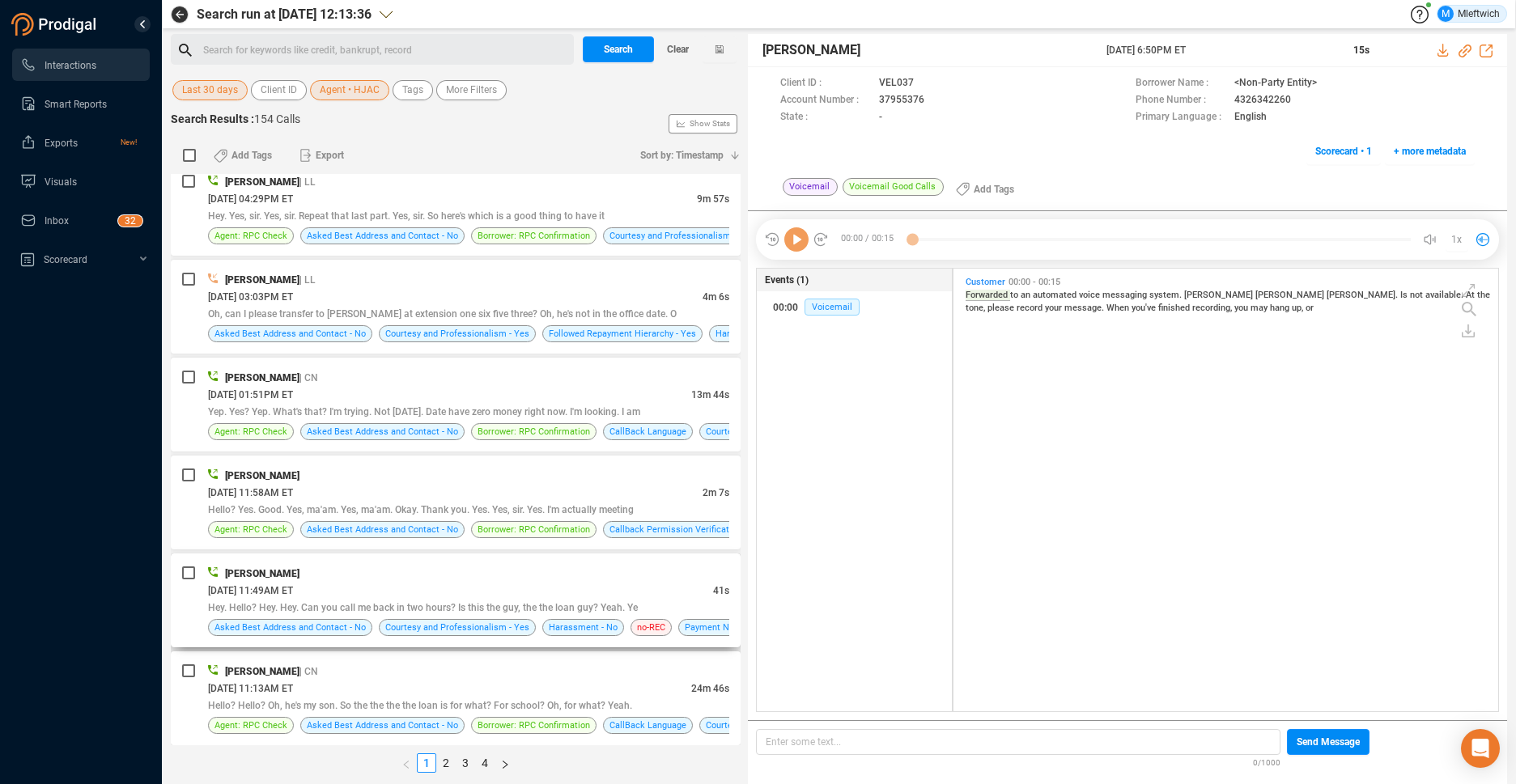
click at [616, 592] on div "08/27/2025 @ 11:49AM ET" at bounding box center [461, 590] width 506 height 17
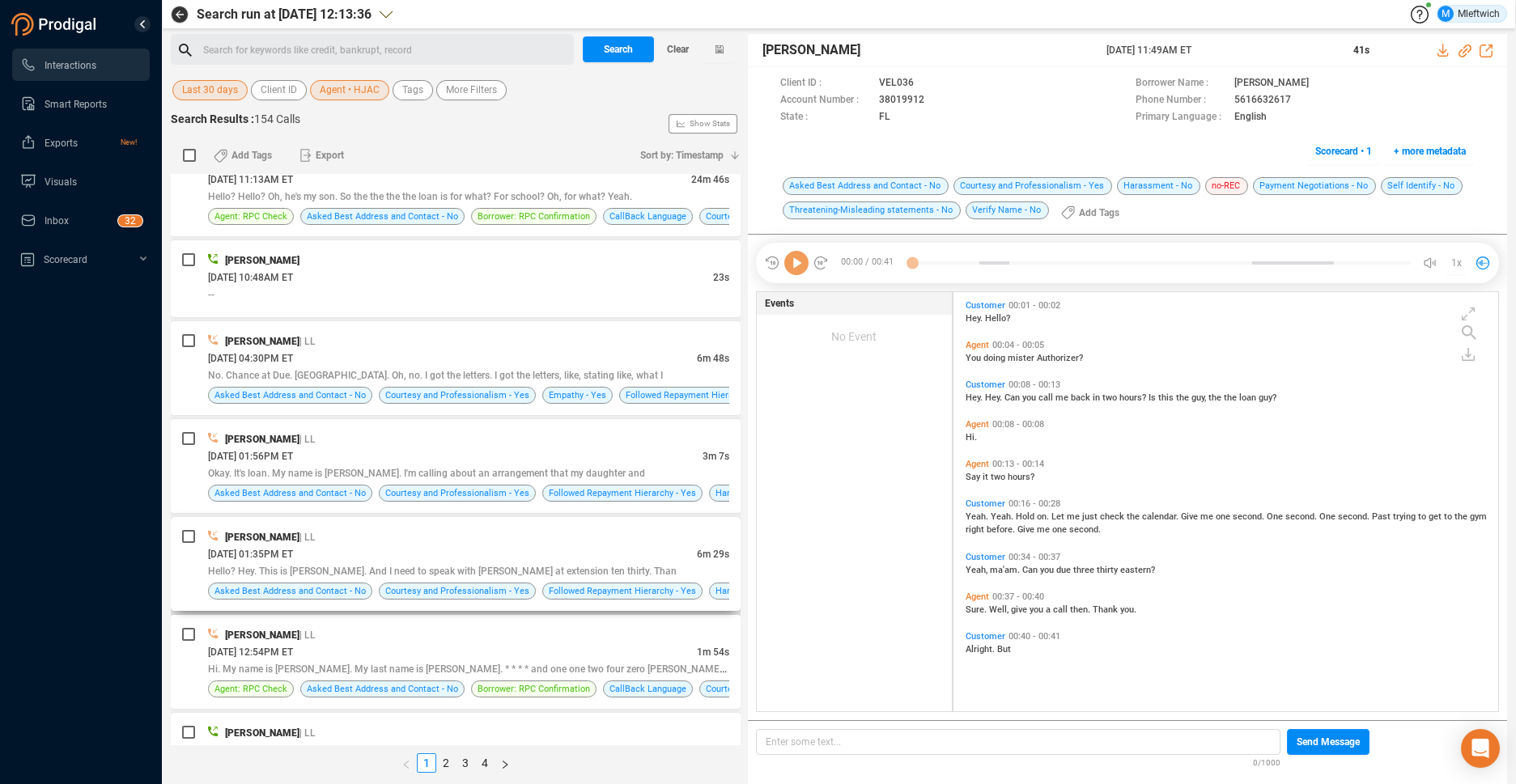
scroll to position [2047, 0]
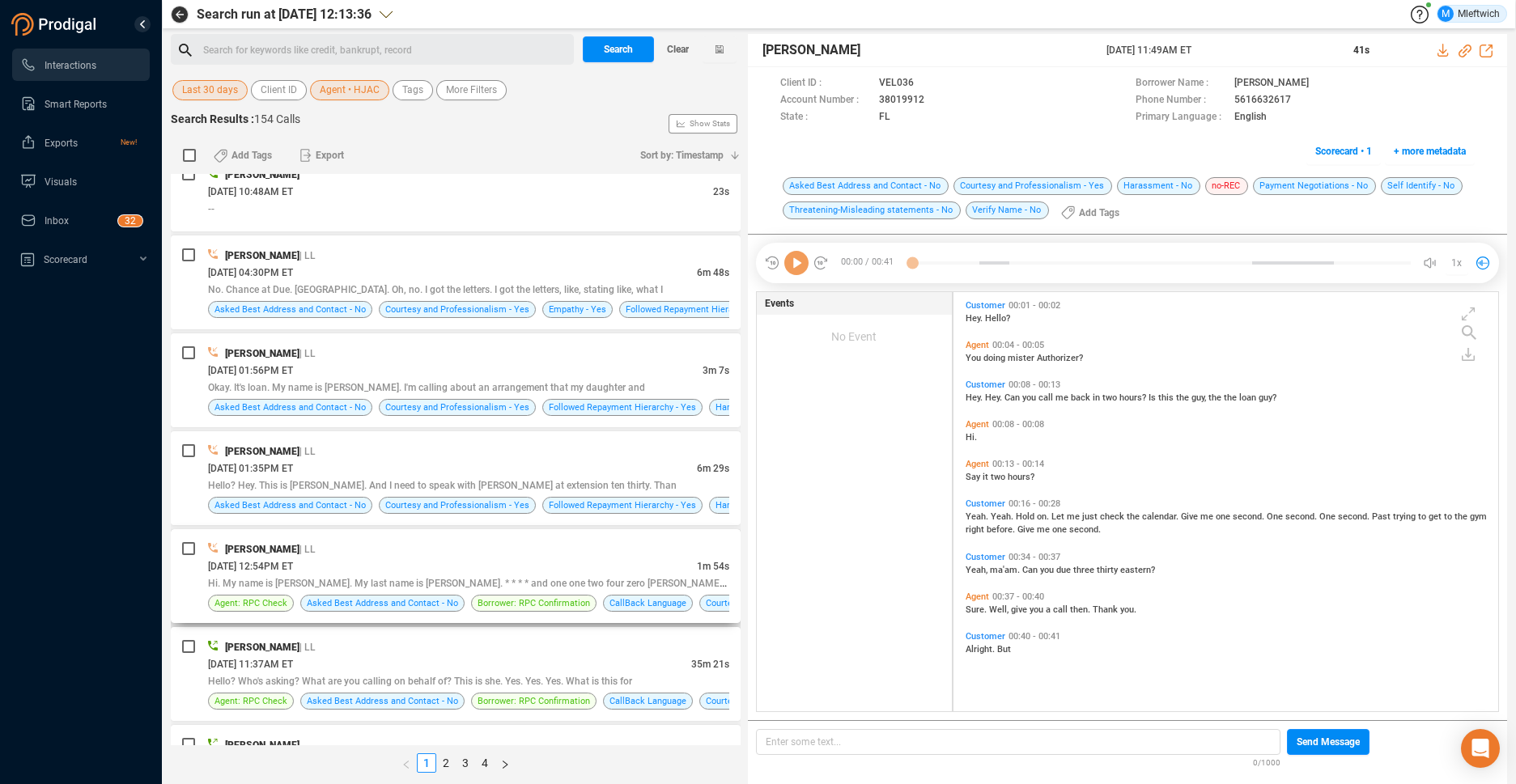
click at [631, 571] on div "08/26/2025 @ 12:54PM ET" at bounding box center [452, 566] width 489 height 17
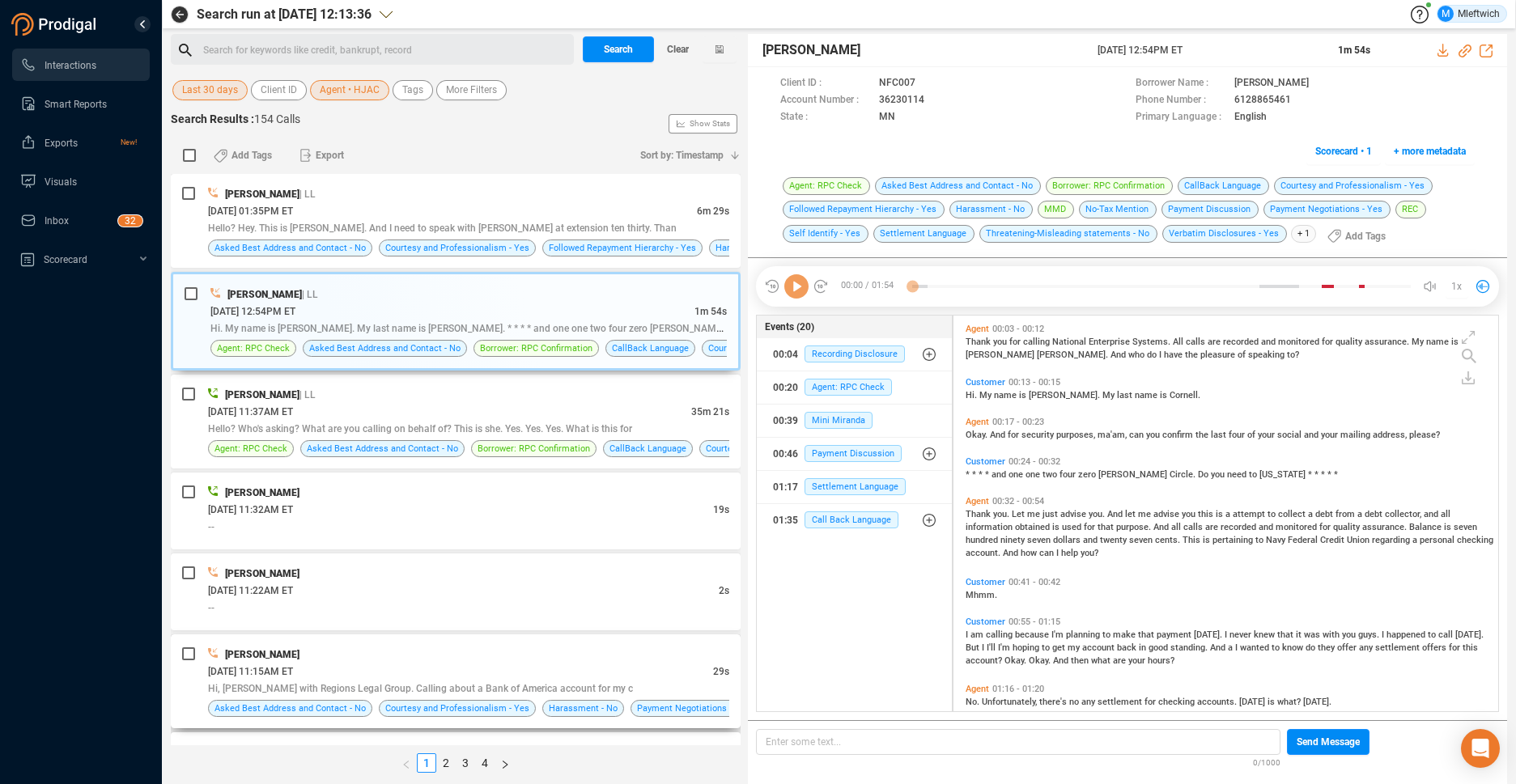
scroll to position [2385, 0]
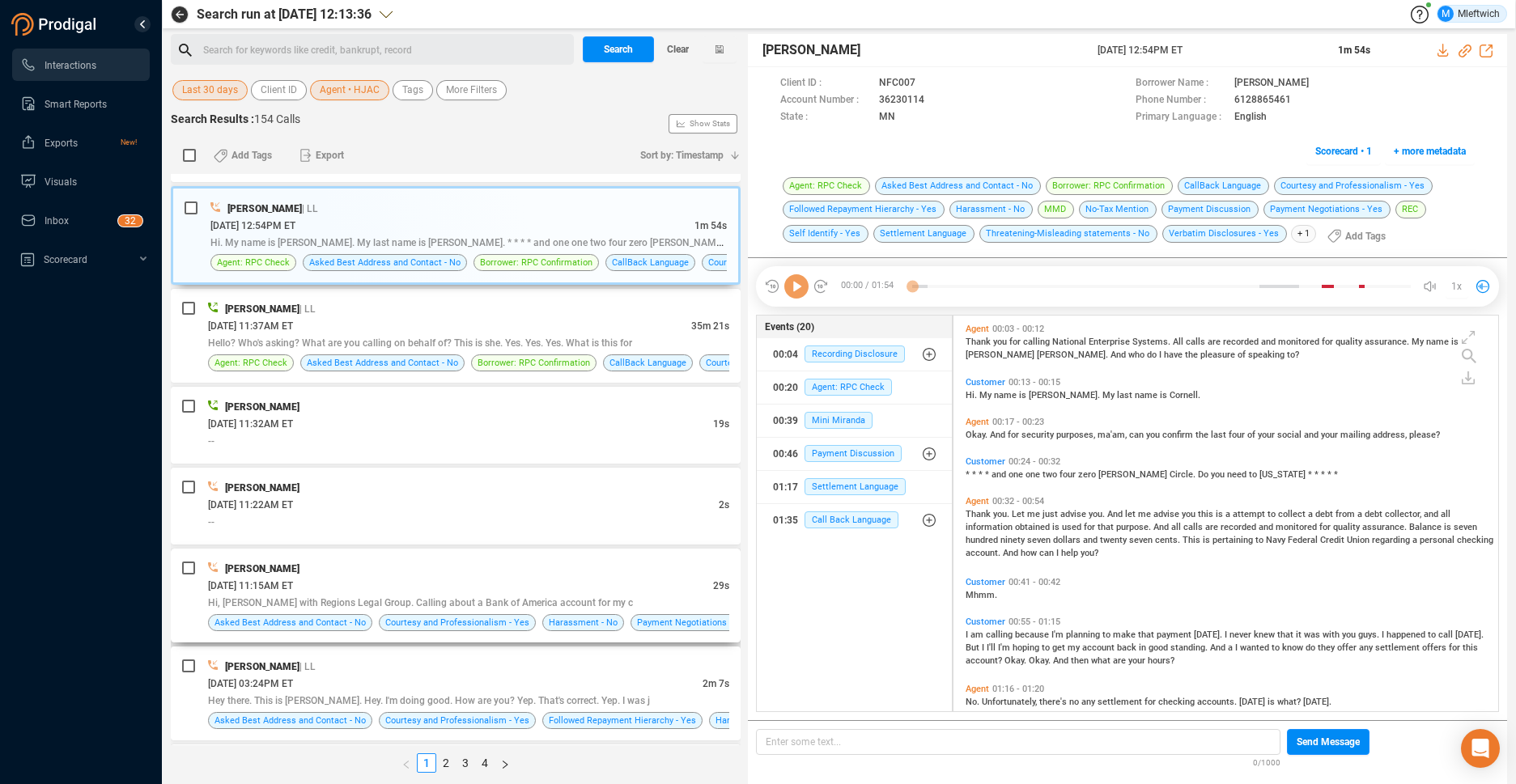
click at [601, 577] on div "08/26/2025 @ 11:15AM ET" at bounding box center [461, 585] width 506 height 17
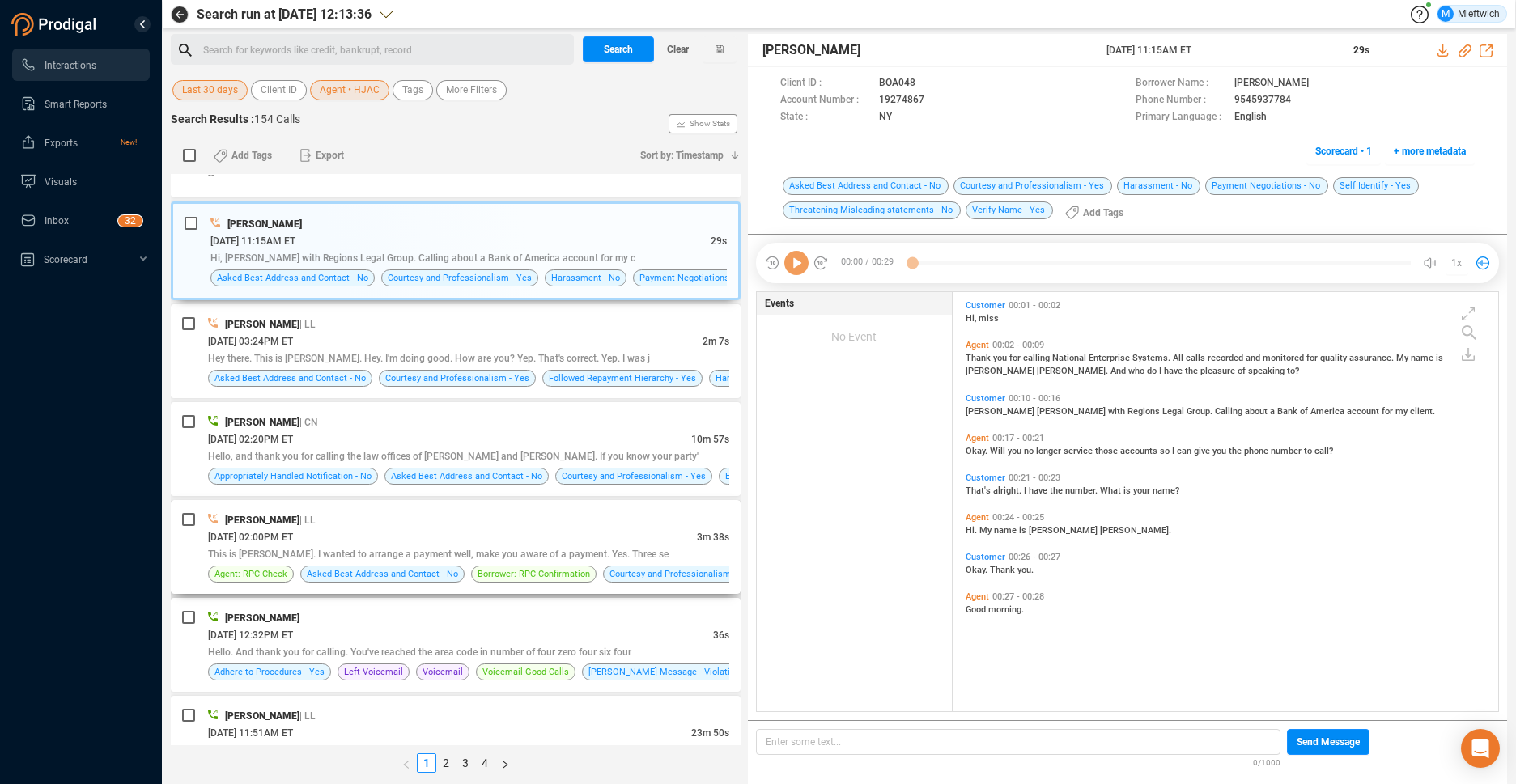
scroll to position [2814, 0]
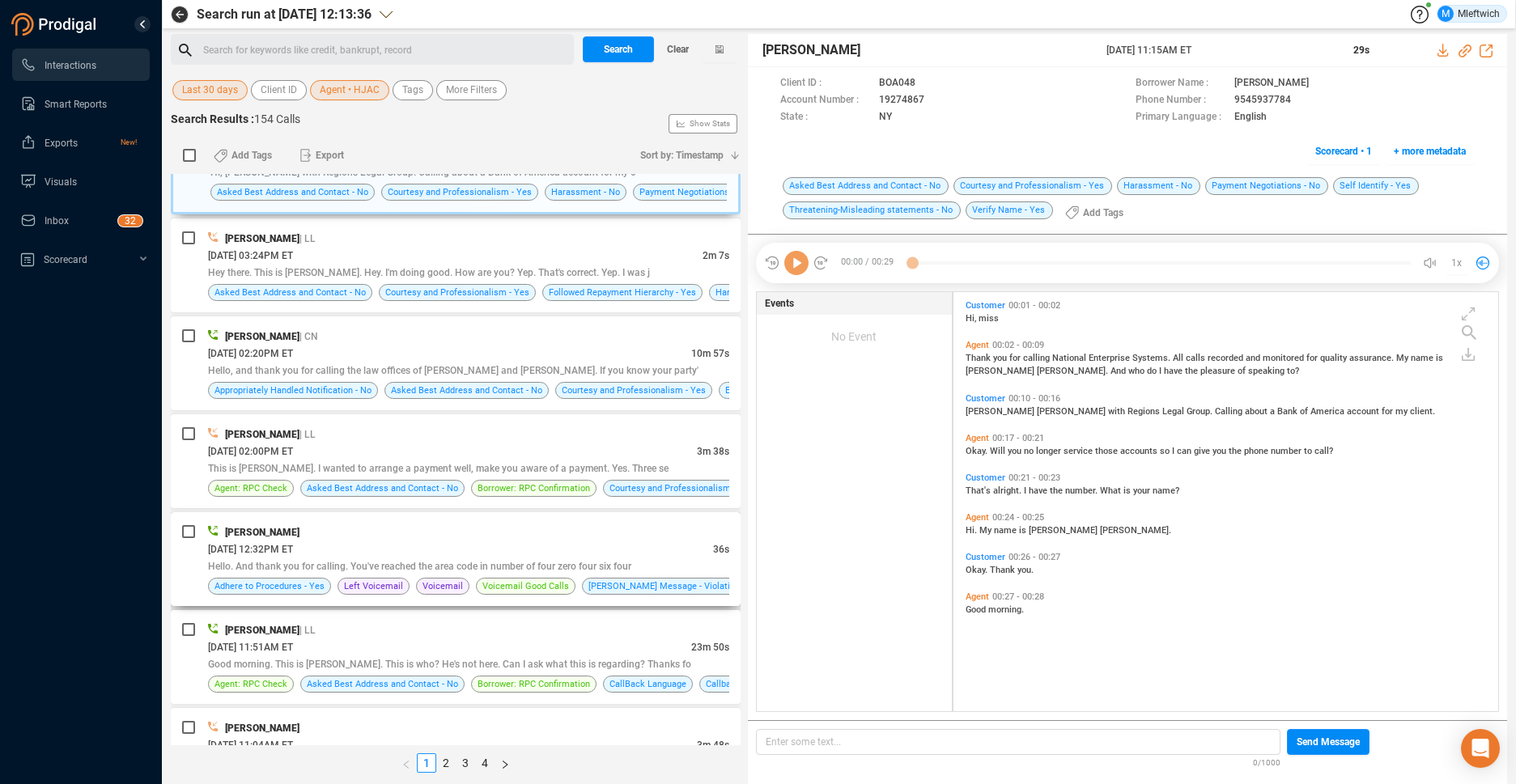
click at [642, 556] on div "08/25/2025 @ 12:32PM ET" at bounding box center [461, 549] width 506 height 17
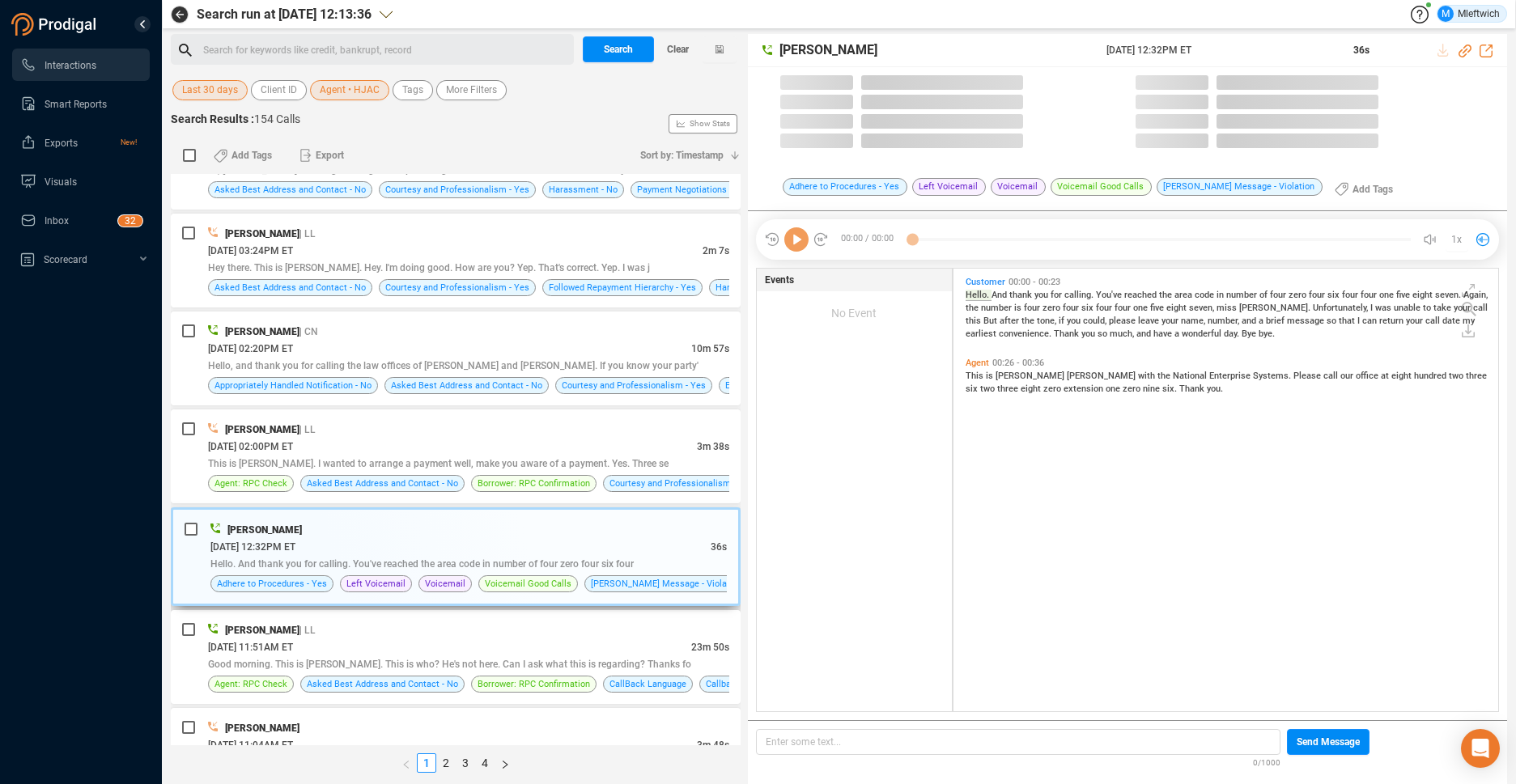
scroll to position [439, 536]
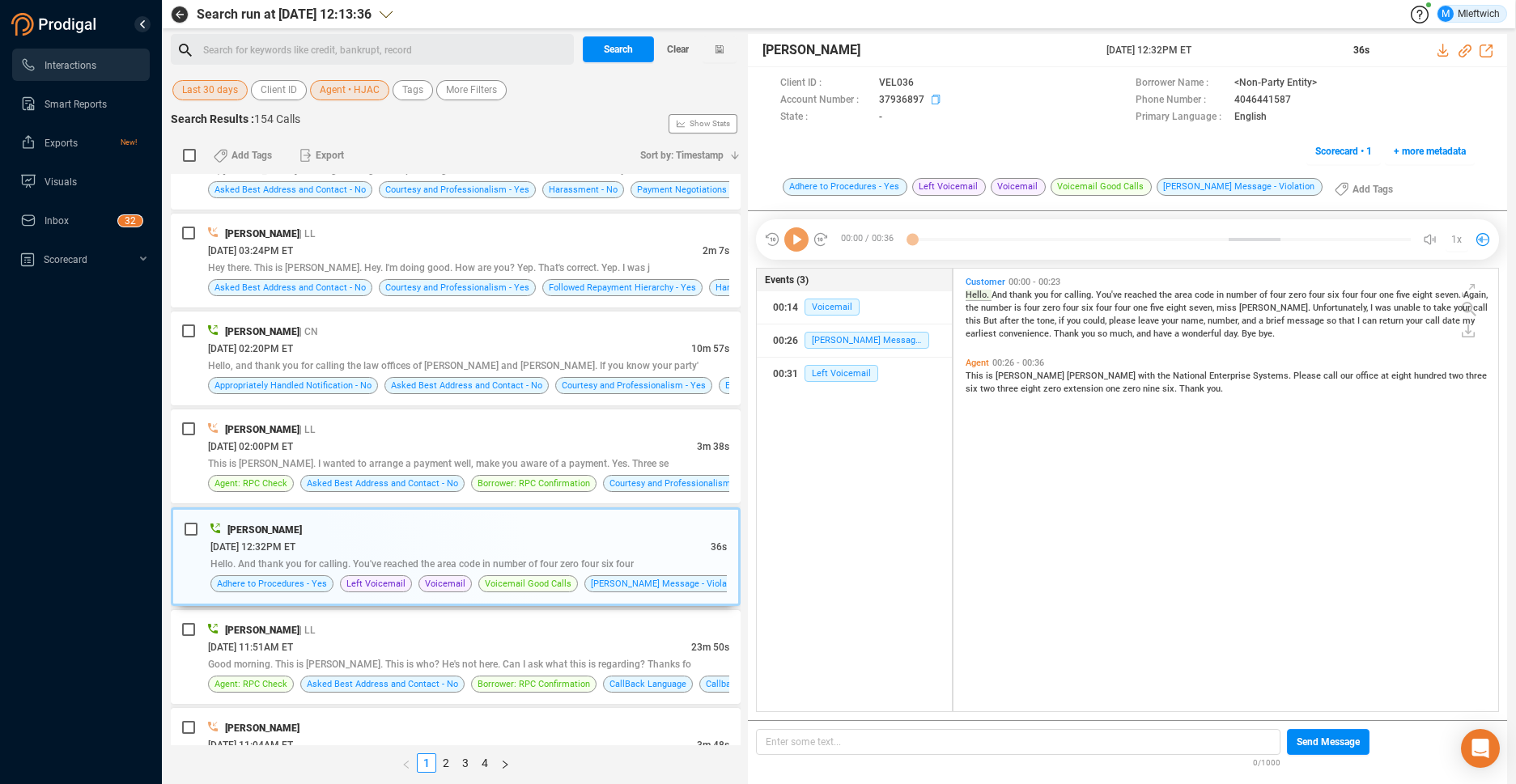
click at [933, 100] on icon at bounding box center [938, 102] width 13 height 13
click at [380, 92] on button "Agent • HJAC" at bounding box center [349, 89] width 79 height 20
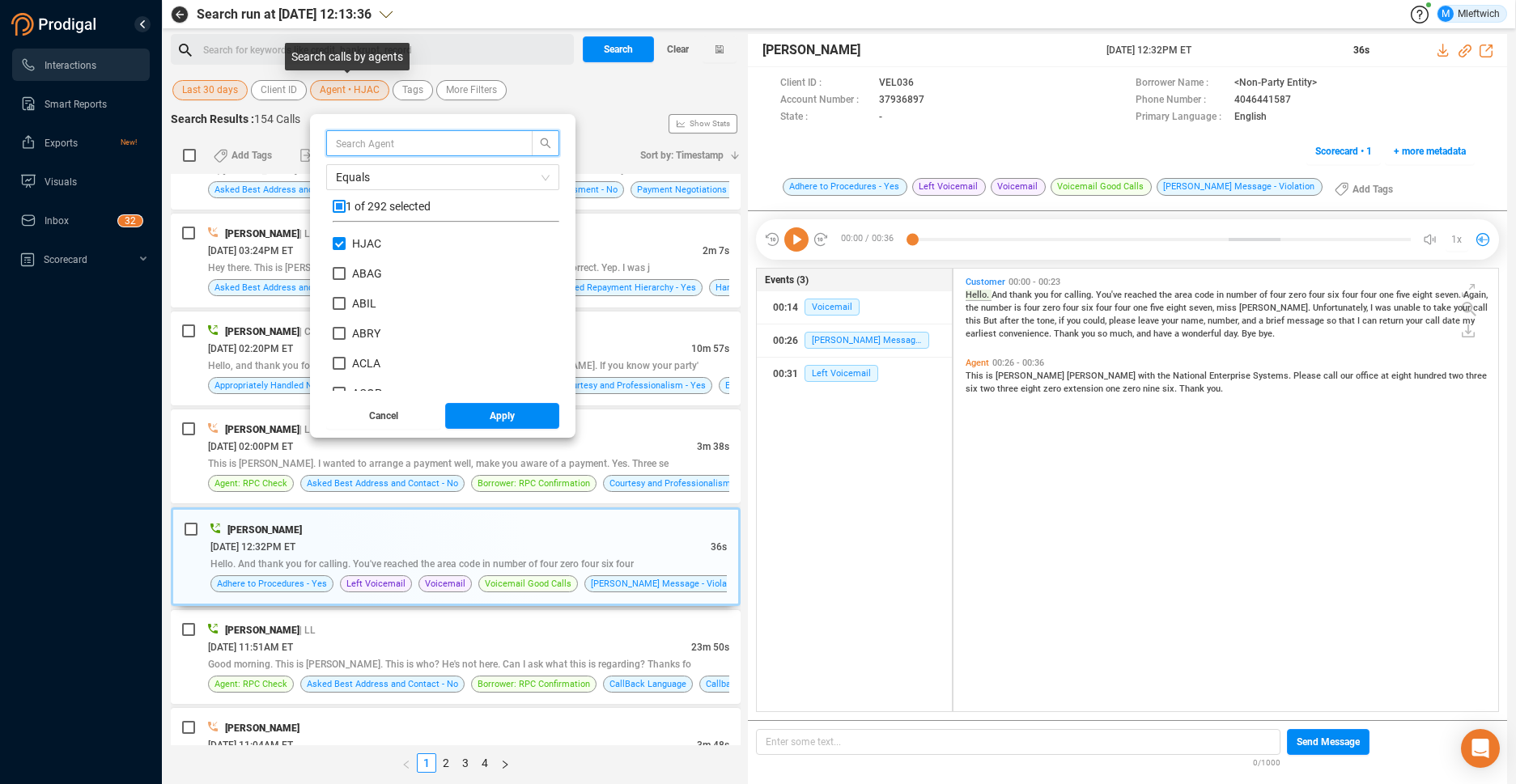
scroll to position [151, 219]
click at [338, 242] on input "HJAC" at bounding box center [339, 244] width 13 height 13
checkbox input "false"
click at [336, 316] on input "JWHI" at bounding box center [339, 320] width 13 height 13
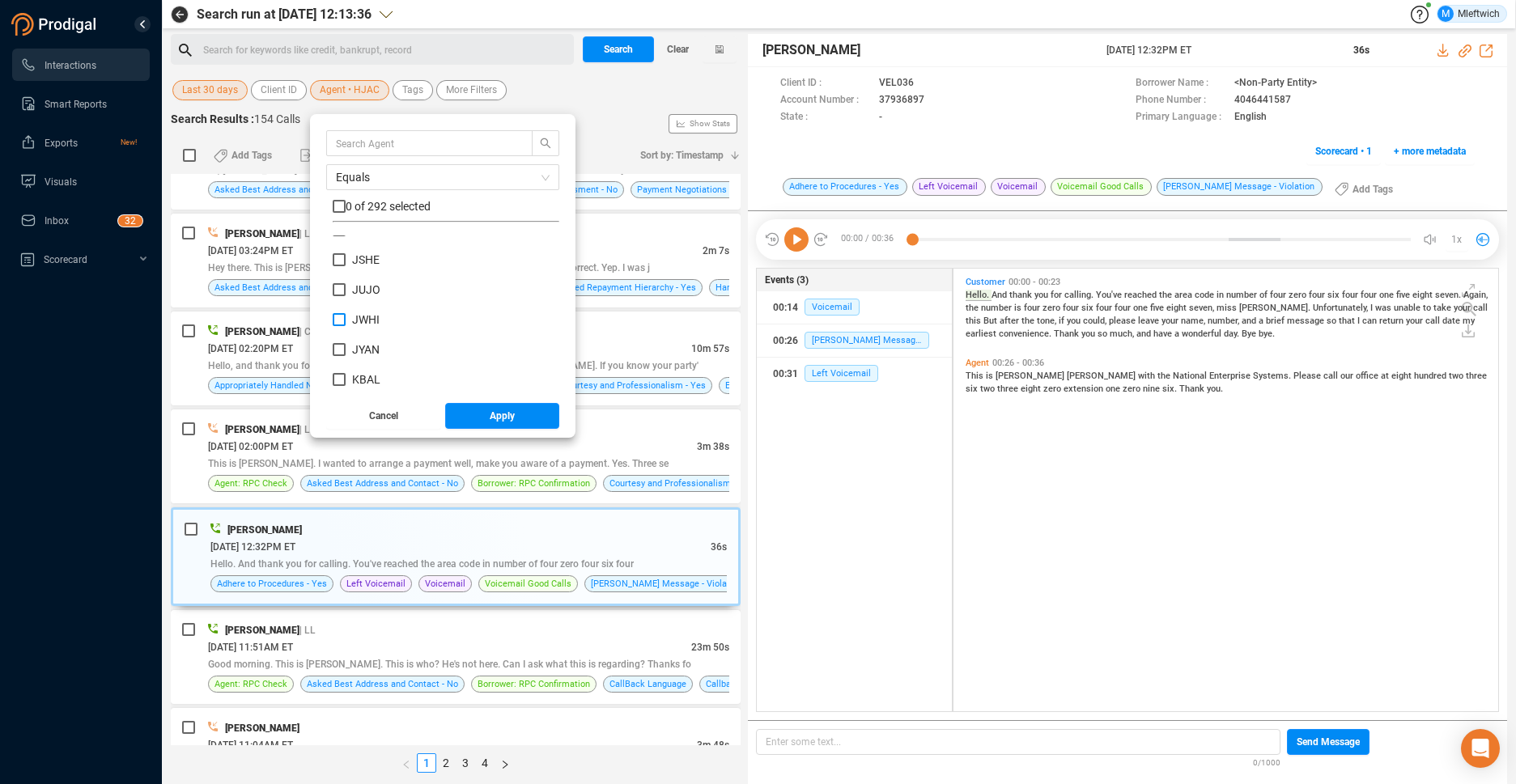
checkbox input "true"
click at [493, 414] on span "Apply" at bounding box center [502, 415] width 25 height 26
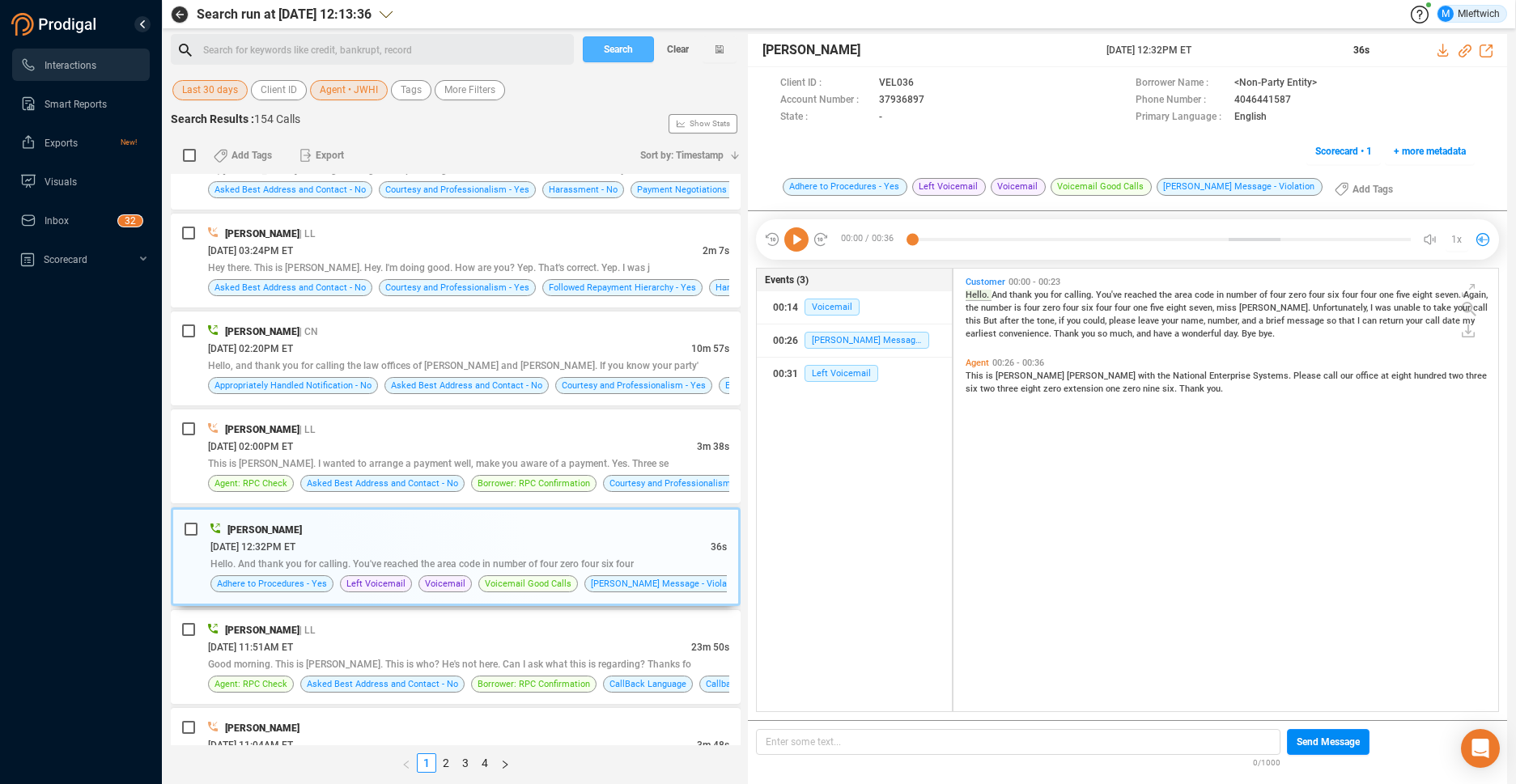
click at [623, 47] on span "Search" at bounding box center [618, 48] width 29 height 26
click at [623, 45] on div "Search Clear" at bounding box center [660, 49] width 162 height 30
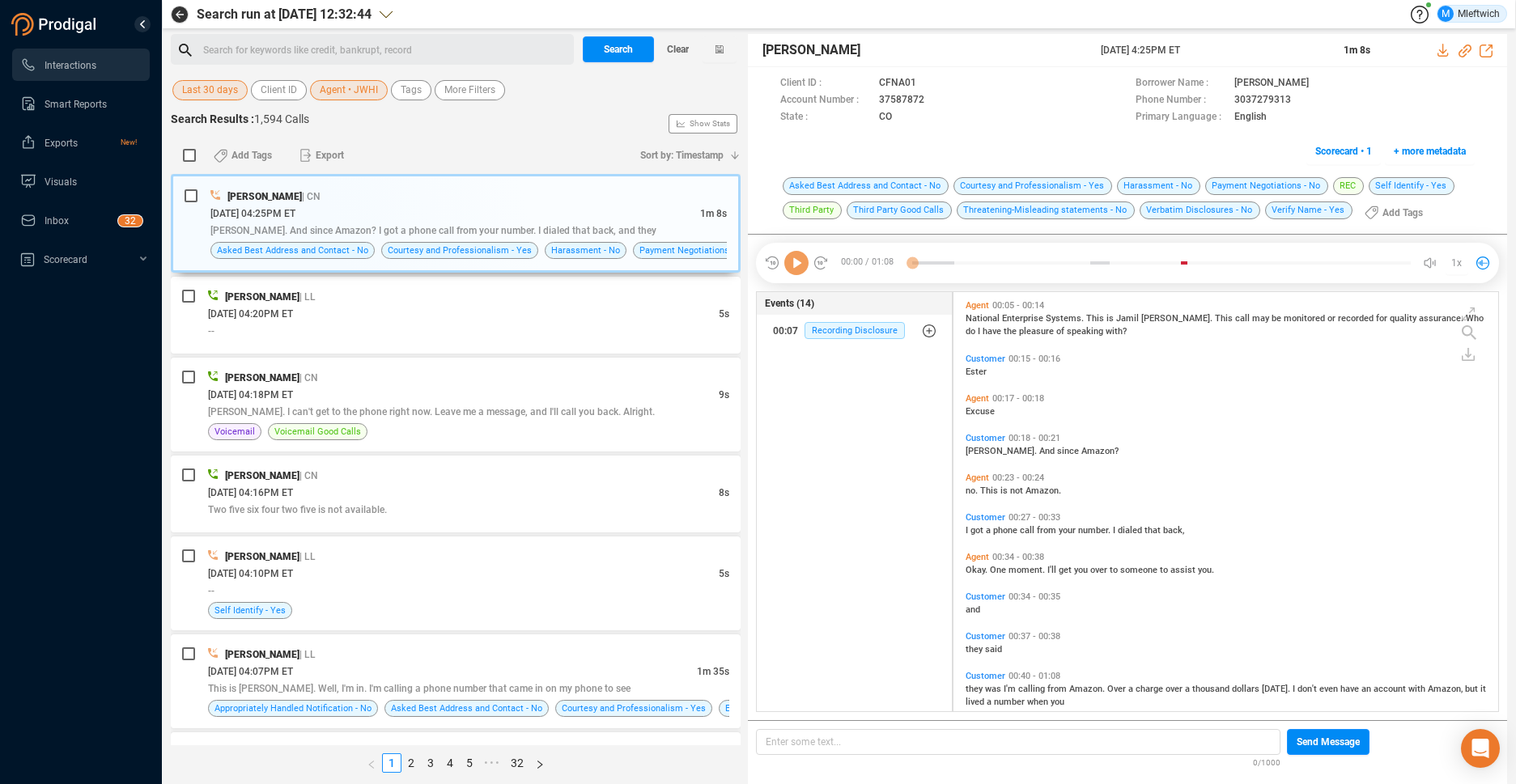
scroll to position [415, 536]
click at [607, 409] on span "Stephanie. I can't get to the phone right now. Leave me a message, and I'll cal…" at bounding box center [432, 412] width 447 height 11
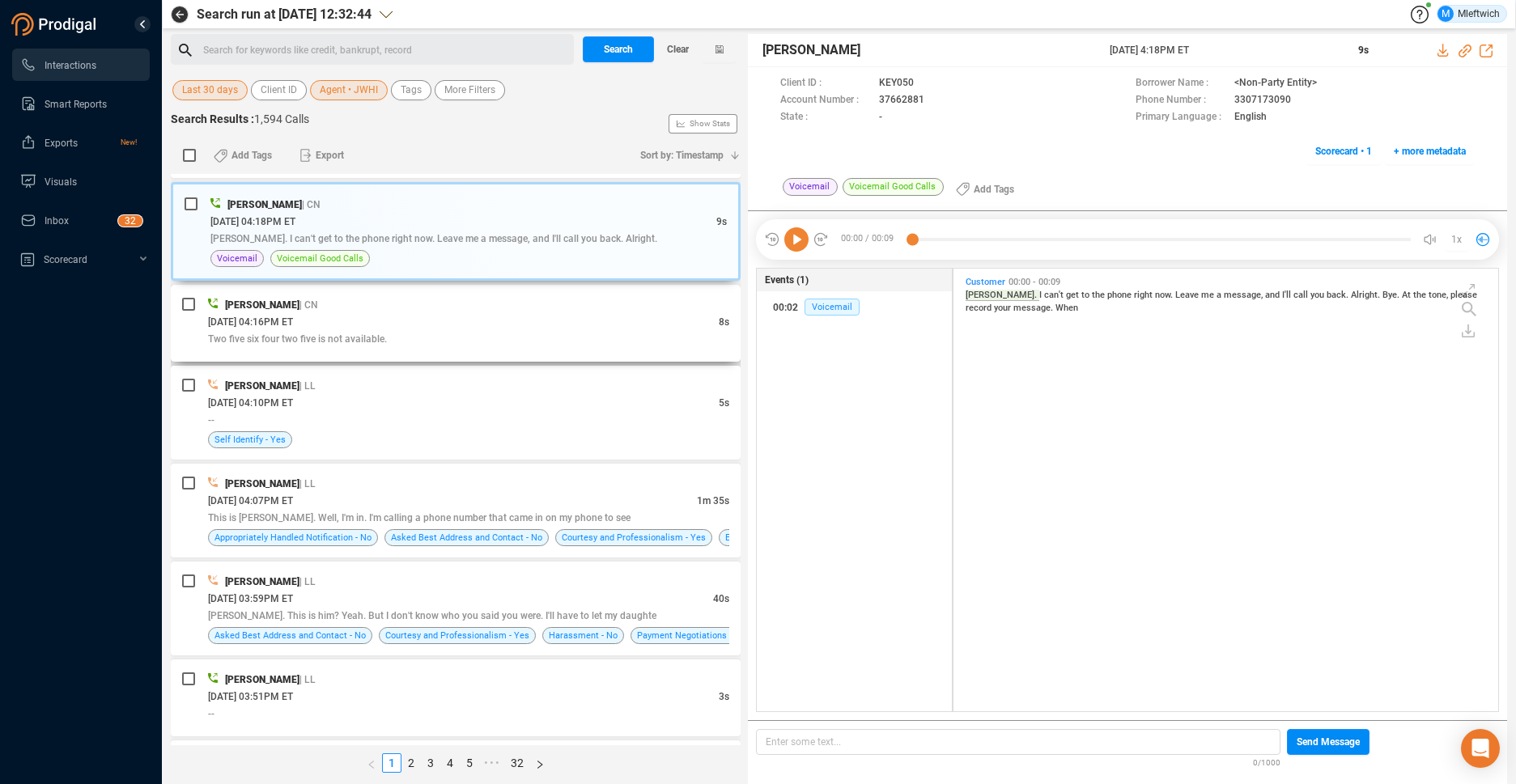
scroll to position [257, 0]
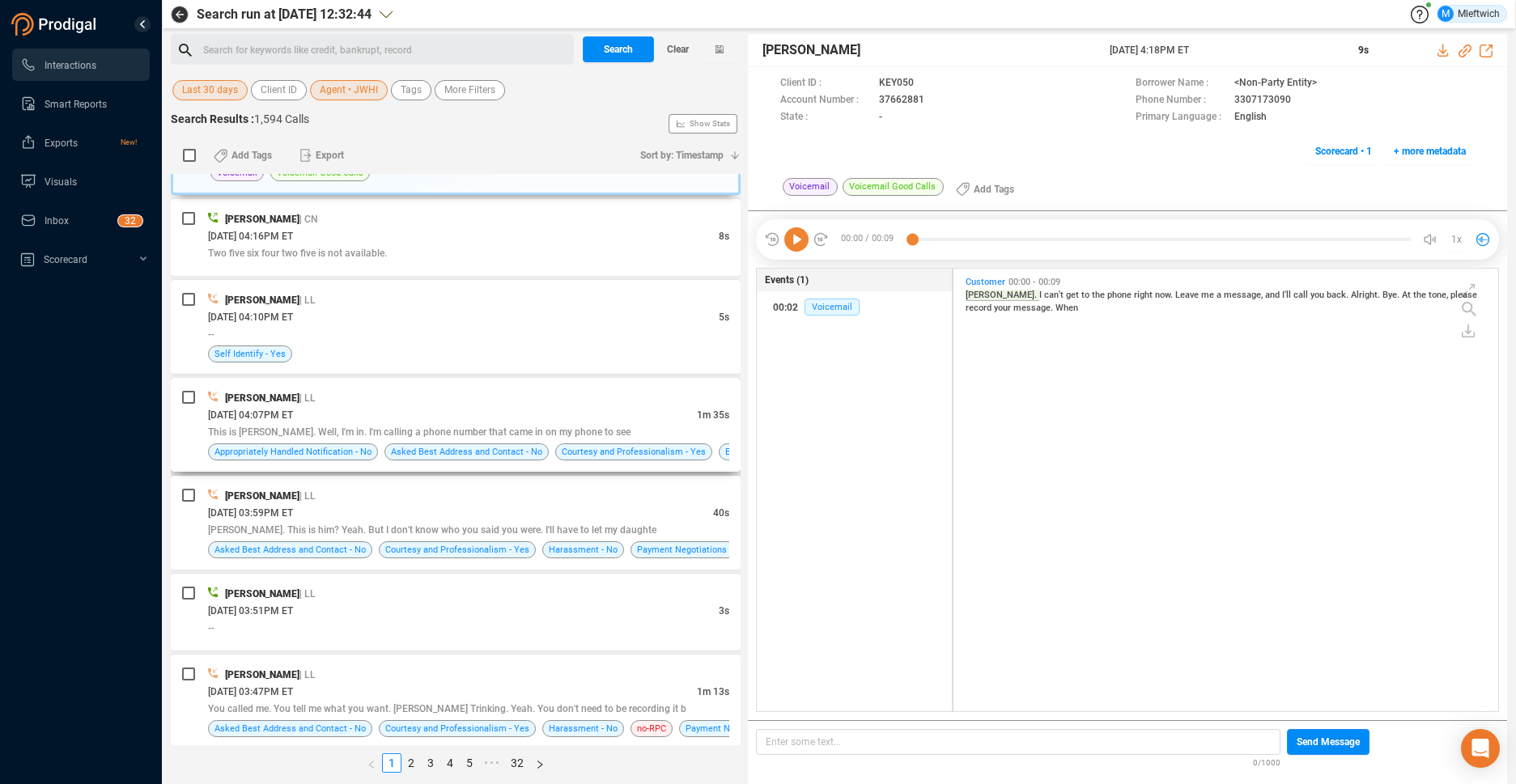
click at [566, 427] on span "This is Barbara Macintosh. Well, I'm in. I'm calling a phone number that came i…" at bounding box center [419, 432] width 423 height 11
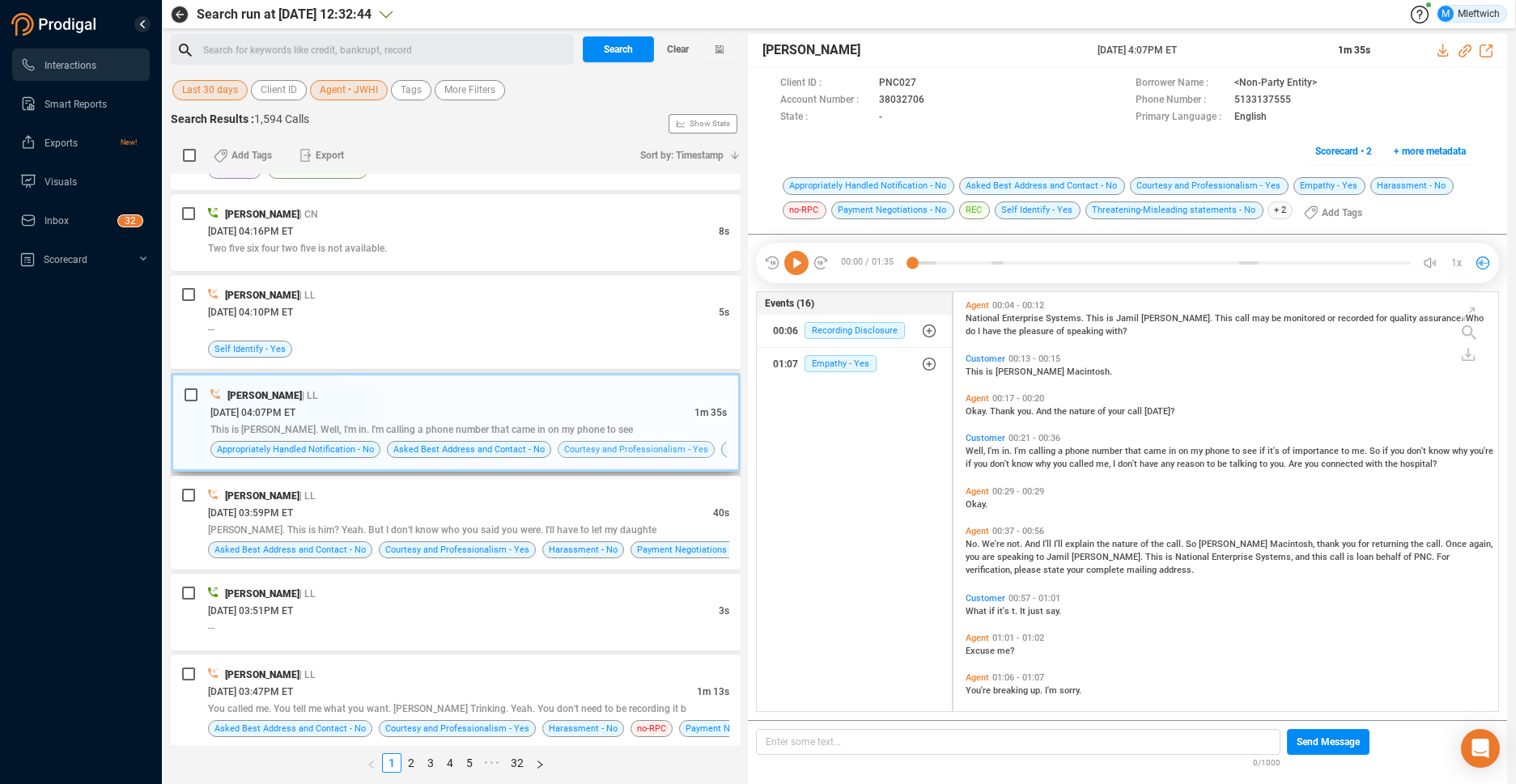
scroll to position [342, 0]
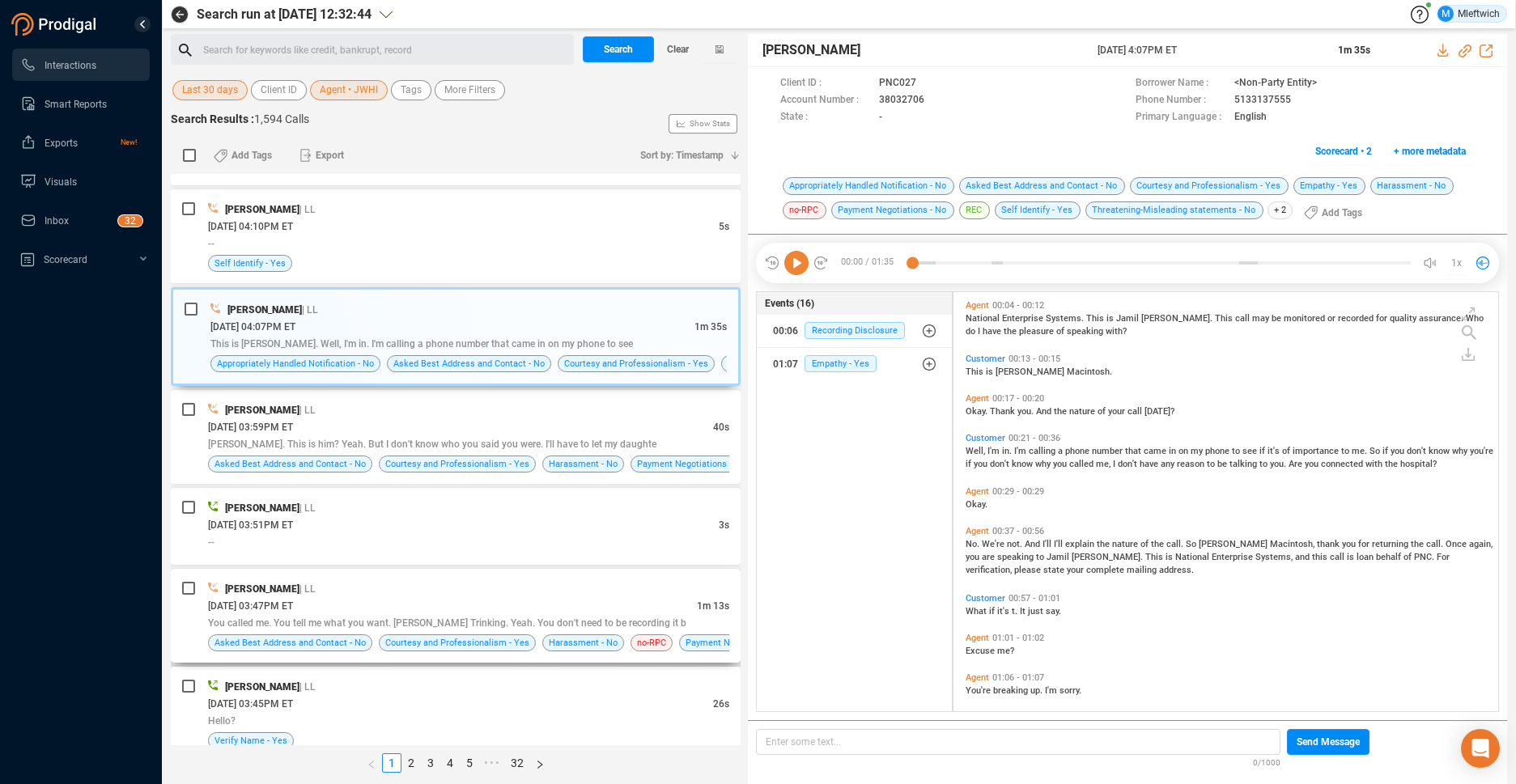
click at [617, 619] on span "You called me. You tell me what you want. Denise Trinking. Yeah. You don't need…" at bounding box center [447, 623] width 478 height 11
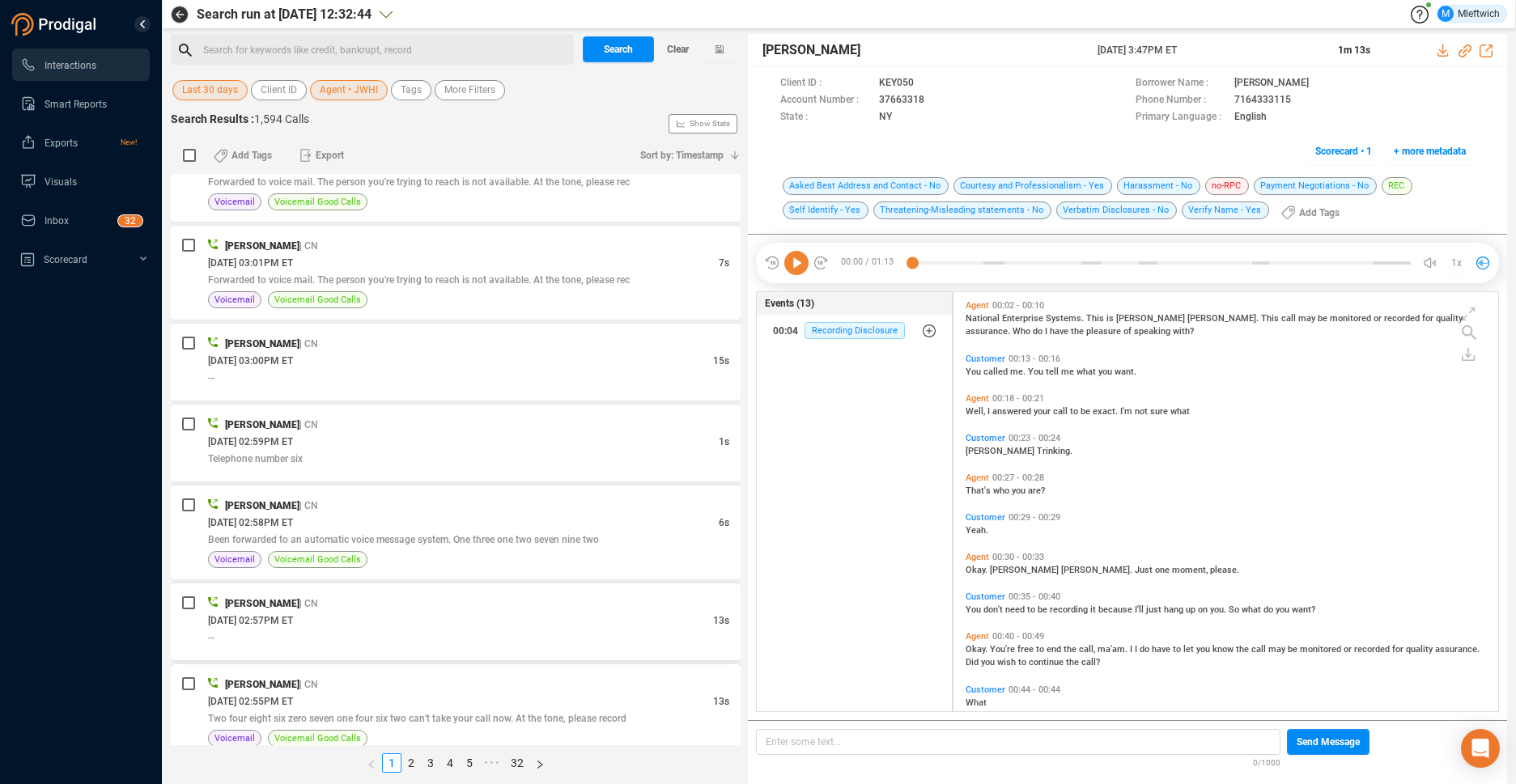
scroll to position [1542, 0]
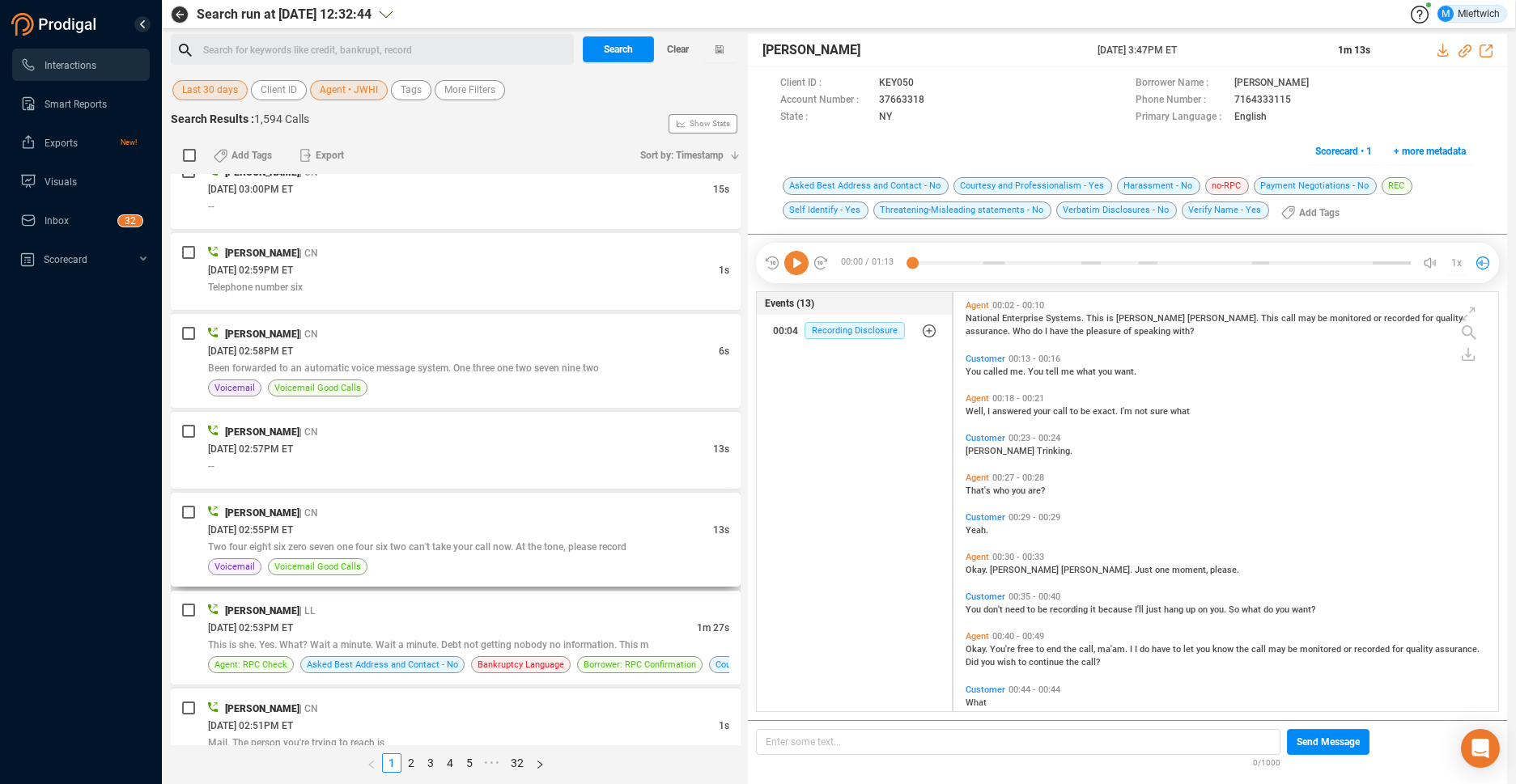
click at [609, 550] on span "Two four eight six zero seven one four six two can't take your call now. At the…" at bounding box center [417, 547] width 418 height 11
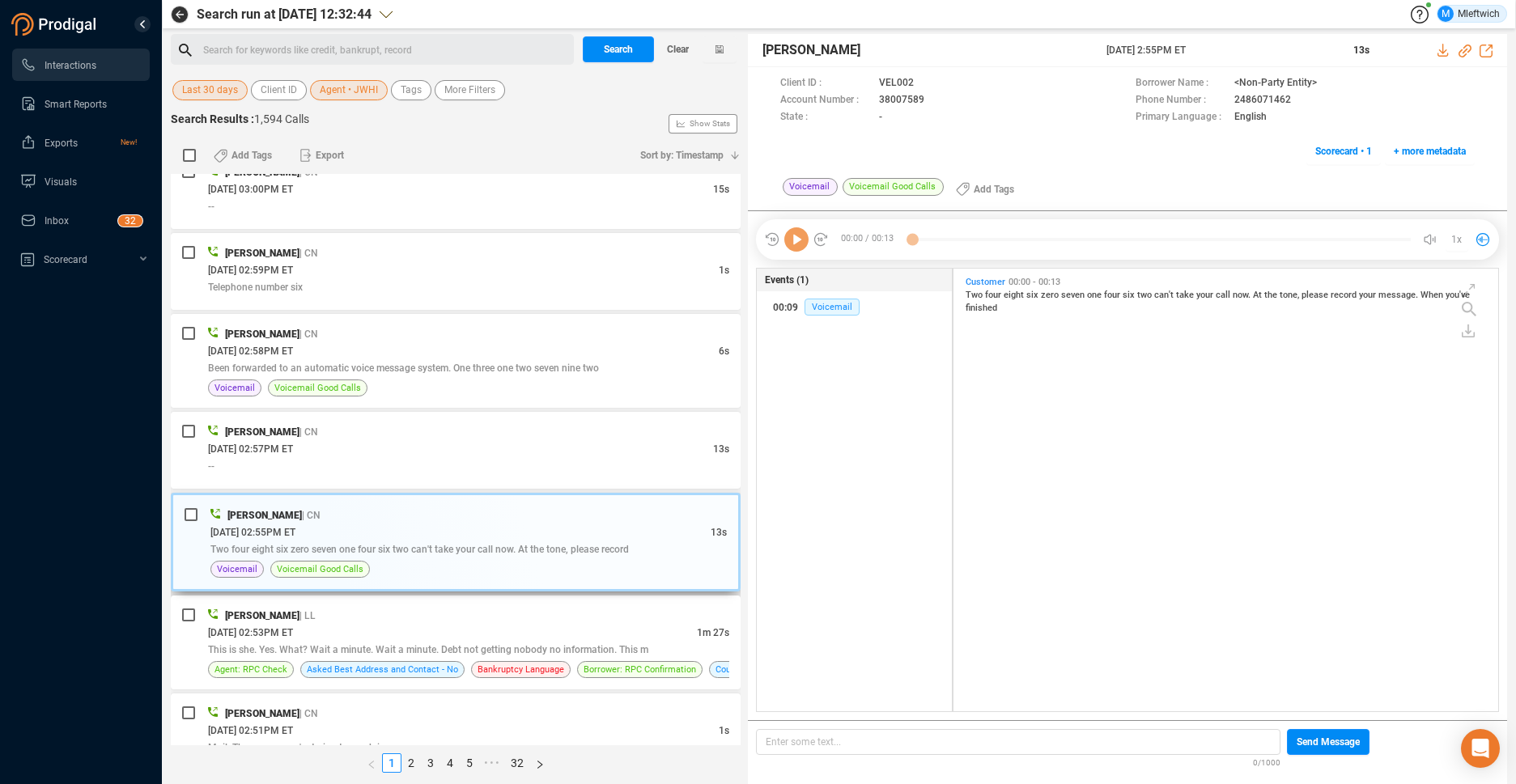
scroll to position [439, 536]
click at [600, 641] on div "This is she. Yes. What? Wait a minute. Wait a minute. Debt not getting nobody n…" at bounding box center [469, 650] width 522 height 17
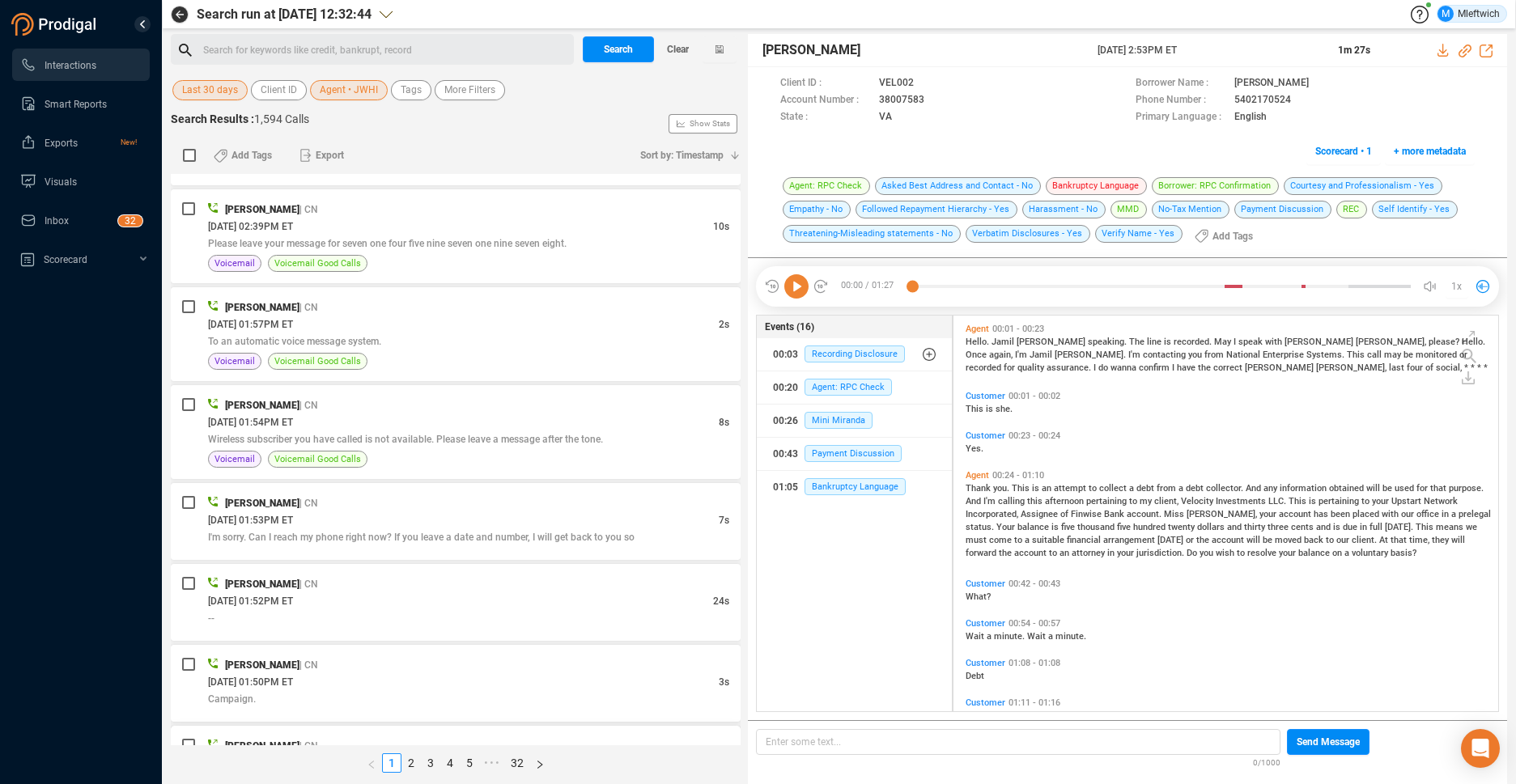
scroll to position [2651, 0]
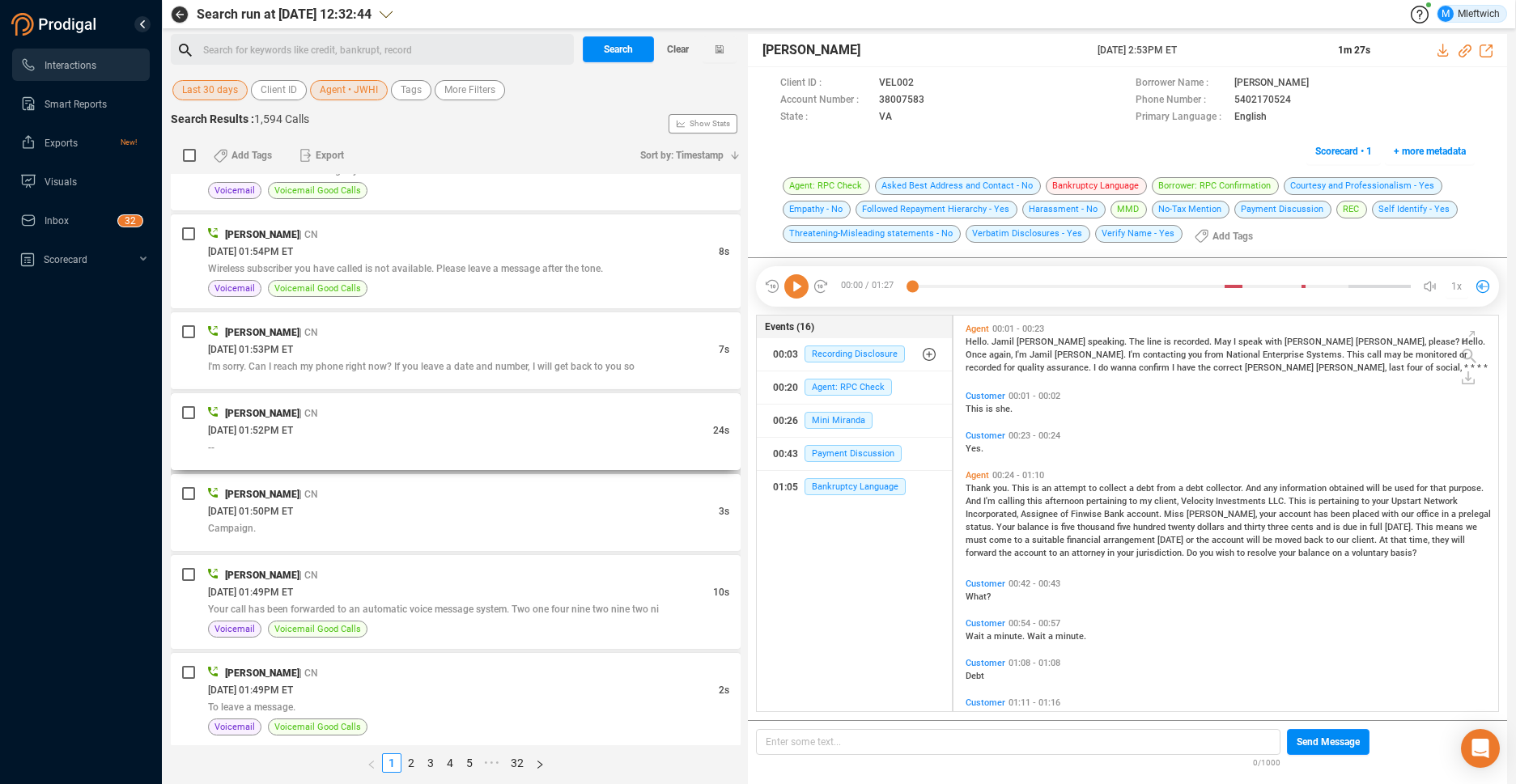
click at [568, 423] on div "08/29/2025 @ 01:52PM ET" at bounding box center [461, 430] width 506 height 17
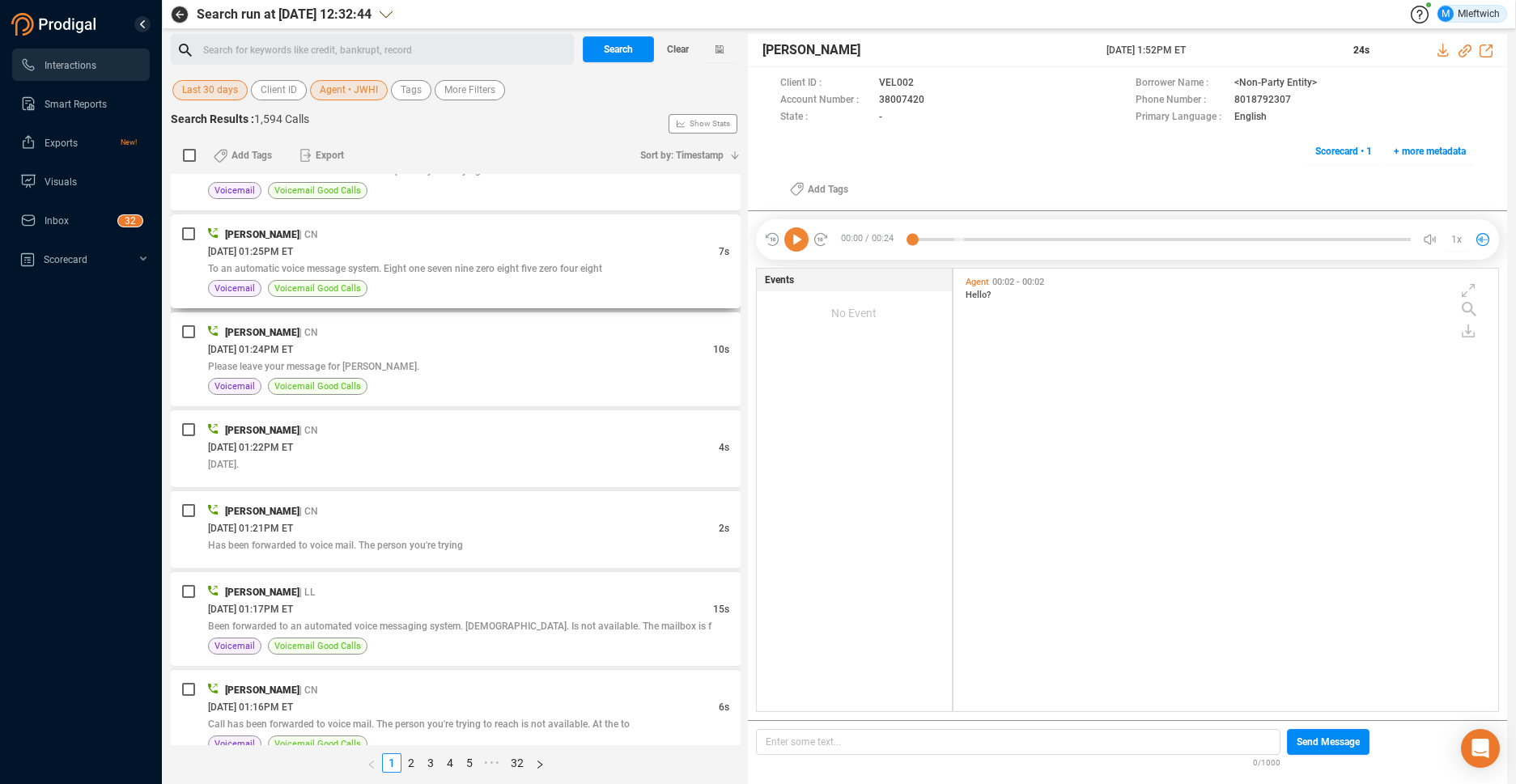
scroll to position [4042, 0]
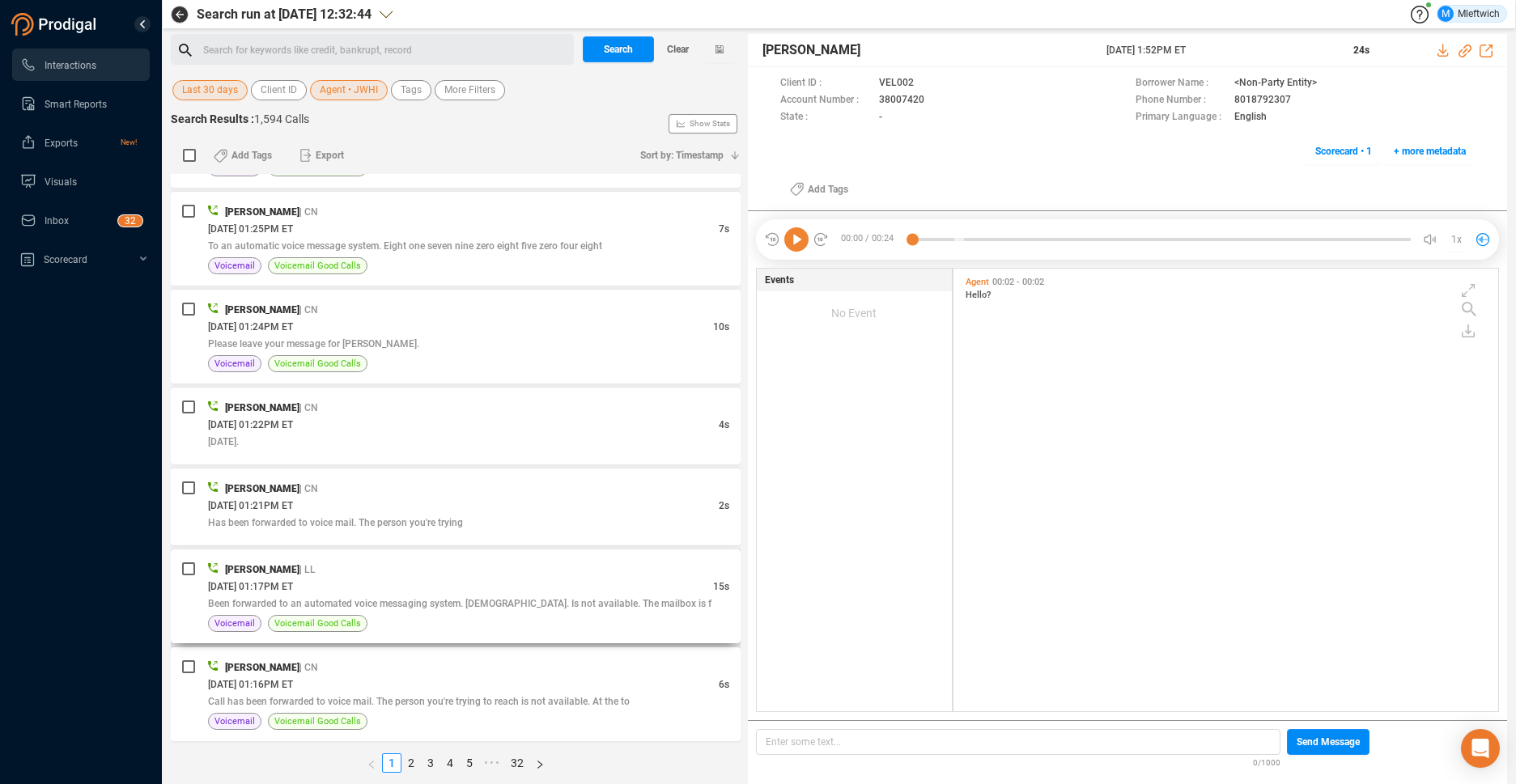
click at [547, 601] on span "Been forwarded to an automated voice messaging system. Christian. Is not availa…" at bounding box center [460, 603] width 504 height 11
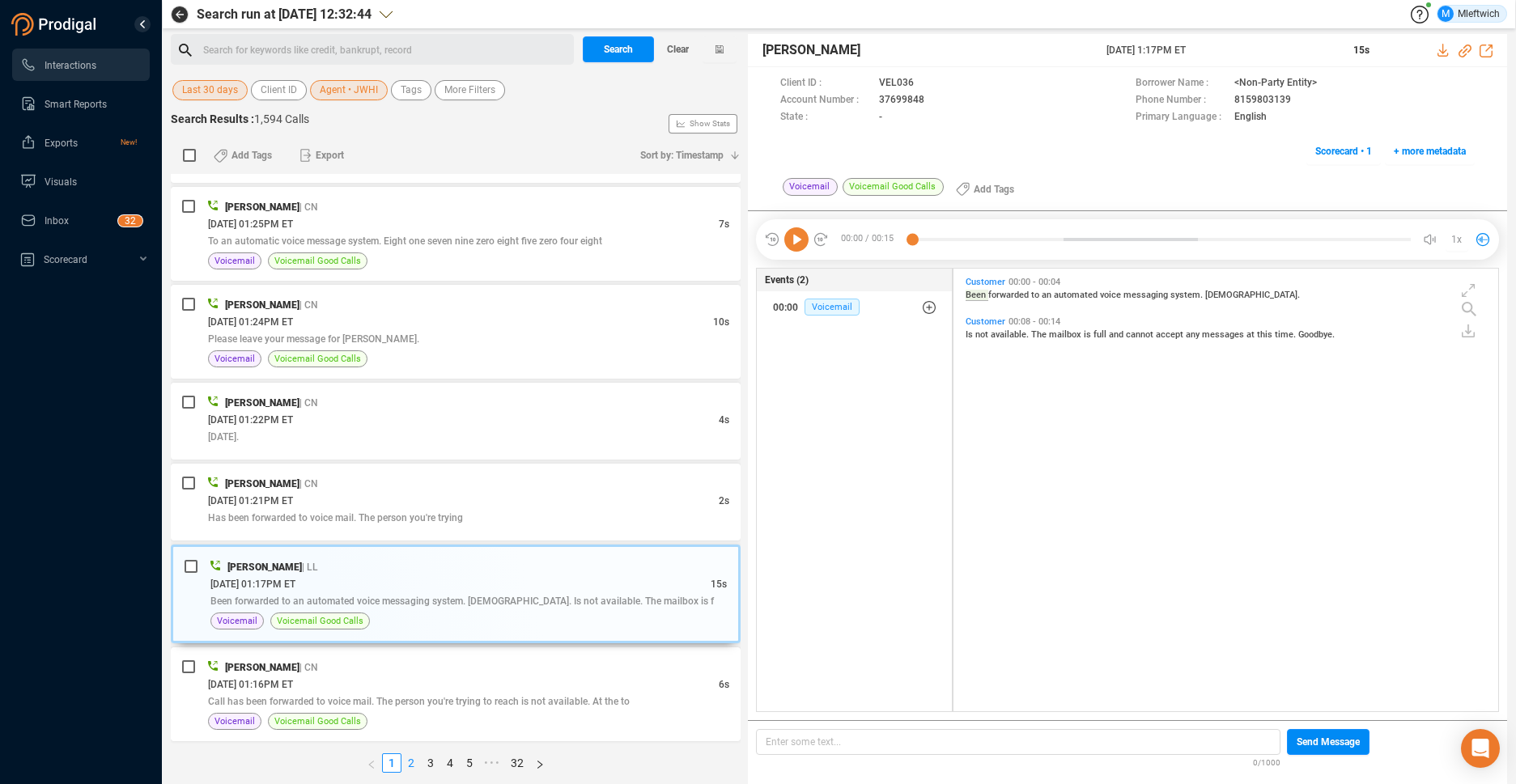
click at [411, 762] on link "2" at bounding box center [411, 763] width 18 height 18
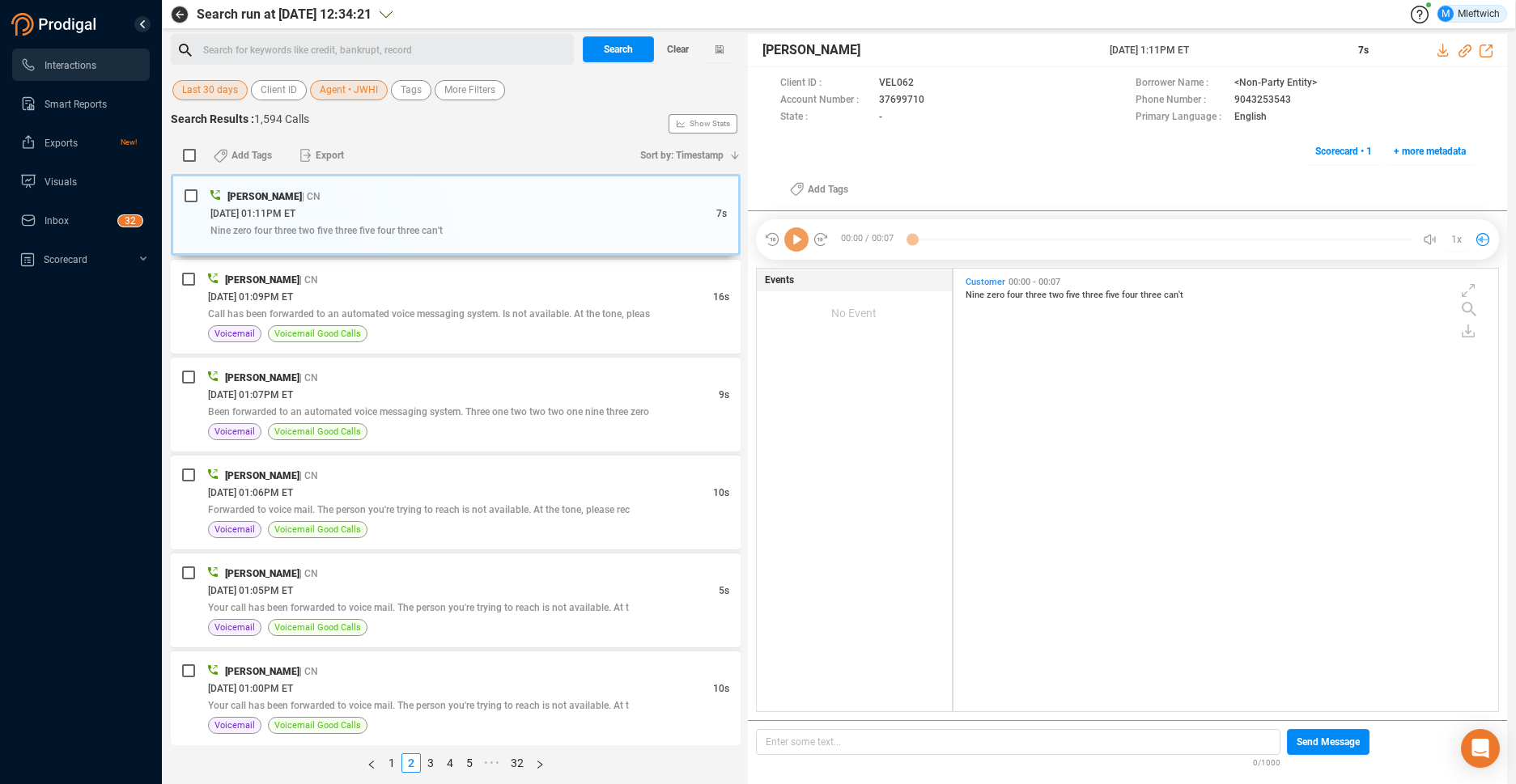
scroll to position [439, 536]
click at [581, 314] on span "Call has been forwarded to an automated voice messaging system. Is not availabl…" at bounding box center [429, 315] width 442 height 11
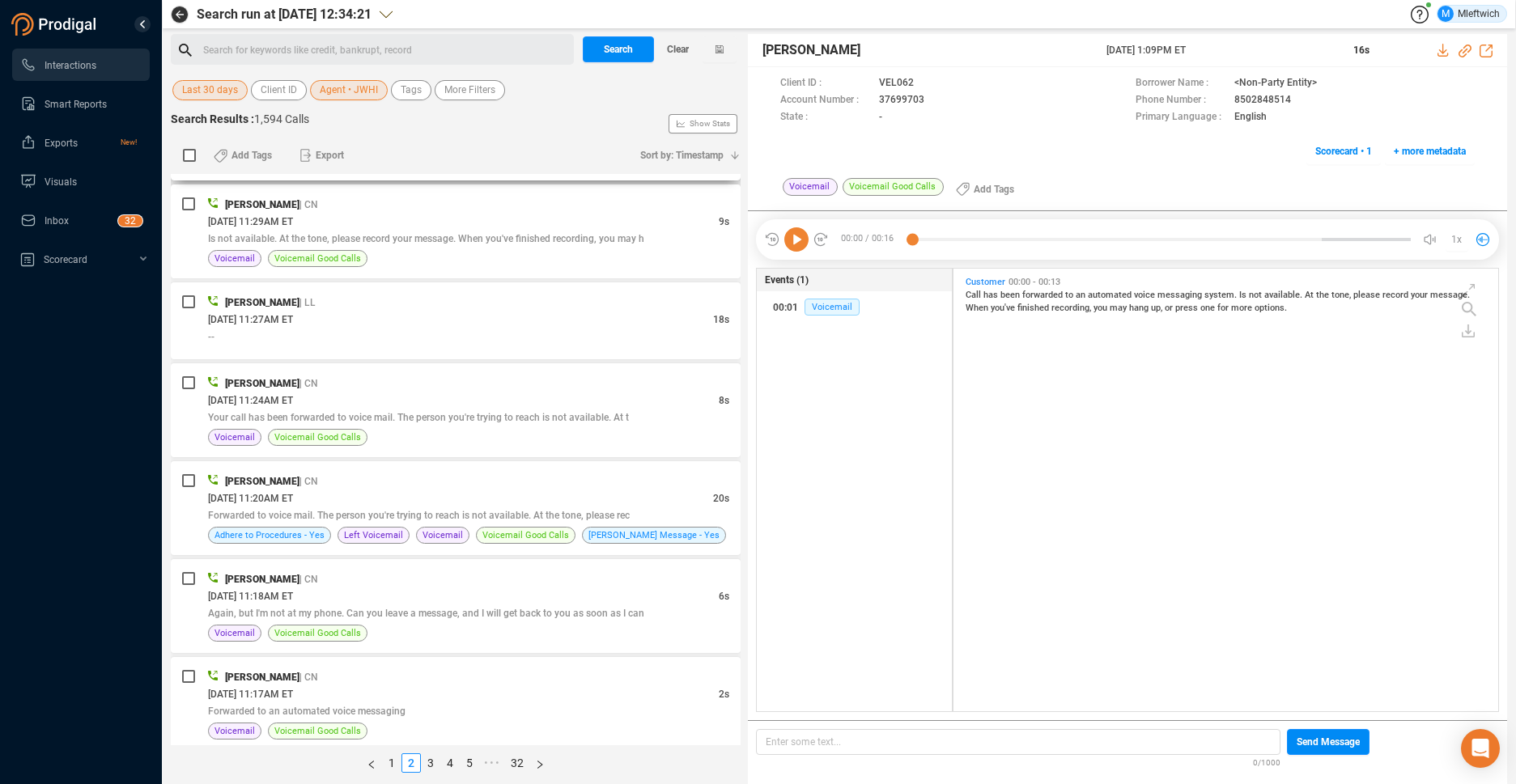
scroll to position [3258, 0]
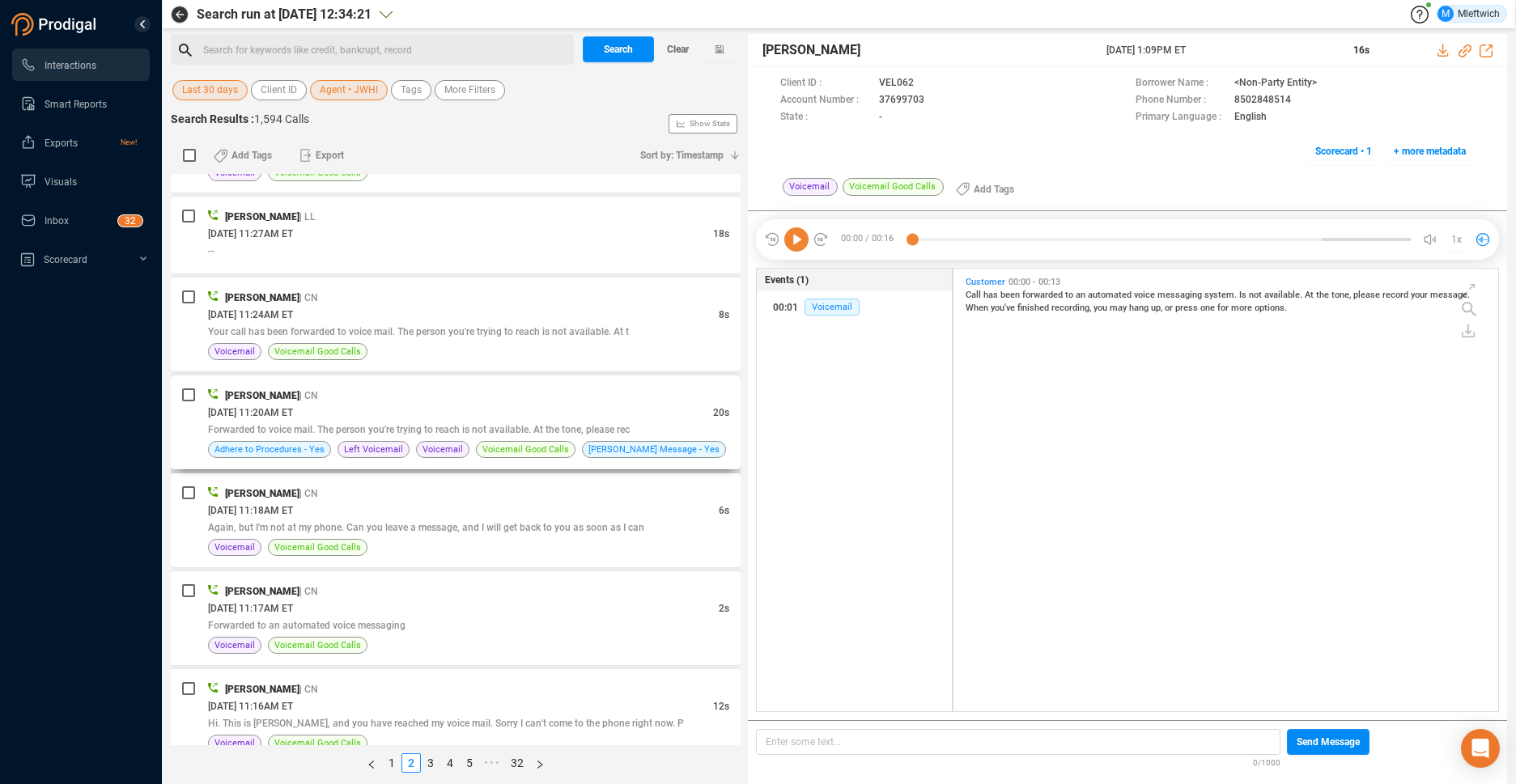
click at [538, 430] on span "Forwarded to voice mail. The person you're trying to reach is not available. At…" at bounding box center [419, 430] width 422 height 11
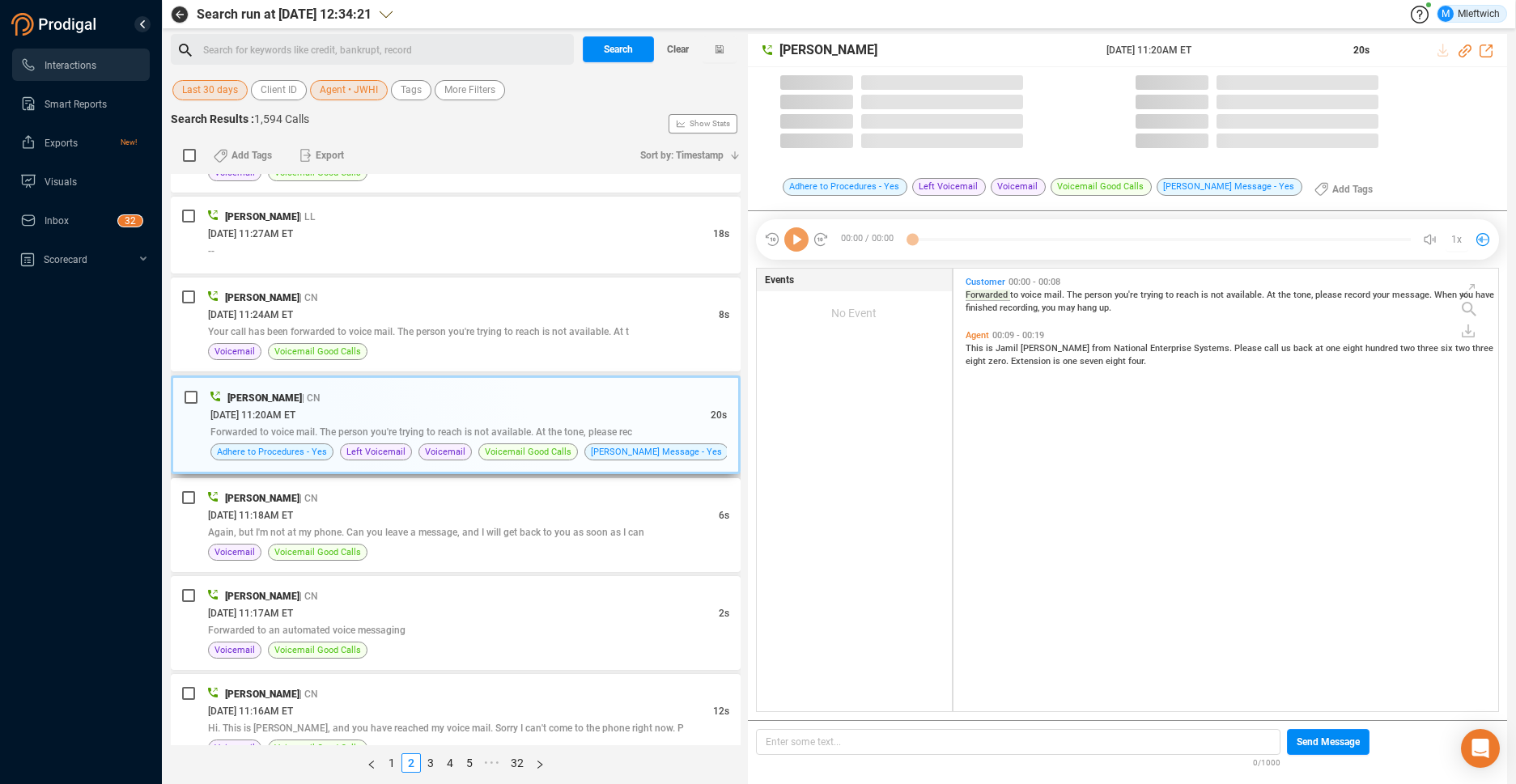
scroll to position [439, 536]
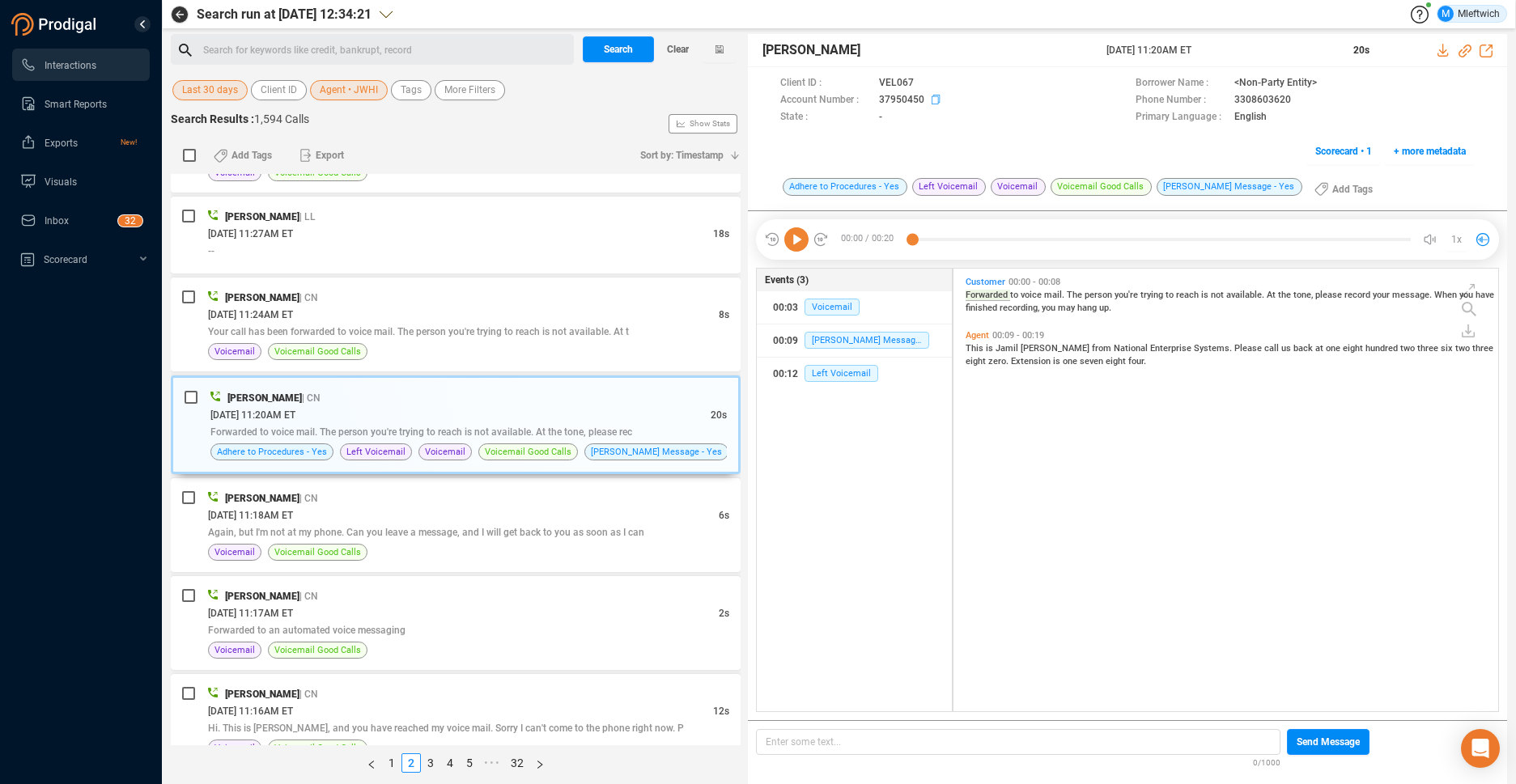
click at [933, 96] on icon at bounding box center [938, 102] width 13 height 13
click at [371, 86] on span "Agent • JWHI" at bounding box center [348, 89] width 58 height 20
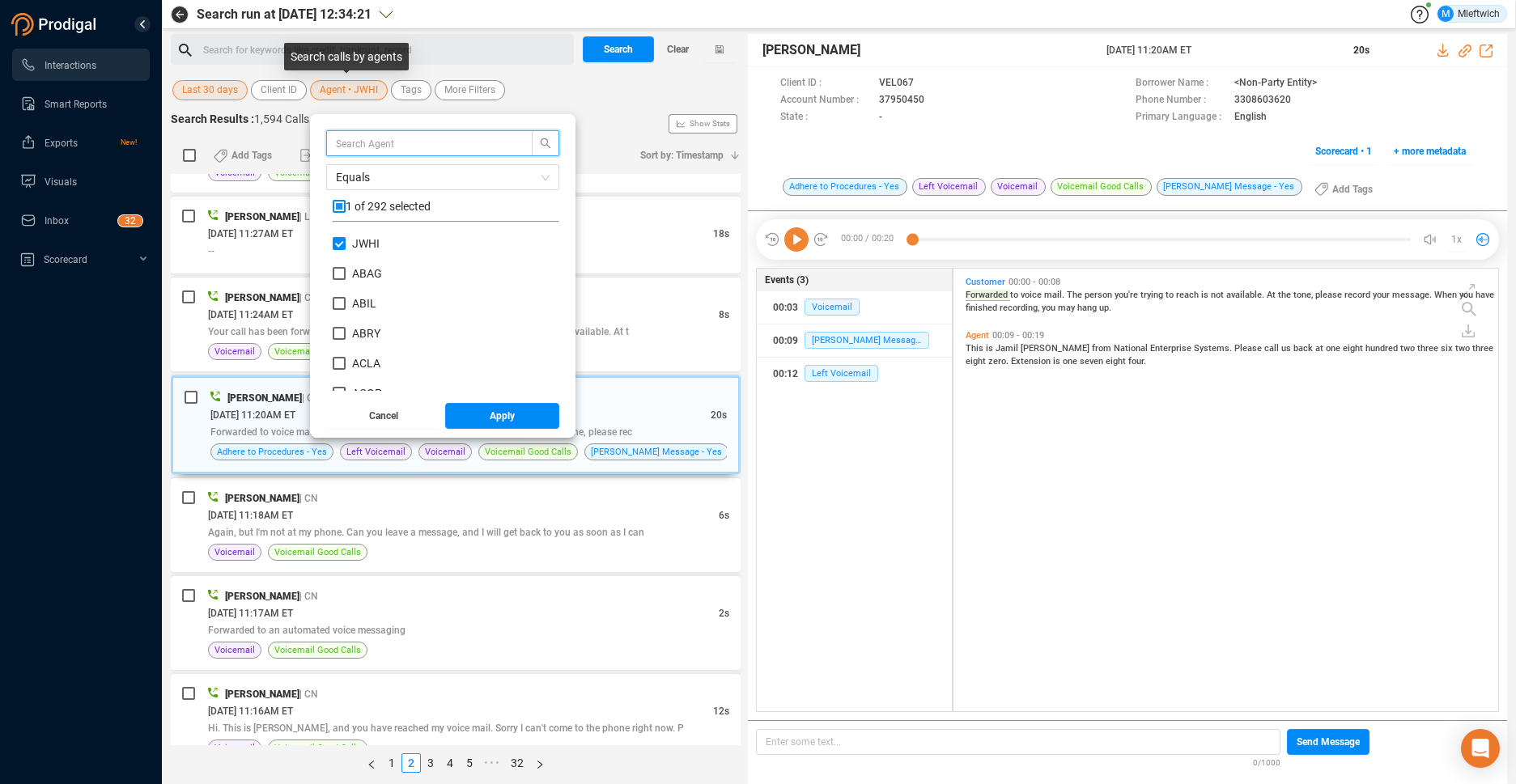
scroll to position [151, 219]
click at [339, 241] on input "JWHI" at bounding box center [339, 244] width 13 height 13
checkbox input "false"
click at [336, 290] on input "JYAN" at bounding box center [339, 293] width 13 height 13
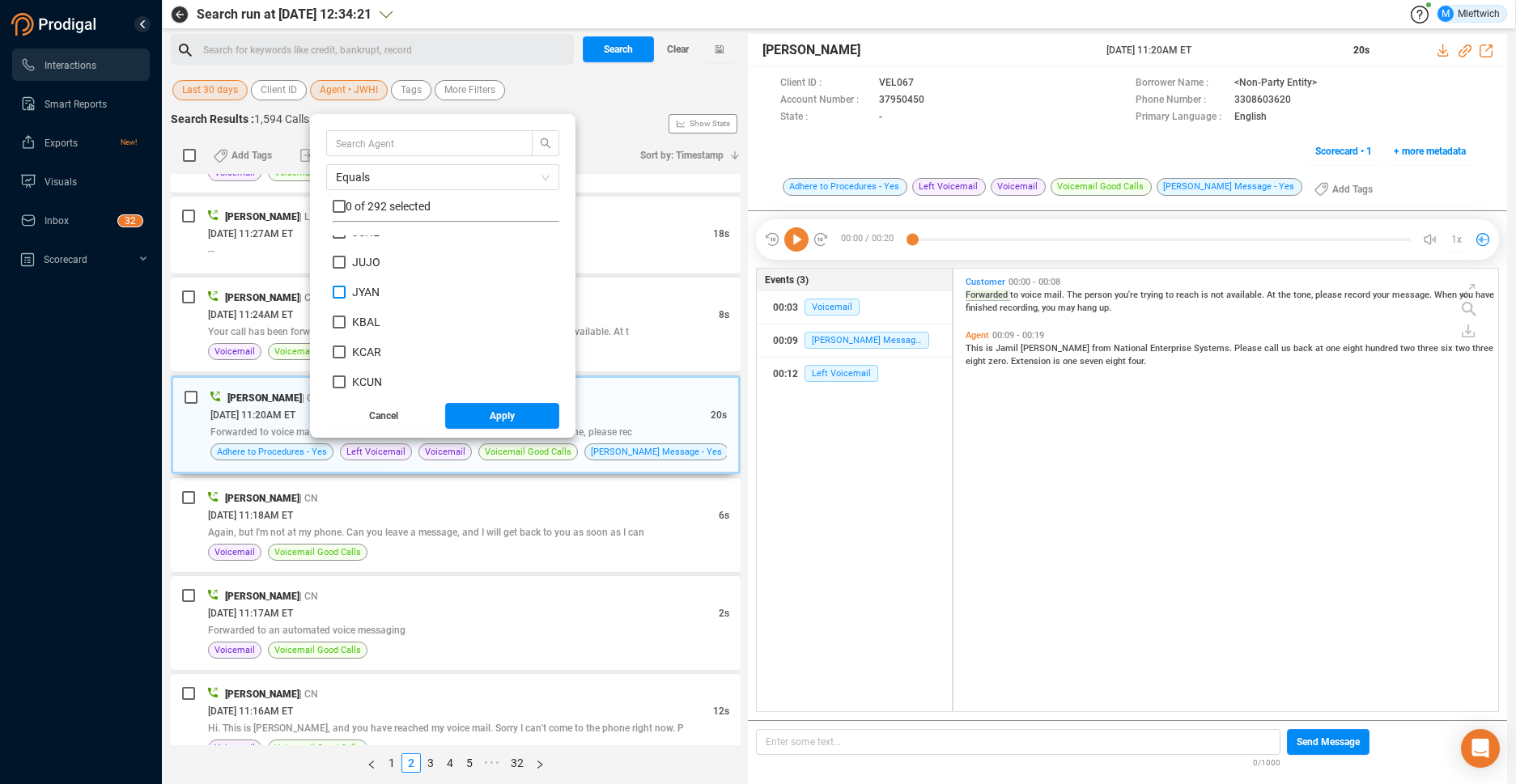
checkbox input "true"
click at [516, 419] on button "Apply" at bounding box center [502, 415] width 115 height 26
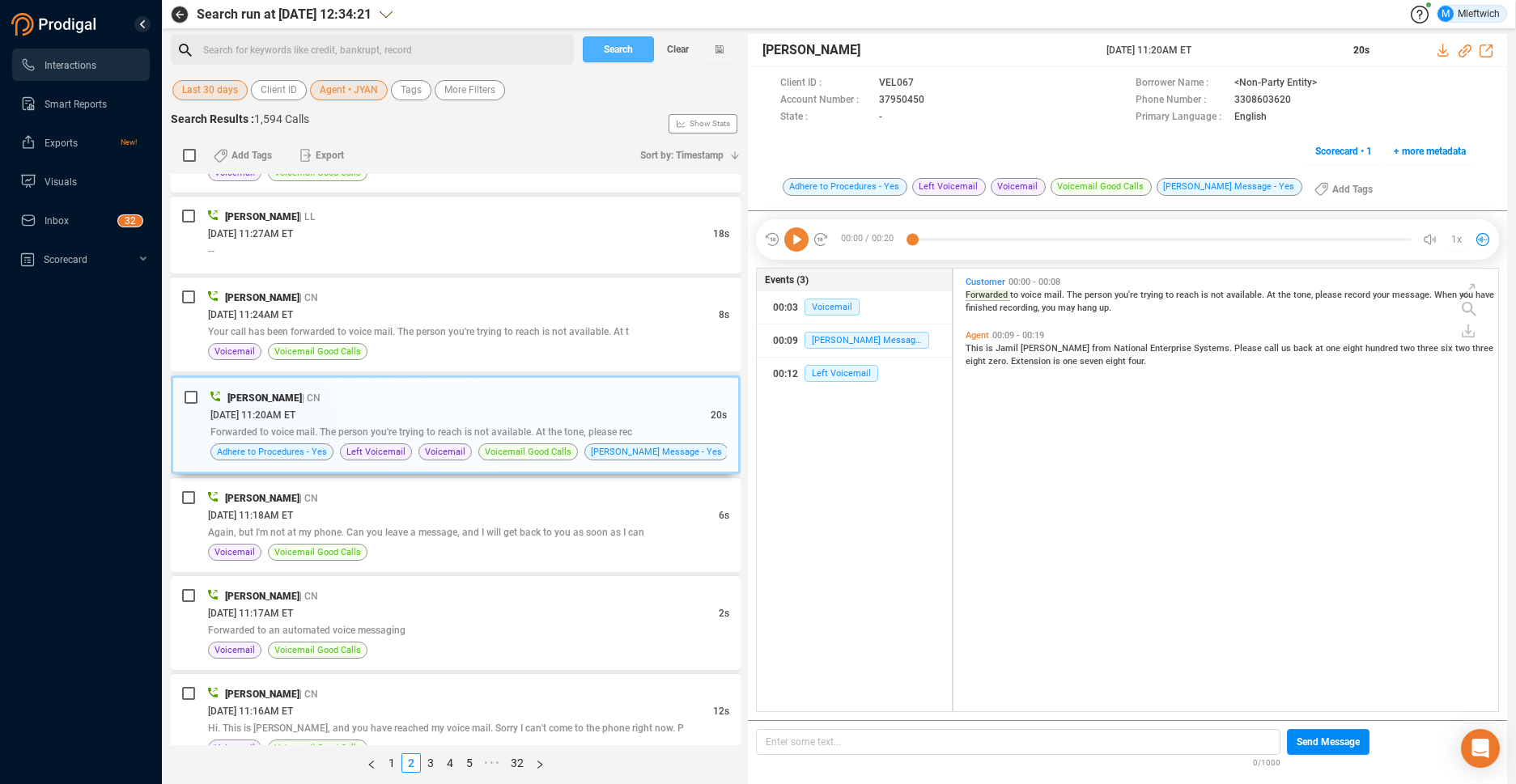
click at [630, 46] on span "Search" at bounding box center [618, 48] width 29 height 26
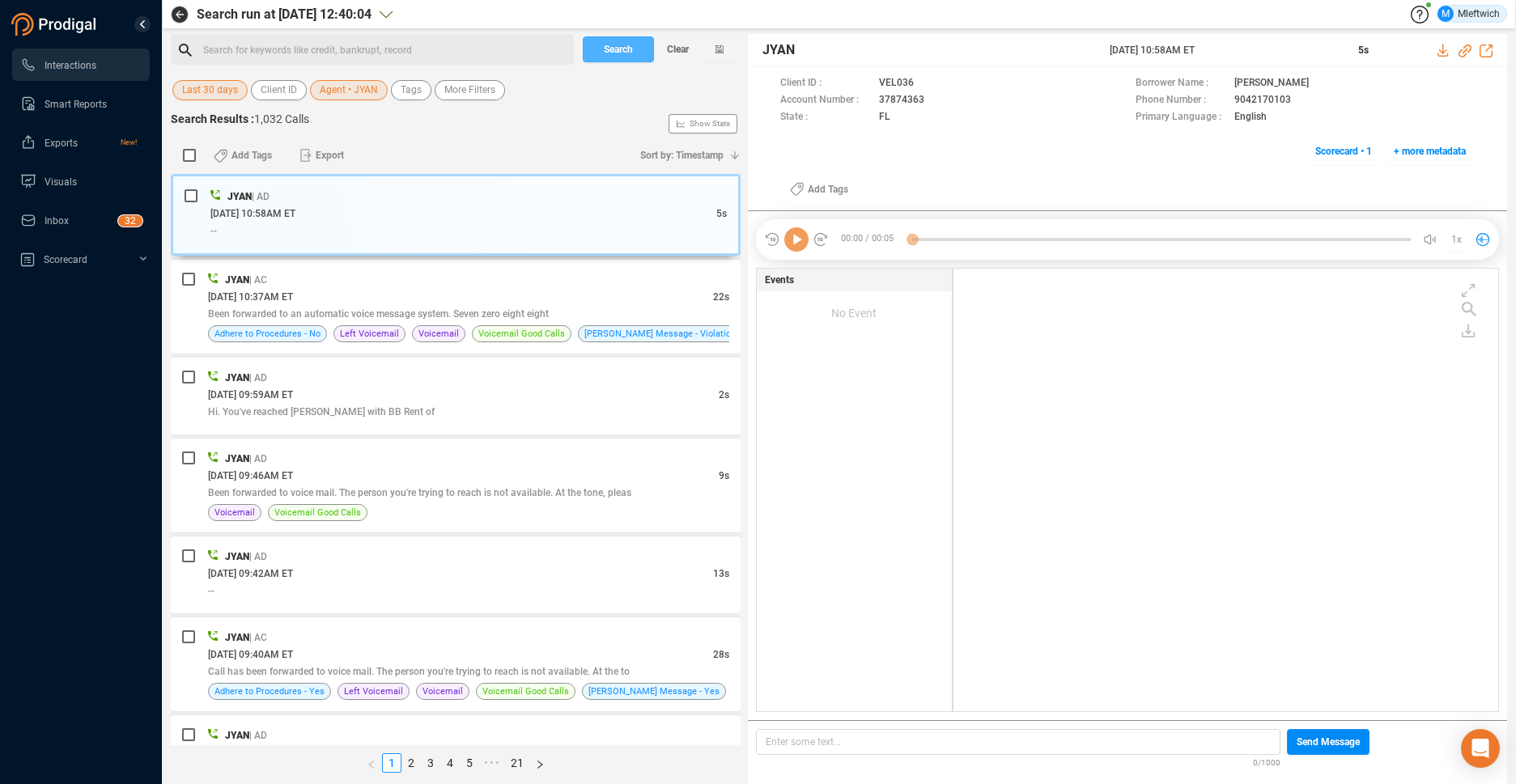
scroll to position [439, 536]
click at [509, 313] on span "Been forwarded to an automatic voice message system. Seven zero eight eight" at bounding box center [378, 315] width 341 height 11
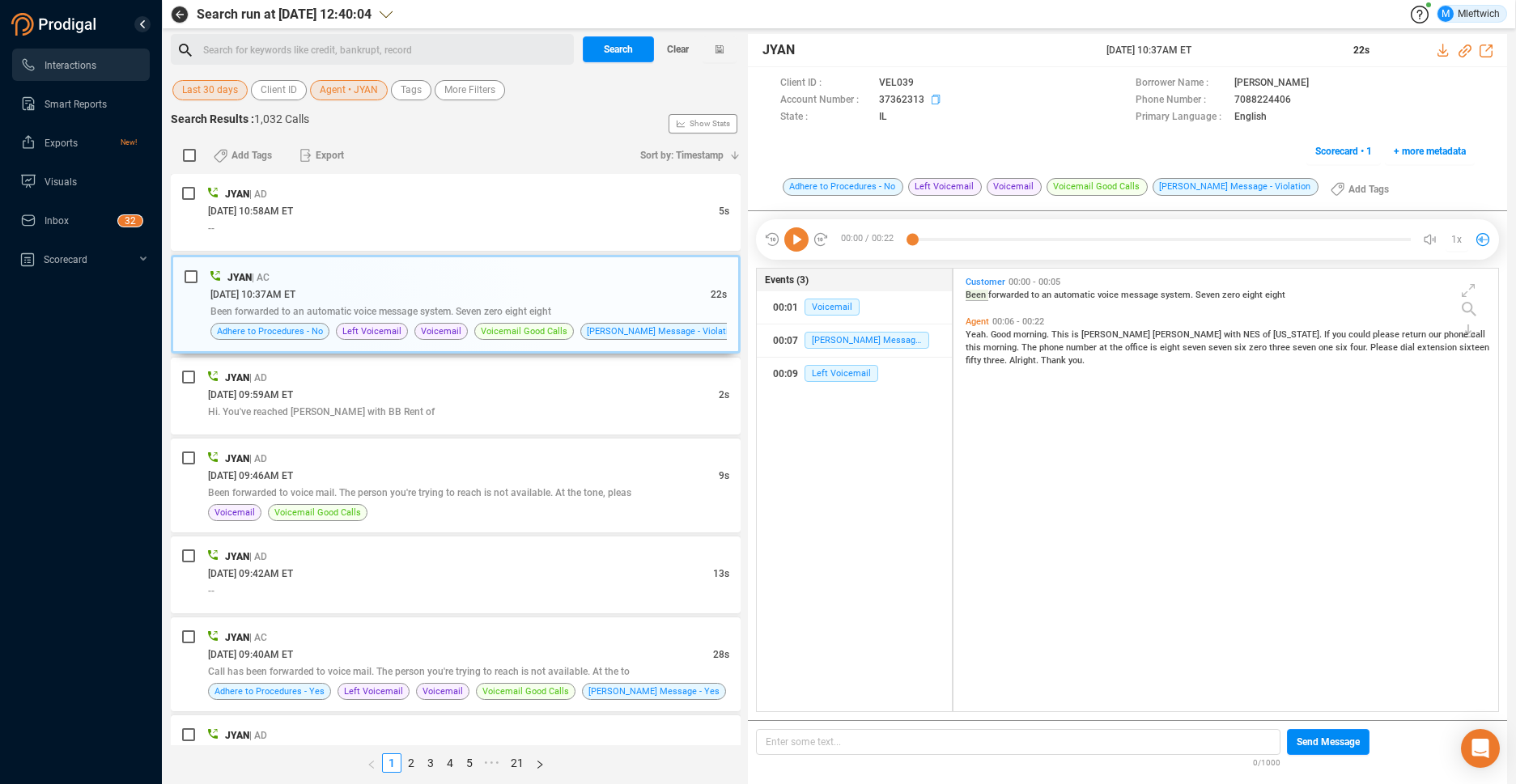
click at [934, 99] on icon at bounding box center [938, 102] width 13 height 13
click at [374, 89] on span "Agent • JYAN" at bounding box center [348, 89] width 58 height 20
click at [372, 86] on span "Agent • JYAN" at bounding box center [348, 89] width 58 height 20
click at [364, 90] on span "Agent • JYAN" at bounding box center [348, 89] width 58 height 20
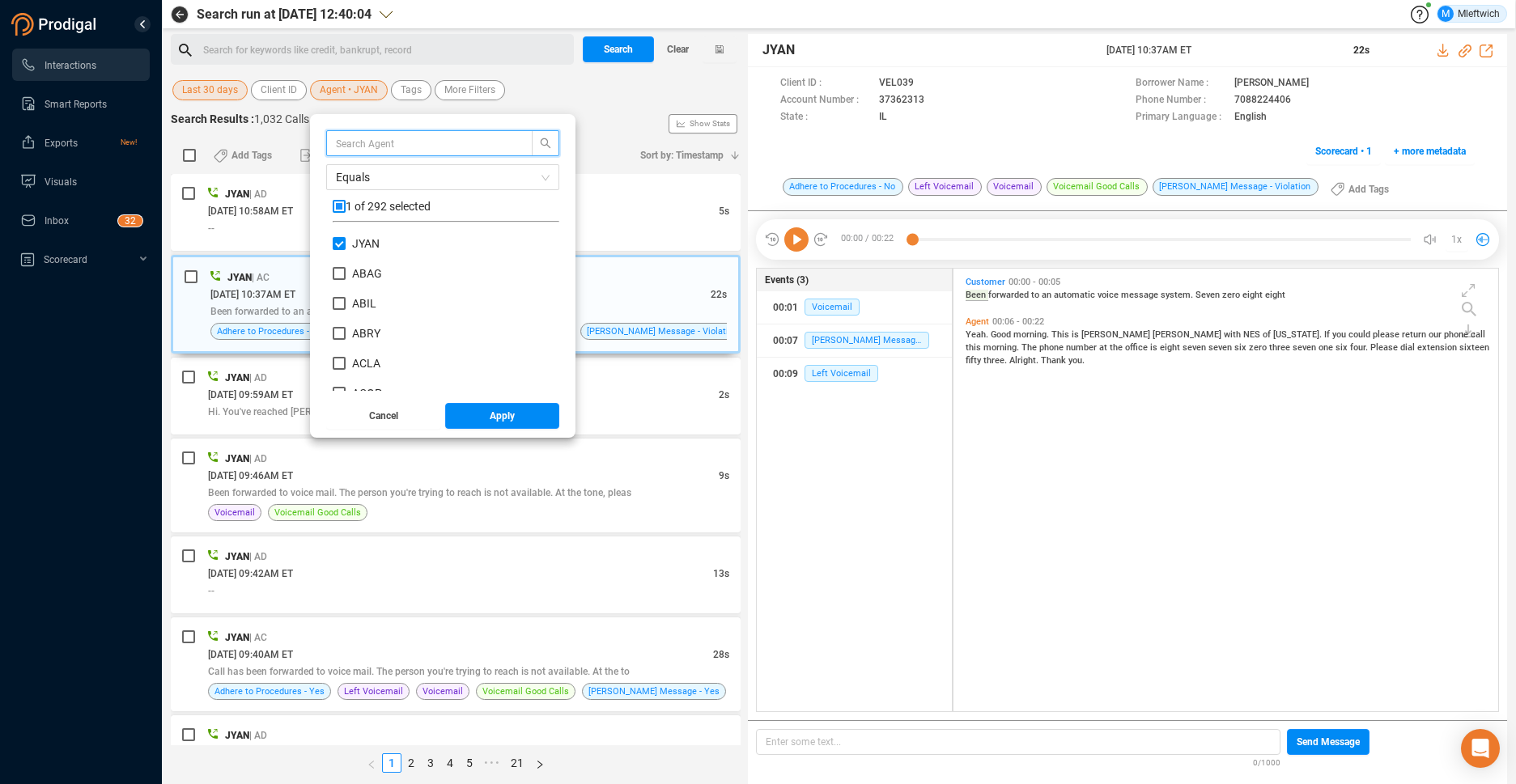
scroll to position [151, 219]
click at [336, 243] on input "JYAN" at bounding box center [339, 244] width 13 height 13
checkbox input "false"
drag, startPoint x: 340, startPoint y: 324, endPoint x: 349, endPoint y: 338, distance: 16.6
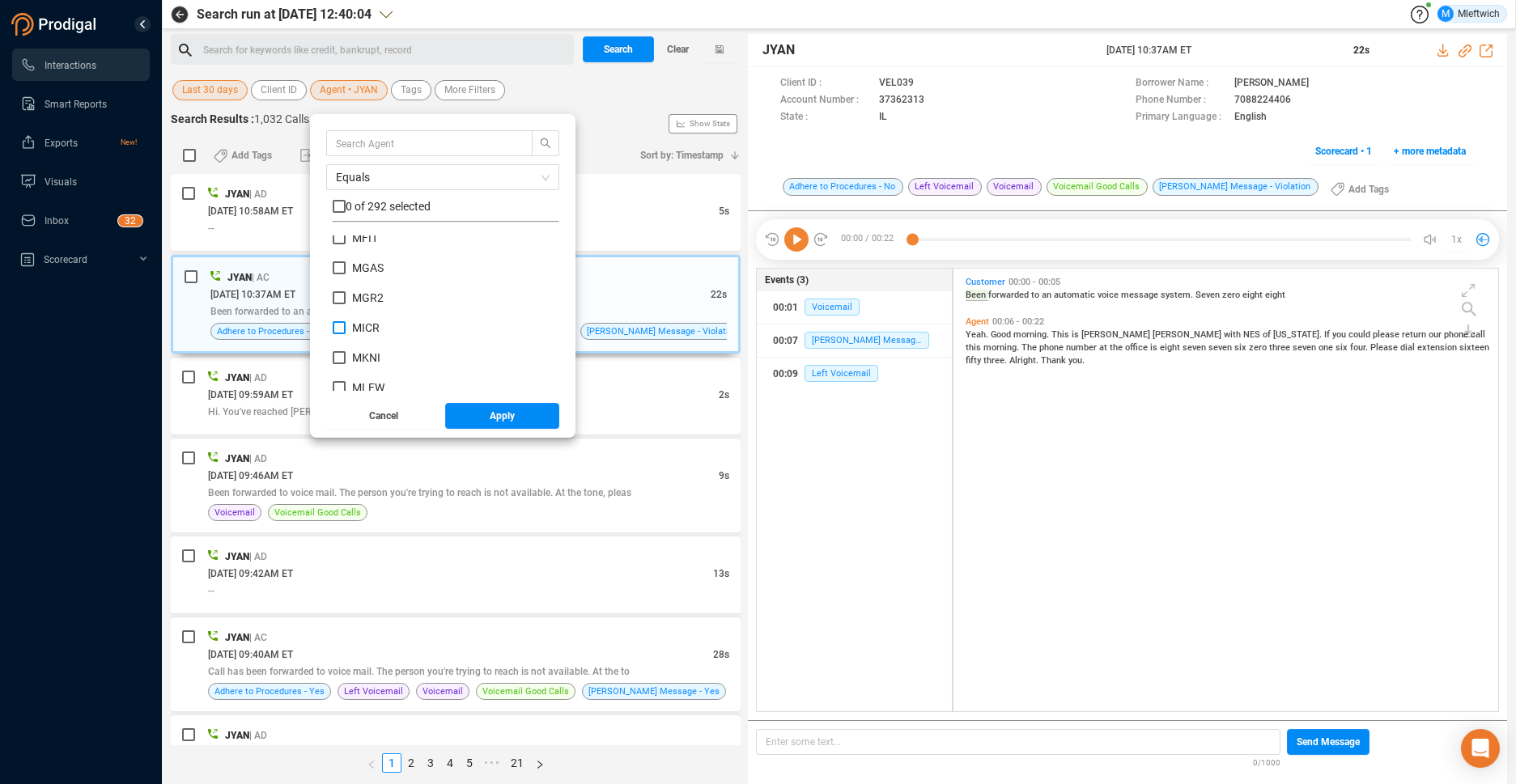
click at [340, 325] on input "MICR" at bounding box center [339, 328] width 13 height 13
checkbox input "true"
click at [491, 413] on span "Apply" at bounding box center [502, 415] width 25 height 26
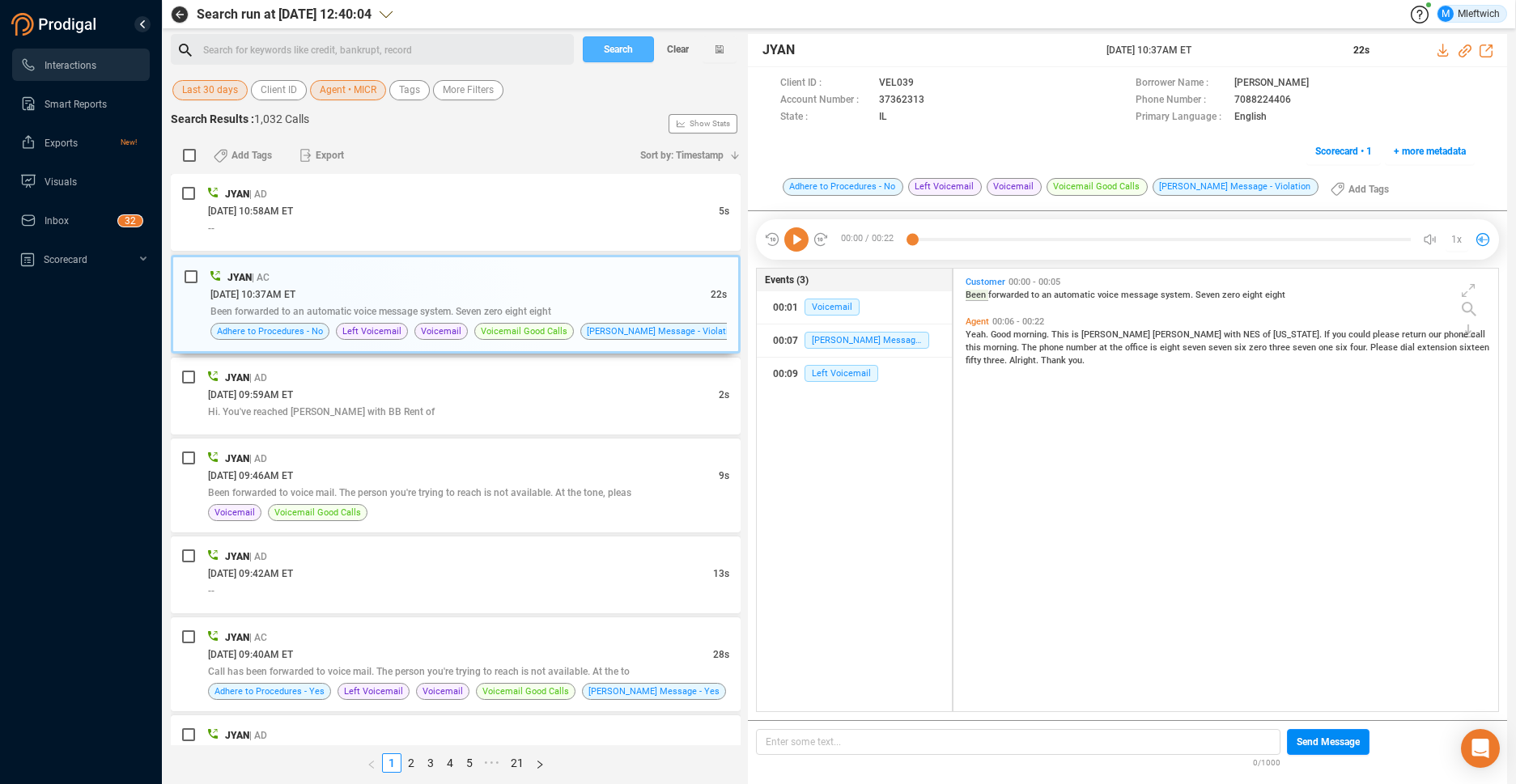
click at [623, 52] on span "Search" at bounding box center [618, 48] width 29 height 26
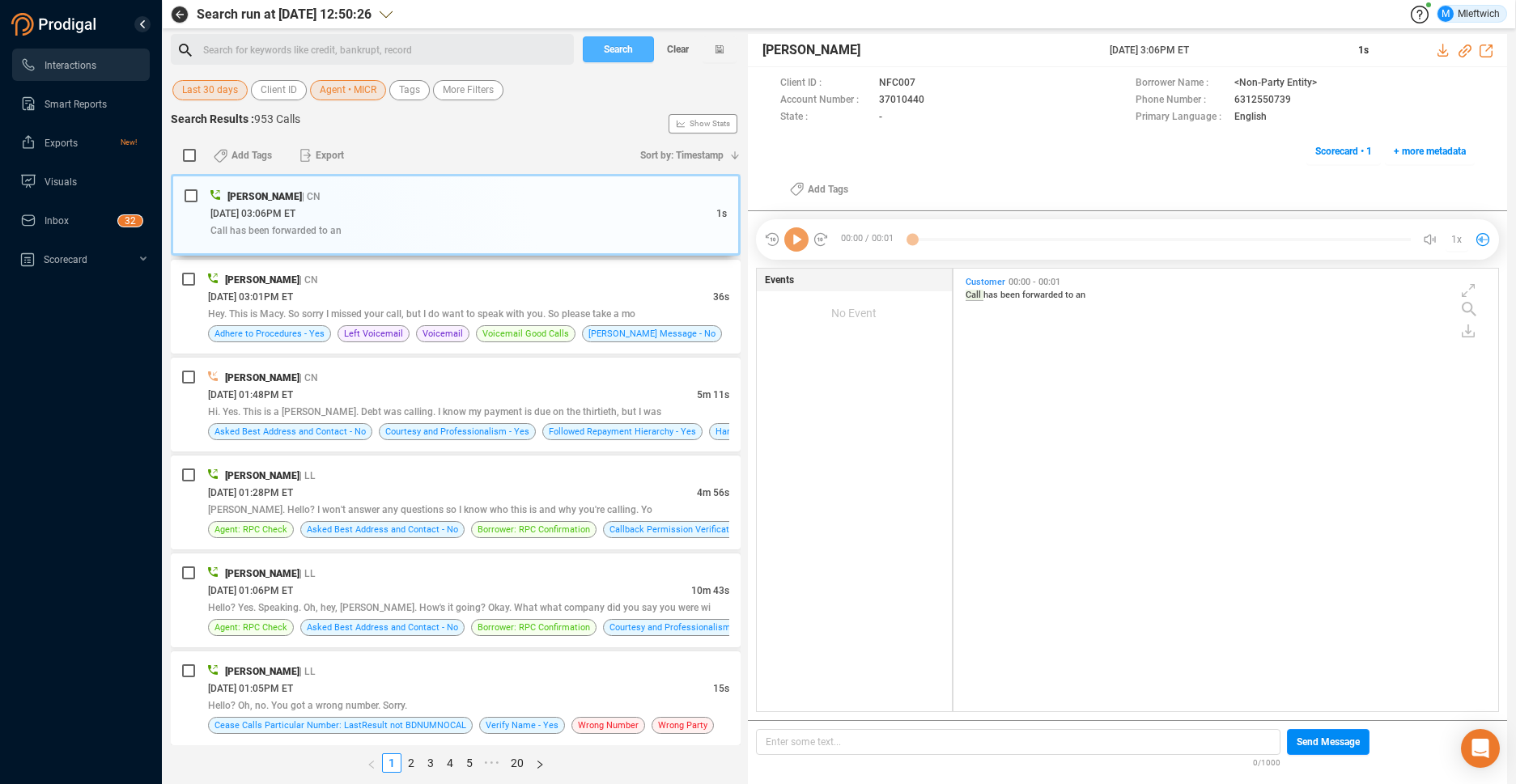
scroll to position [439, 536]
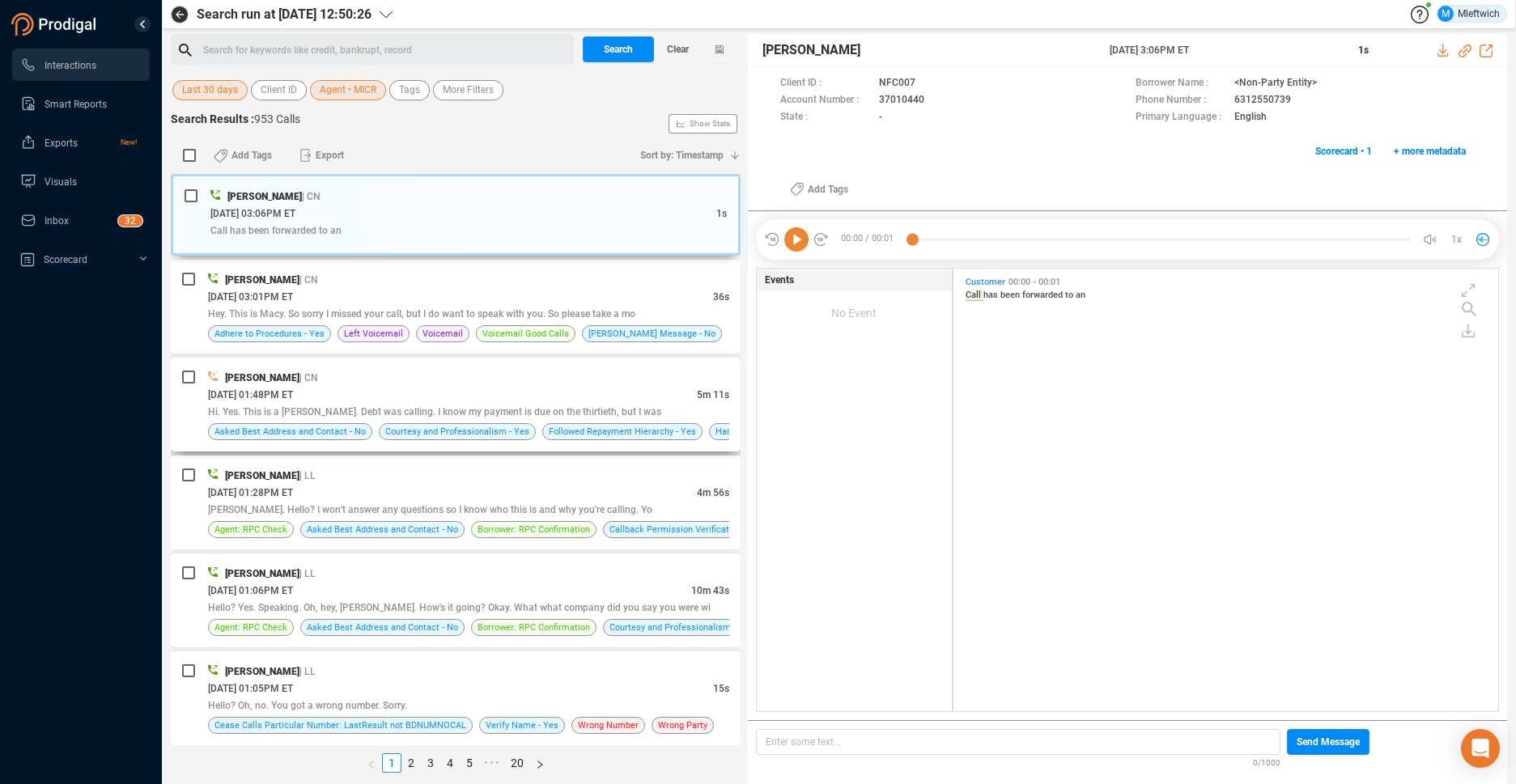
click at [461, 407] on span "Hi. Yes. This is a Gillette. Debt was calling. I know my payment is due on the …" at bounding box center [434, 412] width 453 height 11
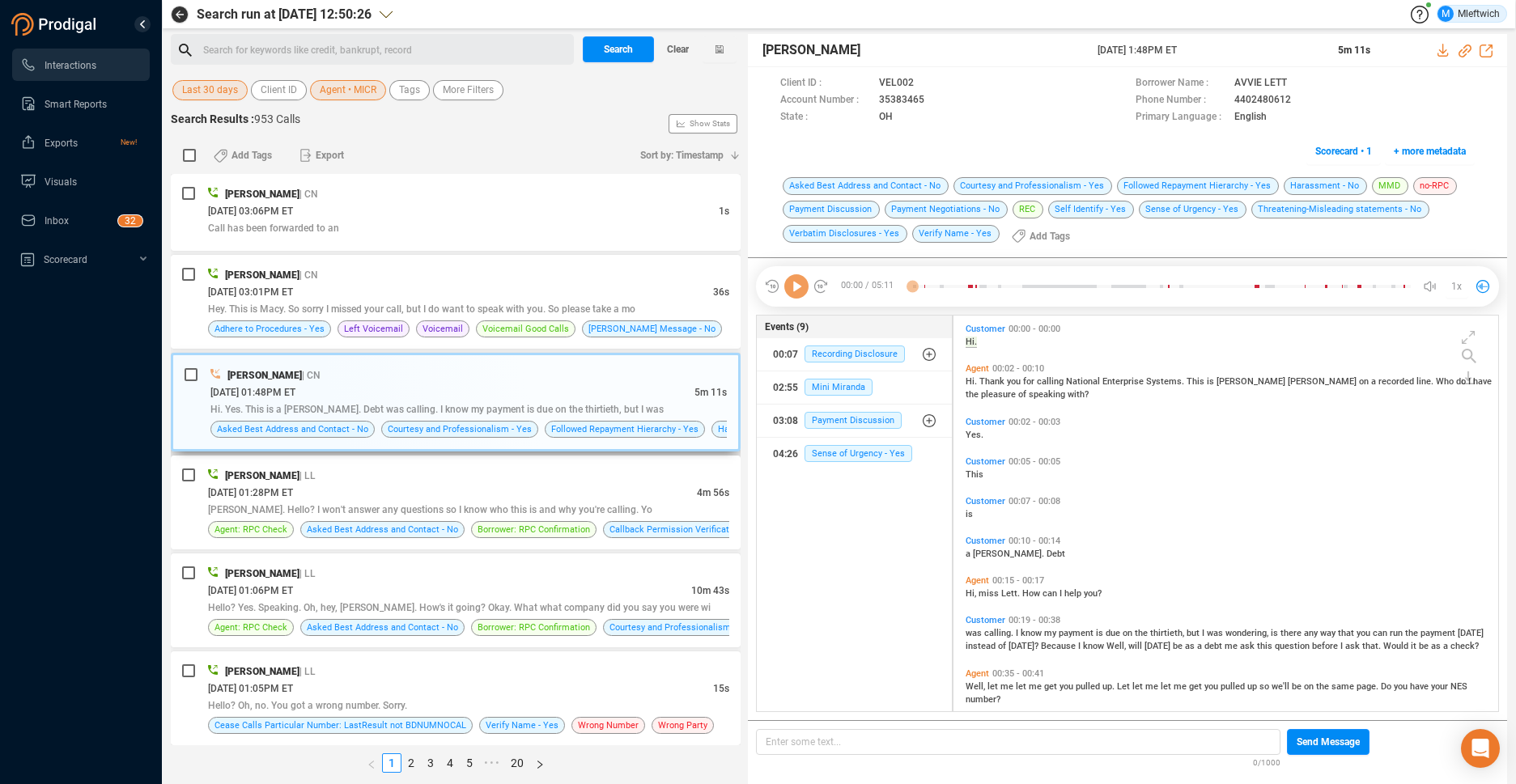
scroll to position [392, 536]
click at [932, 99] on icon at bounding box center [938, 102] width 13 height 13
